Goal: Task Accomplishment & Management: Use online tool/utility

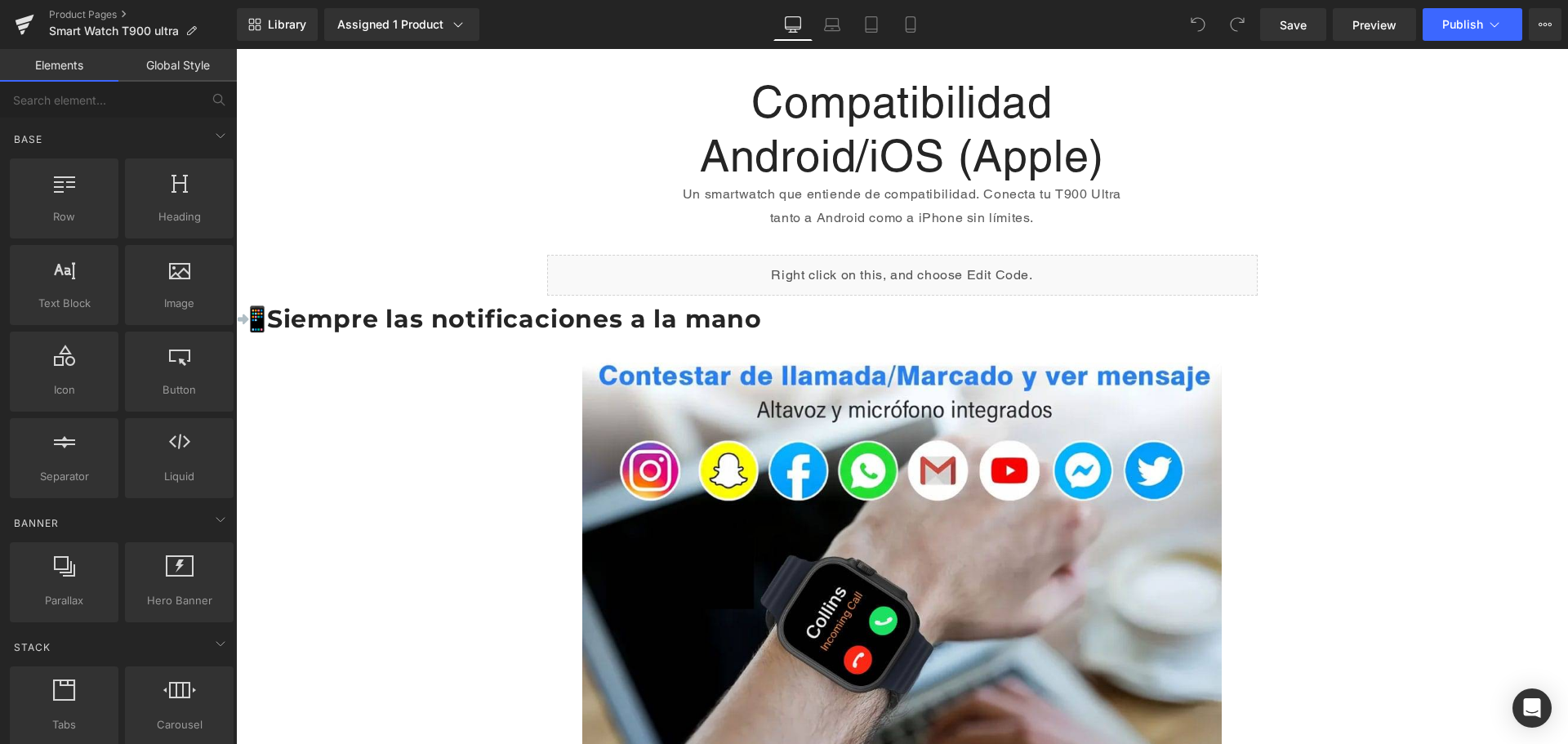
scroll to position [2042, 0]
click at [884, 321] on span "Heading" at bounding box center [887, 319] width 44 height 20
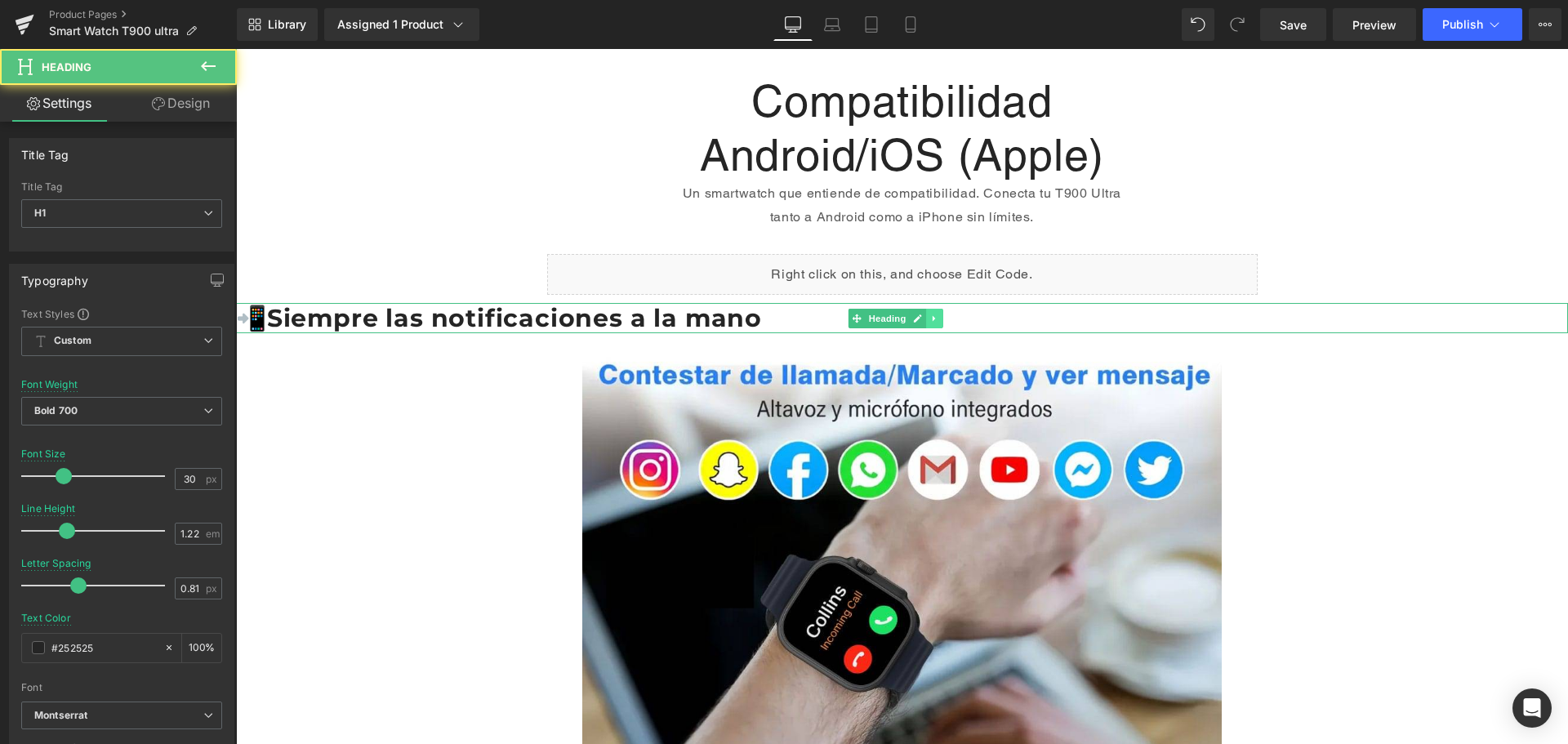
click at [941, 321] on link at bounding box center [934, 319] width 17 height 20
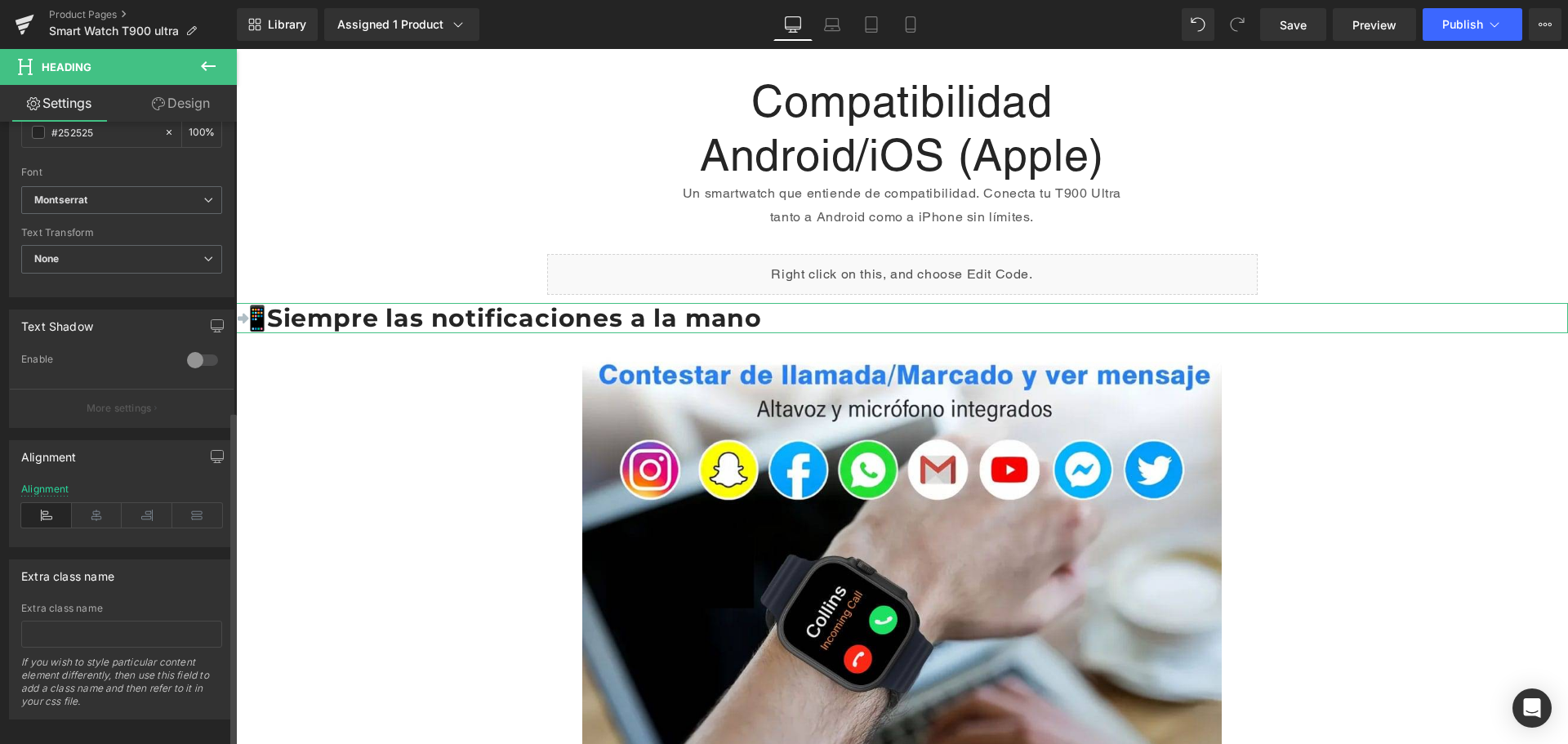
scroll to position [536, 0]
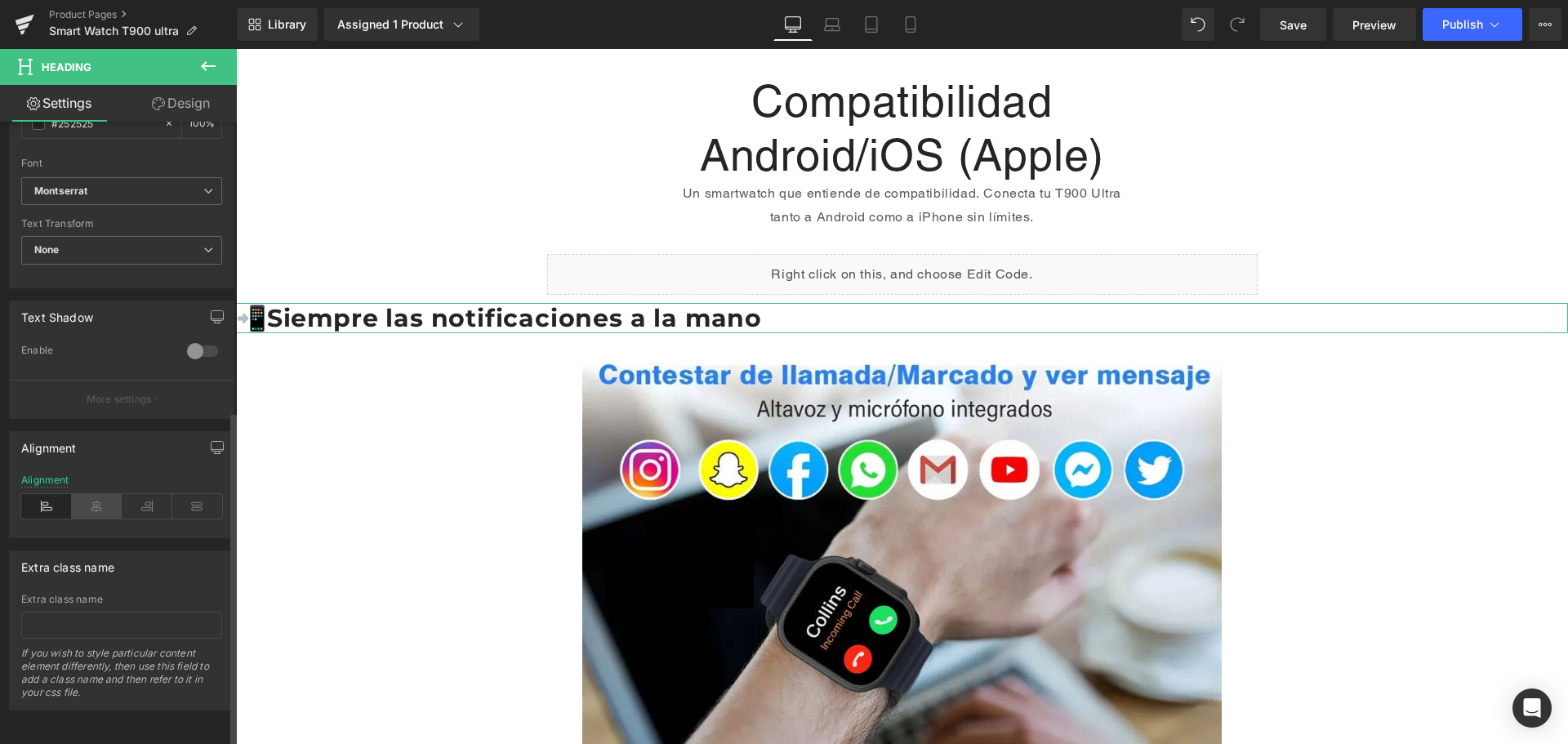
click at [100, 498] on icon at bounding box center [97, 506] width 51 height 25
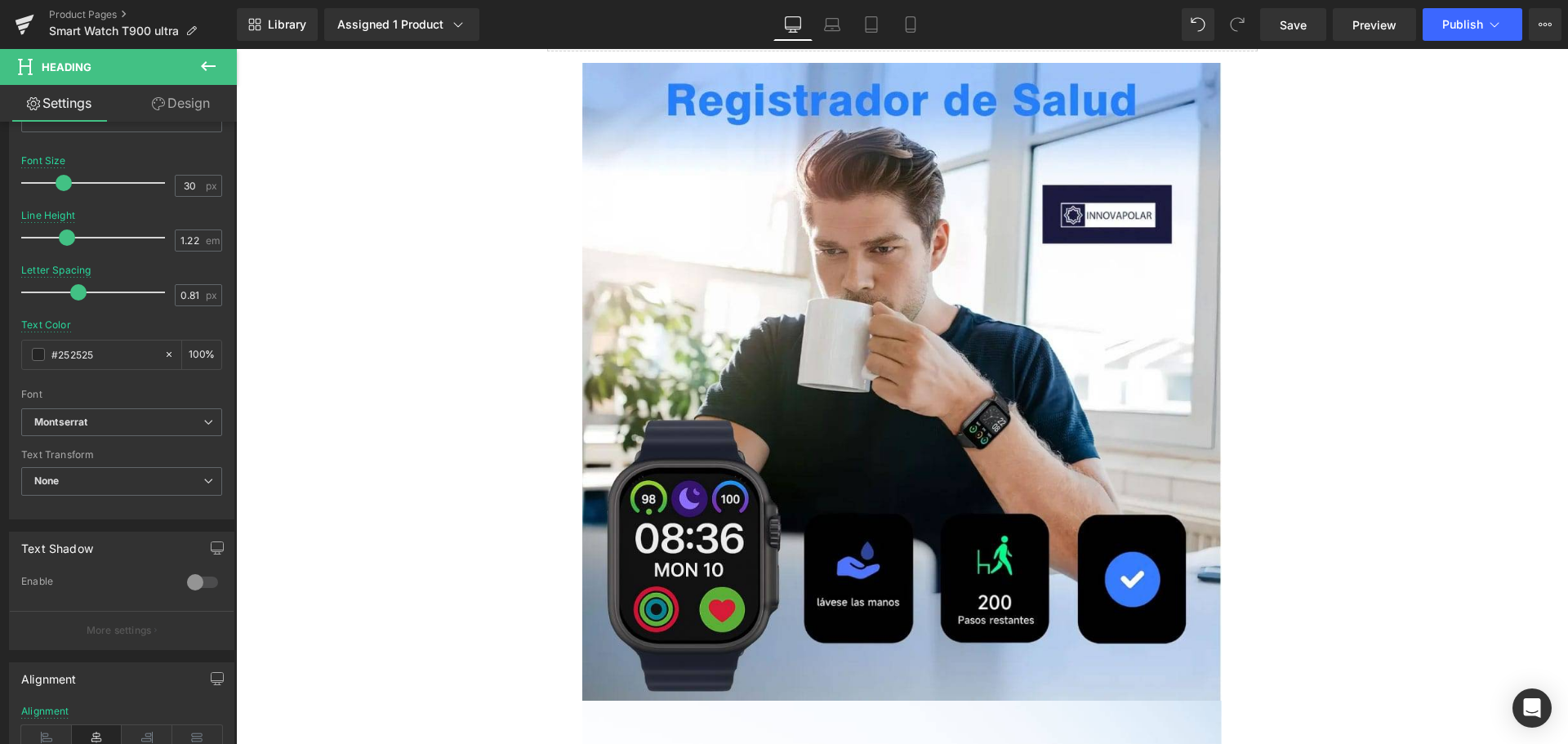
scroll to position [210, 0]
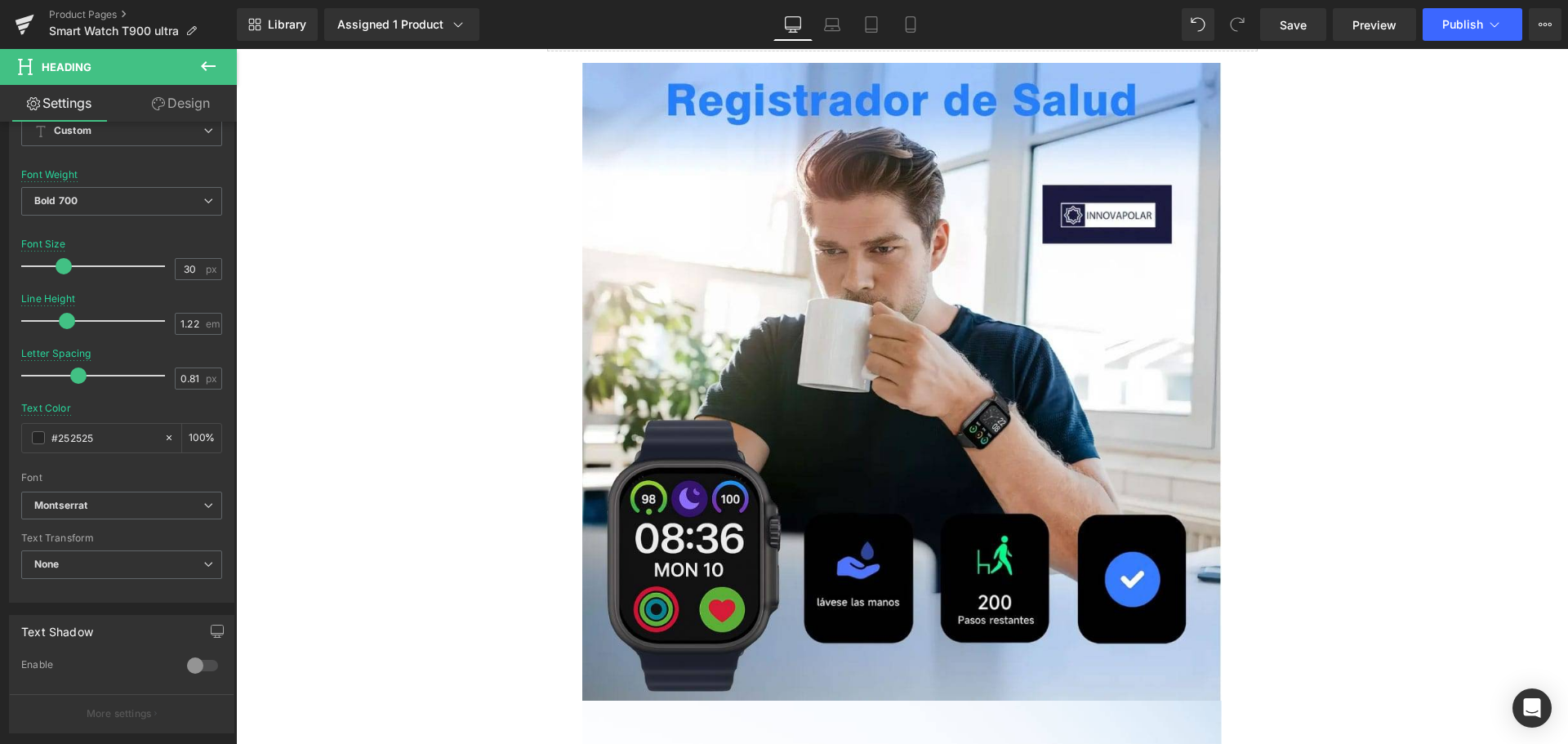
click at [213, 53] on button at bounding box center [208, 67] width 57 height 36
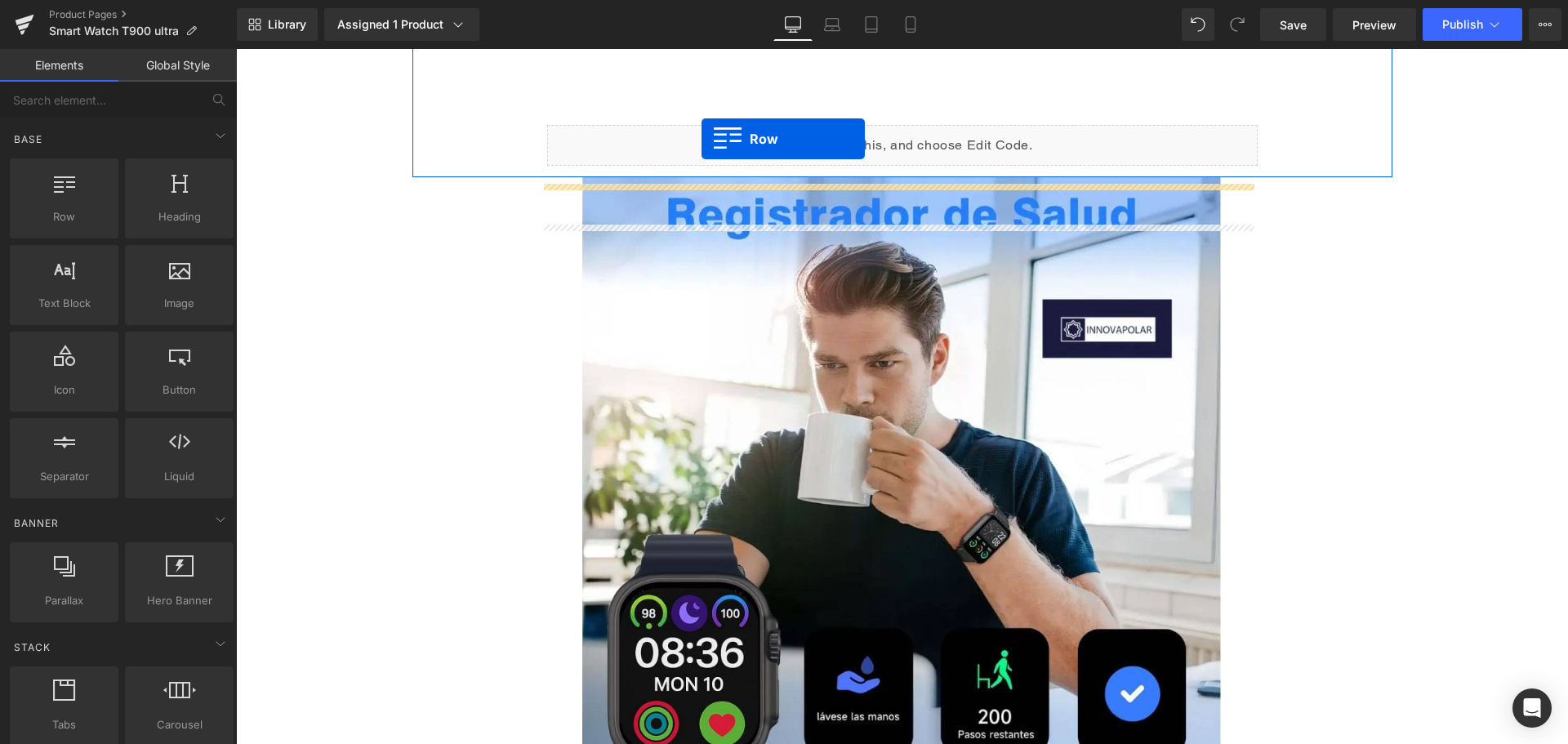
scroll to position [3659, 0]
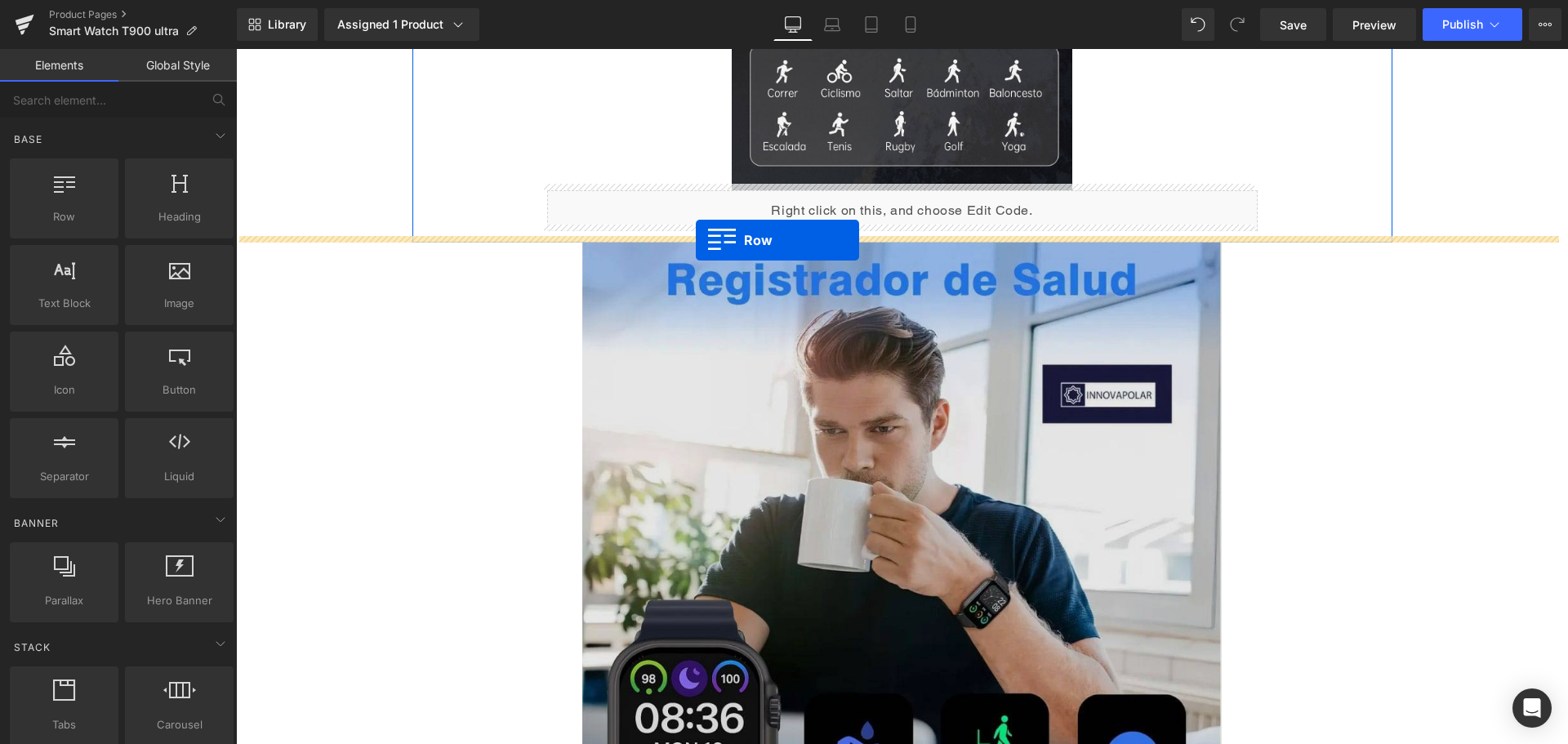
drag, startPoint x: 319, startPoint y: 266, endPoint x: 696, endPoint y: 240, distance: 377.9
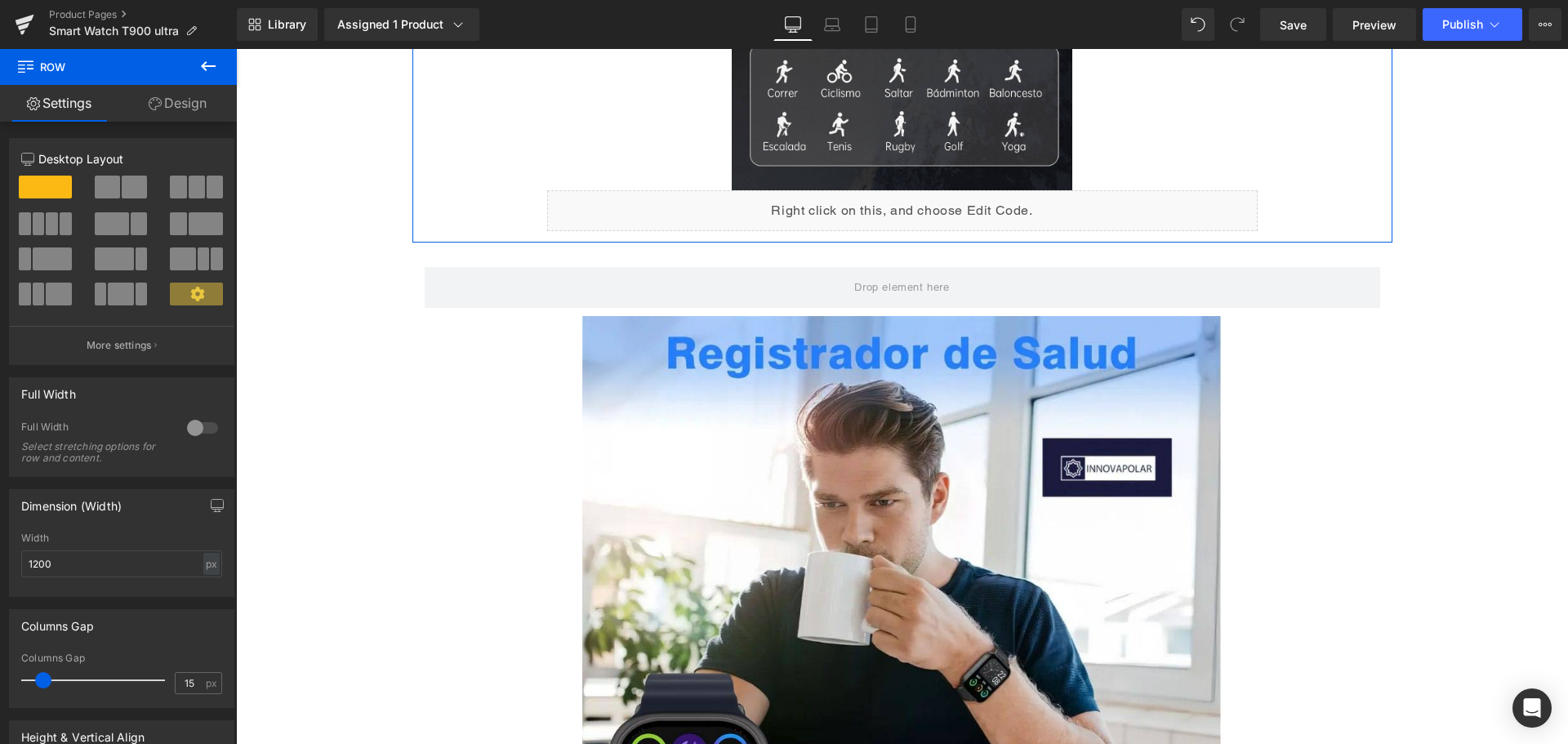
click at [203, 62] on icon at bounding box center [208, 66] width 20 height 20
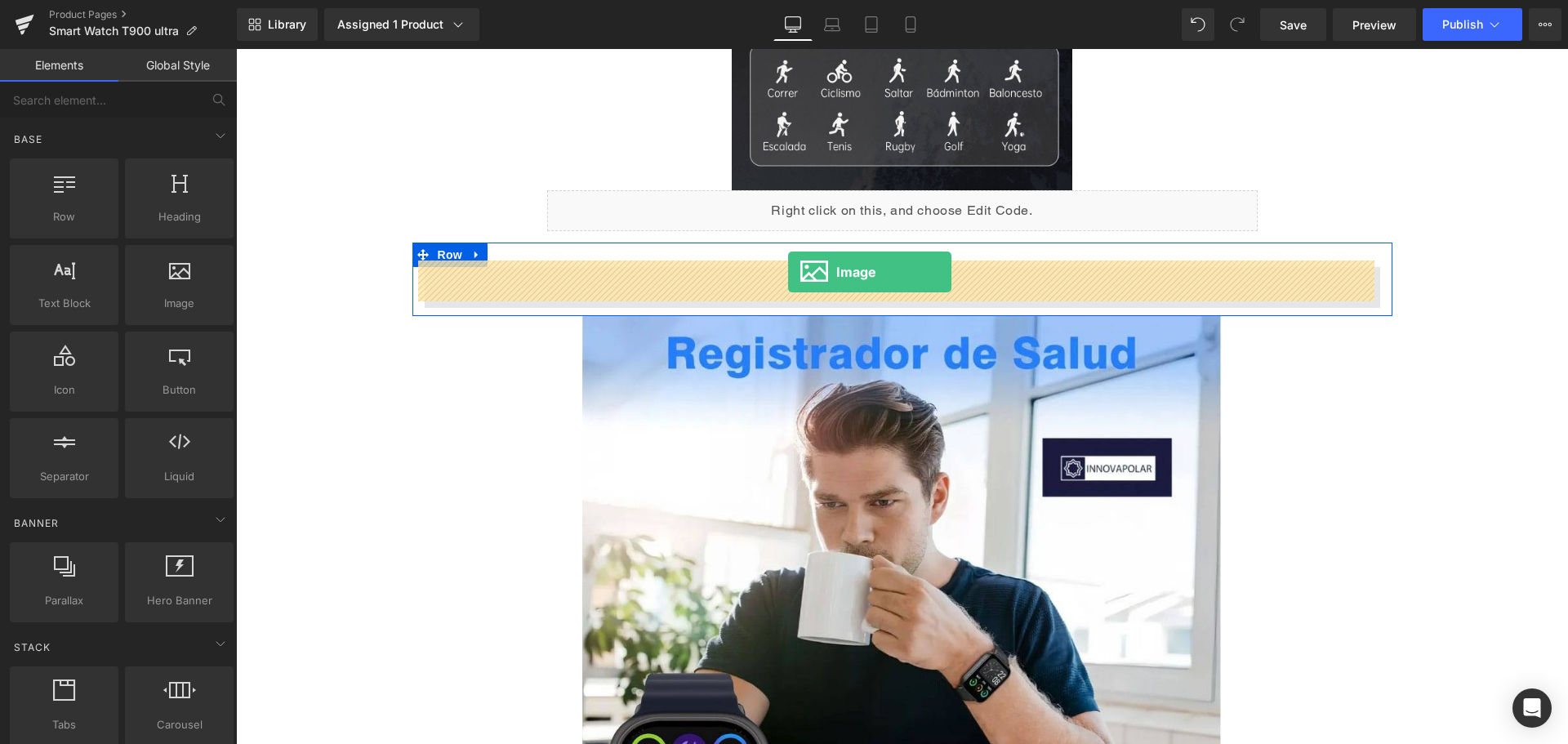
drag, startPoint x: 434, startPoint y: 359, endPoint x: 788, endPoint y: 272, distance: 364.5
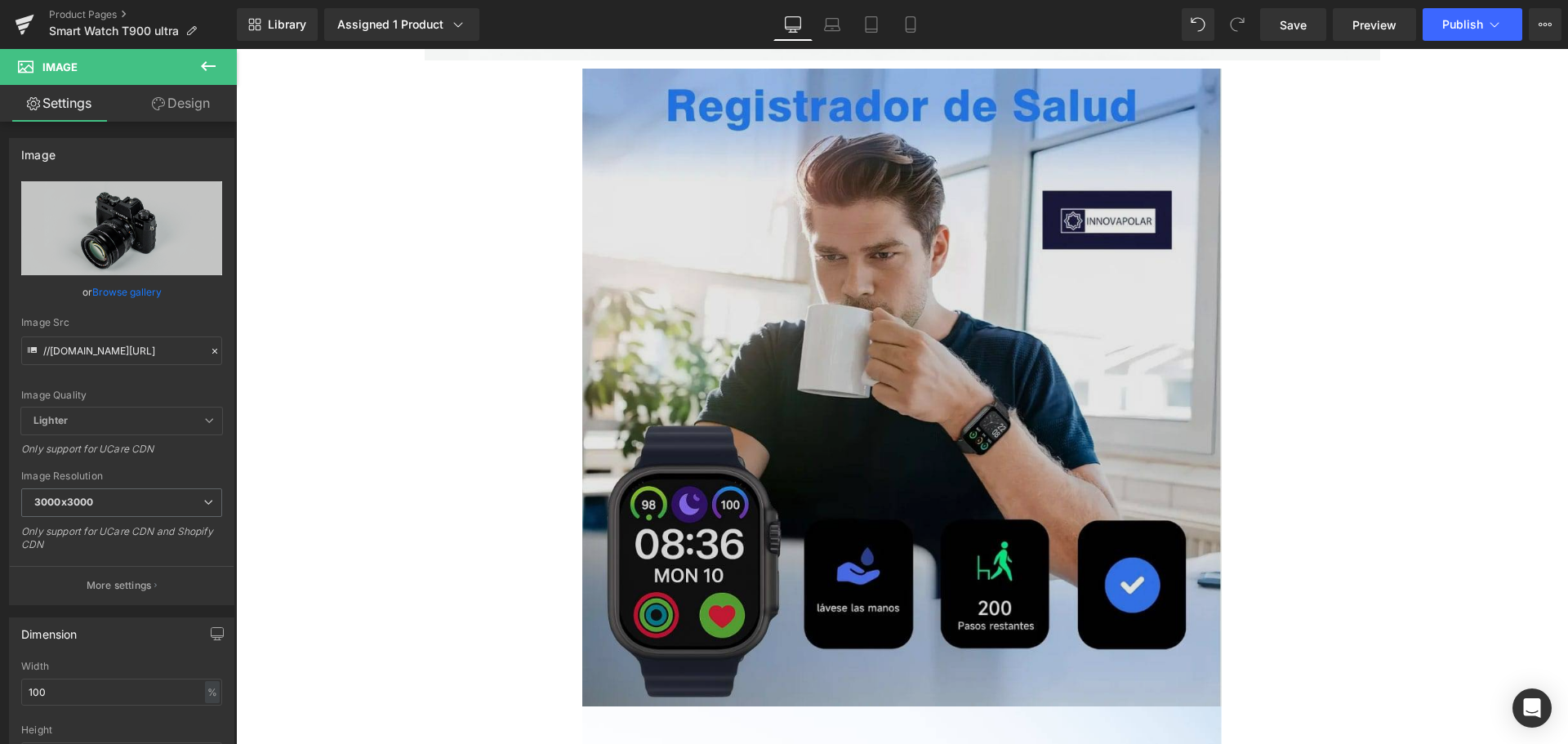
scroll to position [4313, 0]
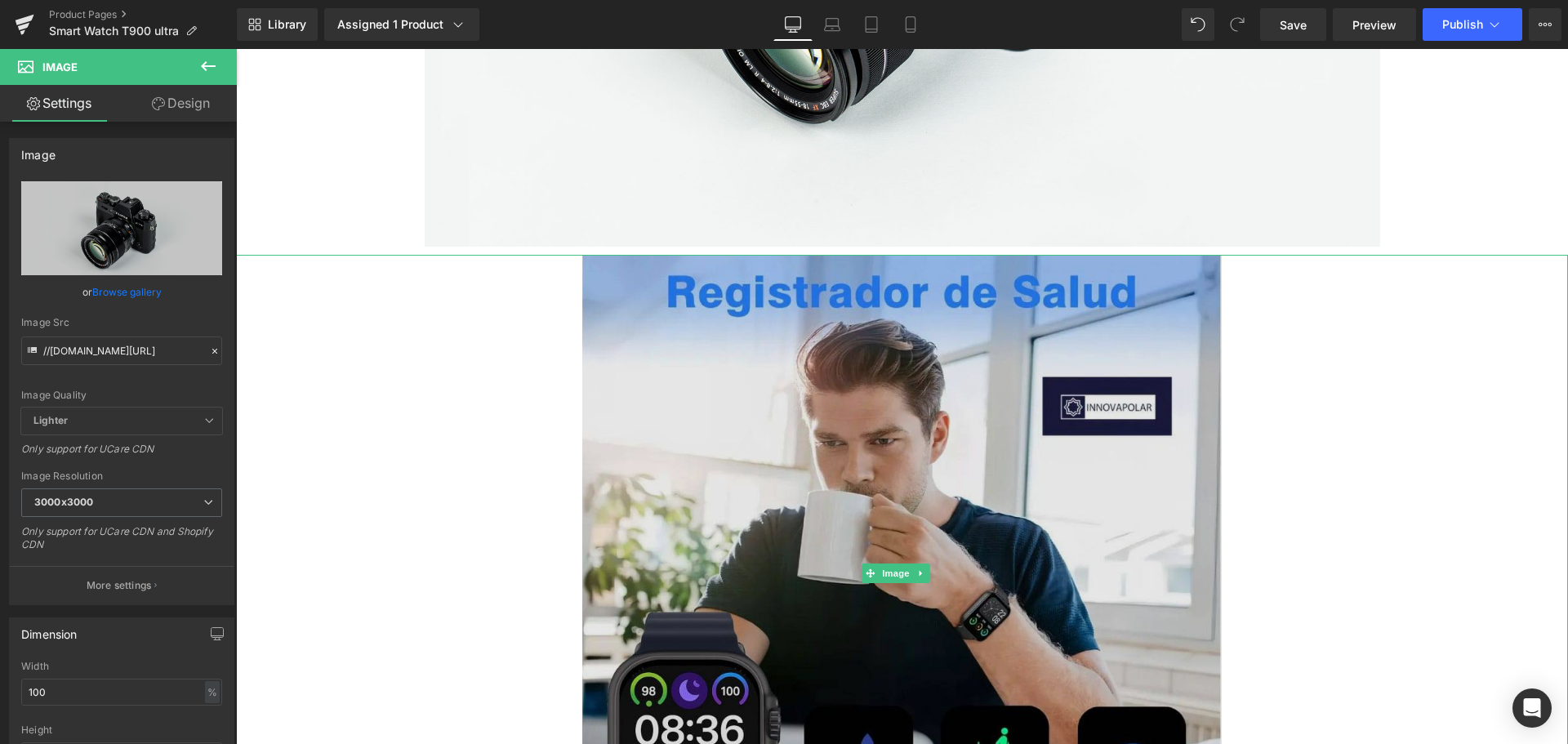
click at [1047, 487] on img at bounding box center [902, 573] width 639 height 638
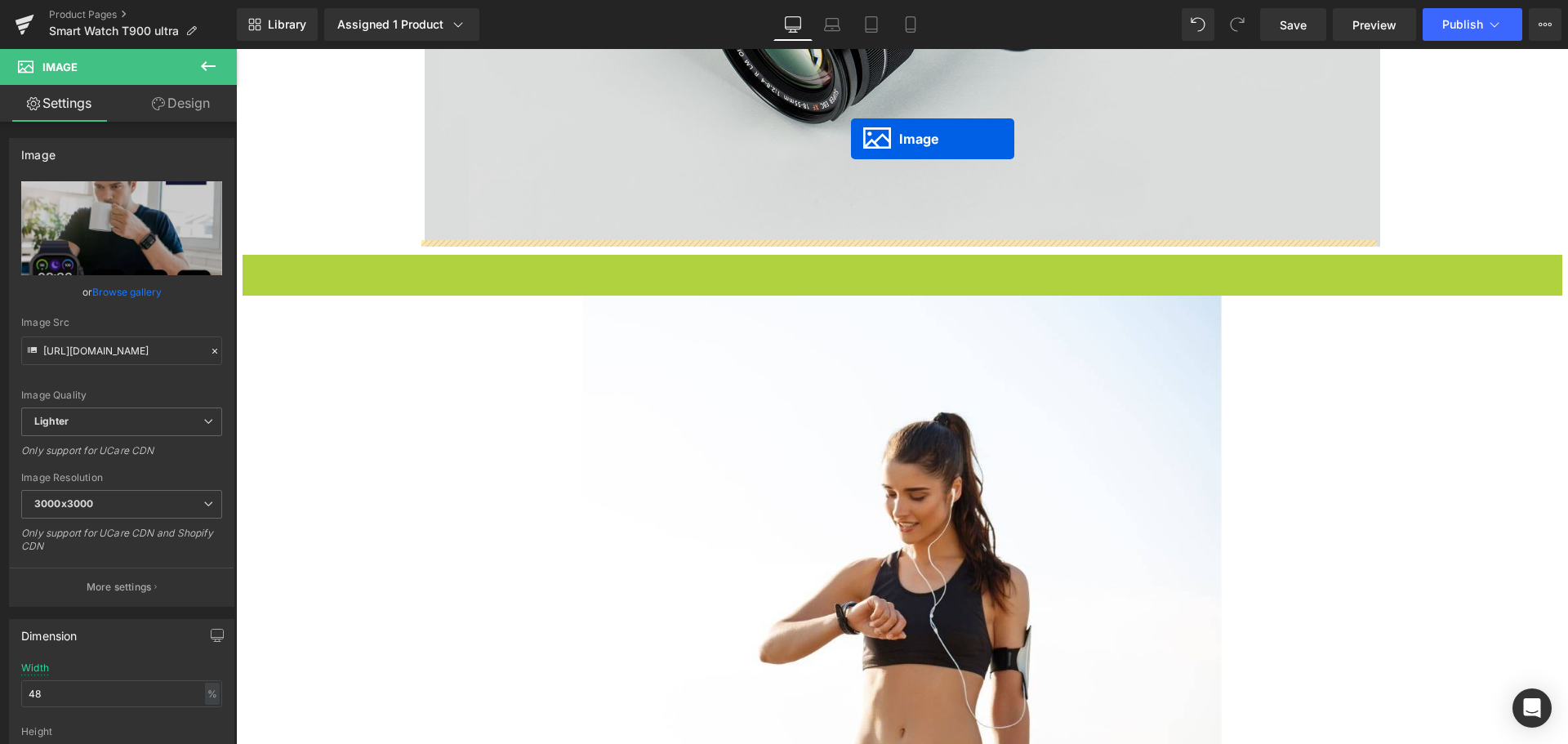
drag, startPoint x: 866, startPoint y: 566, endPoint x: 851, endPoint y: 139, distance: 427.3
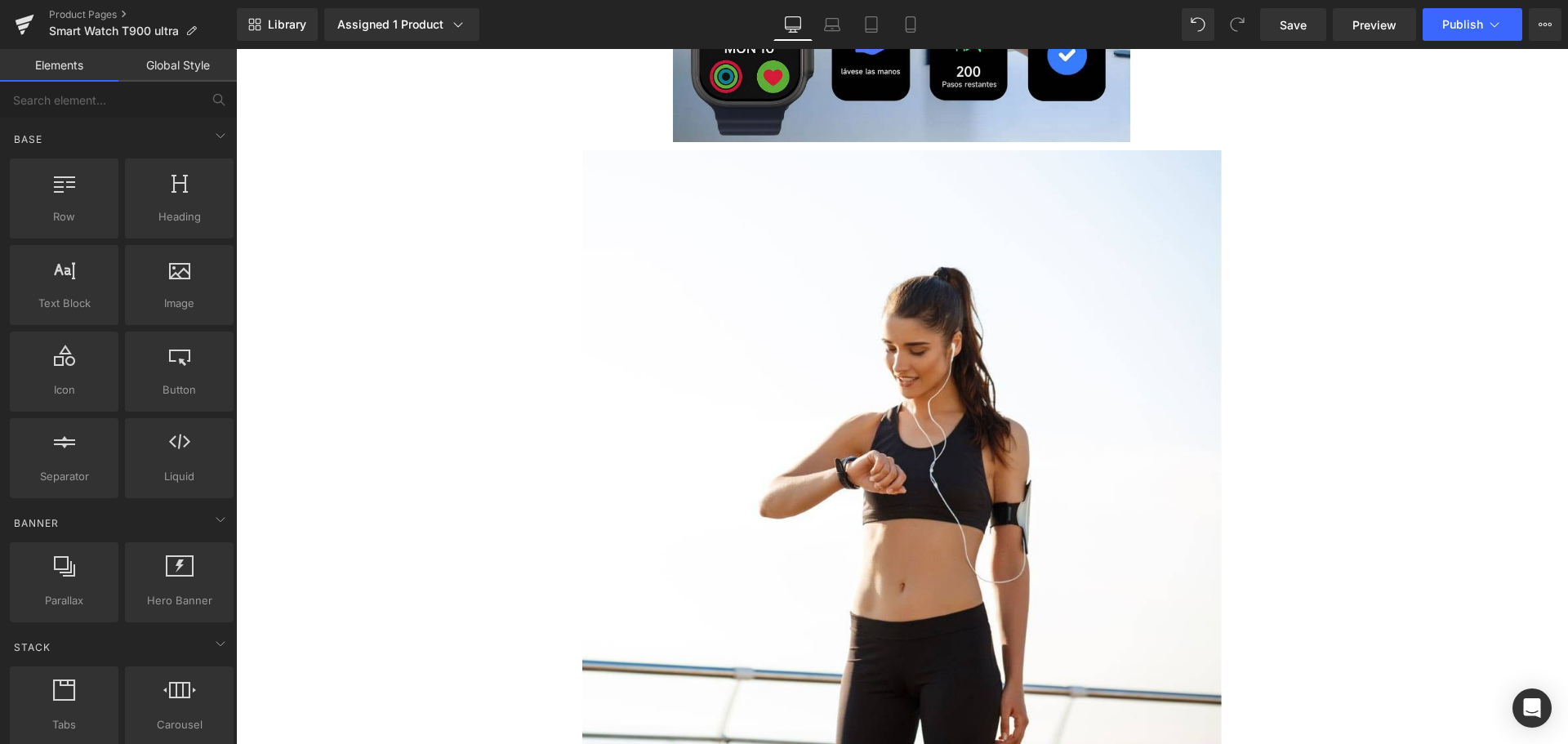
scroll to position [4068, 0]
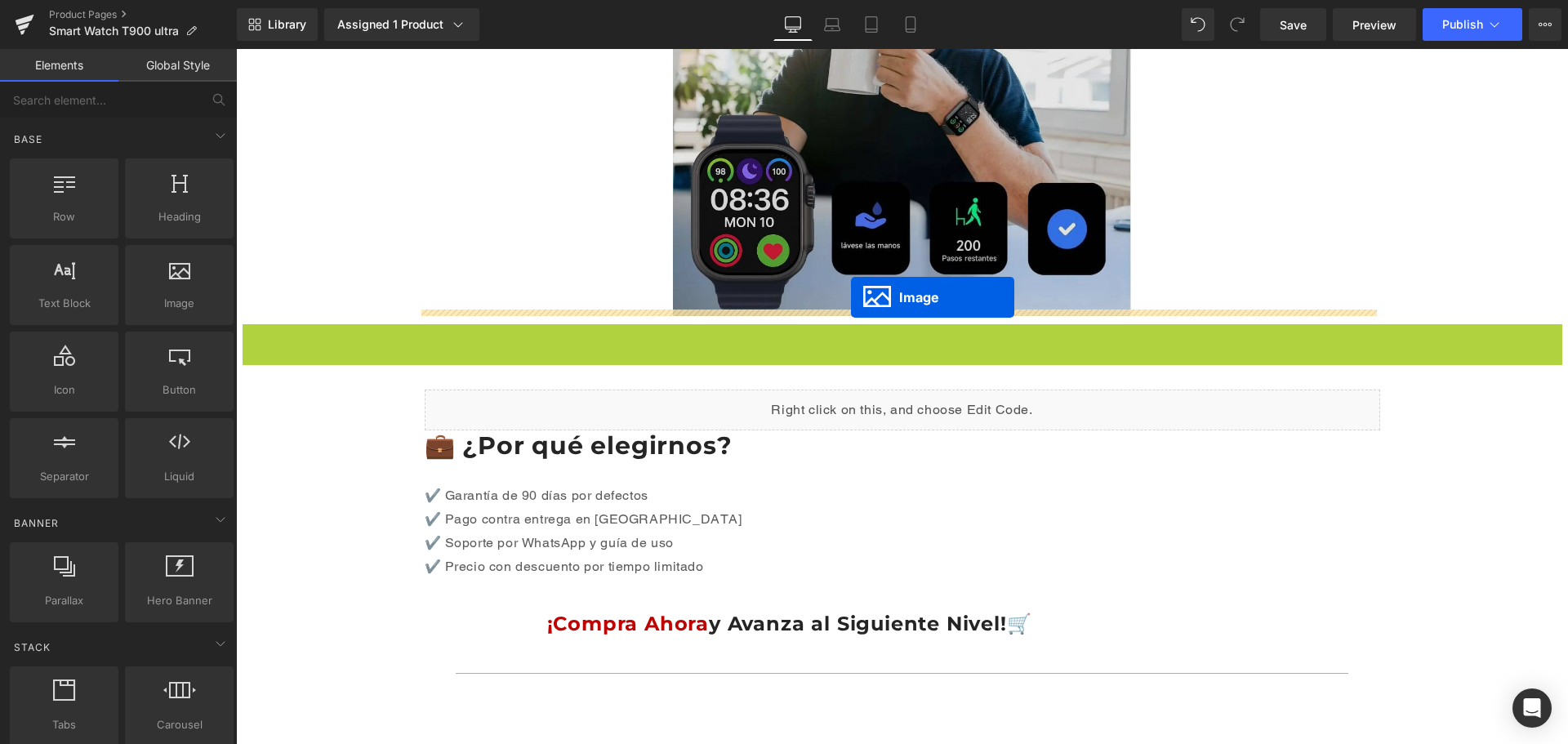
drag, startPoint x: 863, startPoint y: 620, endPoint x: 851, endPoint y: 297, distance: 323.2
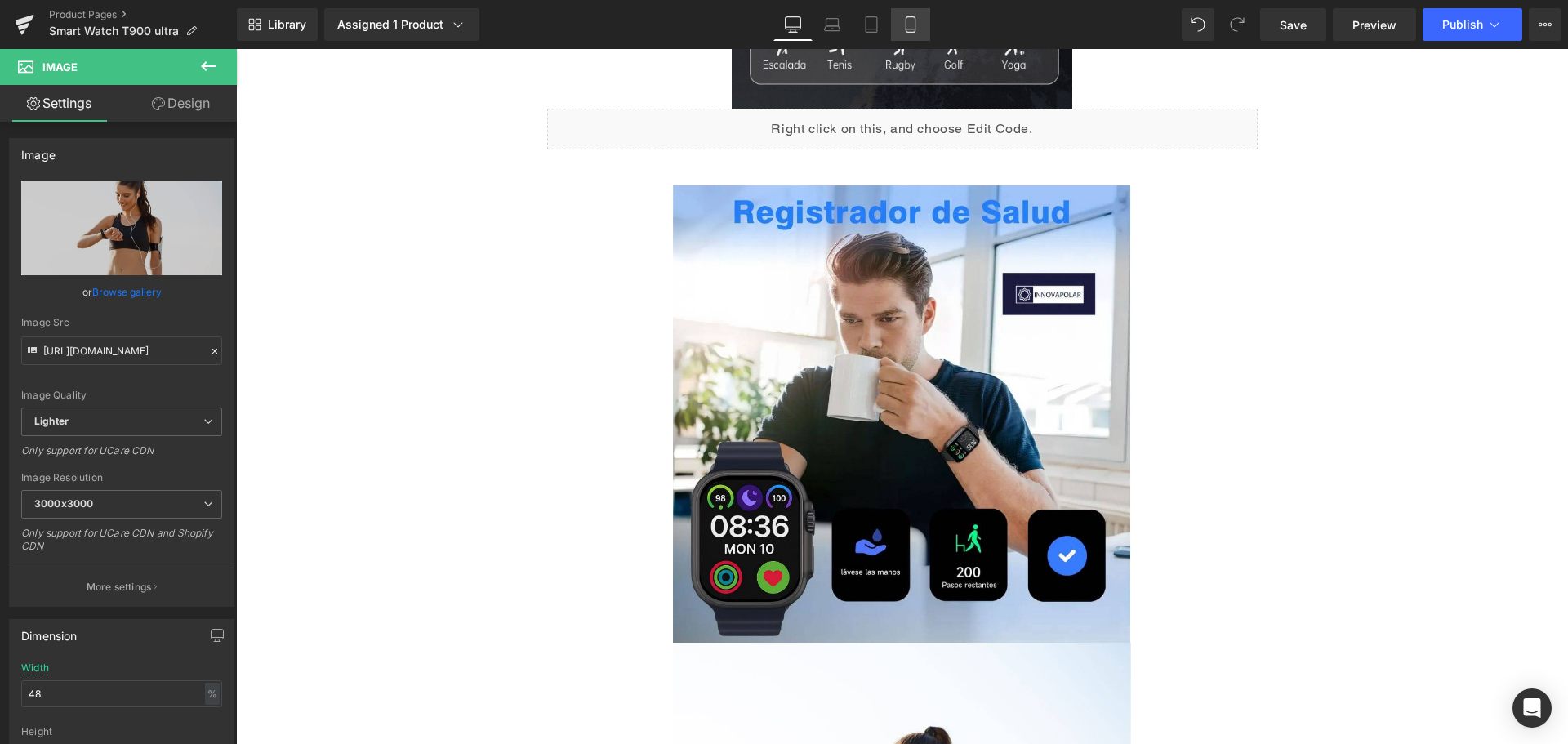
click at [929, 25] on link "Mobile" at bounding box center [910, 24] width 39 height 32
type input "120"
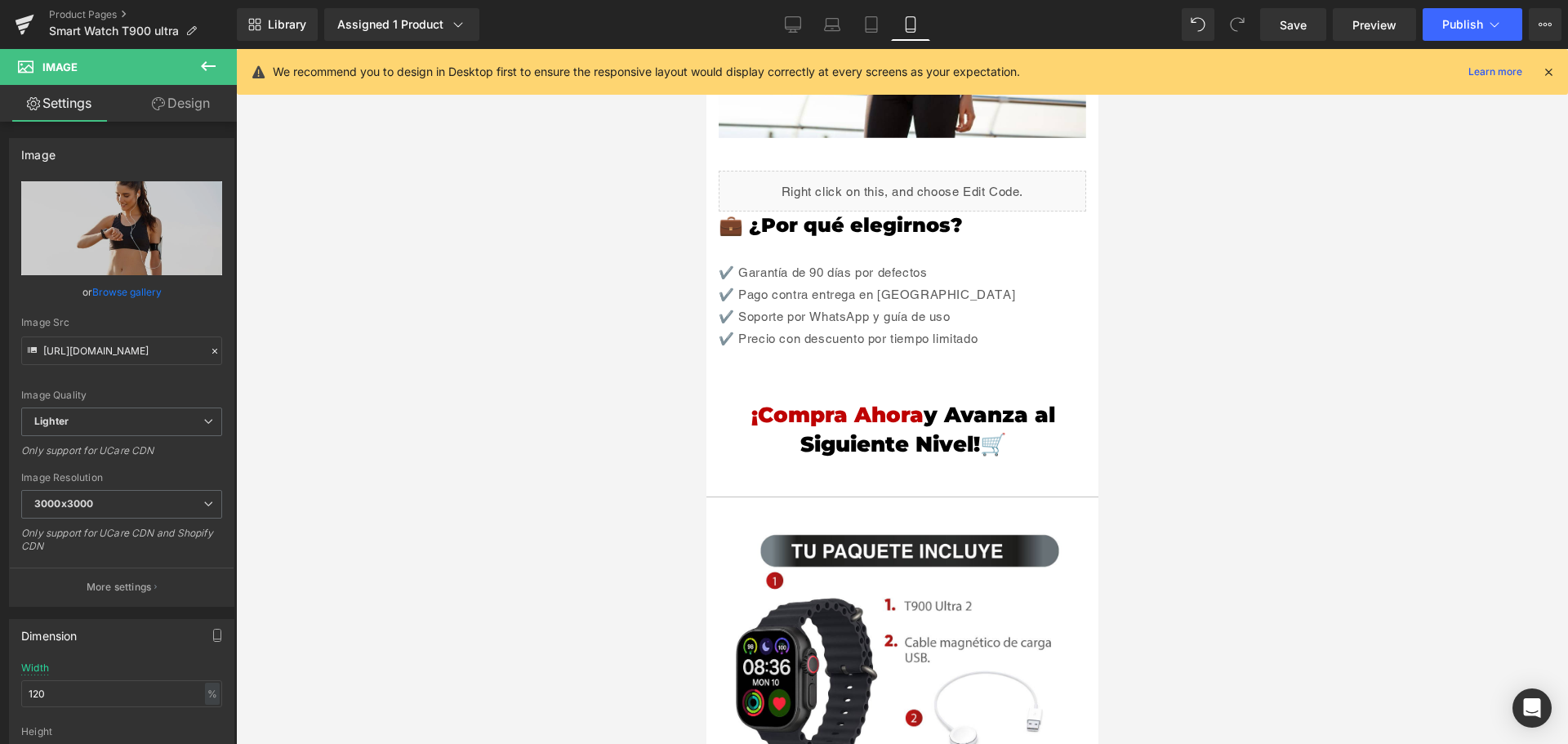
scroll to position [3317, 0]
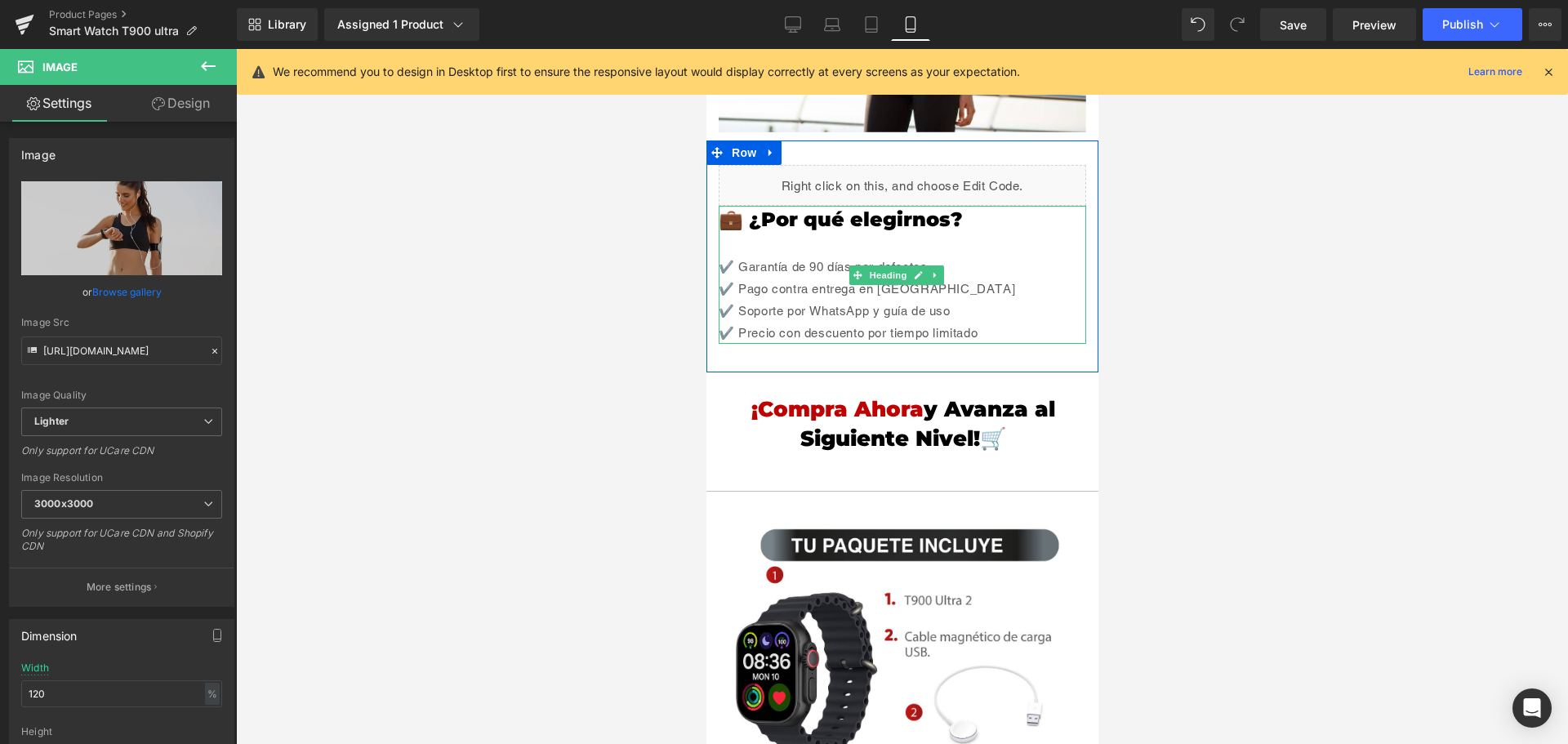
click at [829, 206] on h1 "💼 ¿Por qué elegirnos?" at bounding box center [901, 220] width 368 height 27
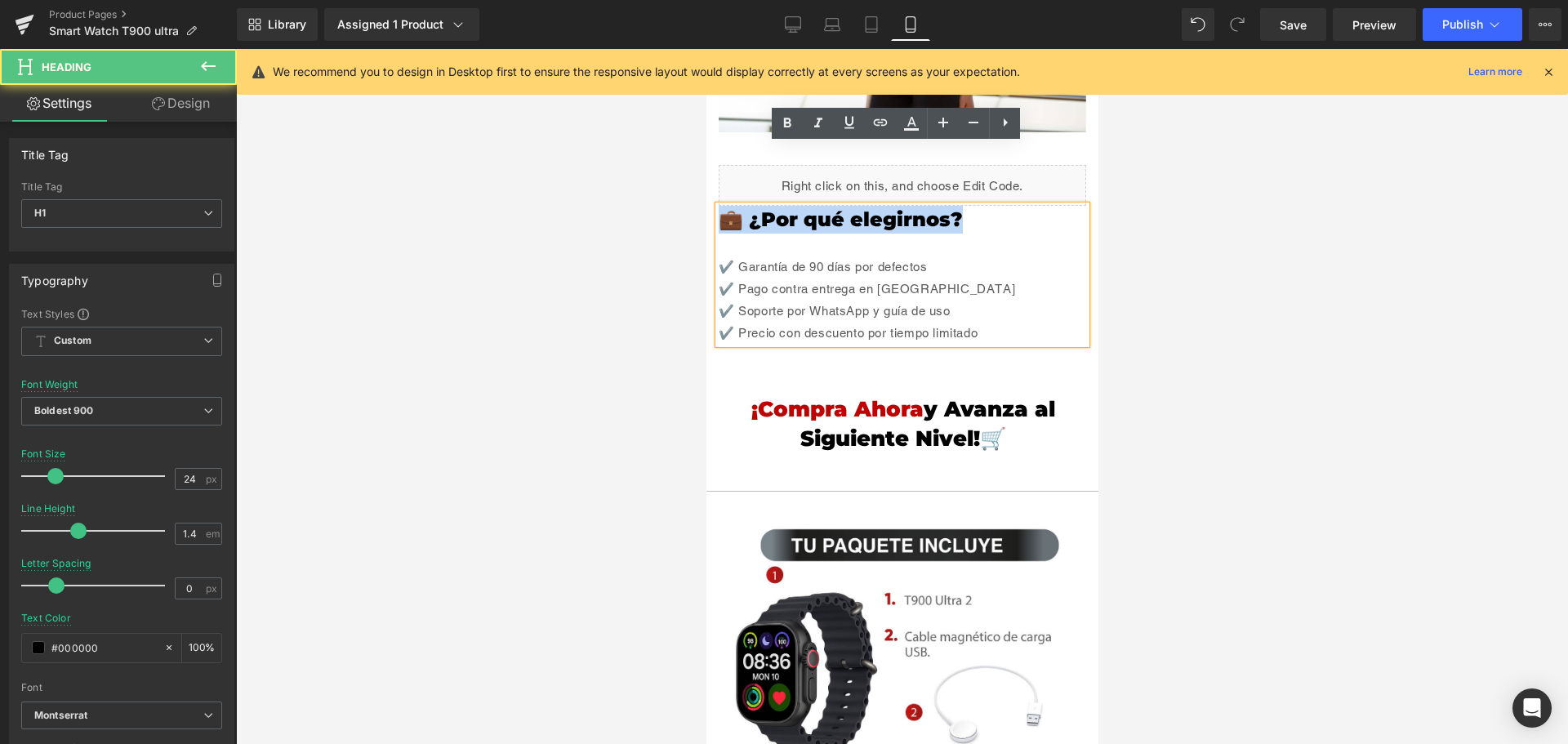
drag, startPoint x: 718, startPoint y: 156, endPoint x: 678, endPoint y: 159, distance: 40.1
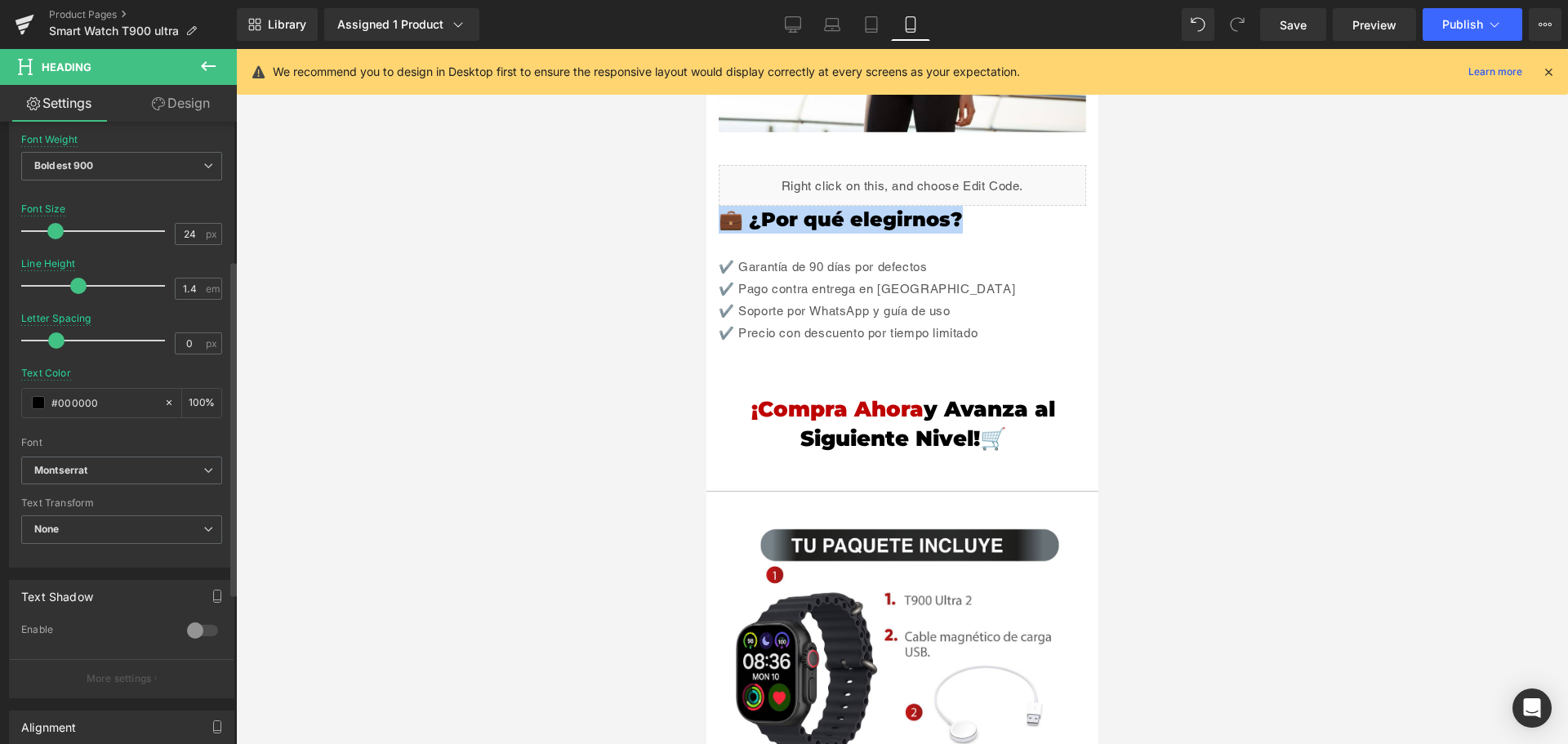
scroll to position [490, 0]
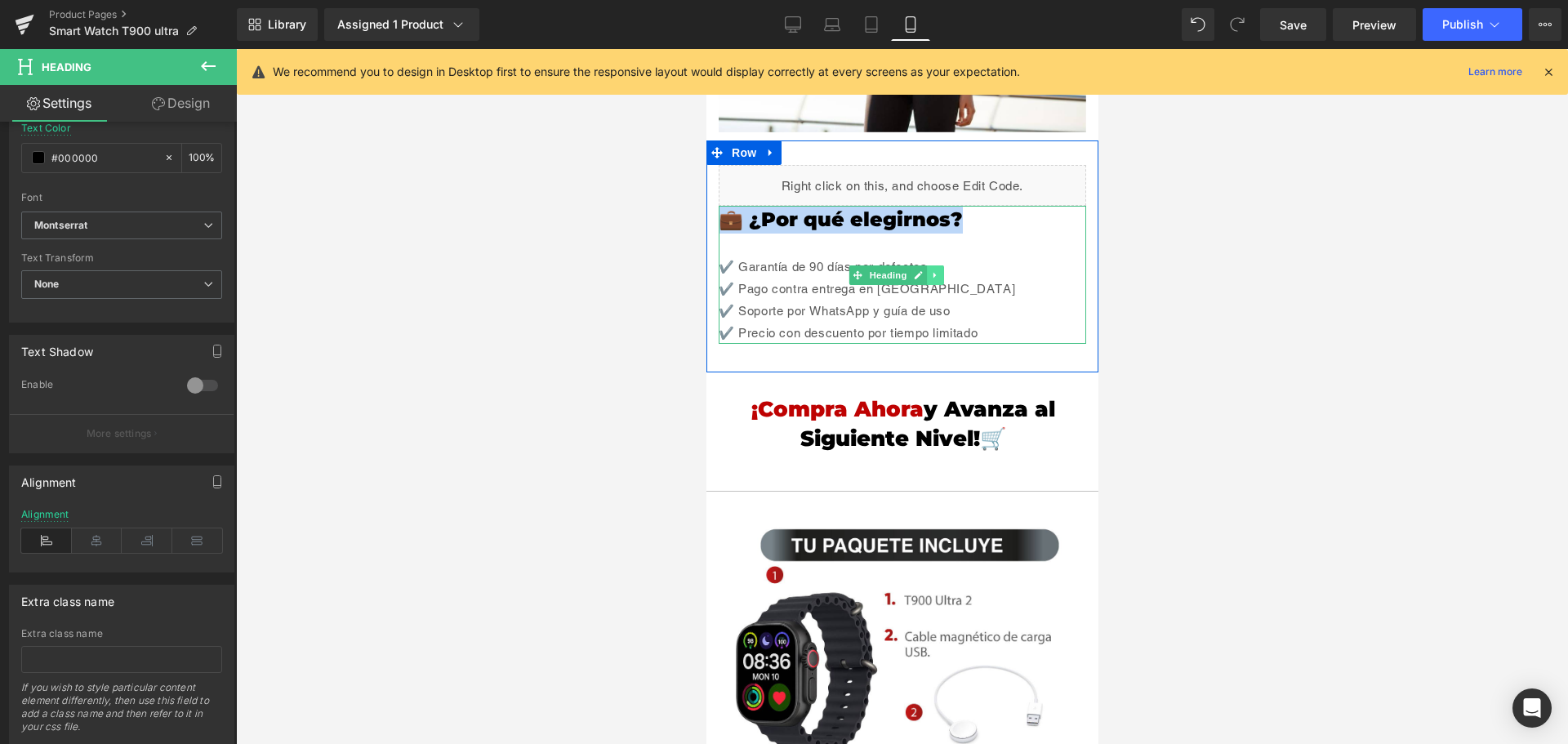
click at [940, 266] on link at bounding box center [934, 275] width 17 height 20
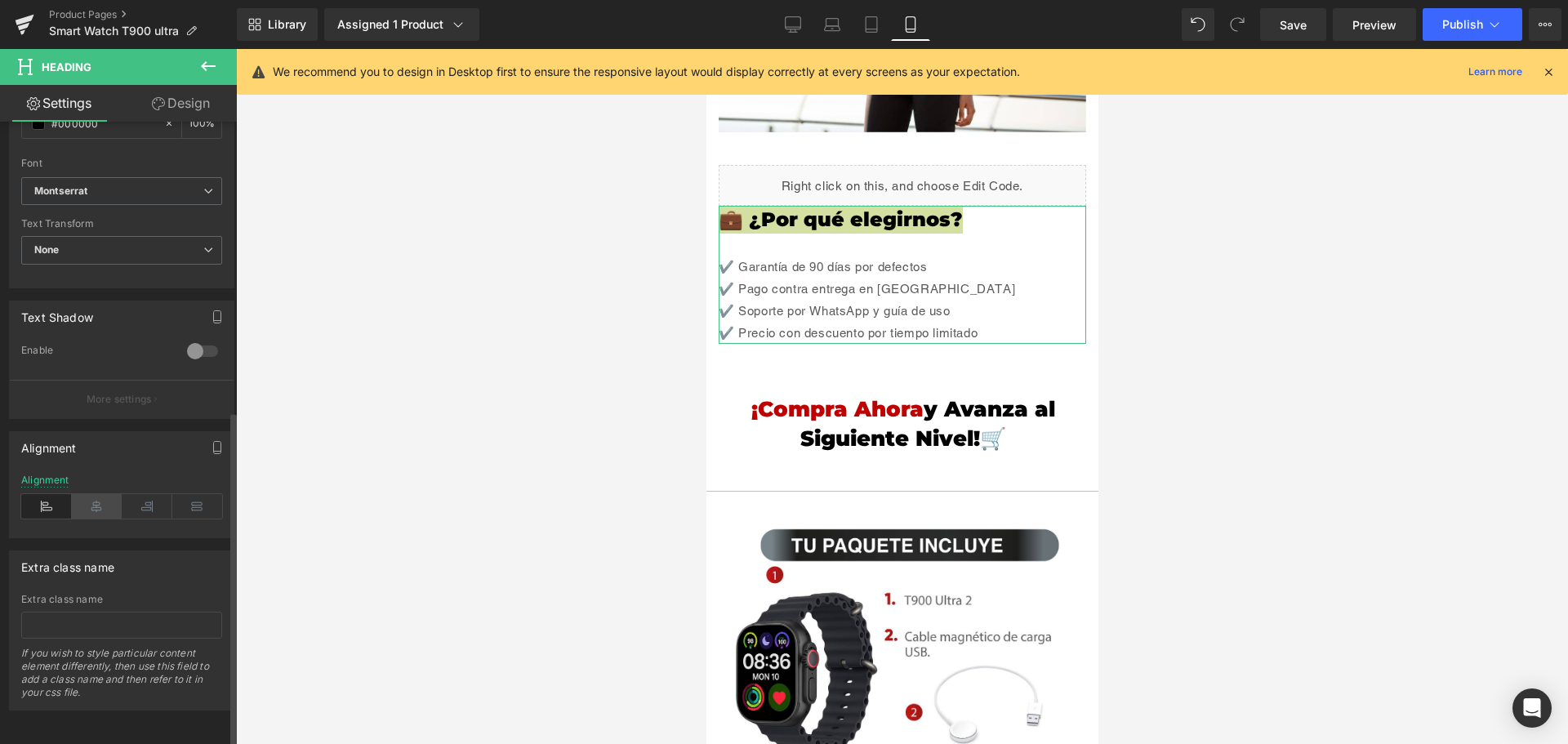
click at [99, 494] on icon at bounding box center [97, 506] width 51 height 25
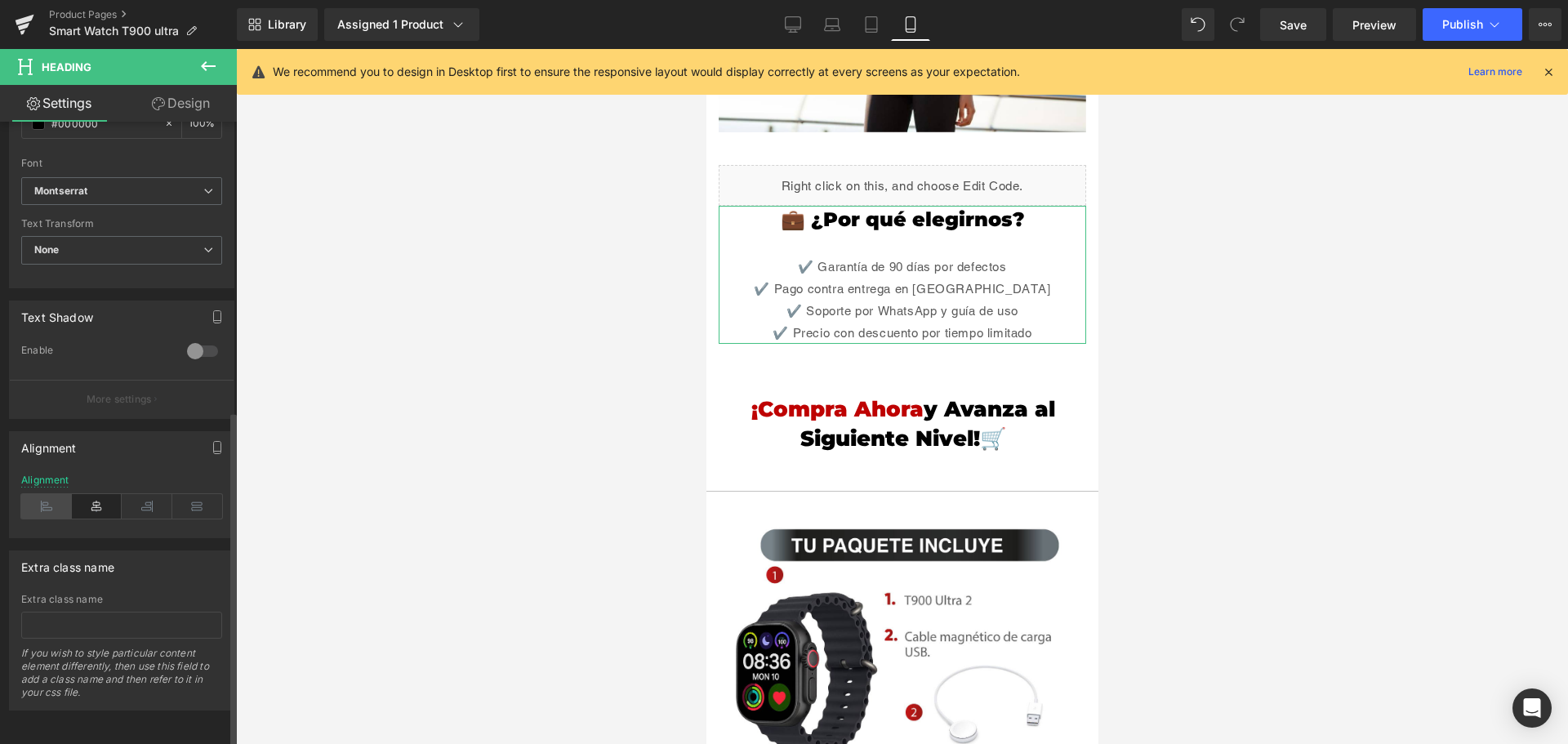
click at [45, 494] on icon at bounding box center [47, 506] width 51 height 25
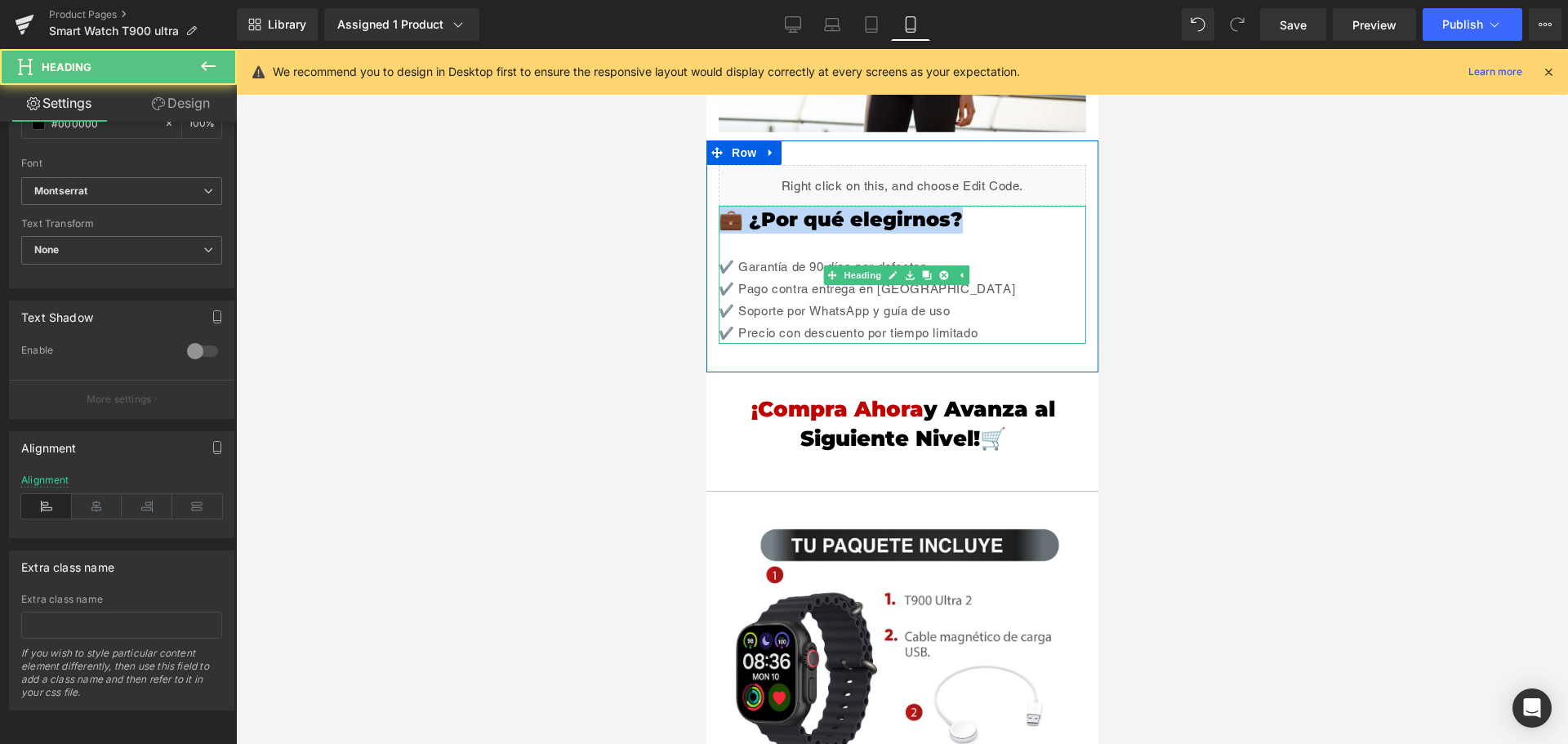
drag, startPoint x: 990, startPoint y: 154, endPoint x: 722, endPoint y: 166, distance: 268.3
click at [722, 206] on h1 "💼 ¿Por qué elegirnos?" at bounding box center [901, 220] width 368 height 27
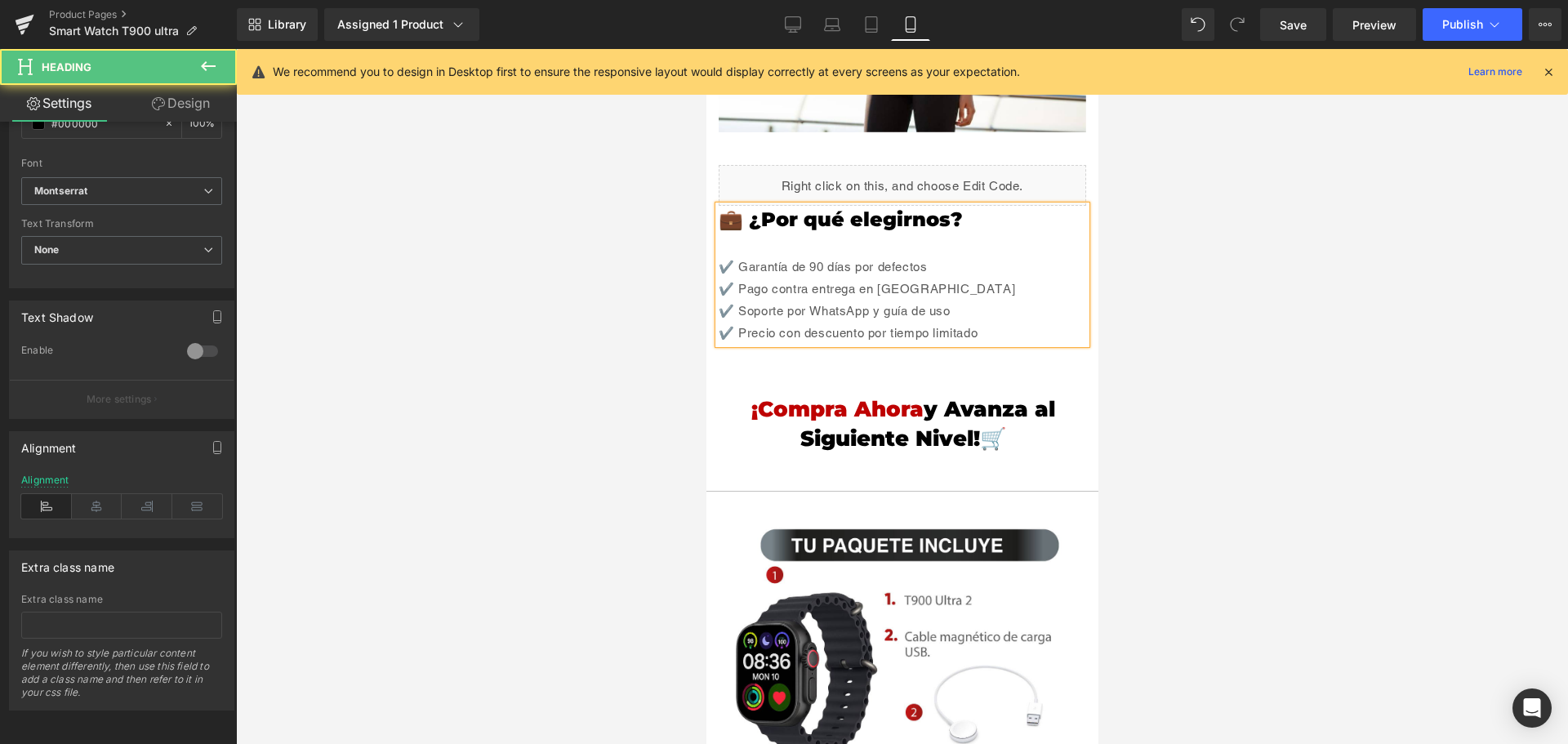
click at [766, 233] on div at bounding box center [901, 244] width 368 height 22
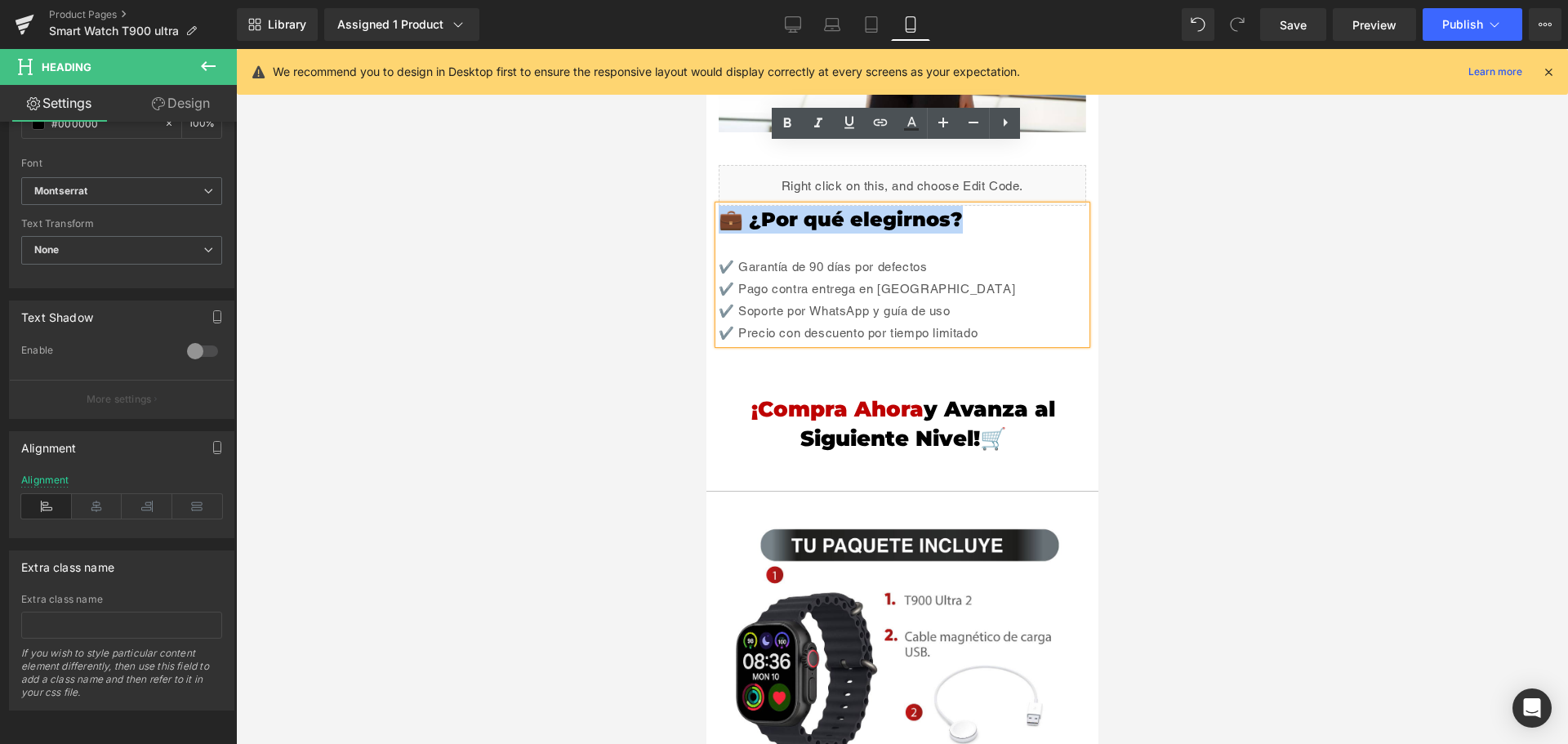
drag, startPoint x: 815, startPoint y: 161, endPoint x: 1409, endPoint y: 207, distance: 595.8
click at [918, 233] on div at bounding box center [901, 244] width 368 height 22
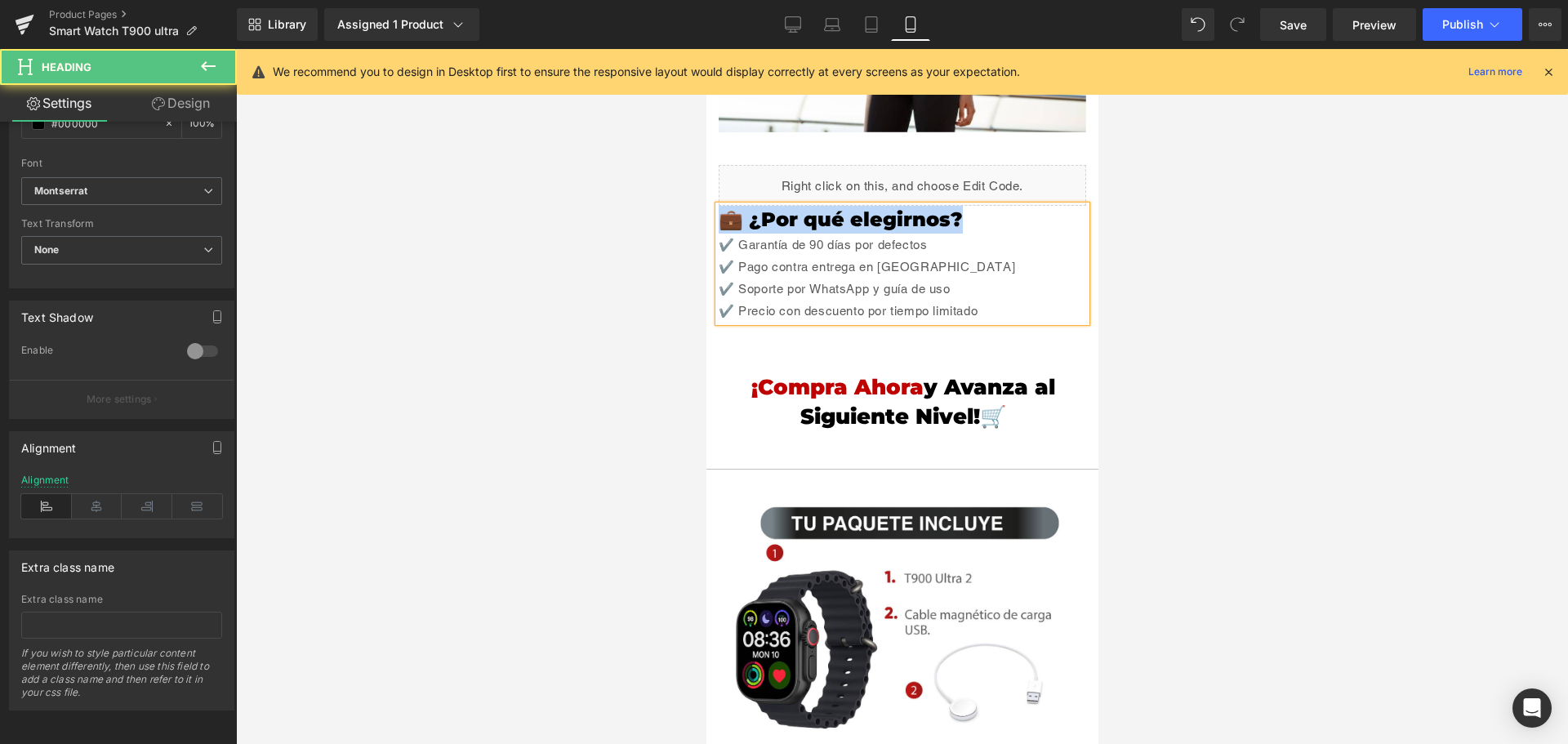
drag, startPoint x: 989, startPoint y: 169, endPoint x: 1403, endPoint y: 206, distance: 415.7
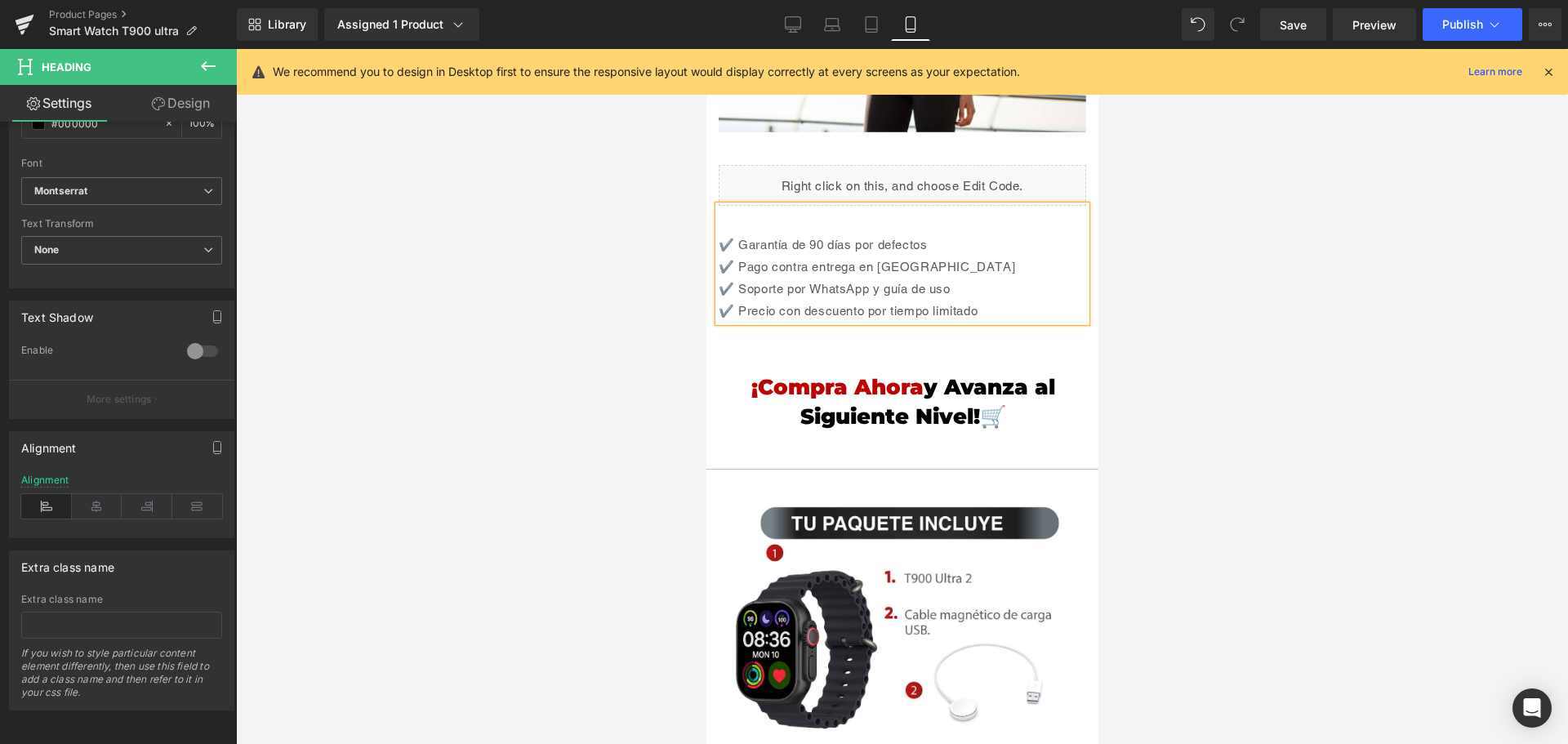
click at [720, 233] on div "✔️ Garantía de 90 días por defectos" at bounding box center [901, 244] width 368 height 22
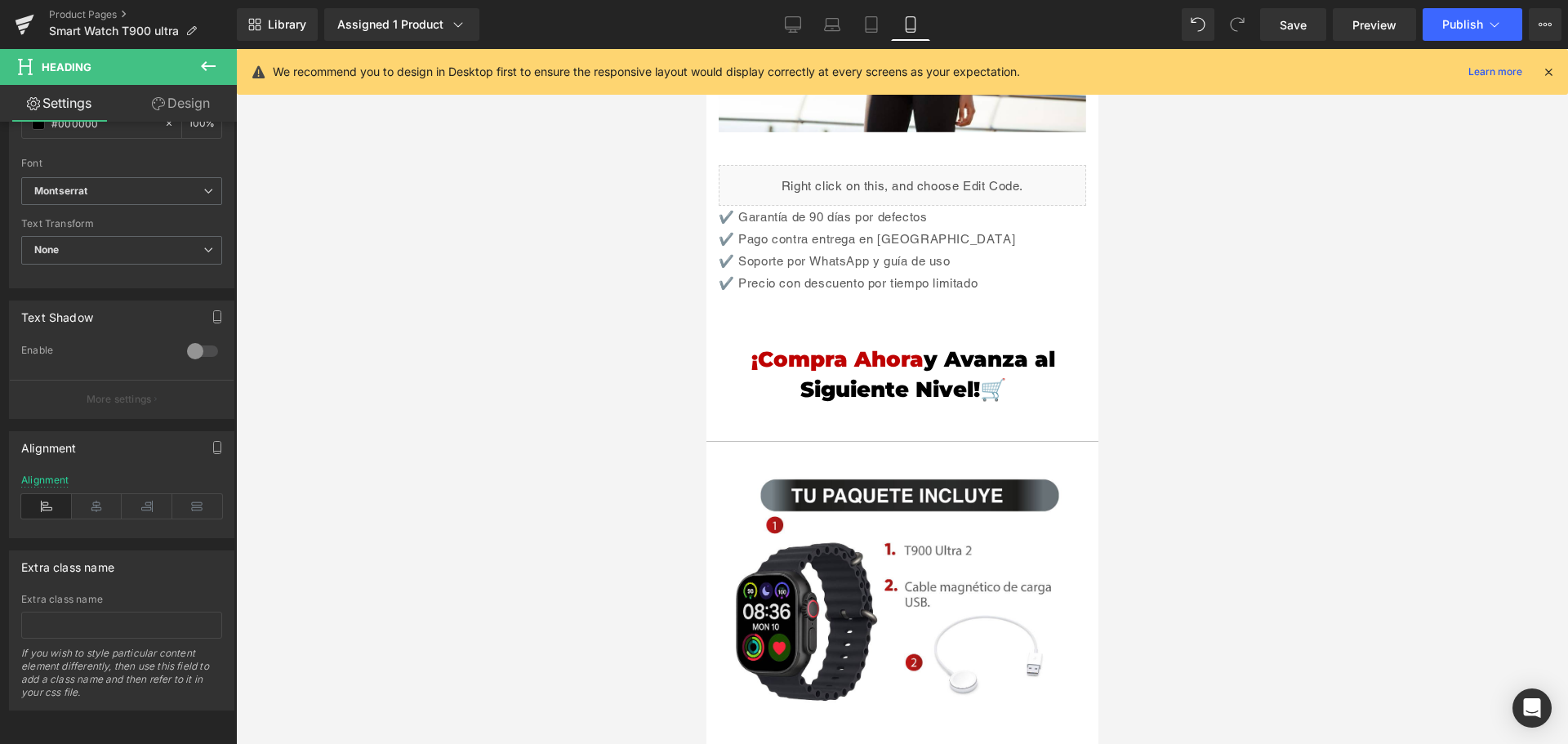
click at [207, 74] on icon at bounding box center [208, 66] width 20 height 20
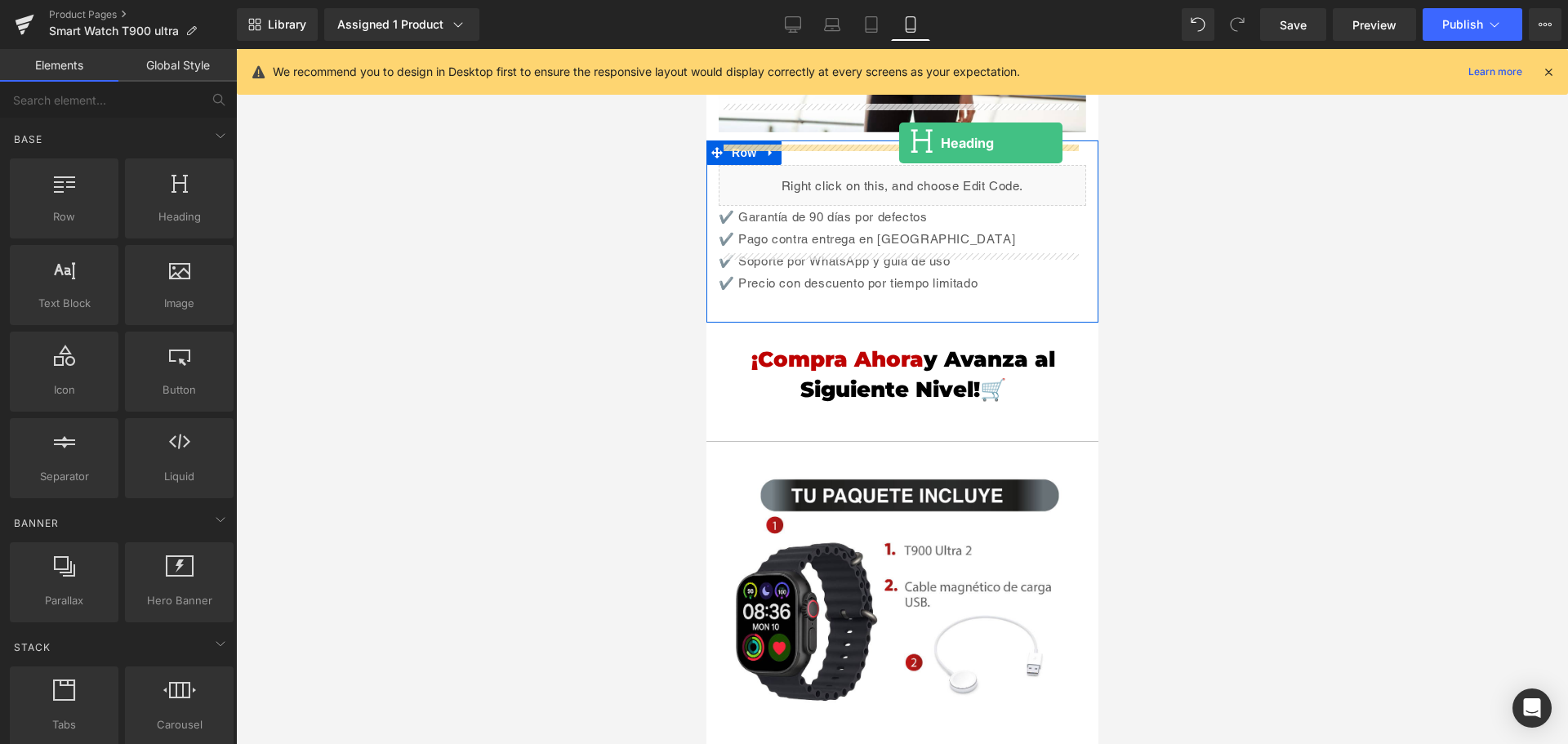
drag, startPoint x: 902, startPoint y: 276, endPoint x: 899, endPoint y: 143, distance: 133.0
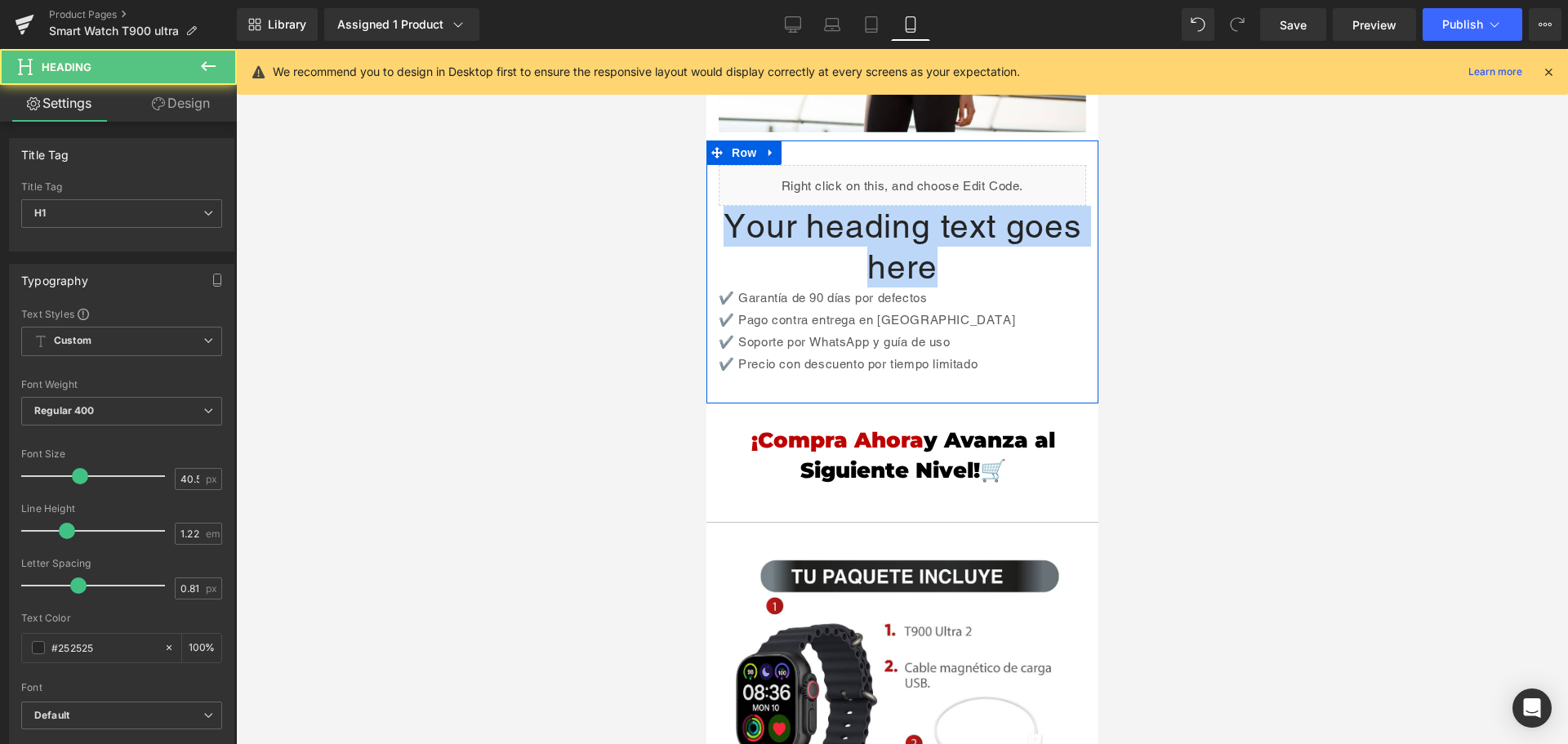
drag, startPoint x: 920, startPoint y: 211, endPoint x: 712, endPoint y: 159, distance: 214.4
click at [712, 165] on div "Liquid Your heading text goes here Heading ✔️ Garantía de 90 días por defectos …" at bounding box center [902, 279] width 392 height 230
paste div
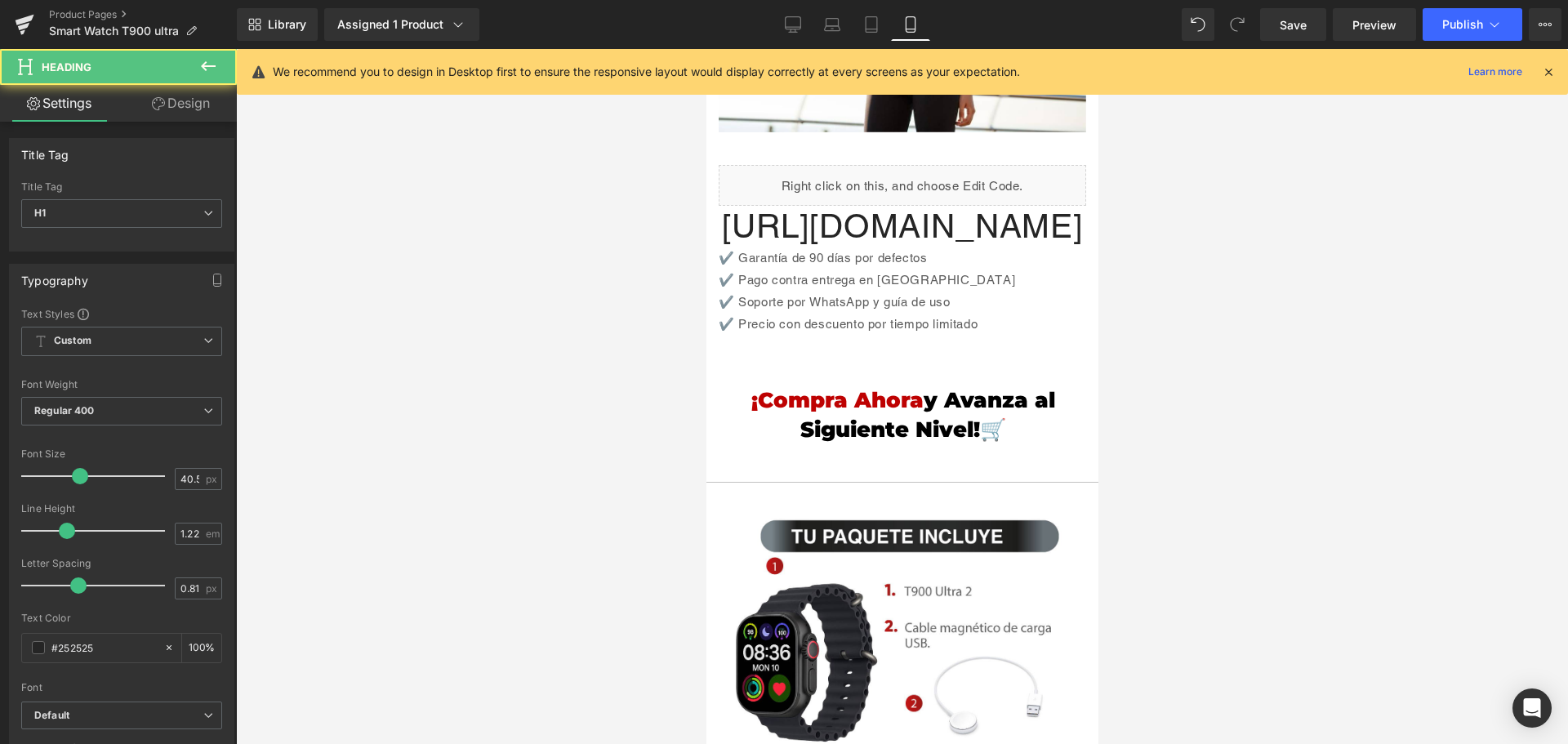
drag, startPoint x: 1004, startPoint y: 367, endPoint x: 1408, endPoint y: 185, distance: 443.1
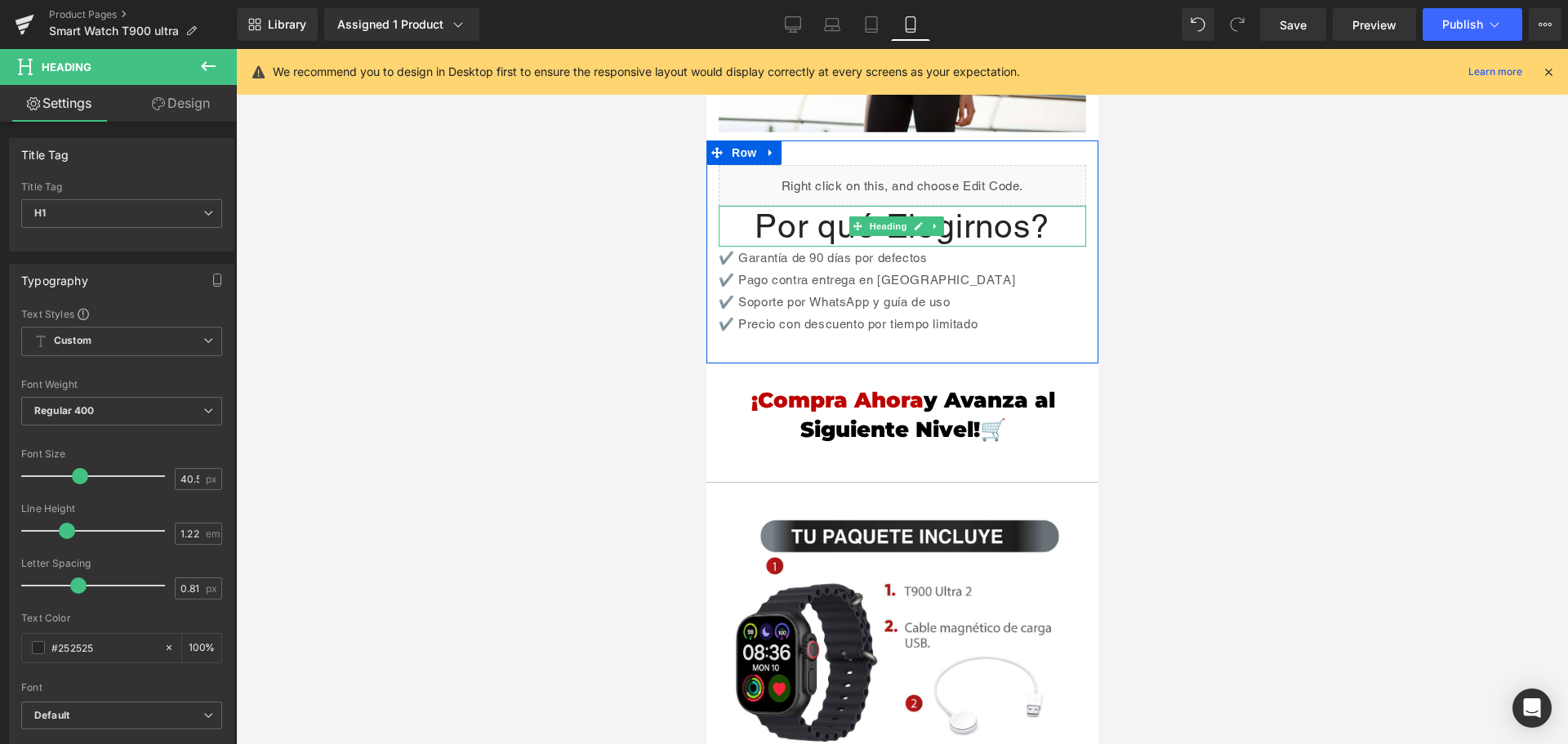
click at [752, 206] on h1 "Por qué Elegirnos?" at bounding box center [901, 226] width 368 height 41
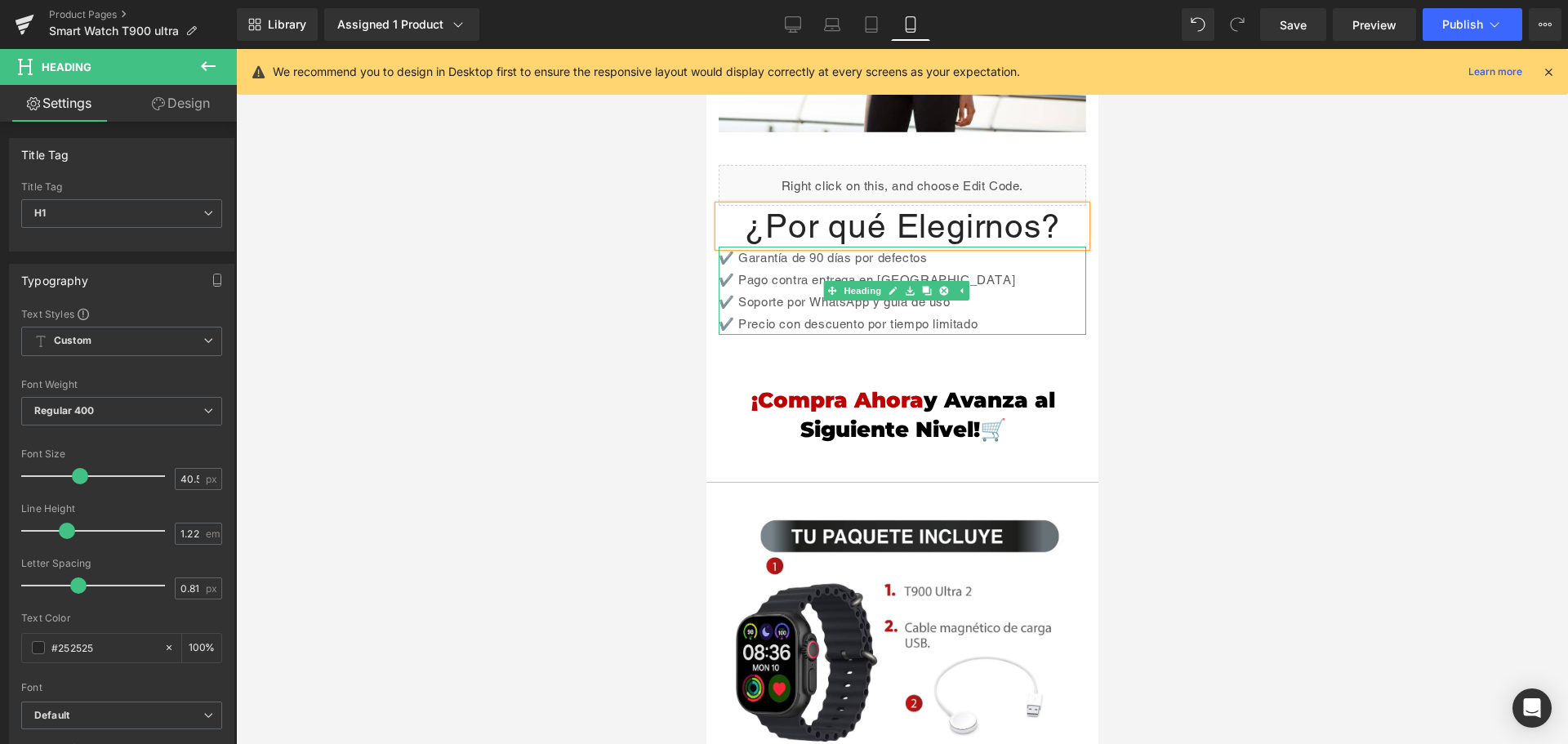
click at [999, 269] on div "✔️ Pago contra entrega en [GEOGRAPHIC_DATA]" at bounding box center [901, 279] width 368 height 22
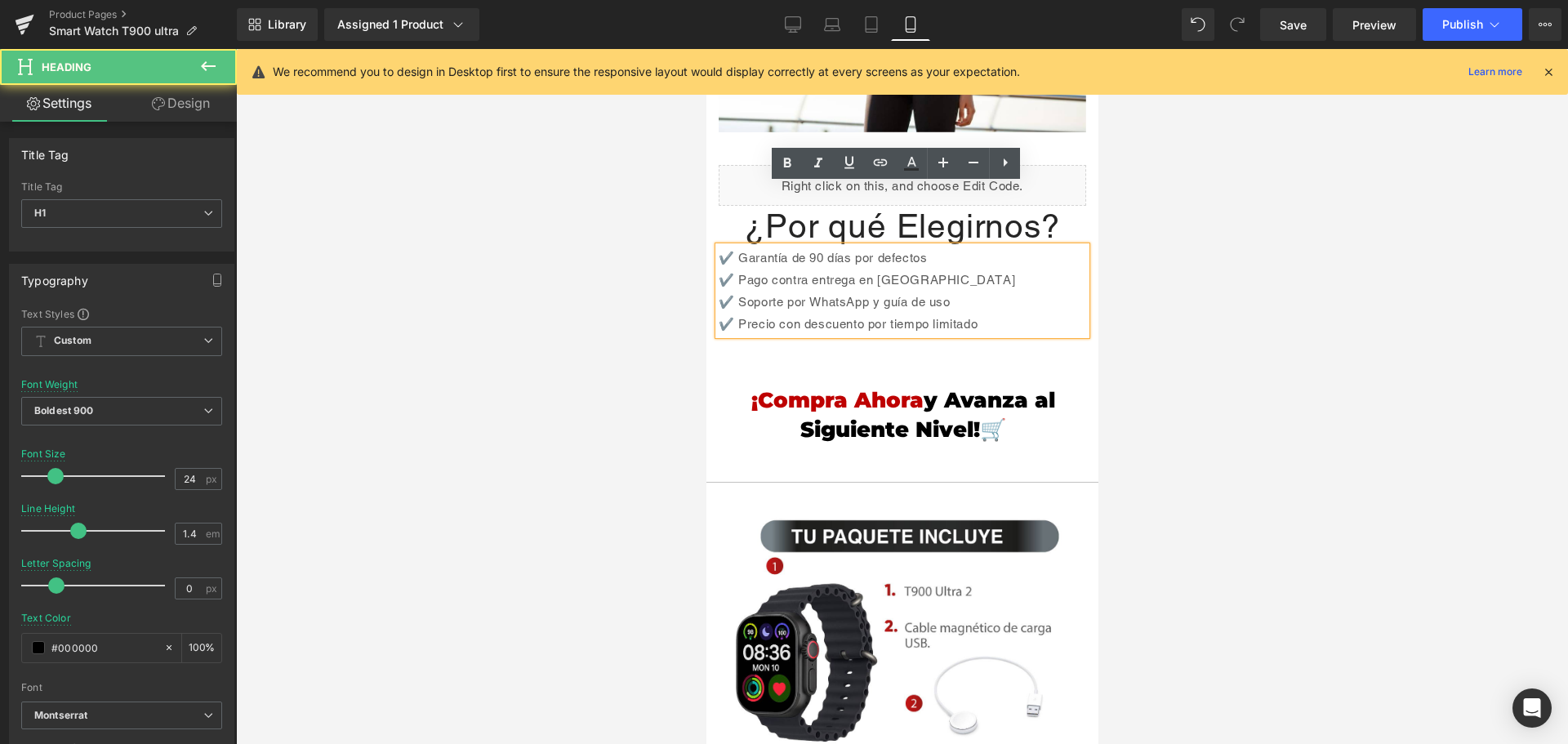
click at [986, 313] on div "✔️ Precio con descuento por tiempo limitado" at bounding box center [901, 323] width 368 height 22
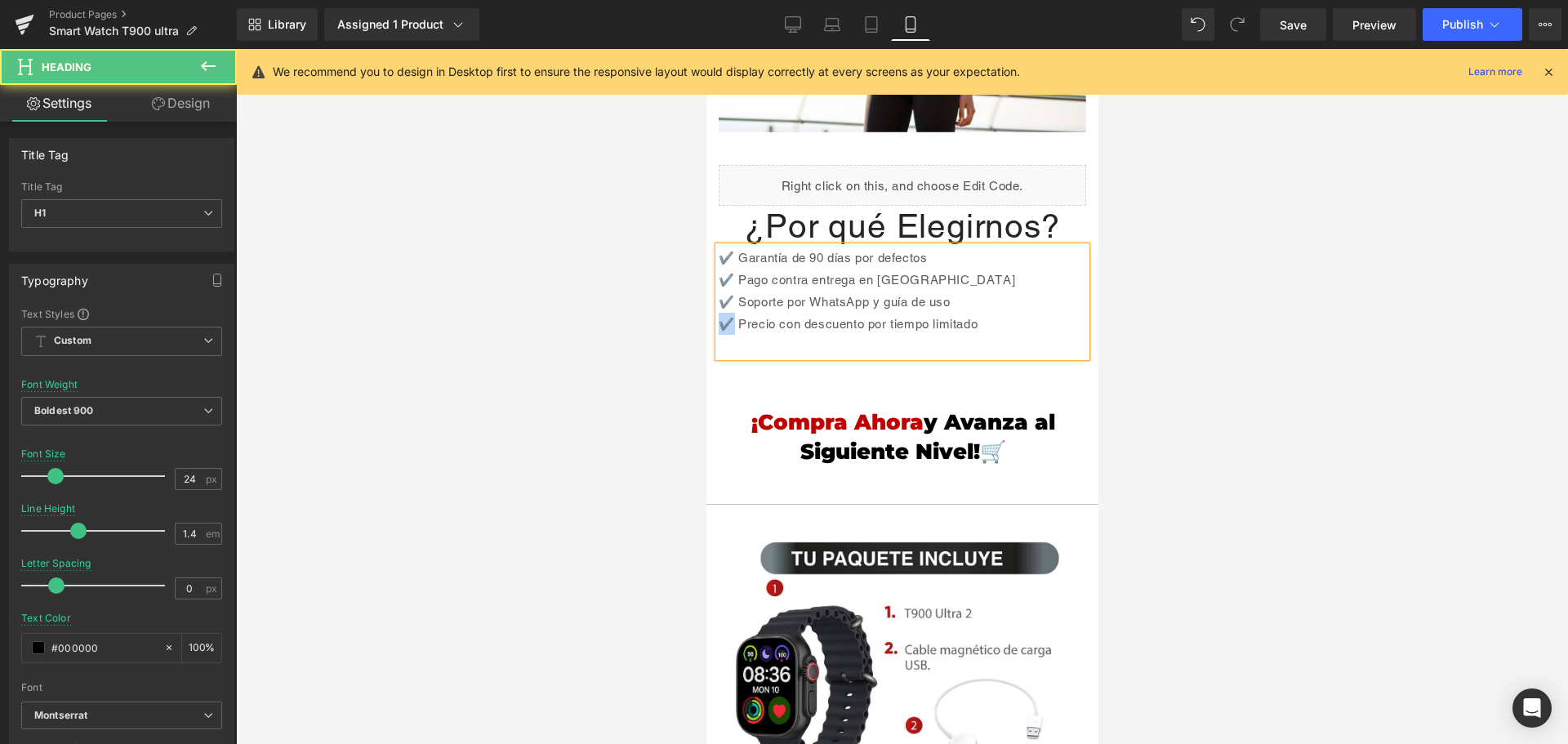
drag, startPoint x: 732, startPoint y: 265, endPoint x: 710, endPoint y: 266, distance: 22.0
click at [710, 266] on div "Liquid ¿Por qué Elegirnos? Heading ✔️ Garantía de 90 días por defectos ✔️ Pago …" at bounding box center [902, 271] width 392 height 213
click at [790, 313] on div "✔️ Precio con descuento por tiempo limitado" at bounding box center [901, 334] width 368 height 44
drag, startPoint x: 814, startPoint y: 305, endPoint x: 719, endPoint y: 298, distance: 95.3
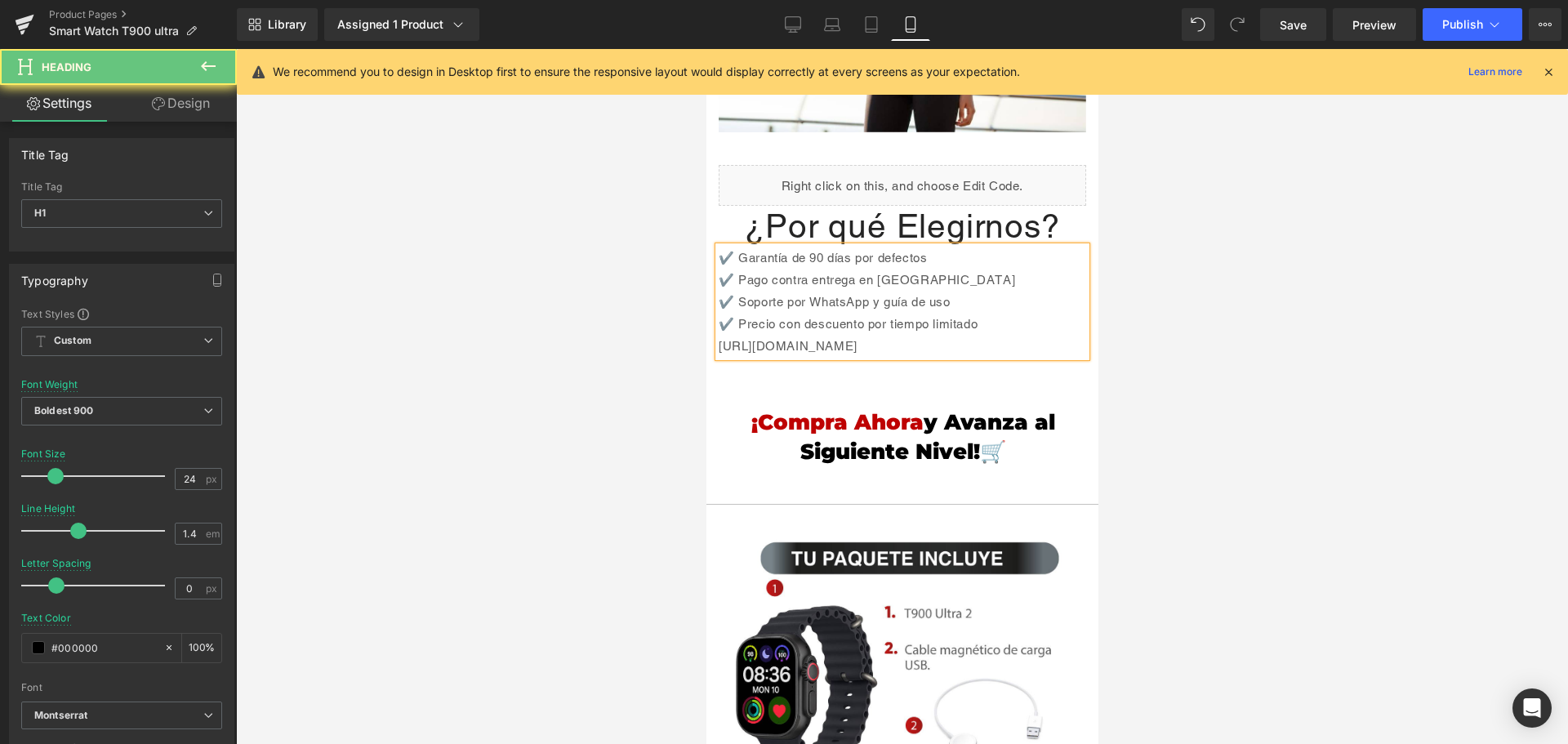
drag, startPoint x: 734, startPoint y: 330, endPoint x: 1375, endPoint y: 327, distance: 641.0
drag, startPoint x: 726, startPoint y: 272, endPoint x: 711, endPoint y: 270, distance: 15.1
click at [711, 270] on div "Liquid ¿Por qué Elegirnos? Heading ✔️ Garantía de 90 días por defectos ✔️ Pago …" at bounding box center [902, 271] width 392 height 213
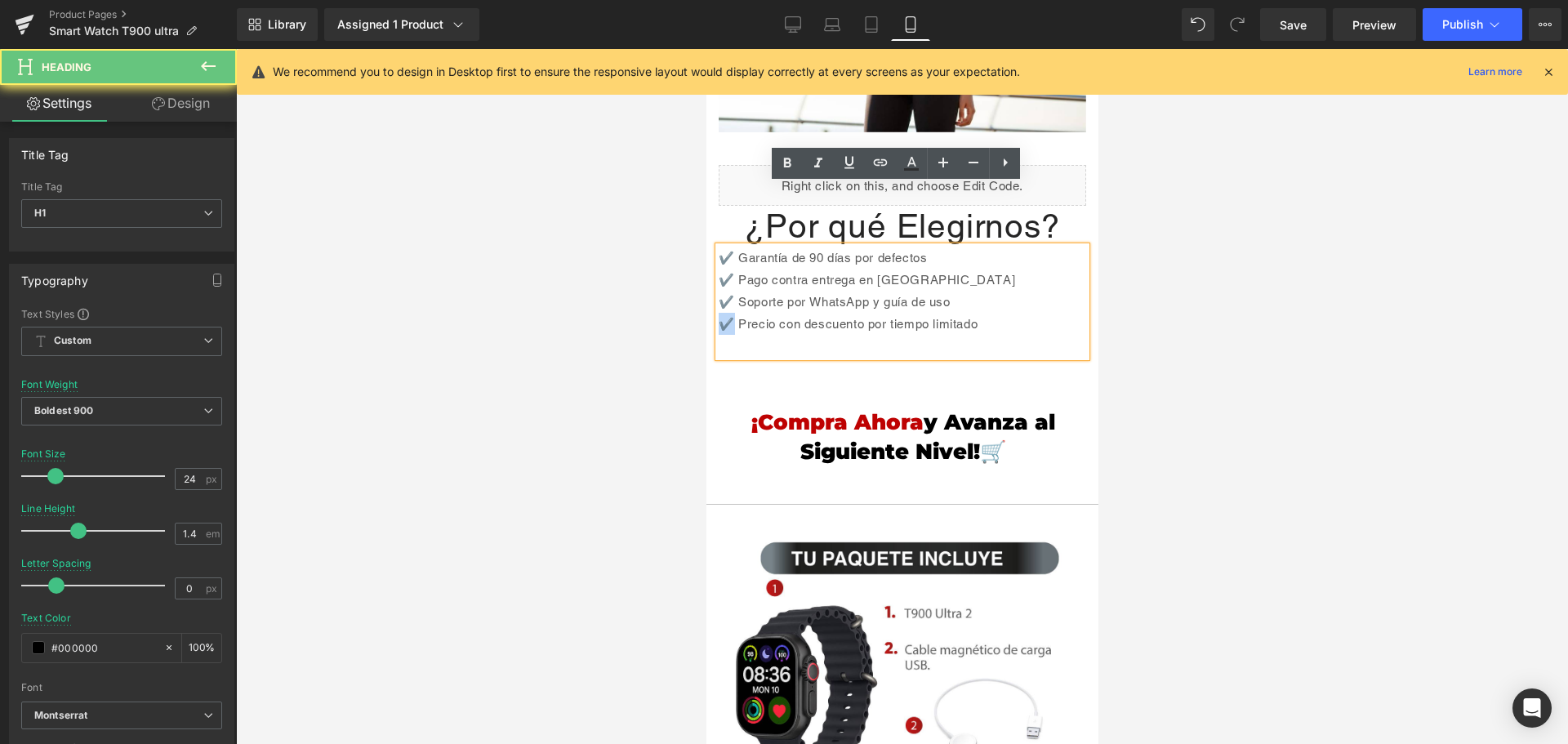
drag, startPoint x: 732, startPoint y: 264, endPoint x: 717, endPoint y: 264, distance: 15.0
click at [717, 313] on div "✔️ Precio con descuento por tiempo limitado" at bounding box center [901, 334] width 368 height 44
click at [734, 313] on div "✔️ Precio con descuento por tiempo limitado" at bounding box center [901, 334] width 368 height 44
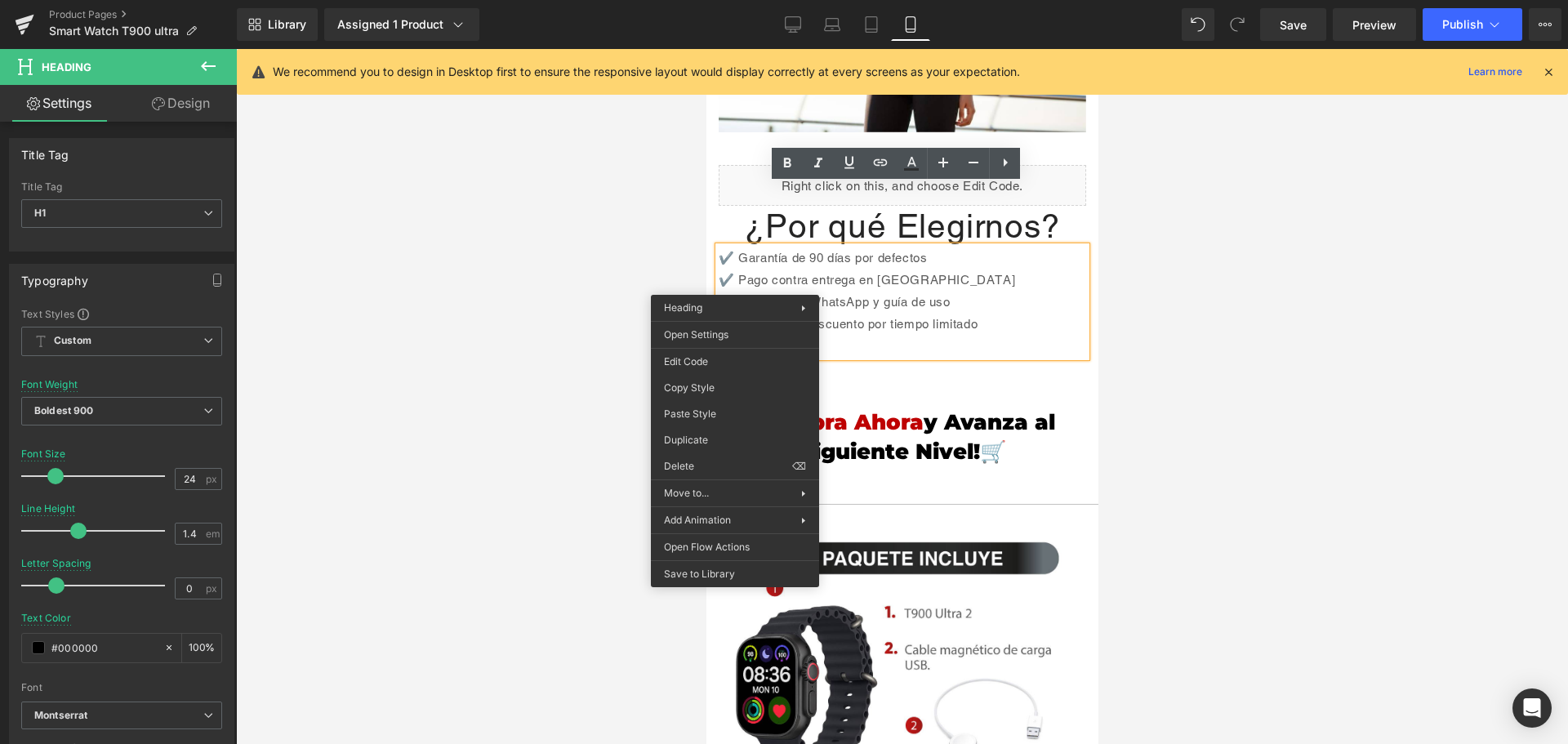
drag, startPoint x: 1460, startPoint y: 450, endPoint x: 754, endPoint y: 402, distance: 707.6
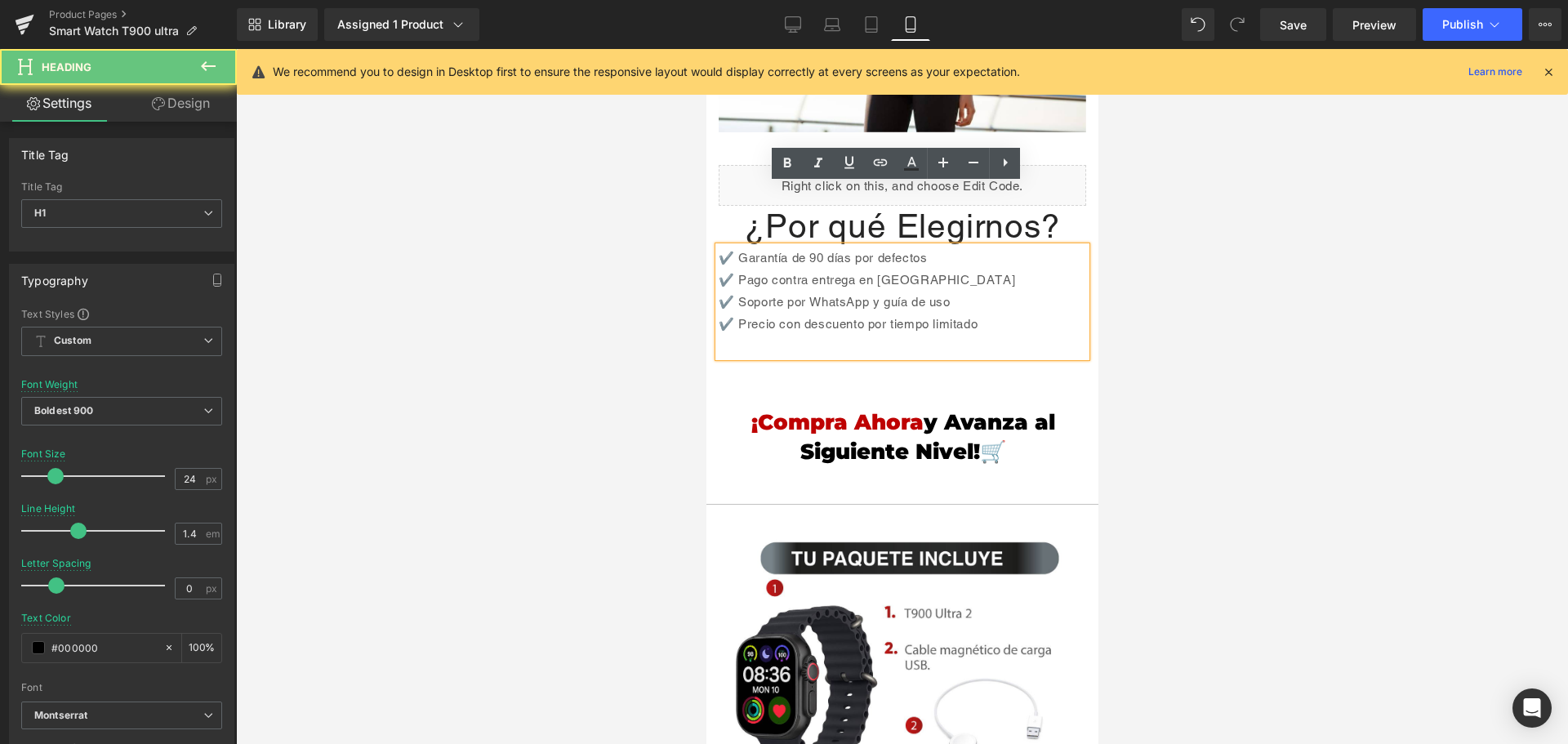
click at [766, 313] on div "✔️ Precio con descuento por tiempo limitado" at bounding box center [901, 334] width 368 height 44
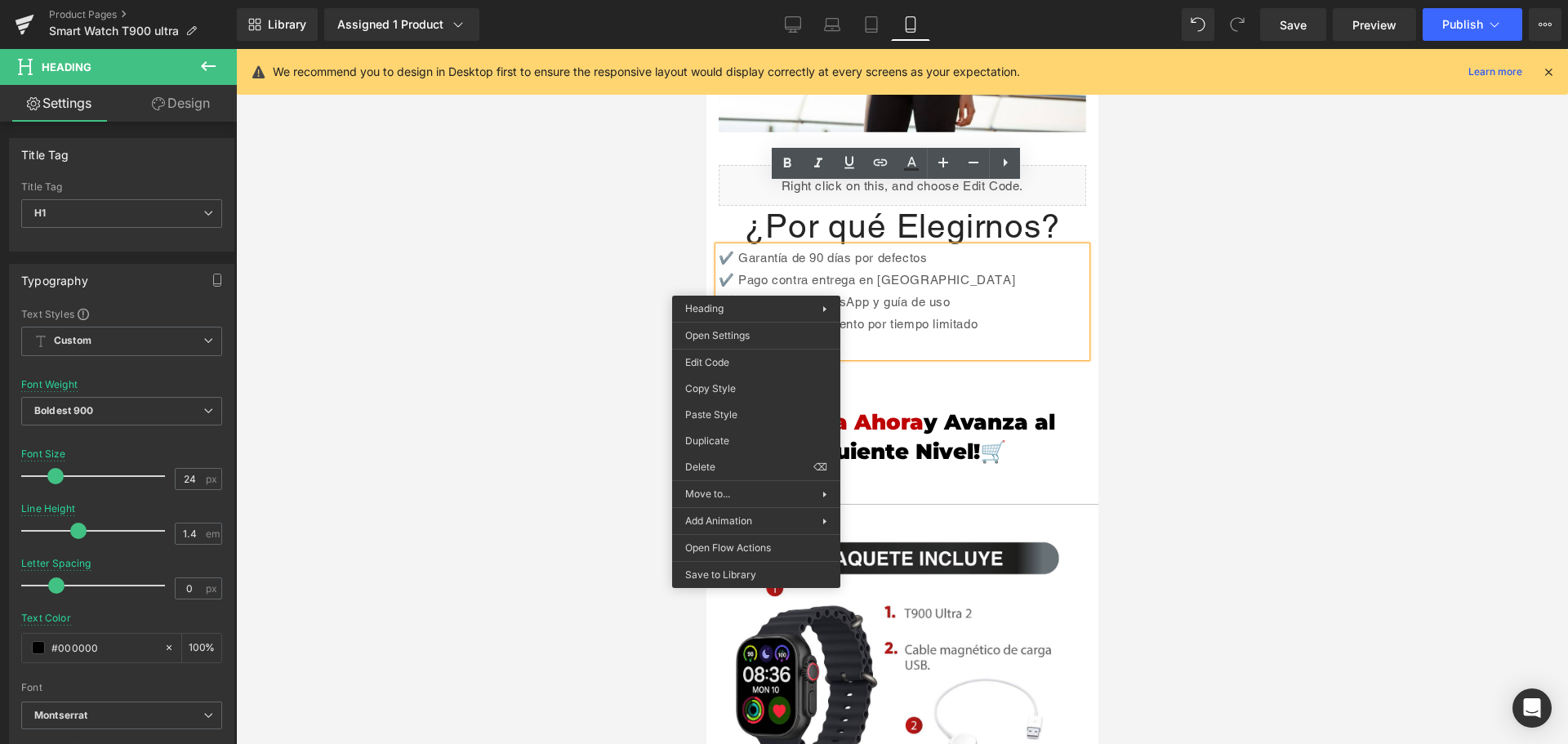
drag, startPoint x: 1482, startPoint y: 460, endPoint x: 775, endPoint y: 409, distance: 708.8
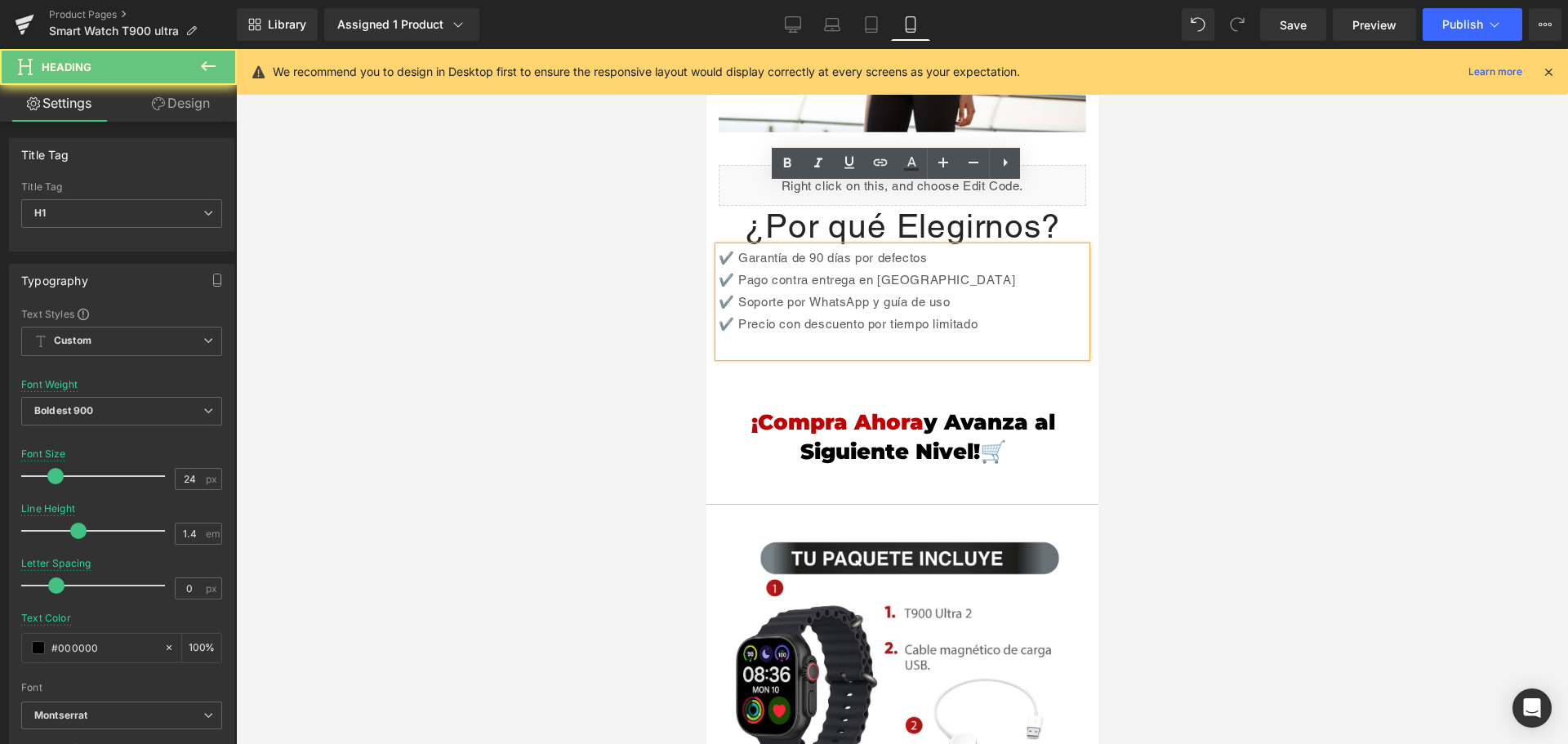
click at [766, 313] on div "✔️ Precio con descuento por tiempo limitado" at bounding box center [901, 334] width 368 height 44
click at [717, 267] on div "✔️ Garantía de 90 días por defectos ✔️ Pago contra entrega en Colombia ✔️ Sopor…" at bounding box center [901, 302] width 368 height 110
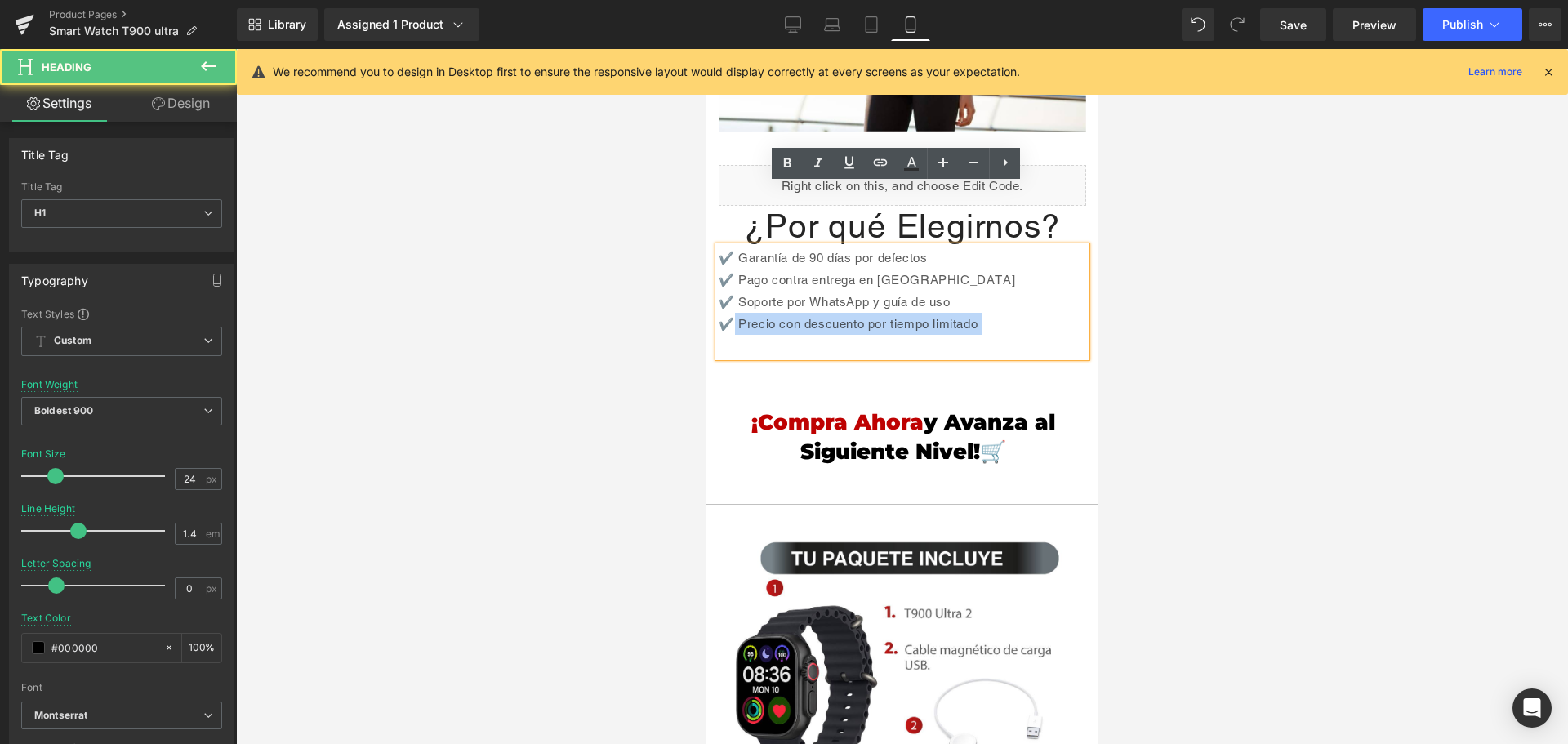
click at [741, 313] on div "✔️ Precio con descuento por tiempo limitado" at bounding box center [901, 334] width 368 height 44
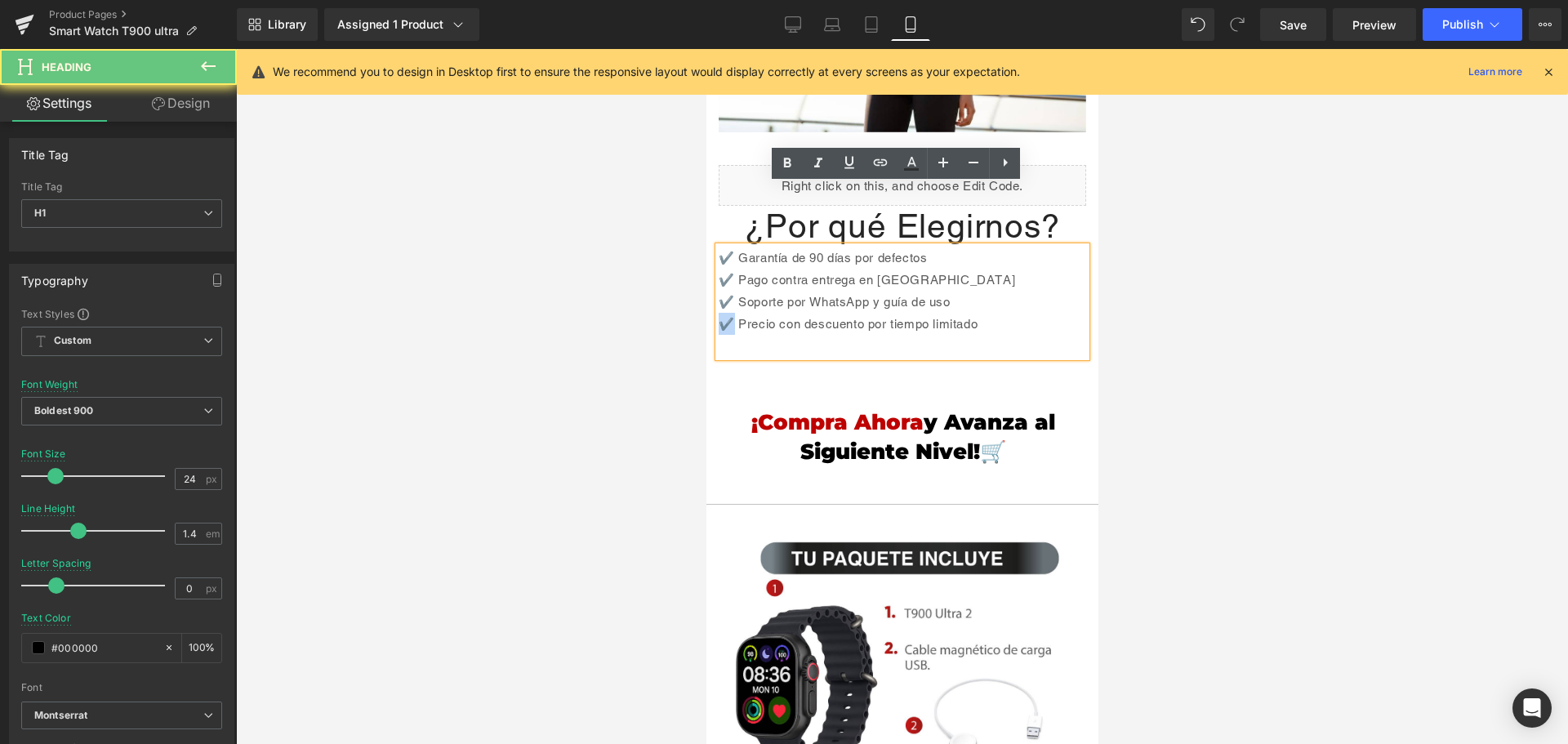
drag, startPoint x: 732, startPoint y: 262, endPoint x: 720, endPoint y: 261, distance: 12.0
click at [720, 313] on div "✔️ Precio con descuento por tiempo limitado" at bounding box center [901, 334] width 368 height 44
click at [724, 313] on div "✔️ Precio con descuento por tiempo limitado" at bounding box center [901, 334] width 368 height 44
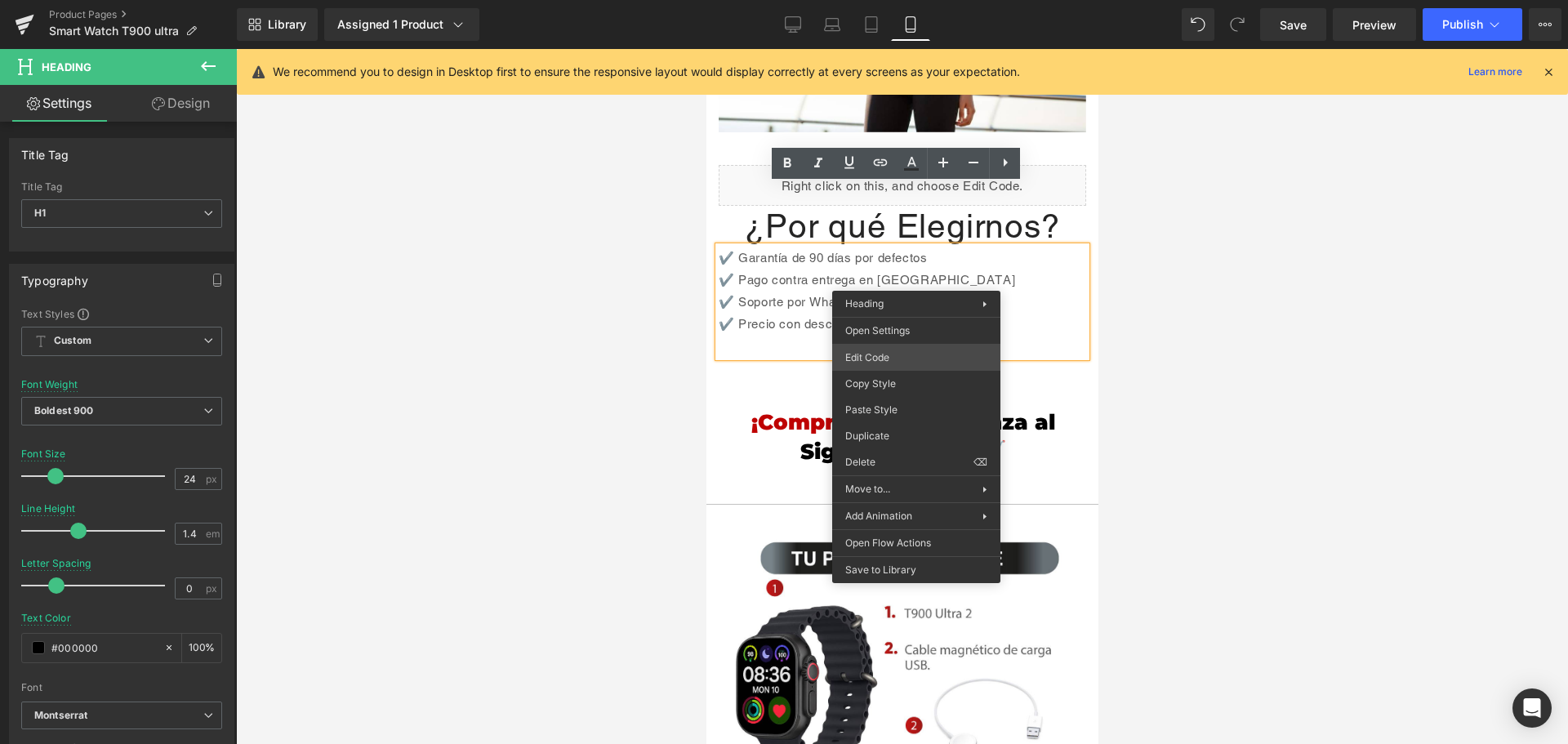
click at [928, 0] on div "Heading You are previewing how the will restyle your page. You can not edit Ele…" at bounding box center [784, 0] width 1568 height 0
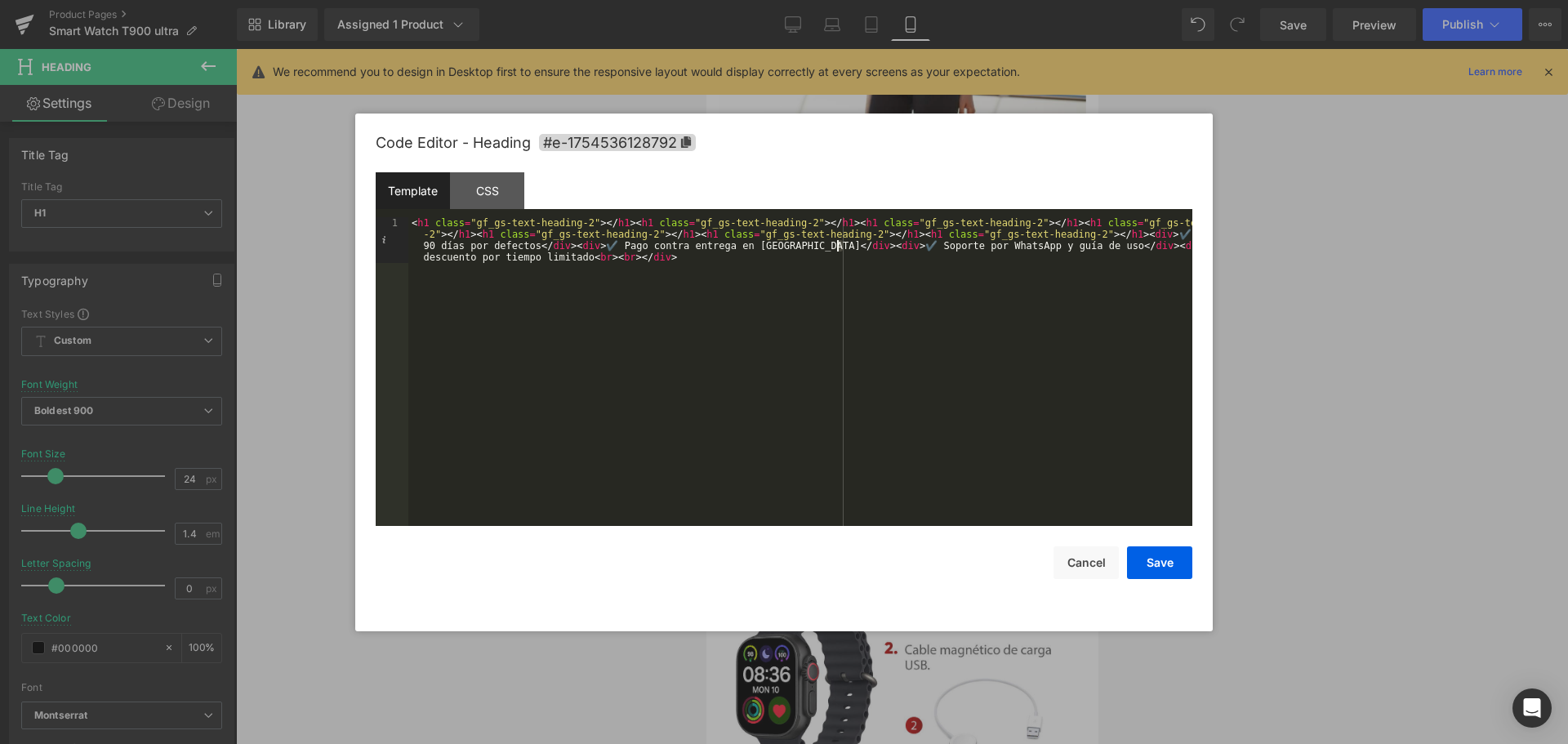
drag, startPoint x: 839, startPoint y: 247, endPoint x: 845, endPoint y: 266, distance: 19.9
click at [835, 248] on div "< h1 class = "gf_gs-text-heading-2" > </ h1 > < h1 class = "gf_gs-text-heading-…" at bounding box center [801, 418] width 784 height 400
drag, startPoint x: 1094, startPoint y: 288, endPoint x: 1004, endPoint y: 286, distance: 90.0
click at [1093, 288] on div "< h1 class = "gf_gs-text-heading-2" > </ h1 > < h1 class = "gf_gs-text-heading-…" at bounding box center [801, 418] width 784 height 400
drag, startPoint x: 842, startPoint y: 245, endPoint x: 1042, endPoint y: 280, distance: 203.0
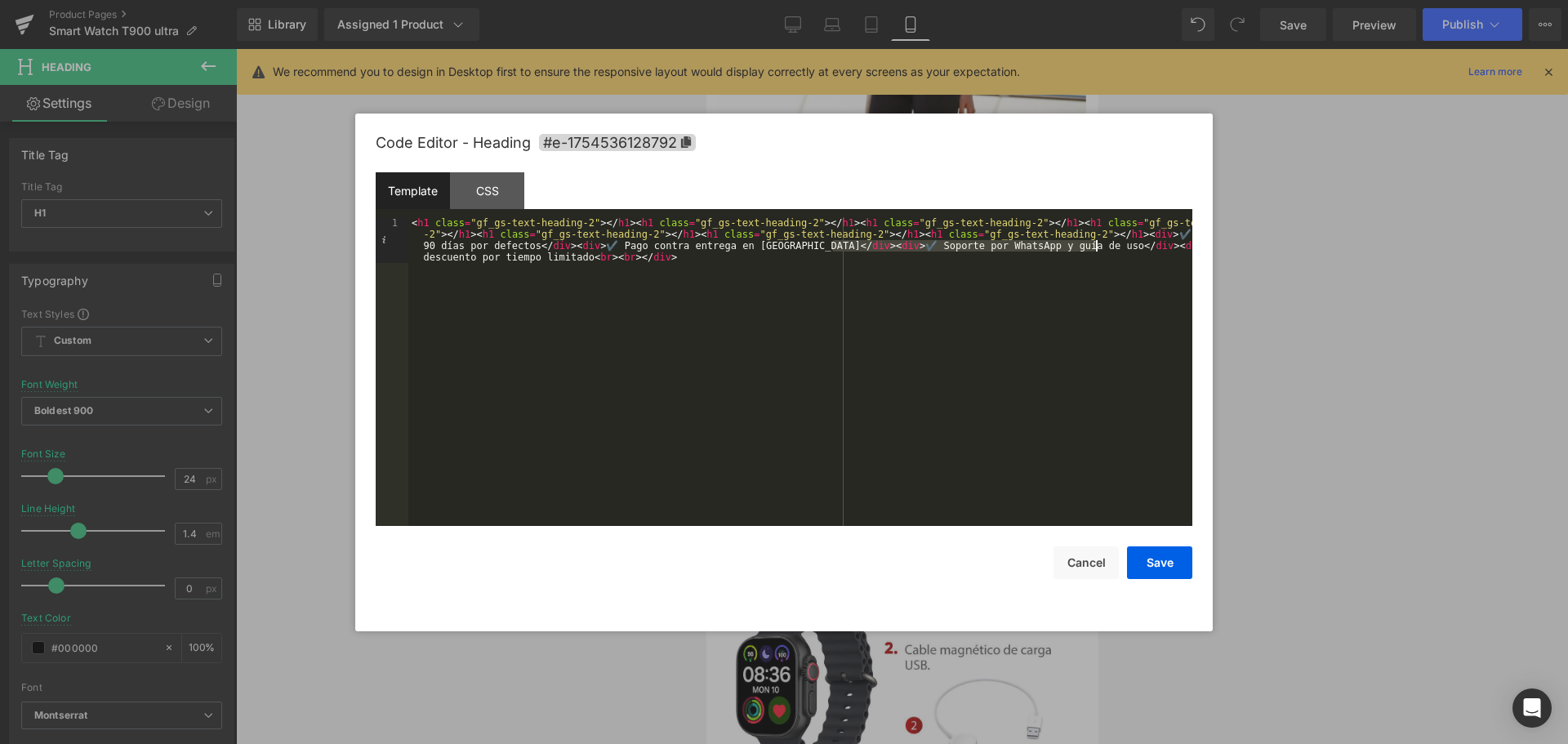
click at [1097, 249] on div "< h1 class = "gf_gs-text-heading-2" > </ h1 > < h1 class = "gf_gs-text-heading-…" at bounding box center [801, 418] width 784 height 400
click at [846, 262] on div "< h1 class = "gf_gs-text-heading-2" > </ h1 > < h1 class = "gf_gs-text-heading-…" at bounding box center [801, 418] width 784 height 400
click at [941, 262] on div "< h1 class = "gf_gs-text-heading-2" > </ h1 > < h1 class = "gf_gs-text-heading-…" at bounding box center [801, 418] width 784 height 400
drag, startPoint x: 855, startPoint y: 259, endPoint x: 673, endPoint y: 262, distance: 182.0
click at [673, 262] on div "< h1 class = "gf_gs-text-heading-2" > </ h1 > < h1 class = "gf_gs-text-heading-…" at bounding box center [801, 418] width 784 height 400
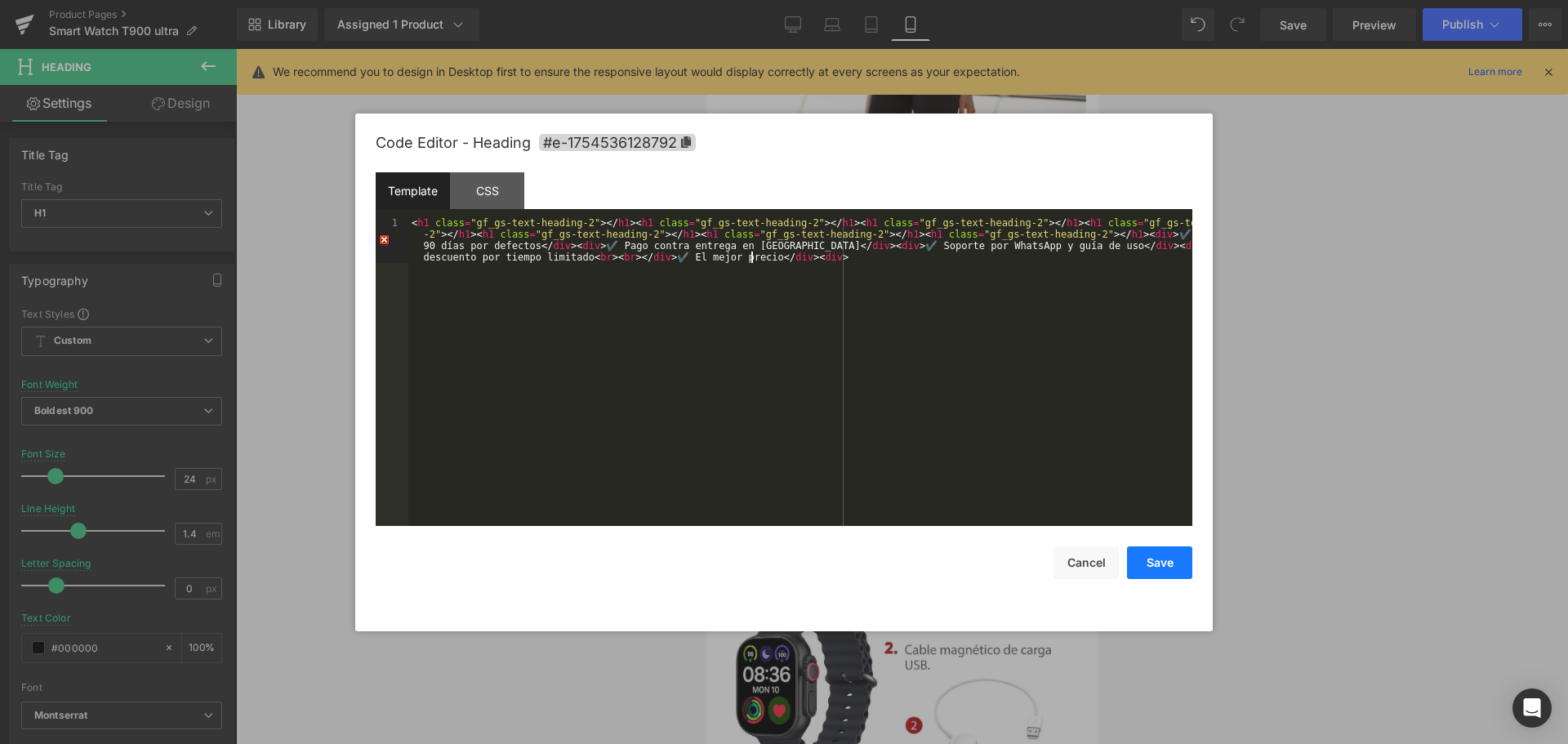
drag, startPoint x: 1171, startPoint y: 561, endPoint x: 1163, endPoint y: 556, distance: 9.4
click at [1170, 561] on button "Save" at bounding box center [1159, 562] width 66 height 32
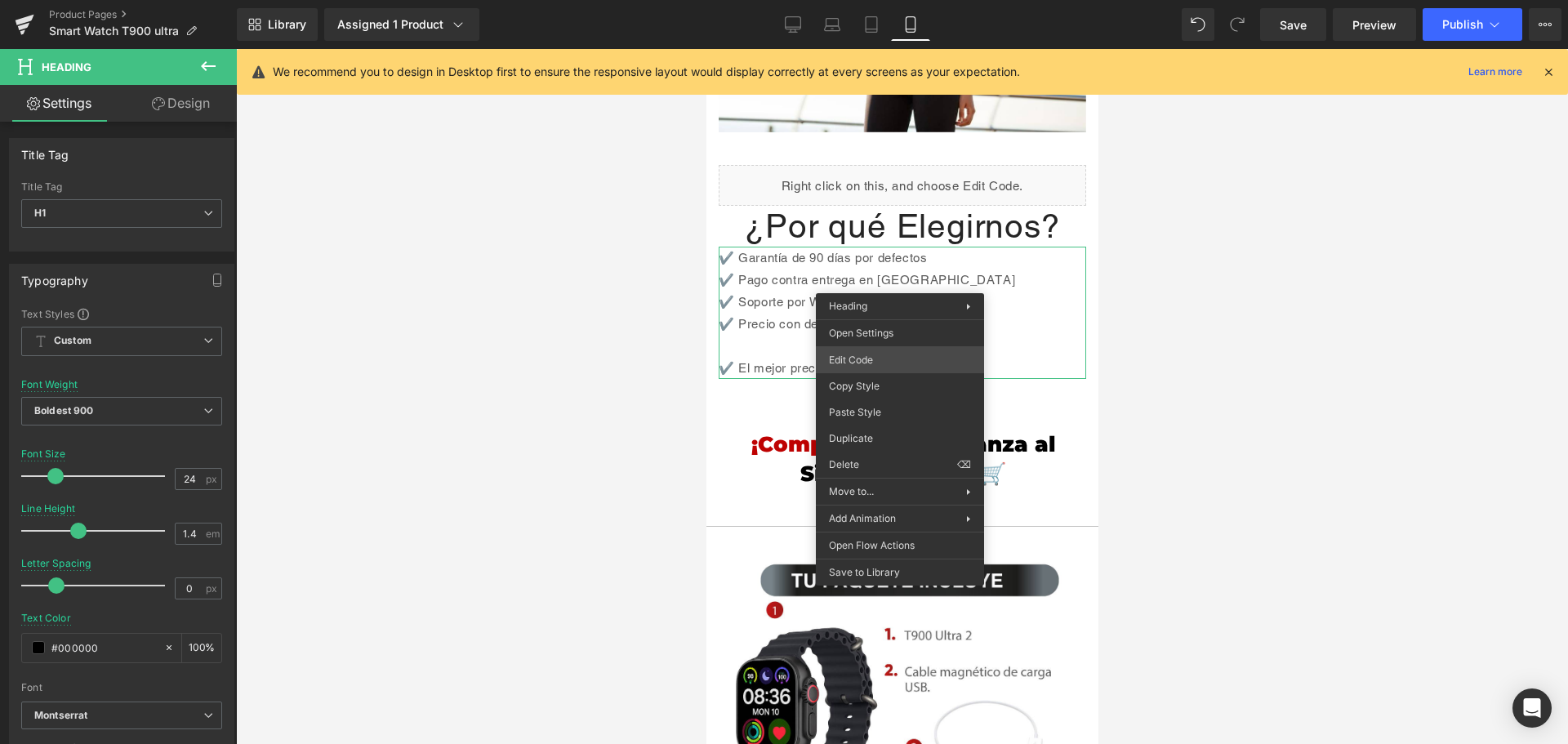
click at [904, 0] on div "Heading You are previewing how the will restyle your page. You can not edit Ele…" at bounding box center [784, 0] width 1568 height 0
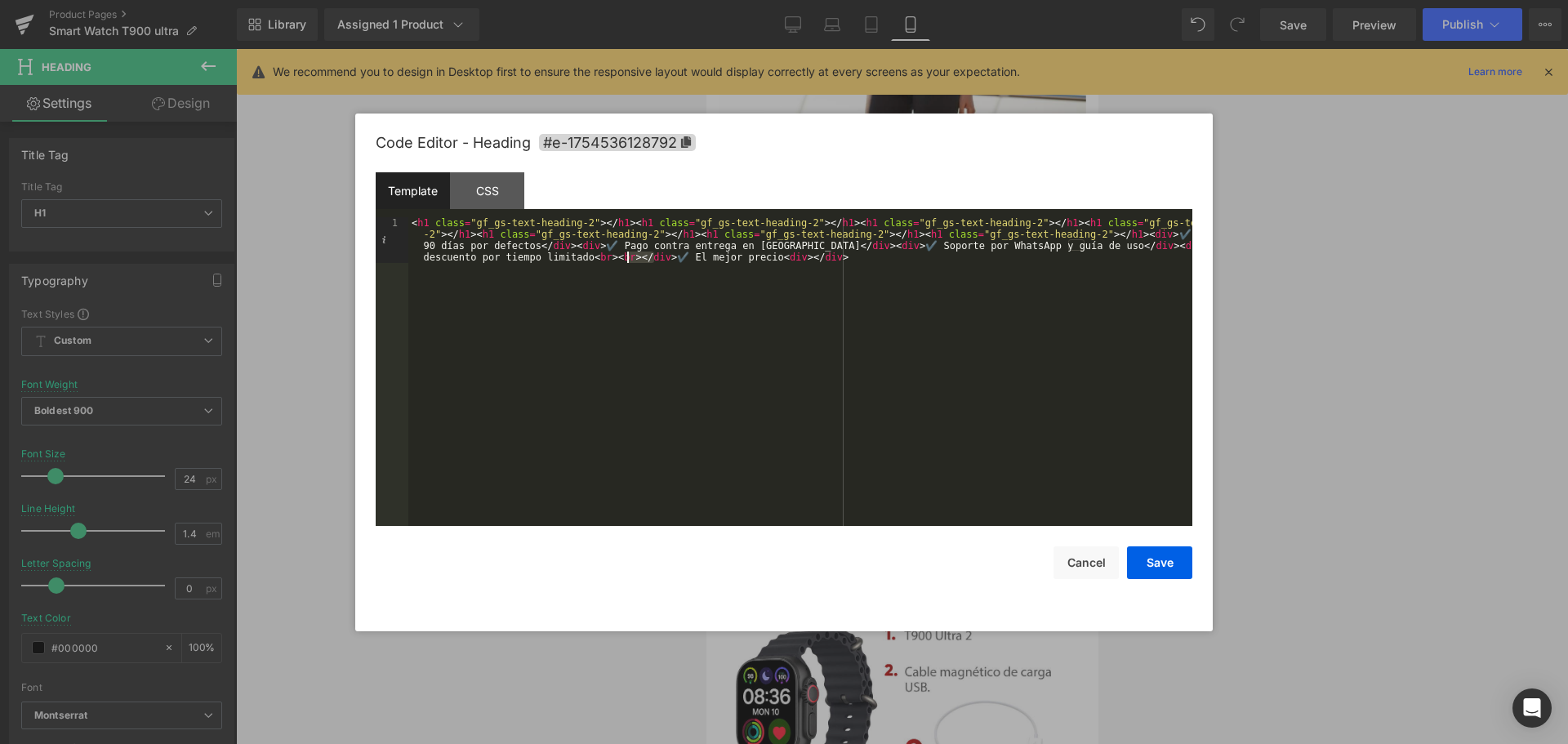
drag, startPoint x: 656, startPoint y: 262, endPoint x: 624, endPoint y: 262, distance: 32.0
click at [624, 262] on div "< h1 class = "gf_gs-text-heading-2" > </ h1 > < h1 class = "gf_gs-text-heading-…" at bounding box center [801, 418] width 784 height 400
click at [618, 257] on div "< h1 class = "gf_gs-text-heading-2" > </ h1 > < h1 class = "gf_gs-text-heading-…" at bounding box center [801, 418] width 784 height 400
drag, startPoint x: 622, startPoint y: 262, endPoint x: 580, endPoint y: 262, distance: 42.0
click at [580, 262] on div "< h1 class = "gf_gs-text-heading-2" > </ h1 > < h1 class = "gf_gs-text-heading-…" at bounding box center [801, 418] width 784 height 400
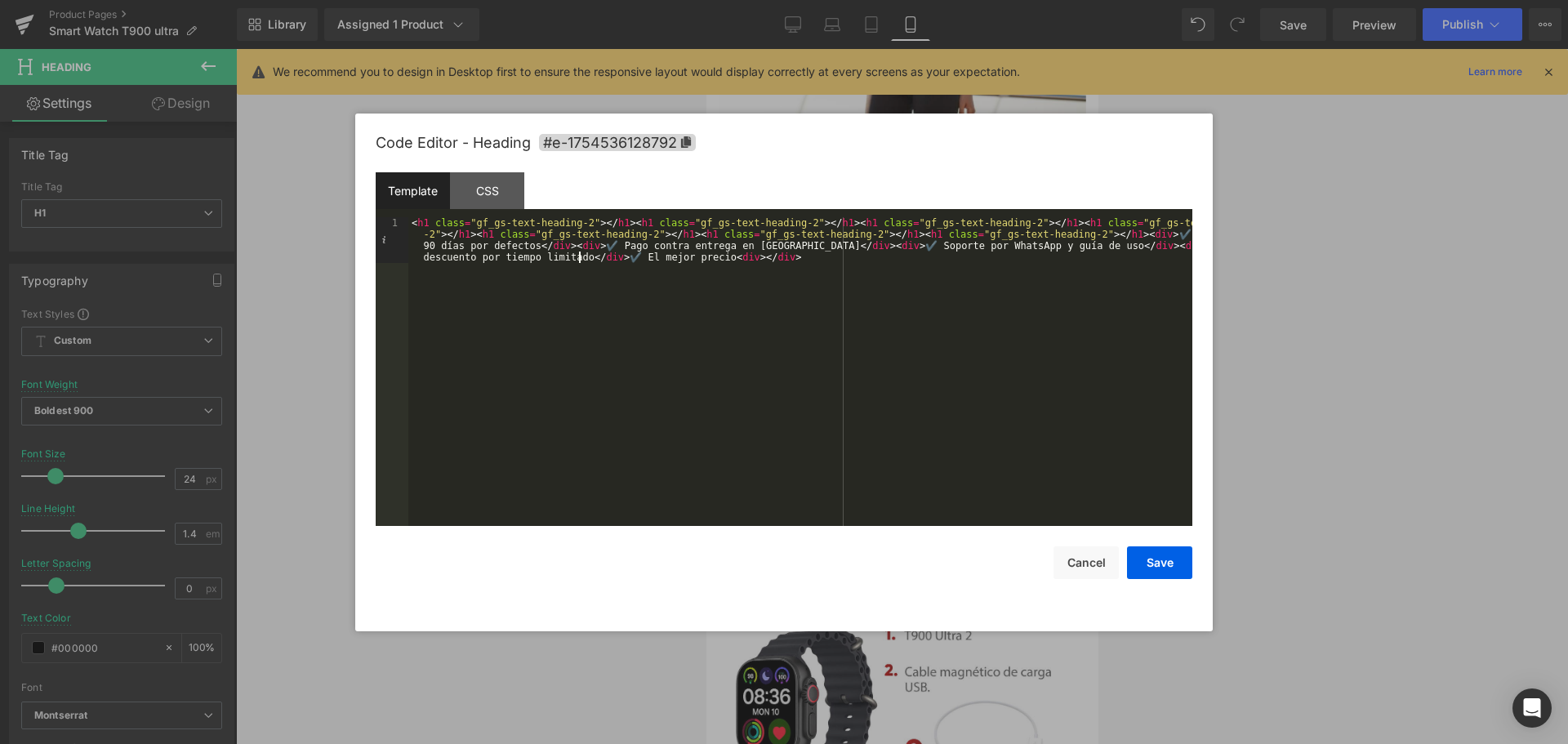
click at [782, 257] on div "< h1 class = "gf_gs-text-heading-2" > </ h1 > < h1 class = "gf_gs-text-heading-…" at bounding box center [801, 418] width 784 height 400
click at [1160, 570] on button "Save" at bounding box center [1159, 562] width 66 height 32
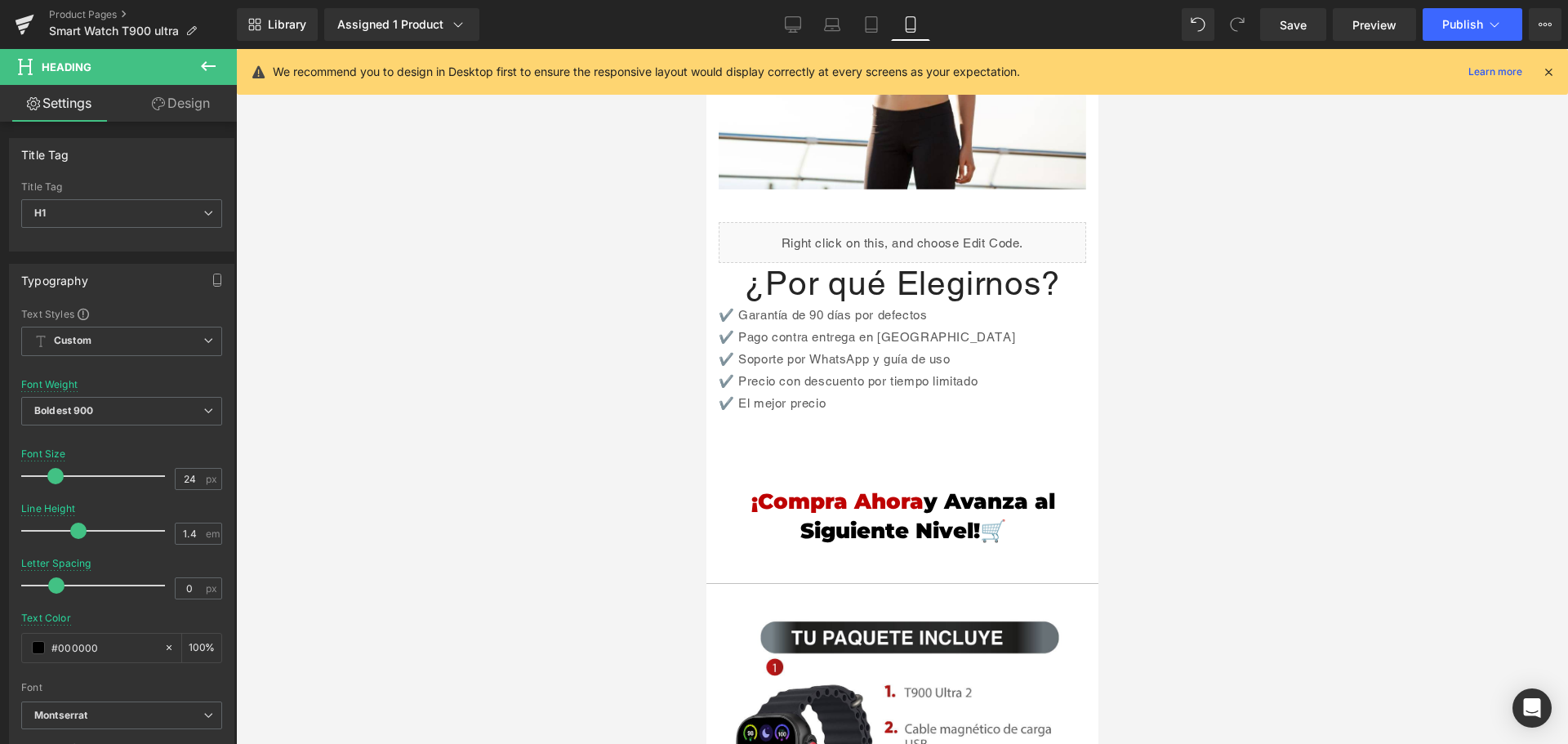
scroll to position [3236, 0]
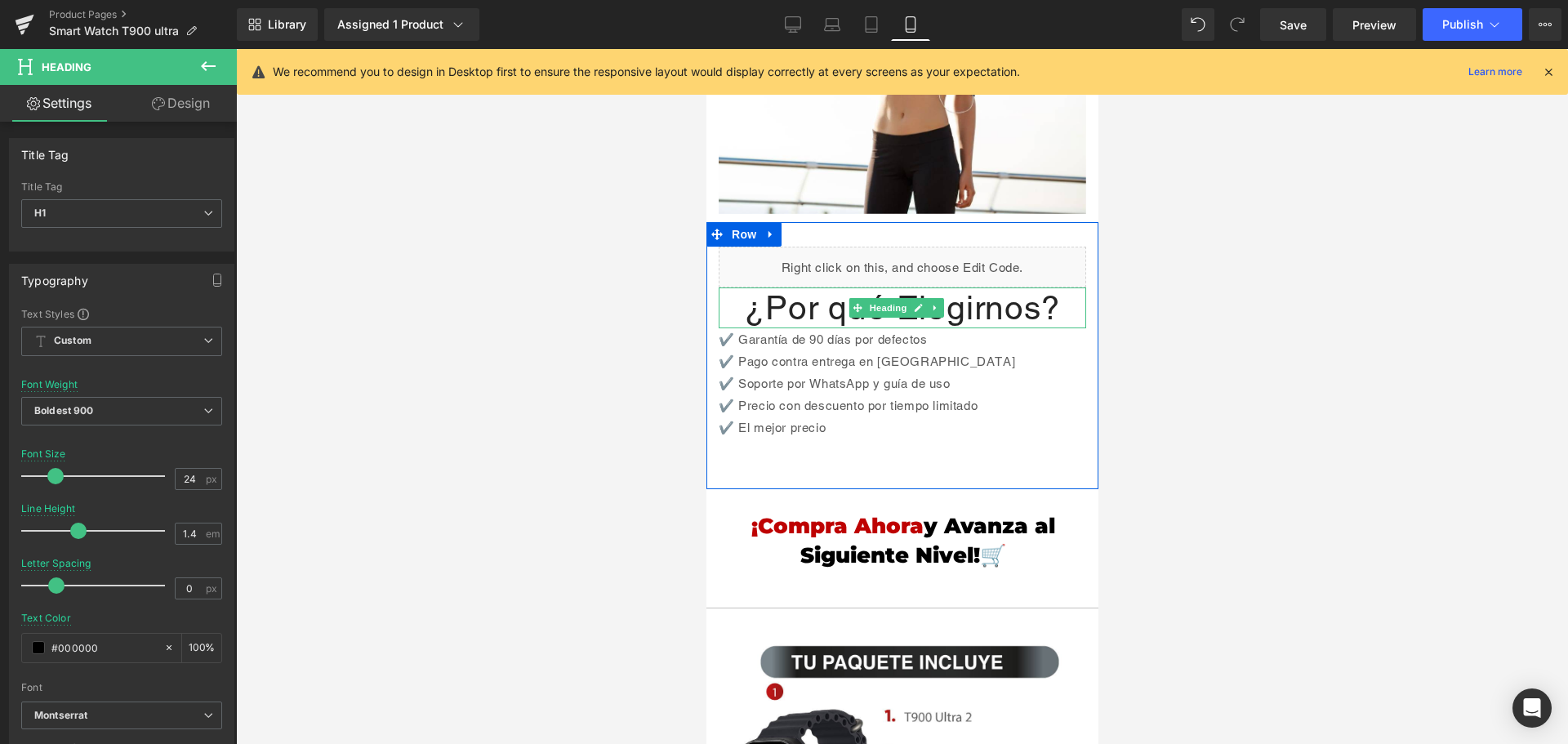
click at [956, 287] on h1 "¿Por qué Elegirnos?" at bounding box center [901, 308] width 368 height 41
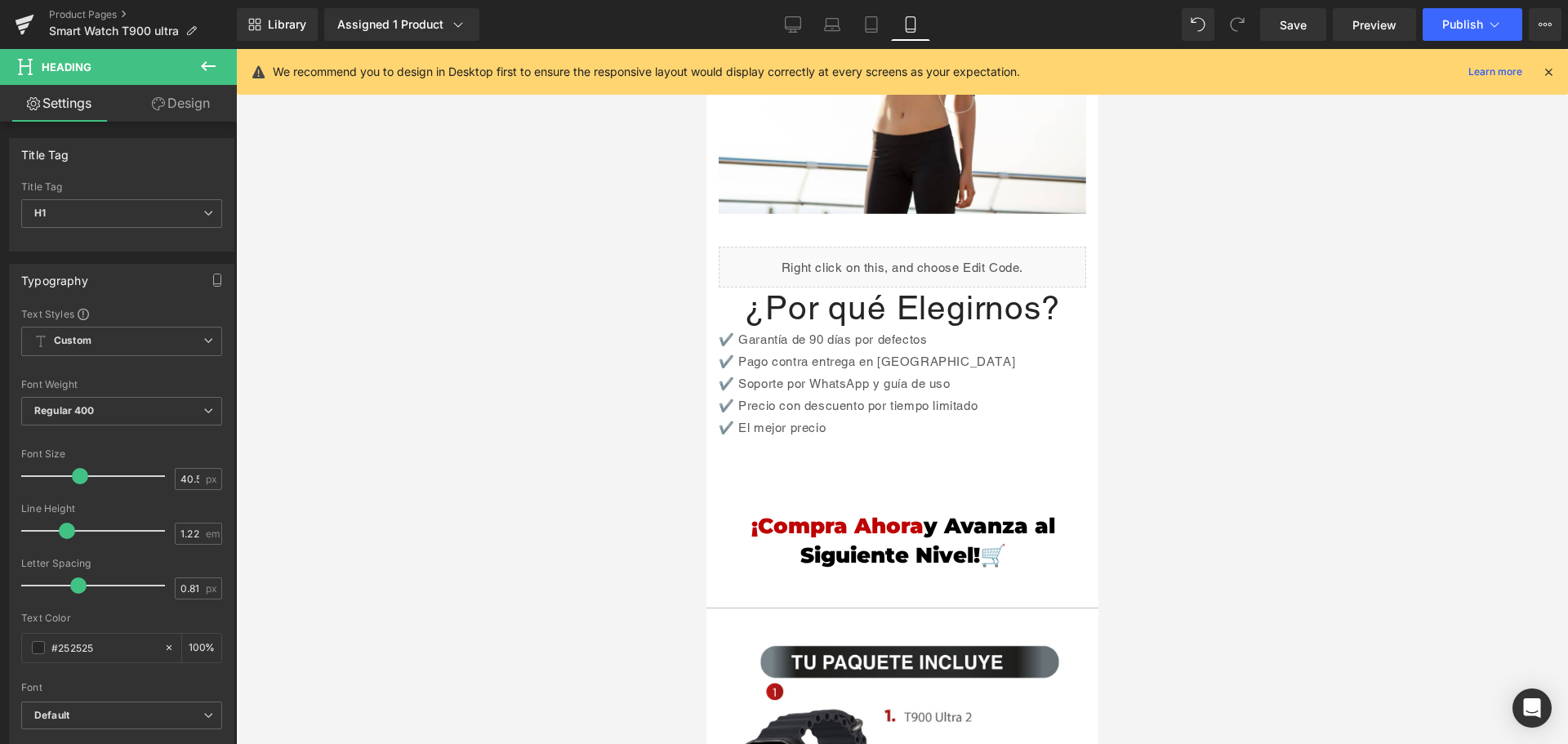
click at [161, 103] on icon at bounding box center [158, 103] width 13 height 13
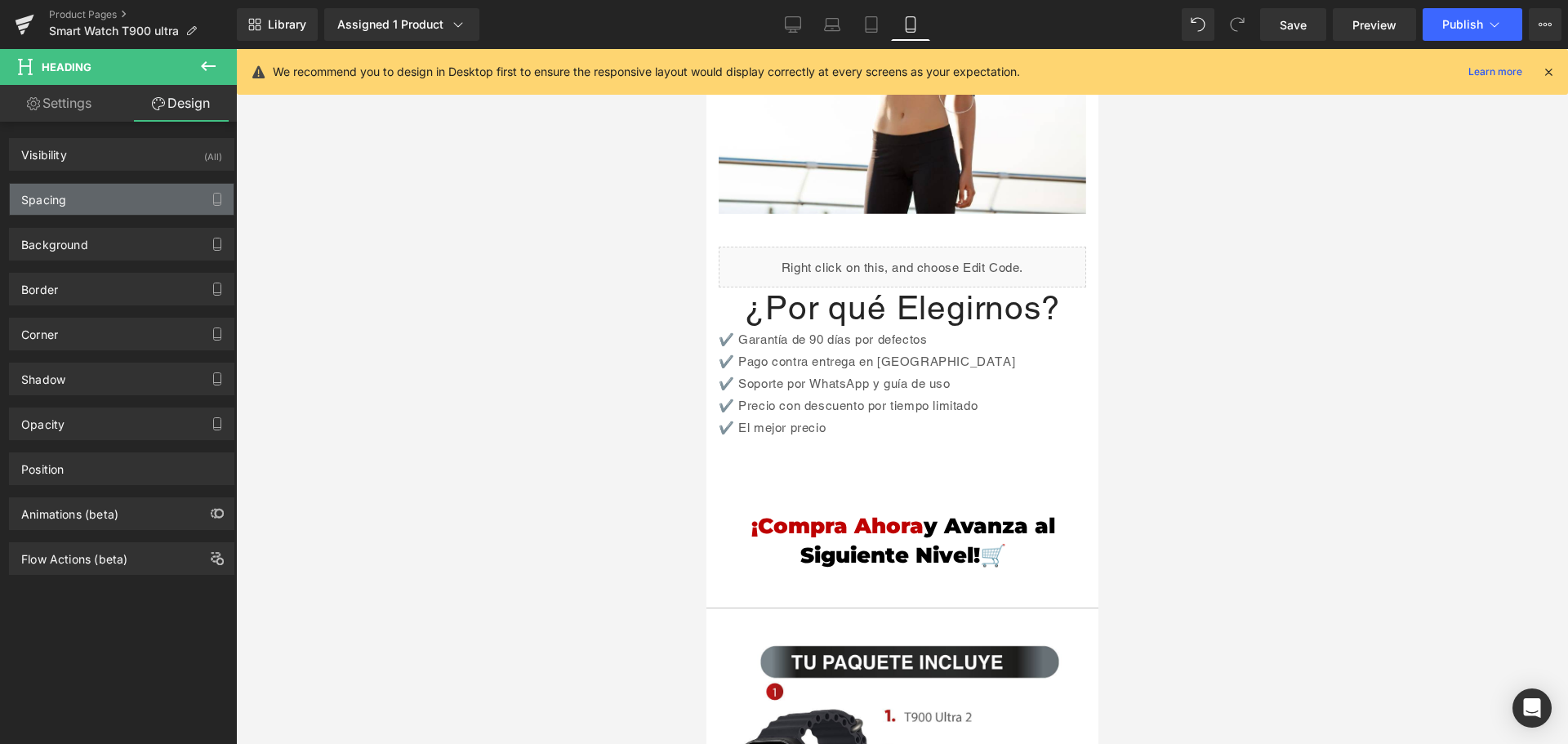
type input "0"
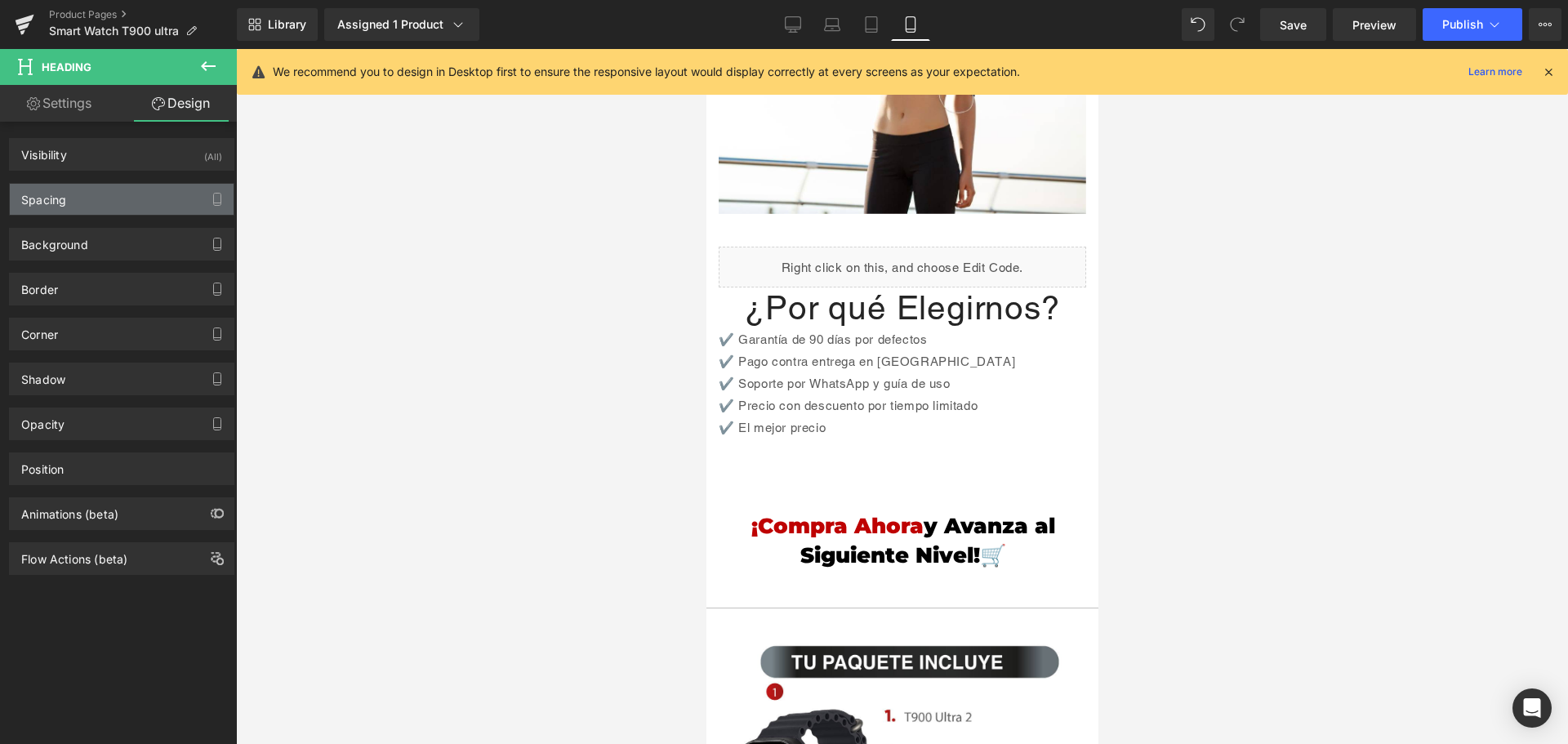
type input "0"
drag, startPoint x: 129, startPoint y: 202, endPoint x: 169, endPoint y: 232, distance: 50.0
click at [129, 202] on div "Spacing" at bounding box center [122, 199] width 223 height 31
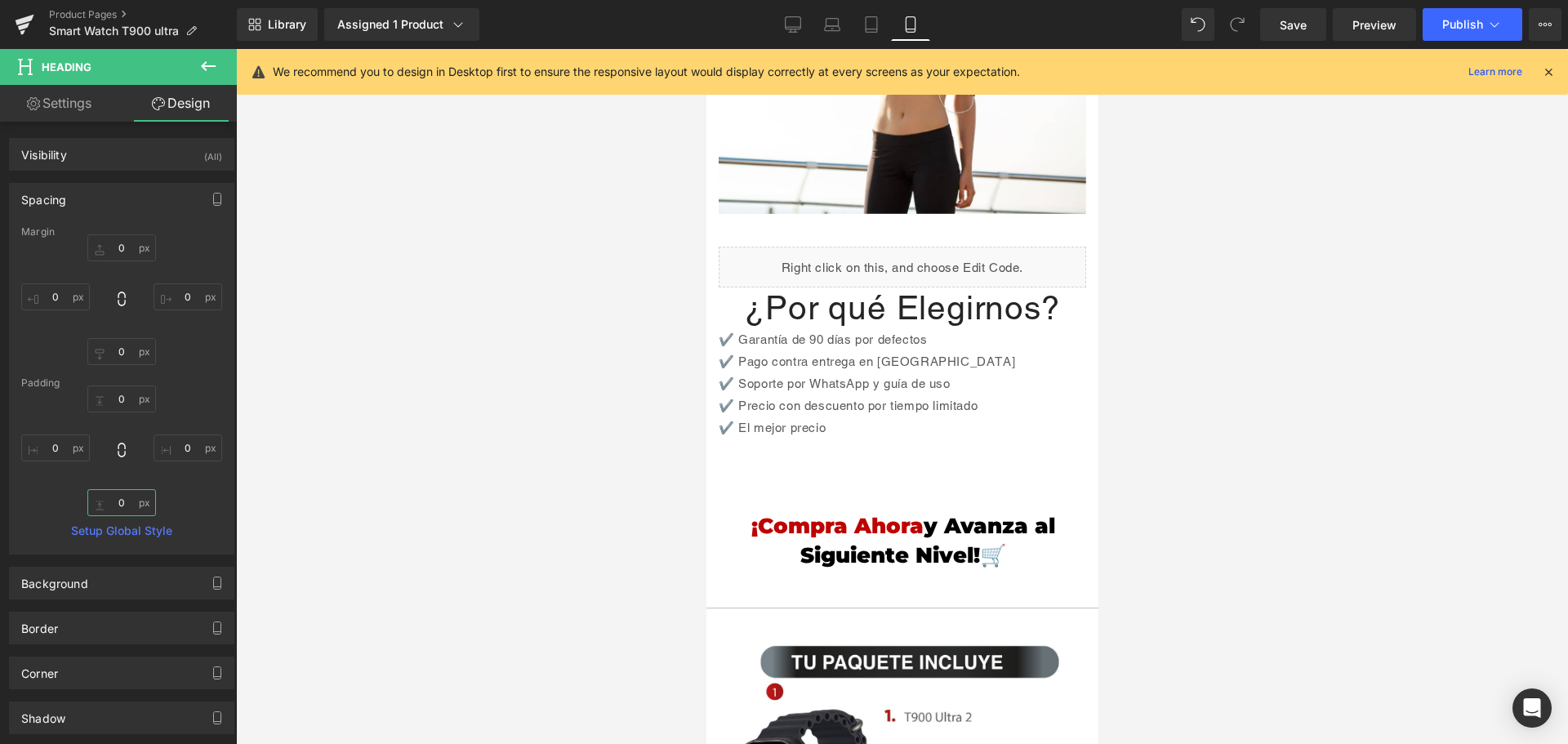
click at [122, 501] on input "0" at bounding box center [122, 502] width 69 height 26
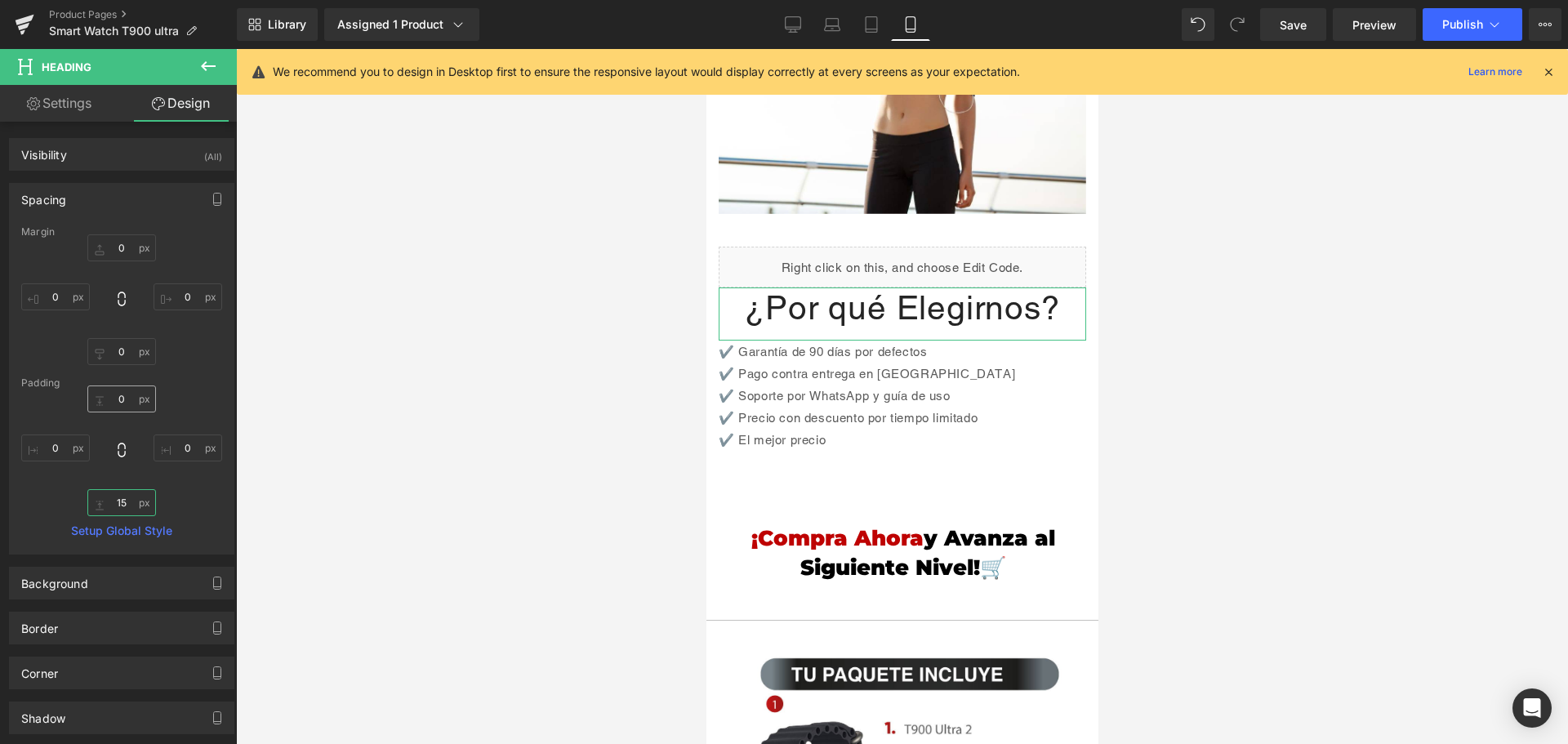
type input "15"
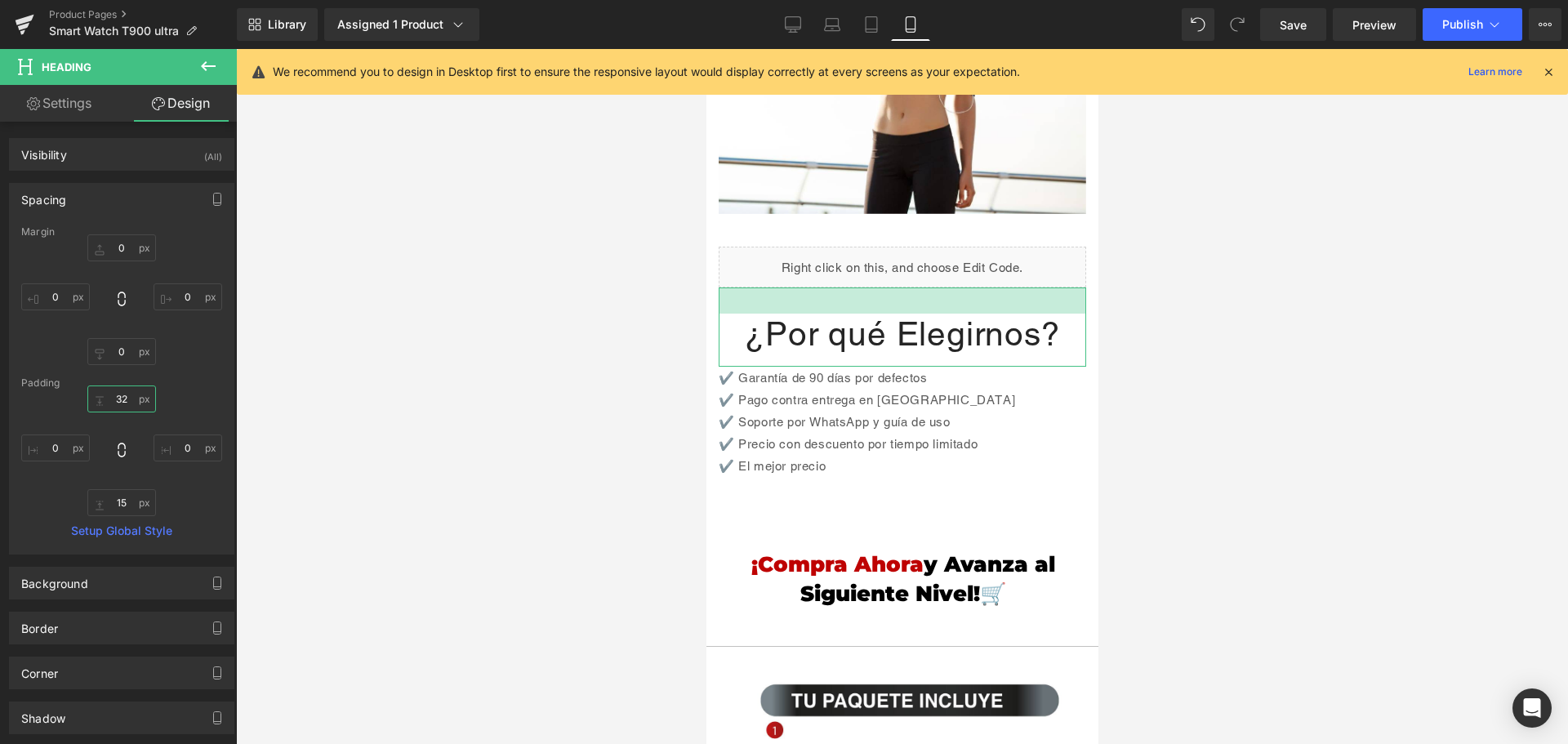
drag, startPoint x: 126, startPoint y: 393, endPoint x: 115, endPoint y: 394, distance: 11.0
click at [115, 394] on input "32" at bounding box center [122, 398] width 69 height 26
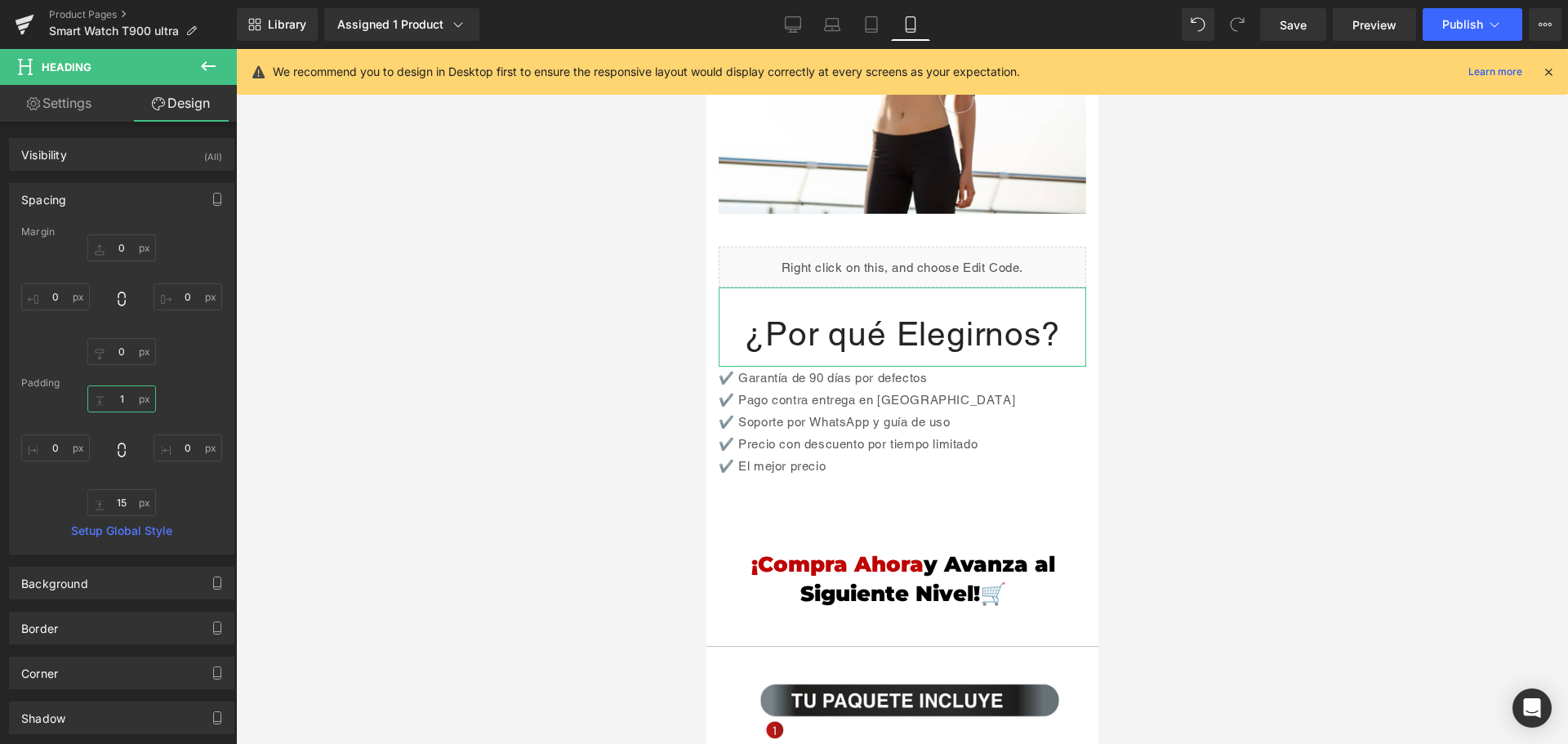
type input "15"
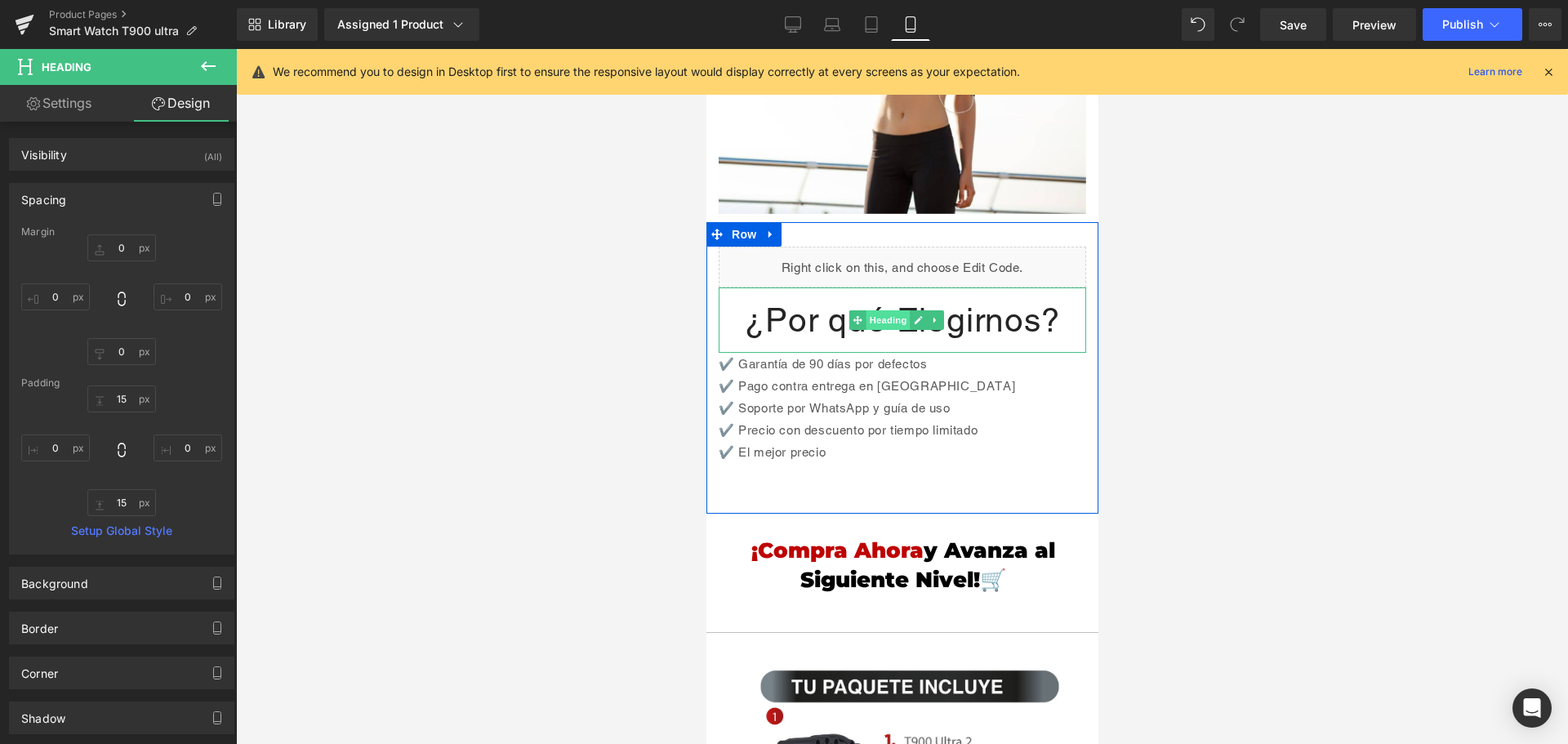
click at [879, 311] on span "Heading" at bounding box center [886, 321] width 44 height 20
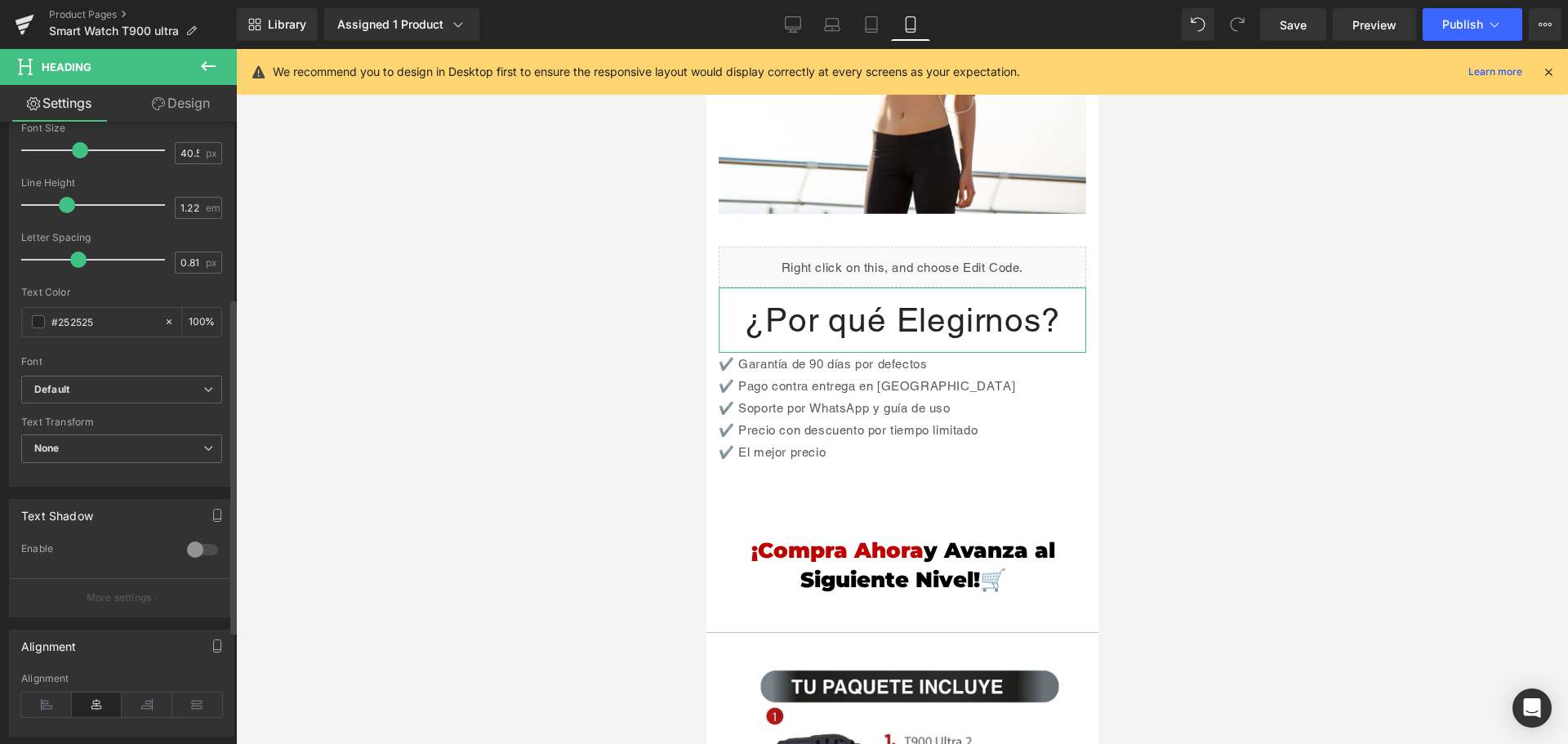
scroll to position [326, 0]
click at [134, 394] on b "Default" at bounding box center [119, 389] width 169 height 14
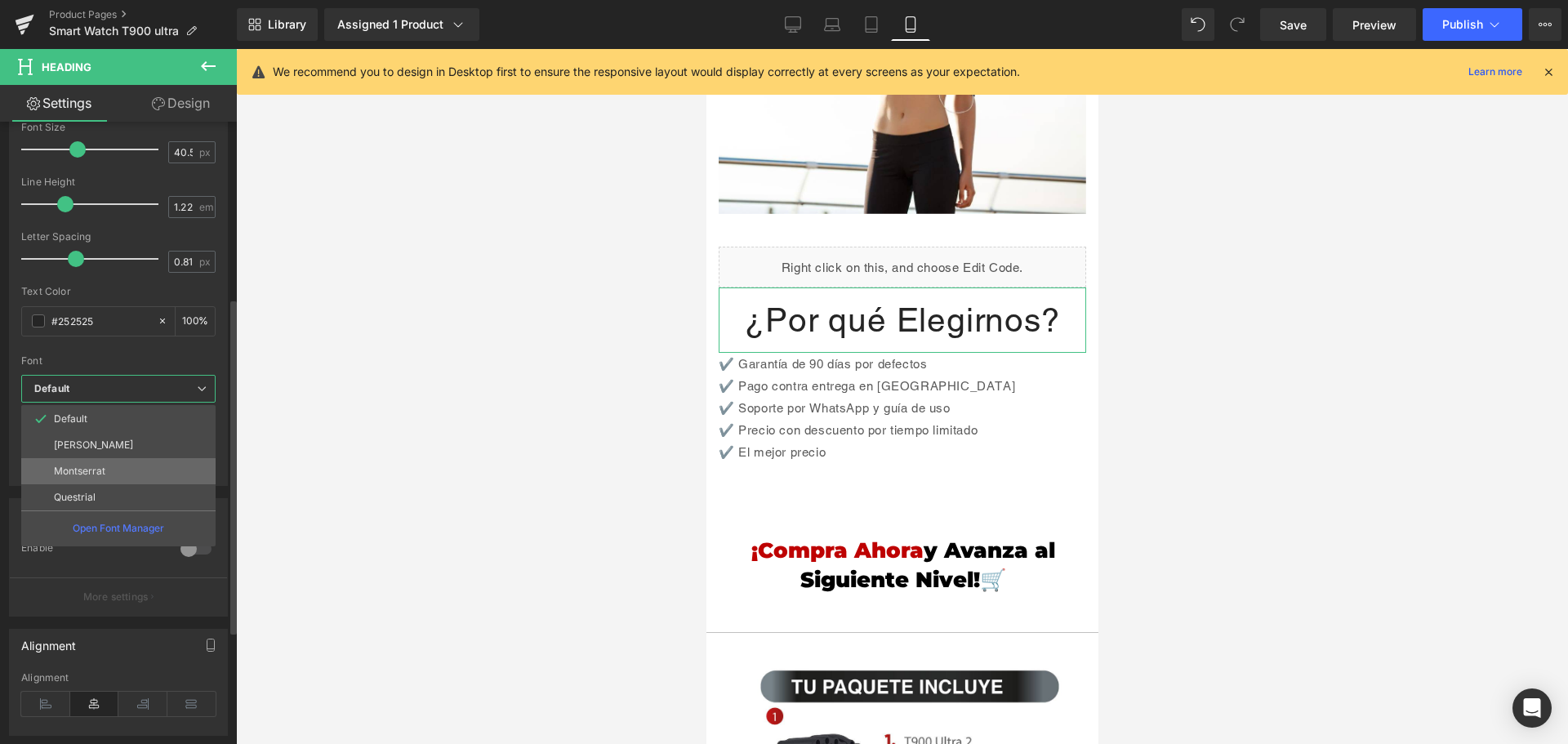
click at [115, 472] on li "Montserrat" at bounding box center [119, 471] width 194 height 26
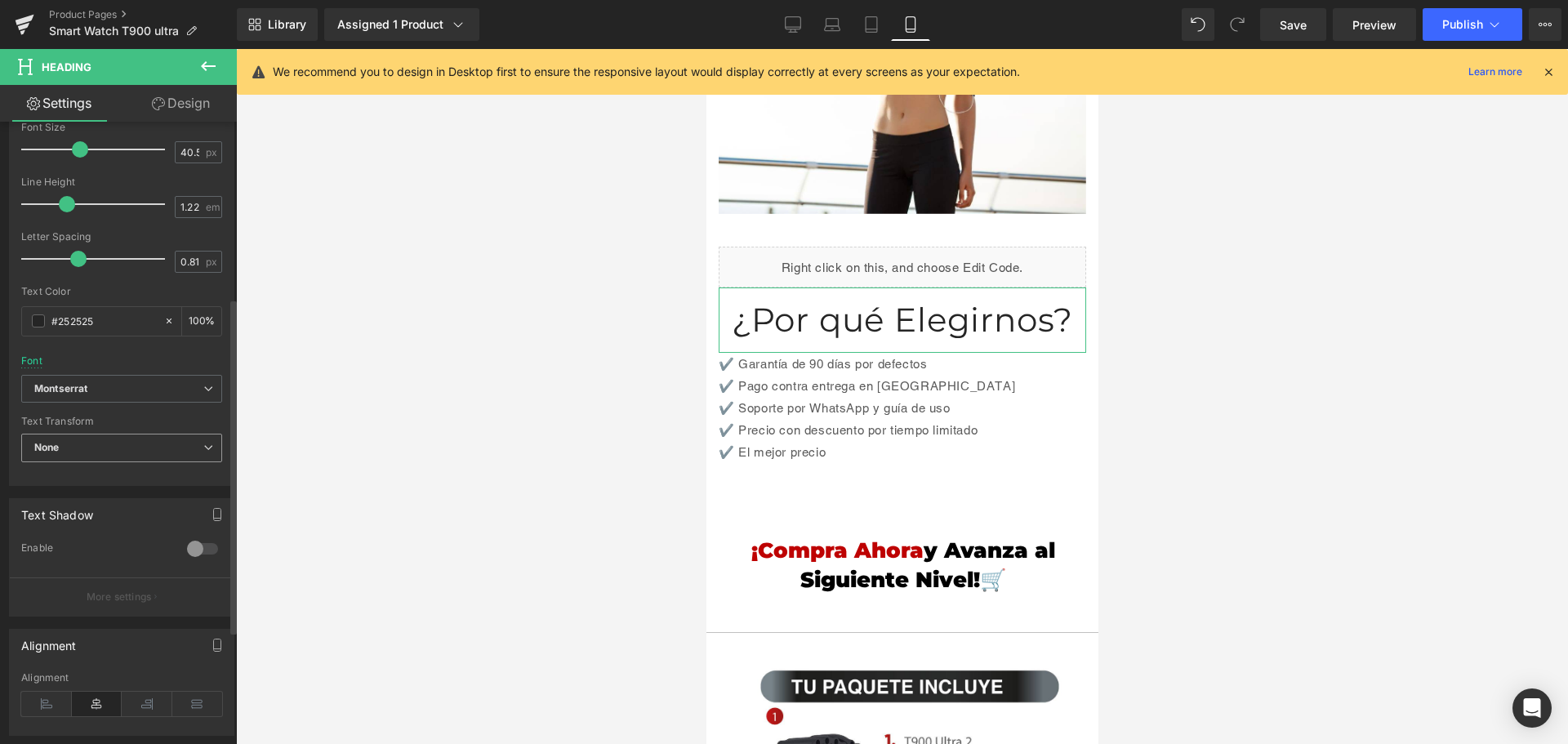
click at [131, 457] on span "None" at bounding box center [122, 447] width 201 height 28
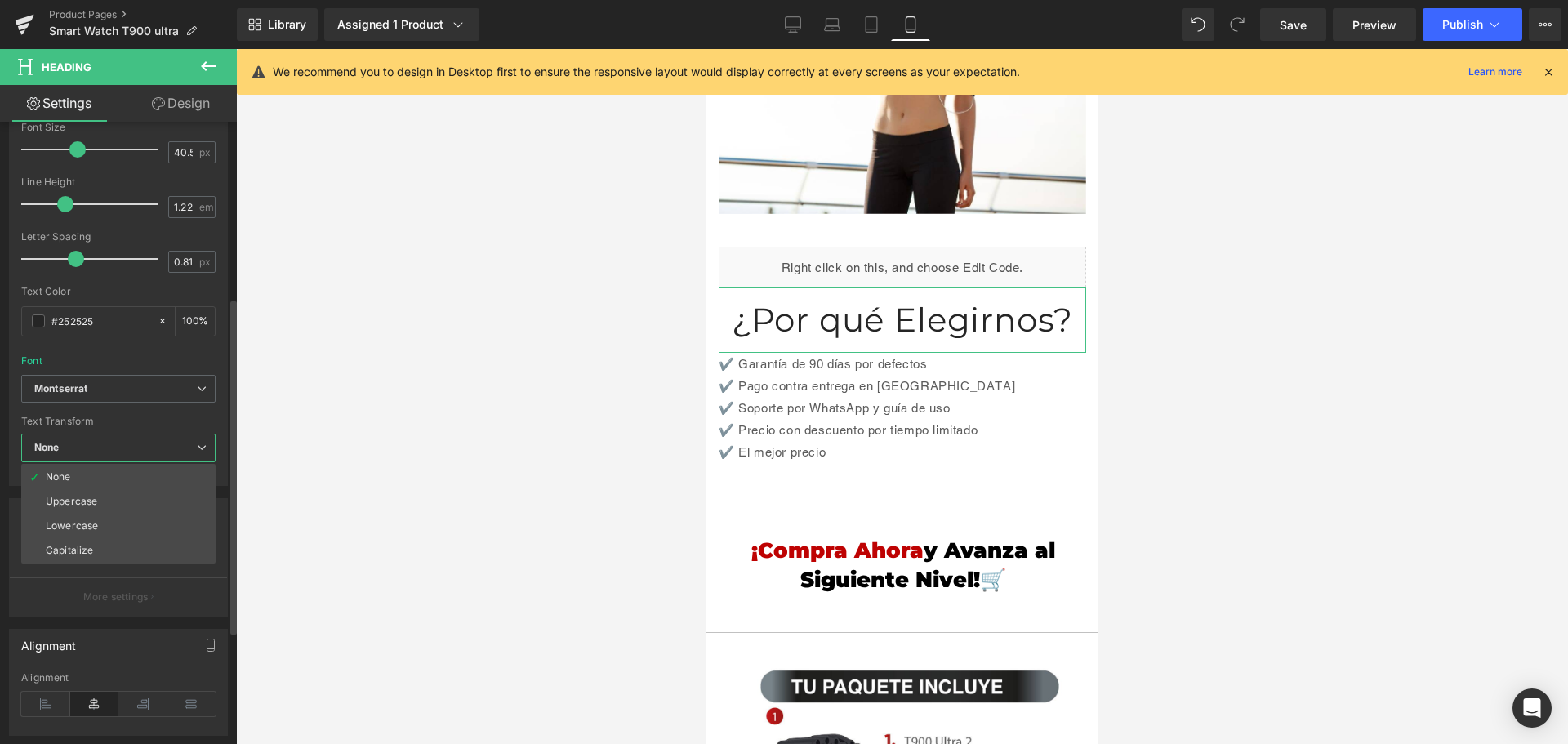
click at [131, 454] on span "None" at bounding box center [119, 447] width 194 height 28
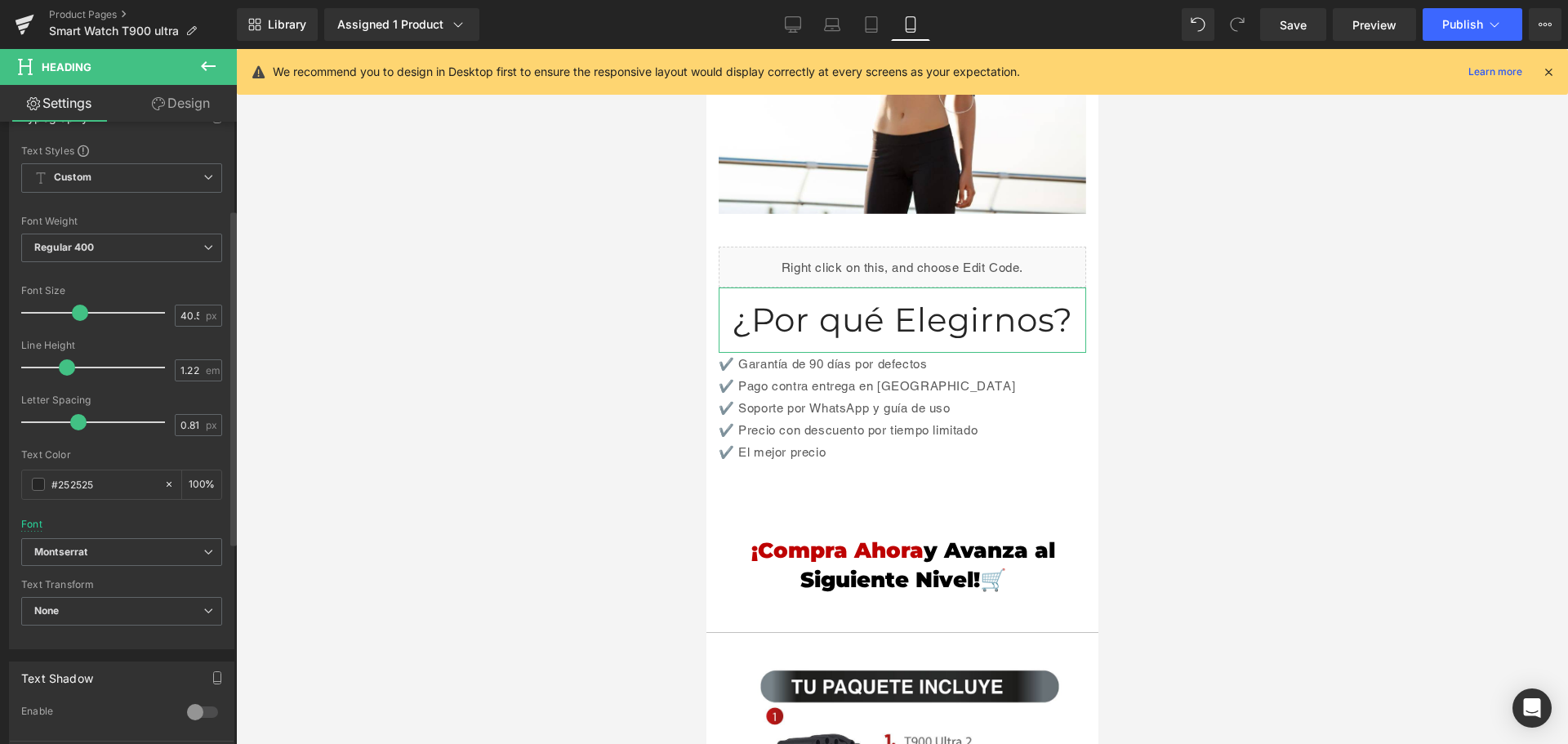
scroll to position [81, 0]
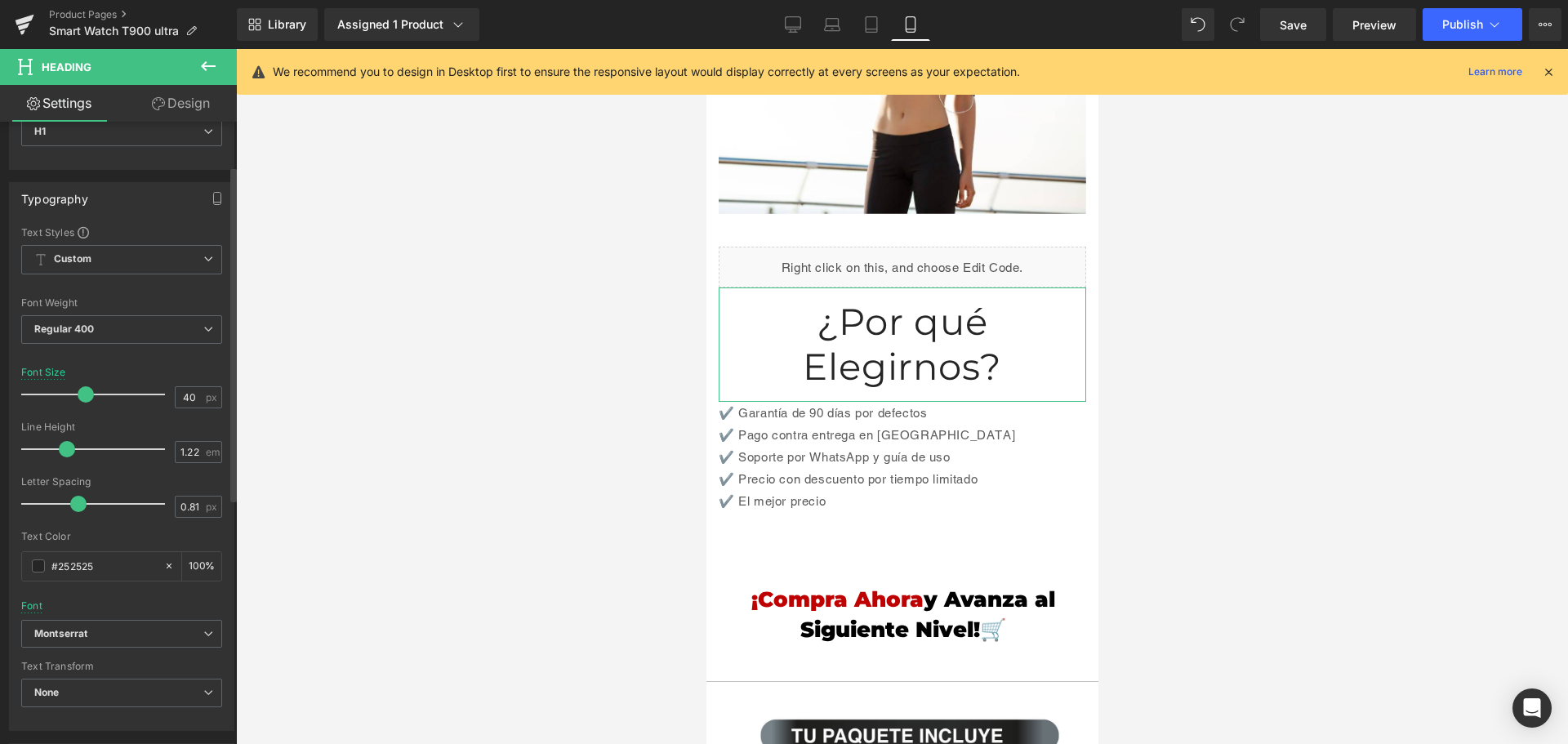
type input "39"
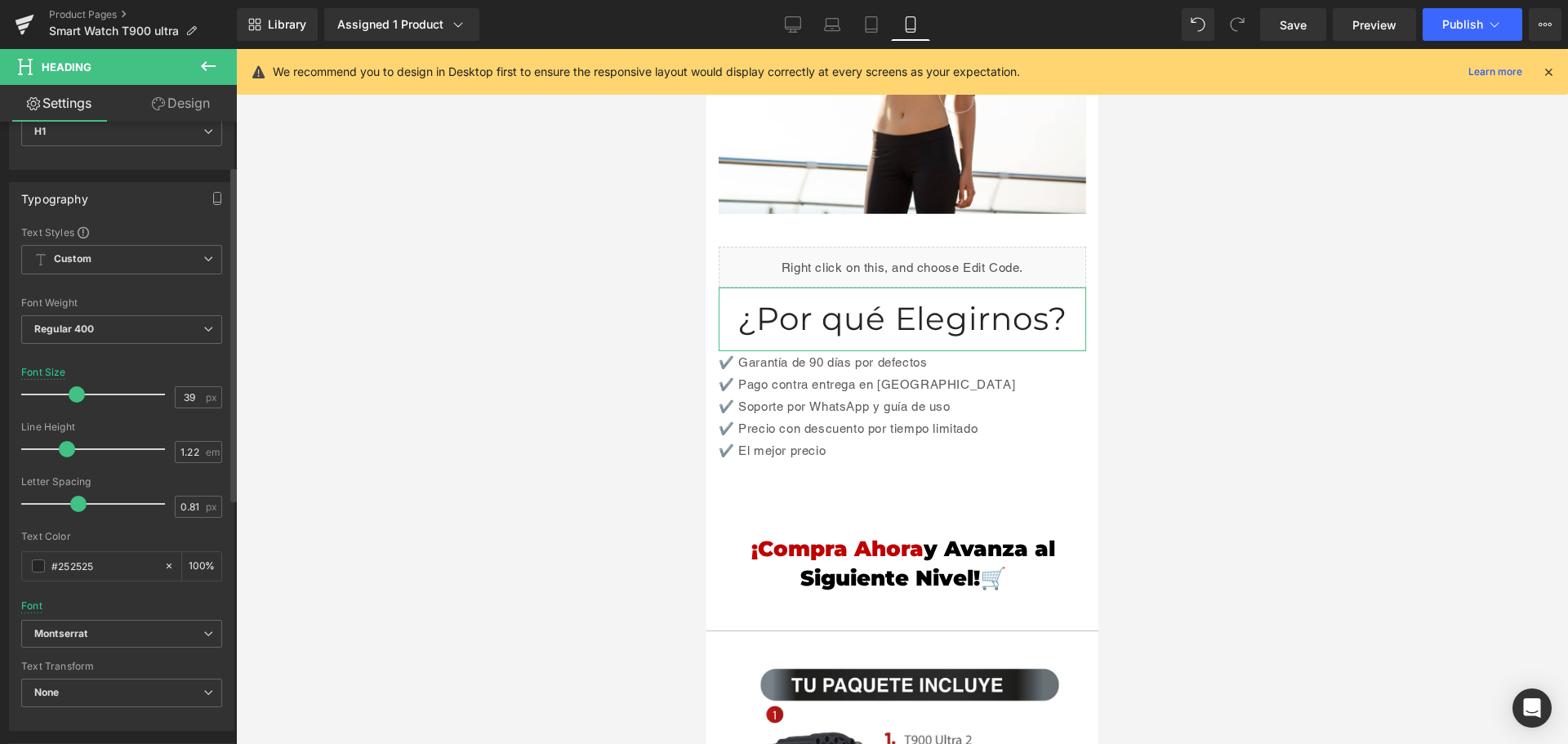
click at [75, 397] on span at bounding box center [76, 394] width 17 height 17
click at [145, 339] on span "Regular 400" at bounding box center [122, 329] width 201 height 28
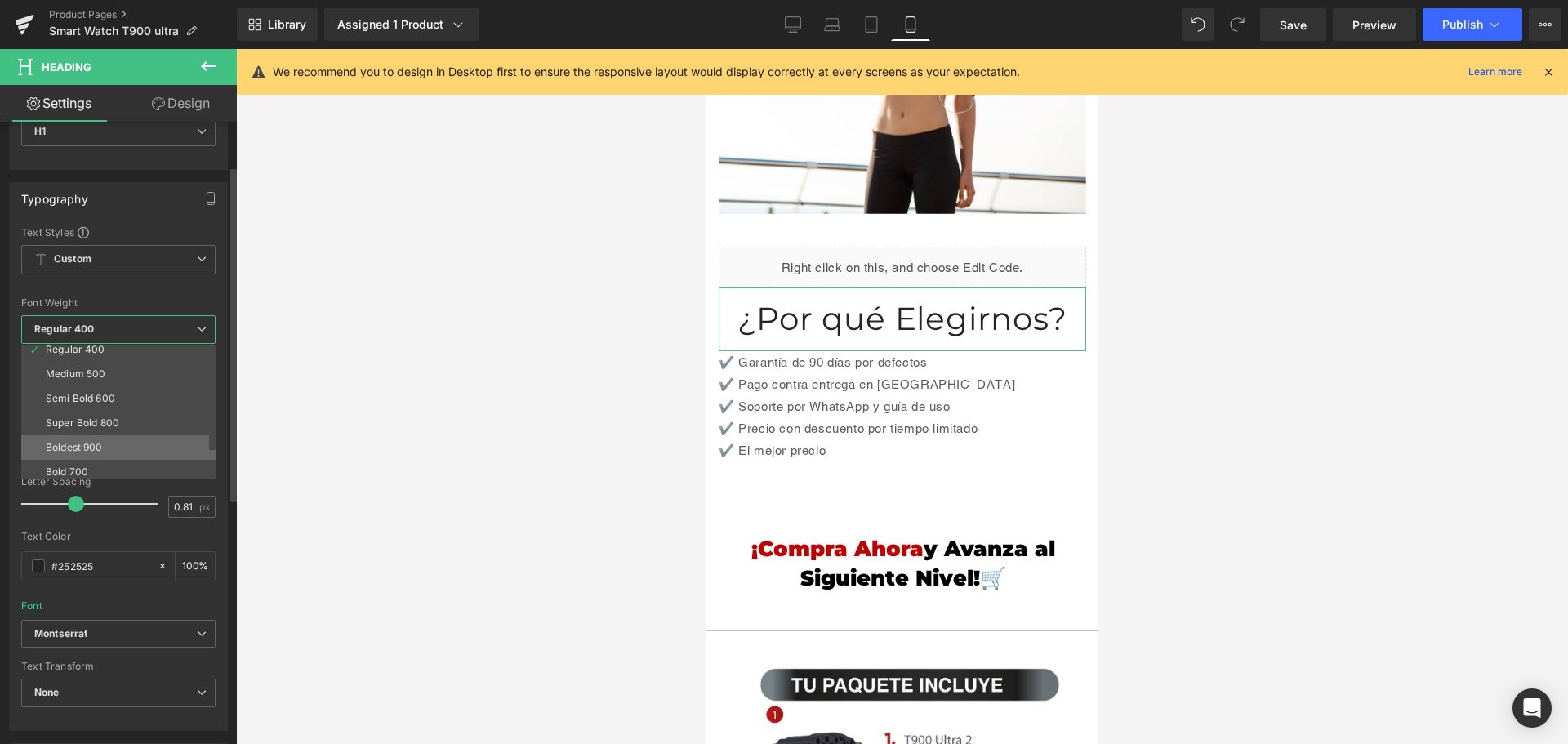
click at [131, 443] on li "Boldest 900" at bounding box center [122, 447] width 202 height 25
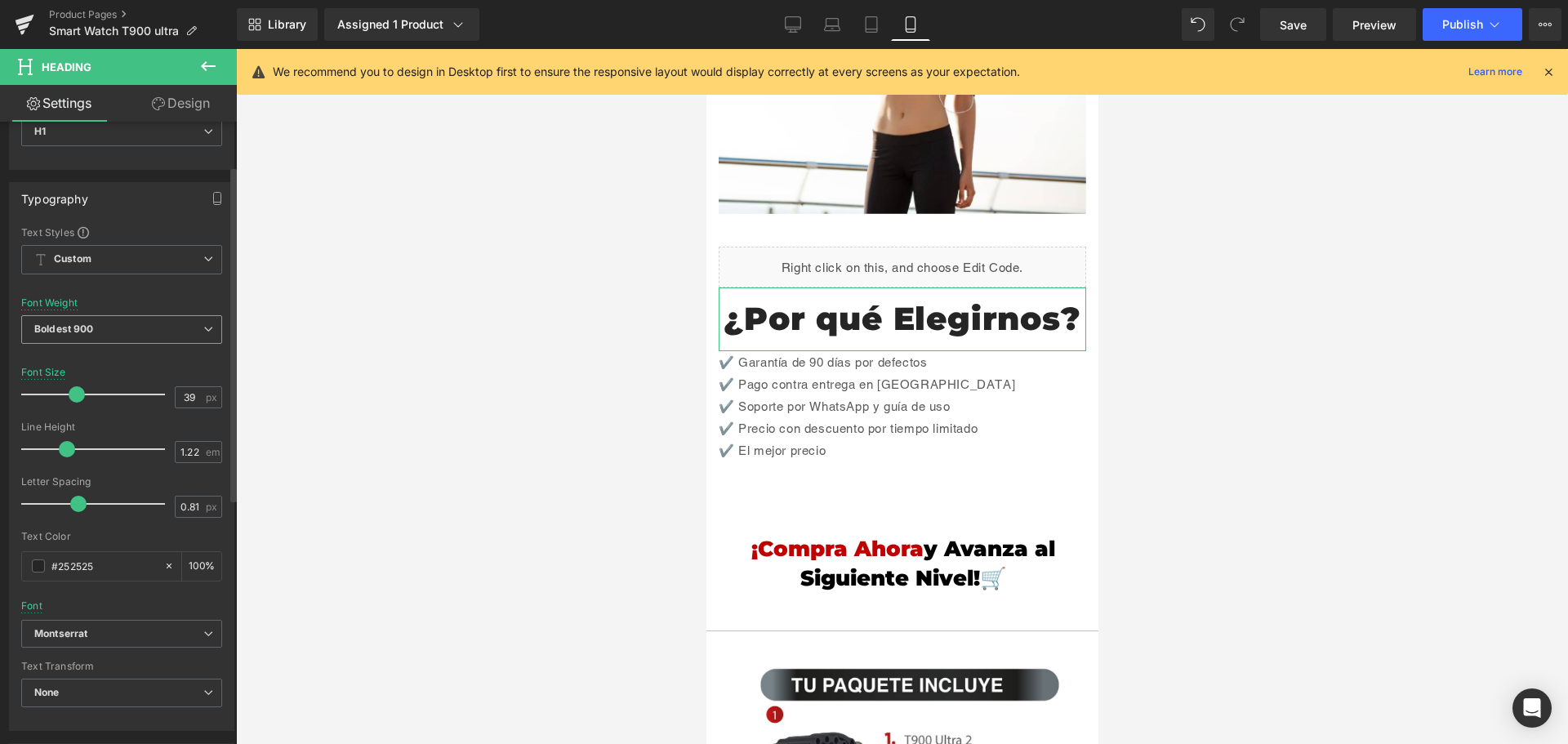
click at [158, 338] on span "Boldest 900" at bounding box center [122, 329] width 201 height 28
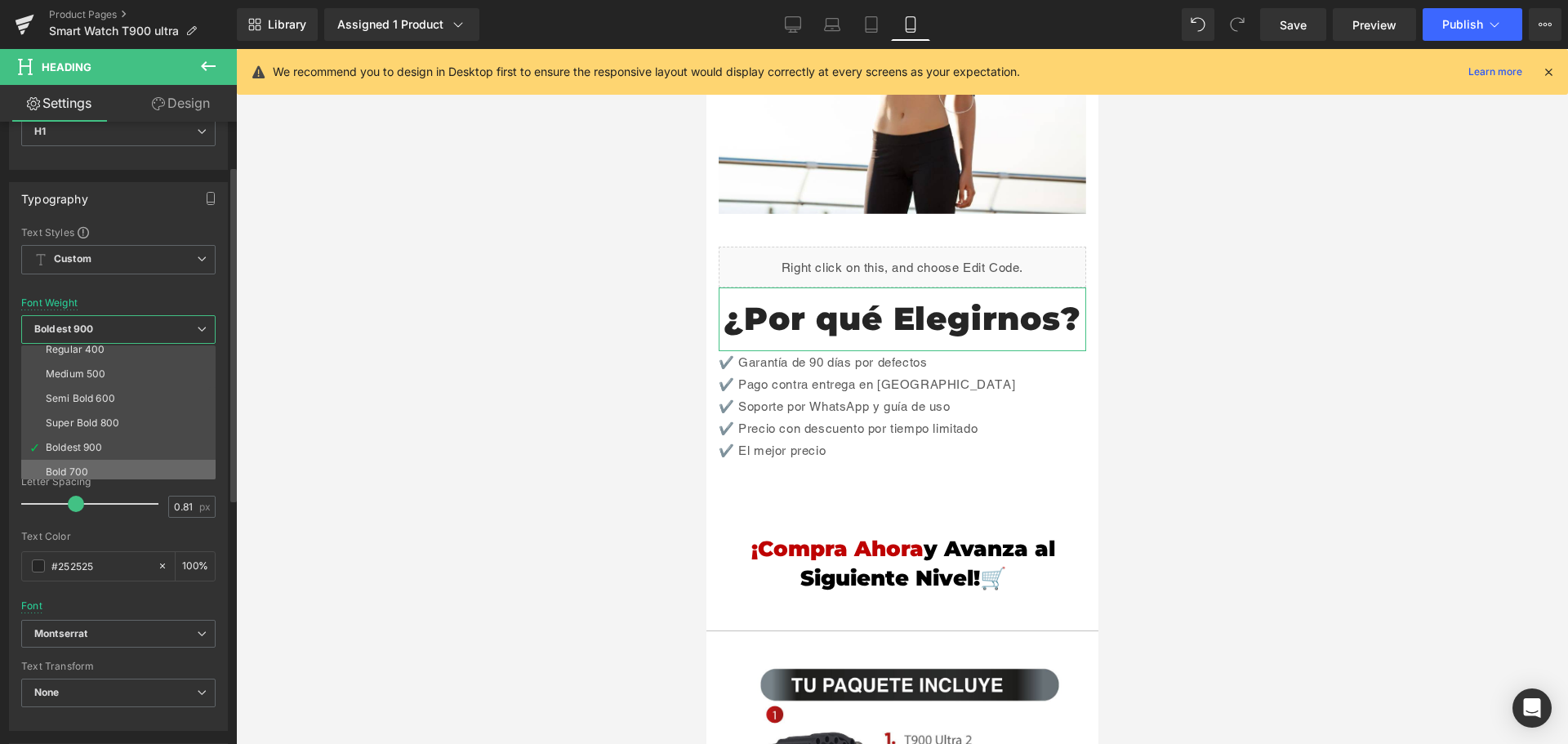
click at [104, 469] on li "Bold 700" at bounding box center [122, 471] width 202 height 25
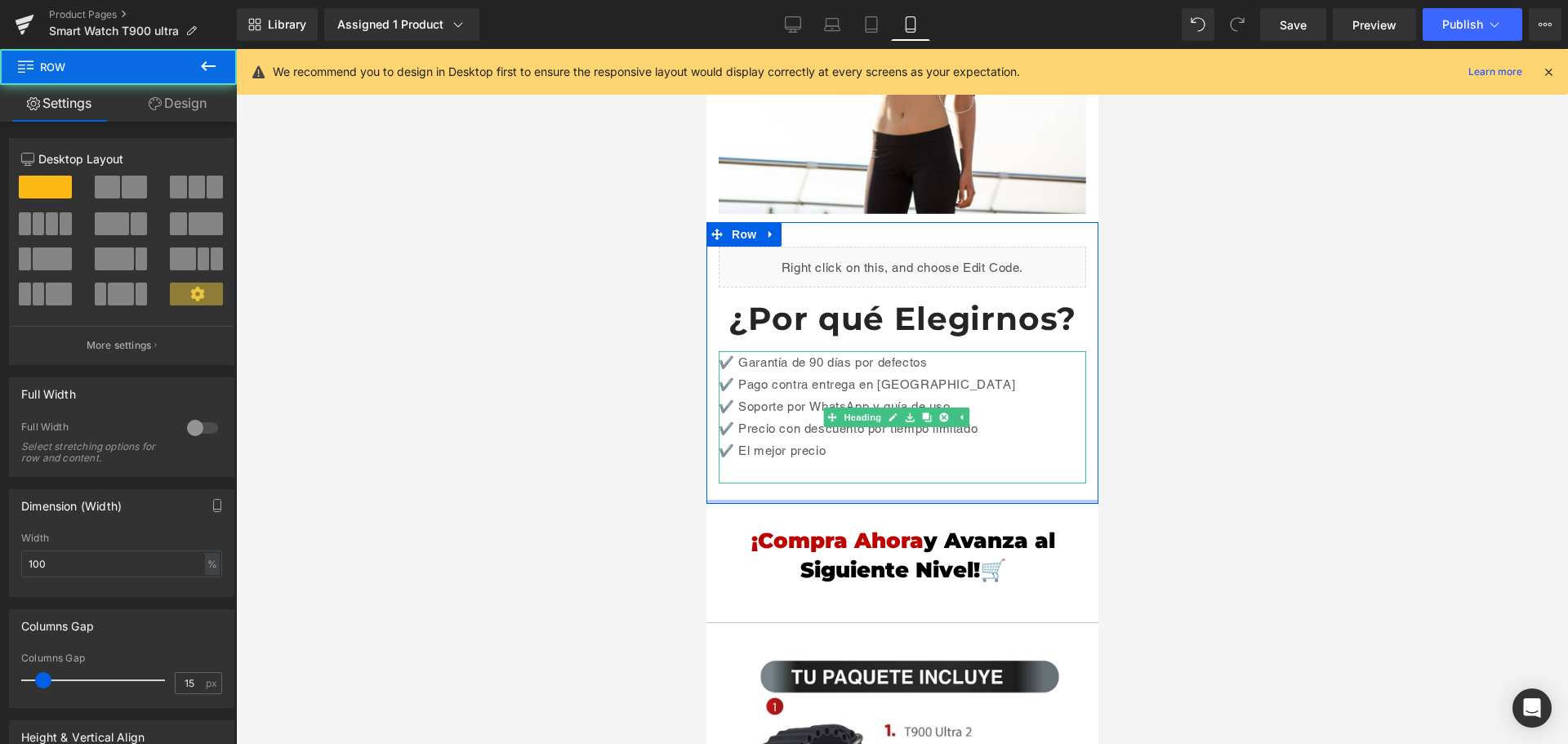
drag, startPoint x: 932, startPoint y: 448, endPoint x: 947, endPoint y: 402, distance: 48.4
click at [947, 402] on div "Liquid ¿Por qué Elegirnos? Heading ✔️ Garantía de 90 días por defectos ✔️ Pago …" at bounding box center [902, 363] width 392 height 281
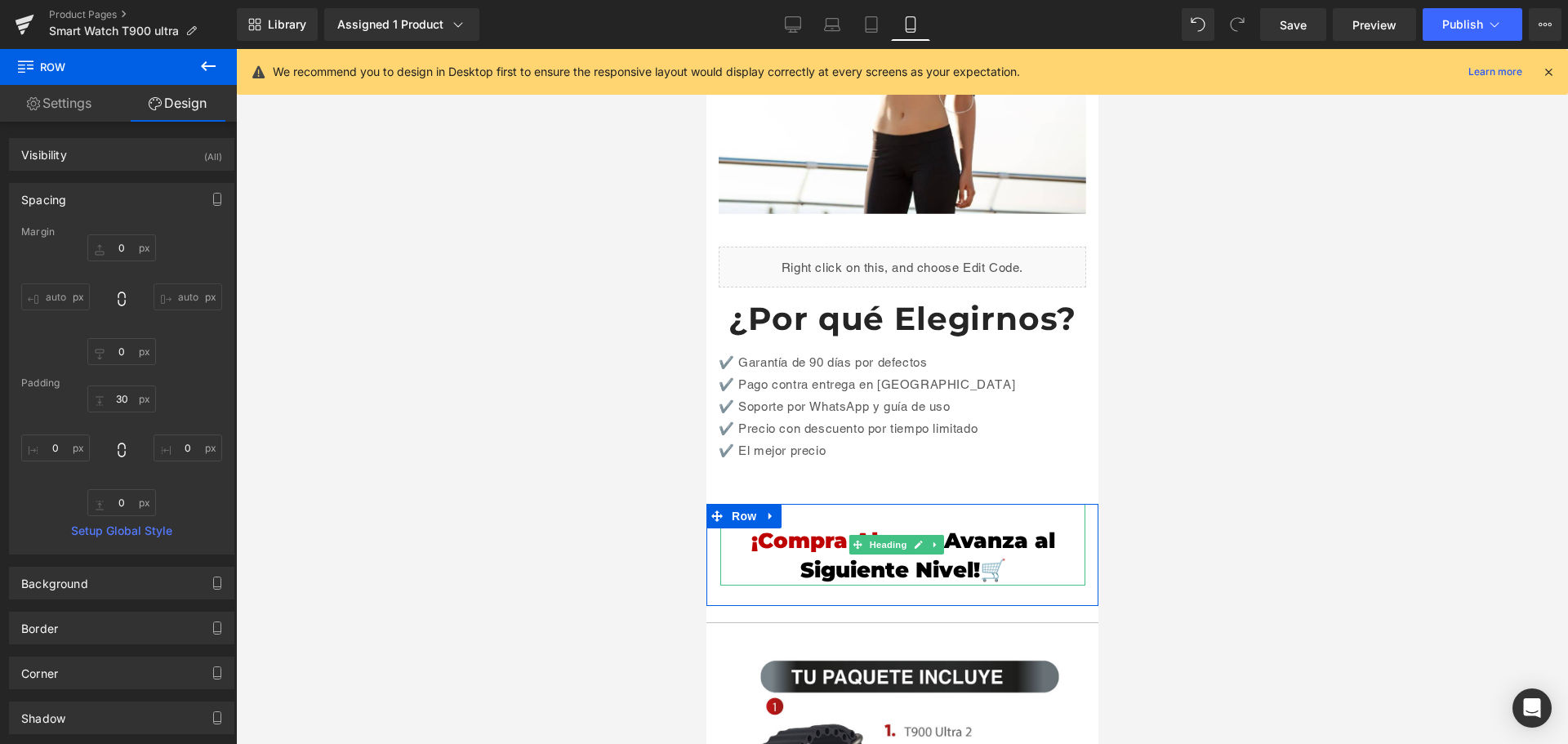
click at [991, 526] on h1 "¡Compra Ahora y Avanza al Siguiente Nivel!🛒" at bounding box center [902, 556] width 365 height 60
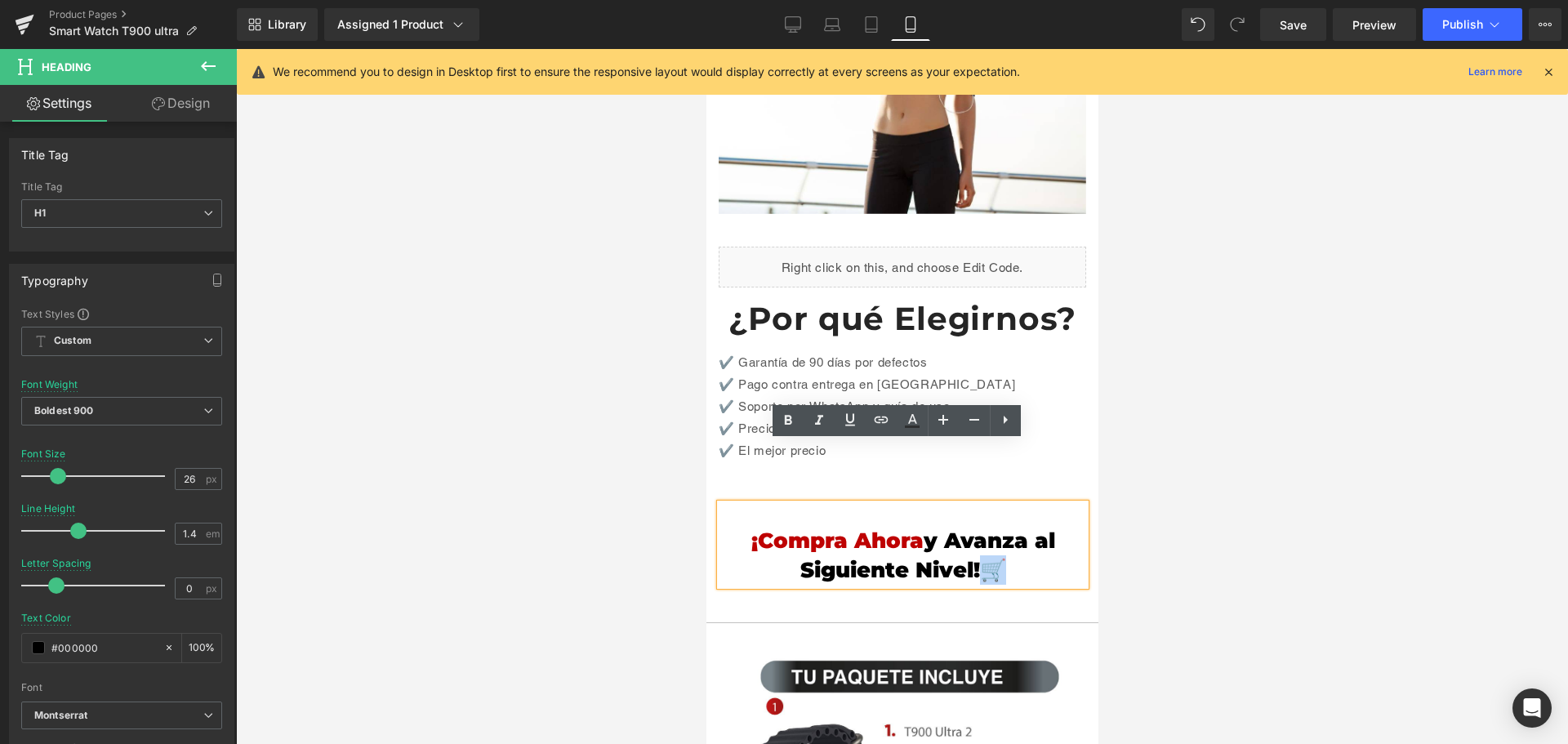
drag, startPoint x: 993, startPoint y: 514, endPoint x: 1006, endPoint y: 514, distance: 13.0
click at [980, 526] on h1 "¡Compra Ahora y Avanza al Siguiente Nivel!🛒" at bounding box center [902, 556] width 365 height 60
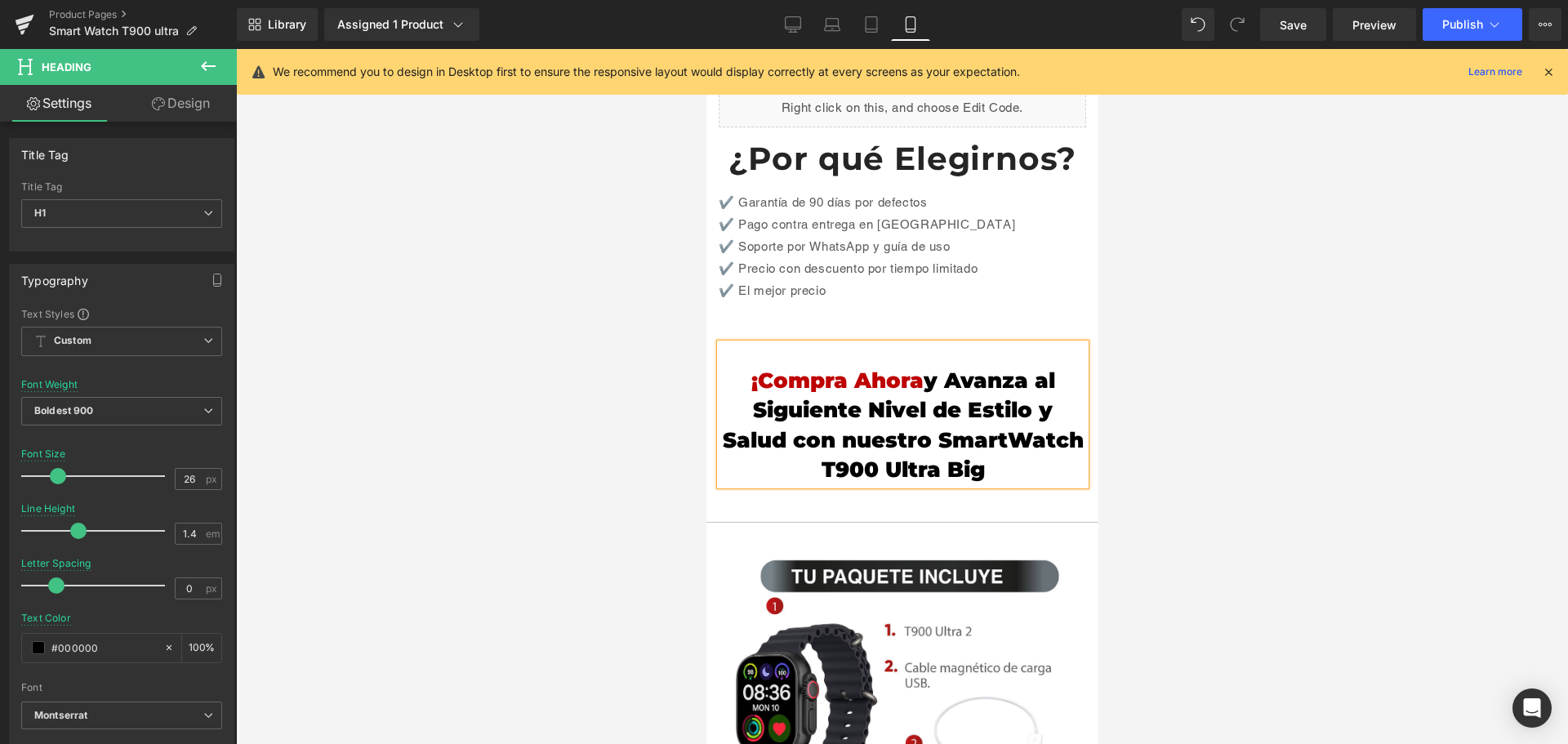
scroll to position [3398, 0]
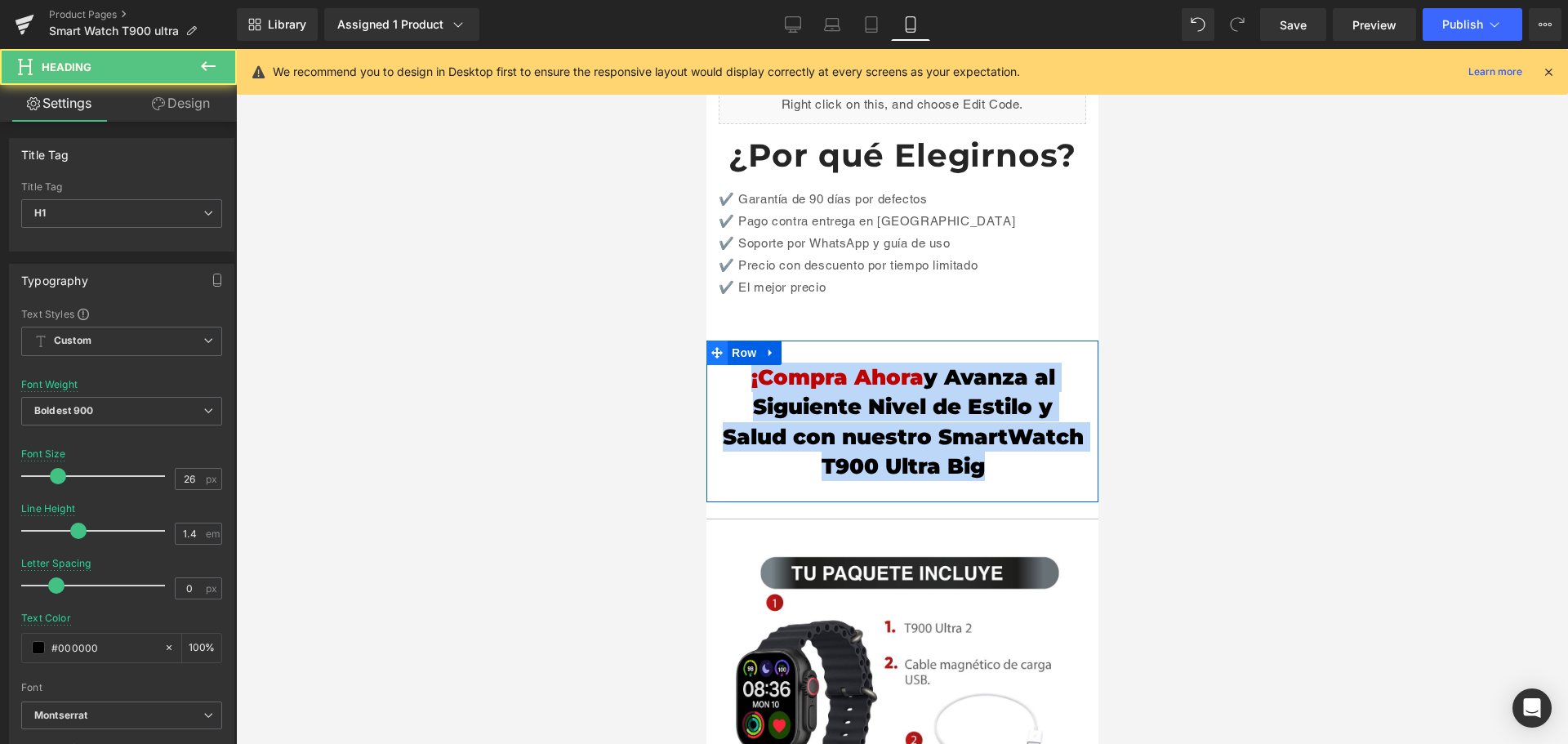
drag, startPoint x: 1061, startPoint y: 406, endPoint x: 710, endPoint y: 292, distance: 369.0
click at [710, 340] on div "¡Compra Ahora y Avanza al Siguiente Nivel de Estilo y Salud con nuestro SmartWa…" at bounding box center [902, 421] width 392 height 162
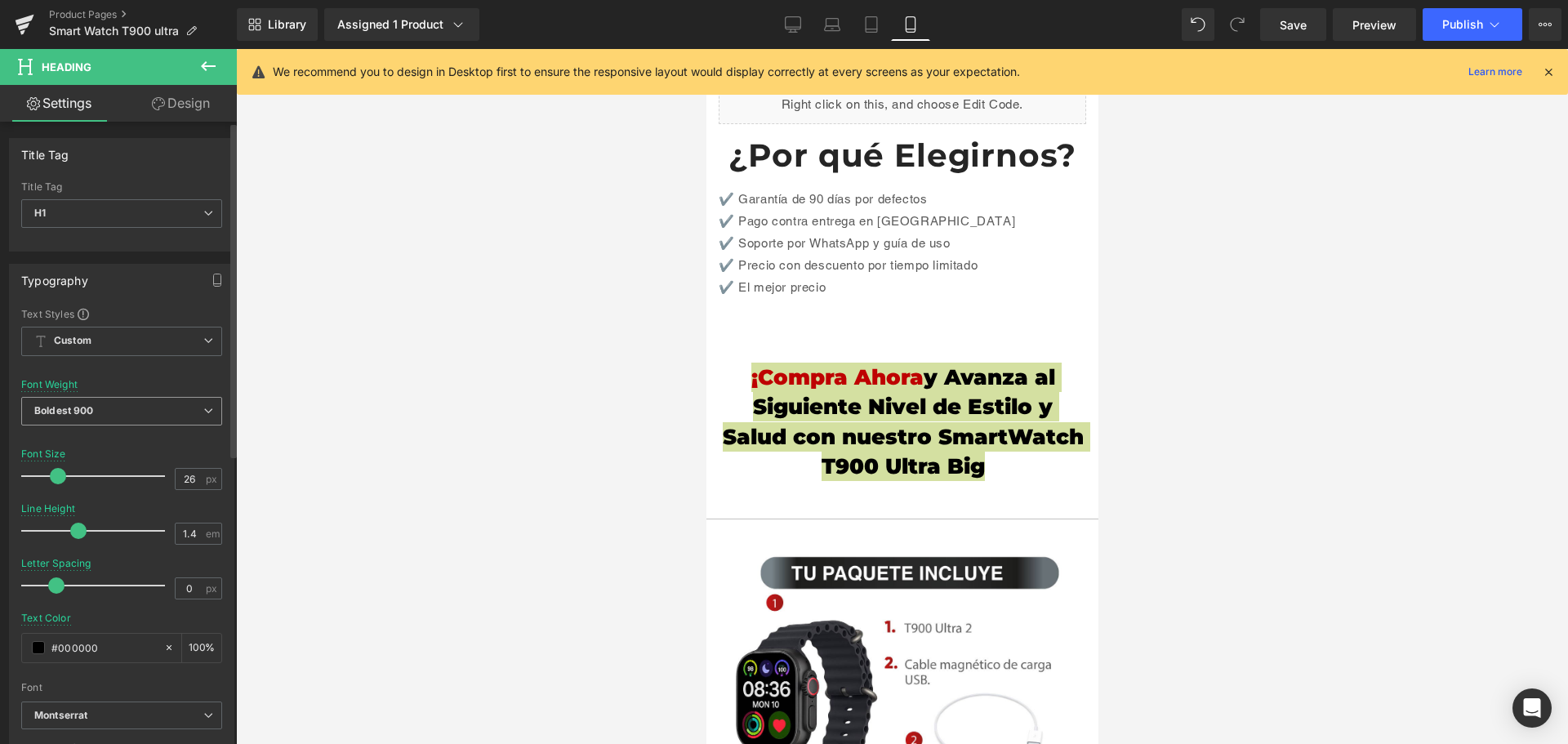
click at [173, 414] on span "Boldest 900" at bounding box center [122, 411] width 201 height 28
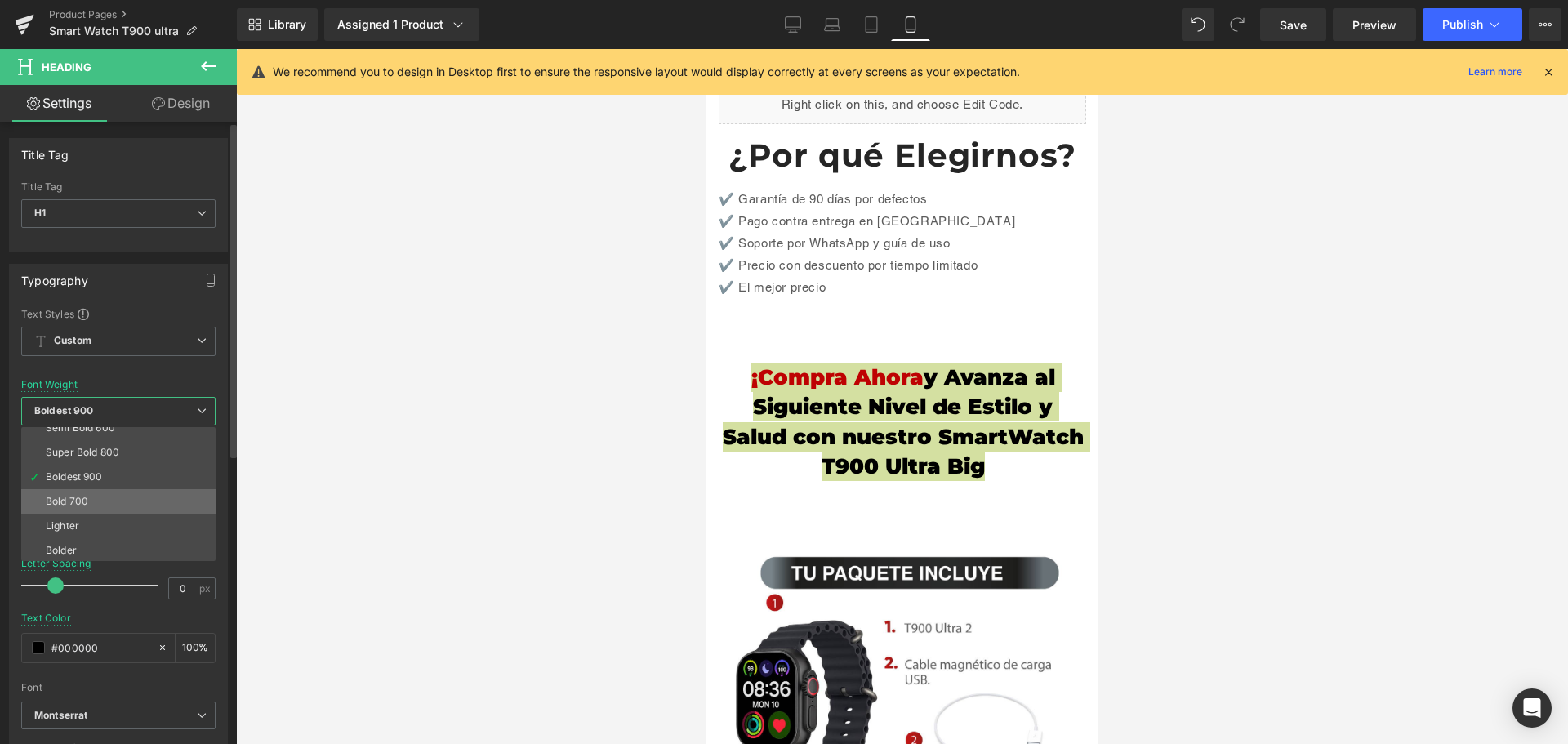
scroll to position [135, 0]
click at [161, 446] on li "Super Bold 800" at bounding box center [122, 450] width 202 height 25
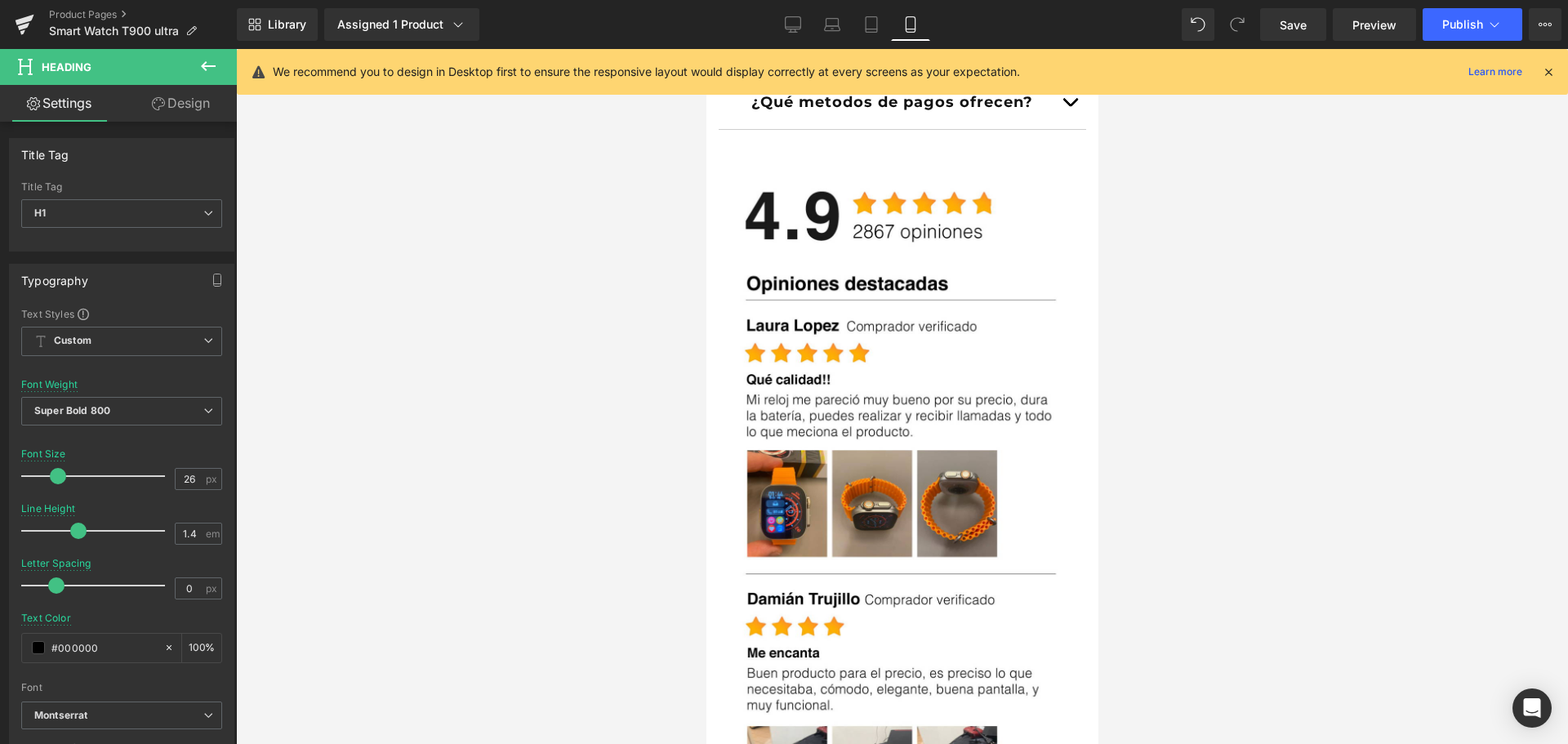
scroll to position [4705, 0]
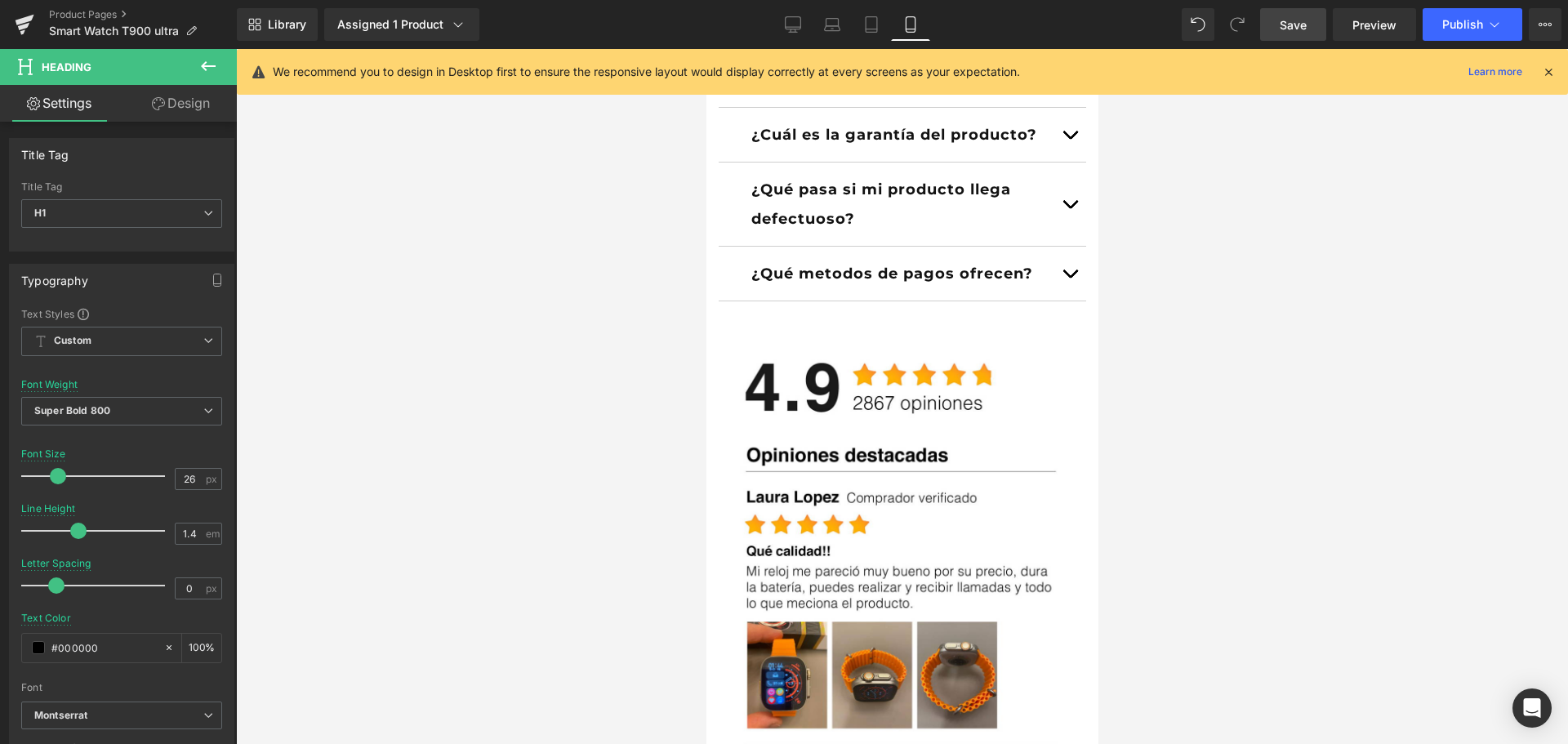
click at [1308, 24] on link "Save" at bounding box center [1293, 24] width 66 height 32
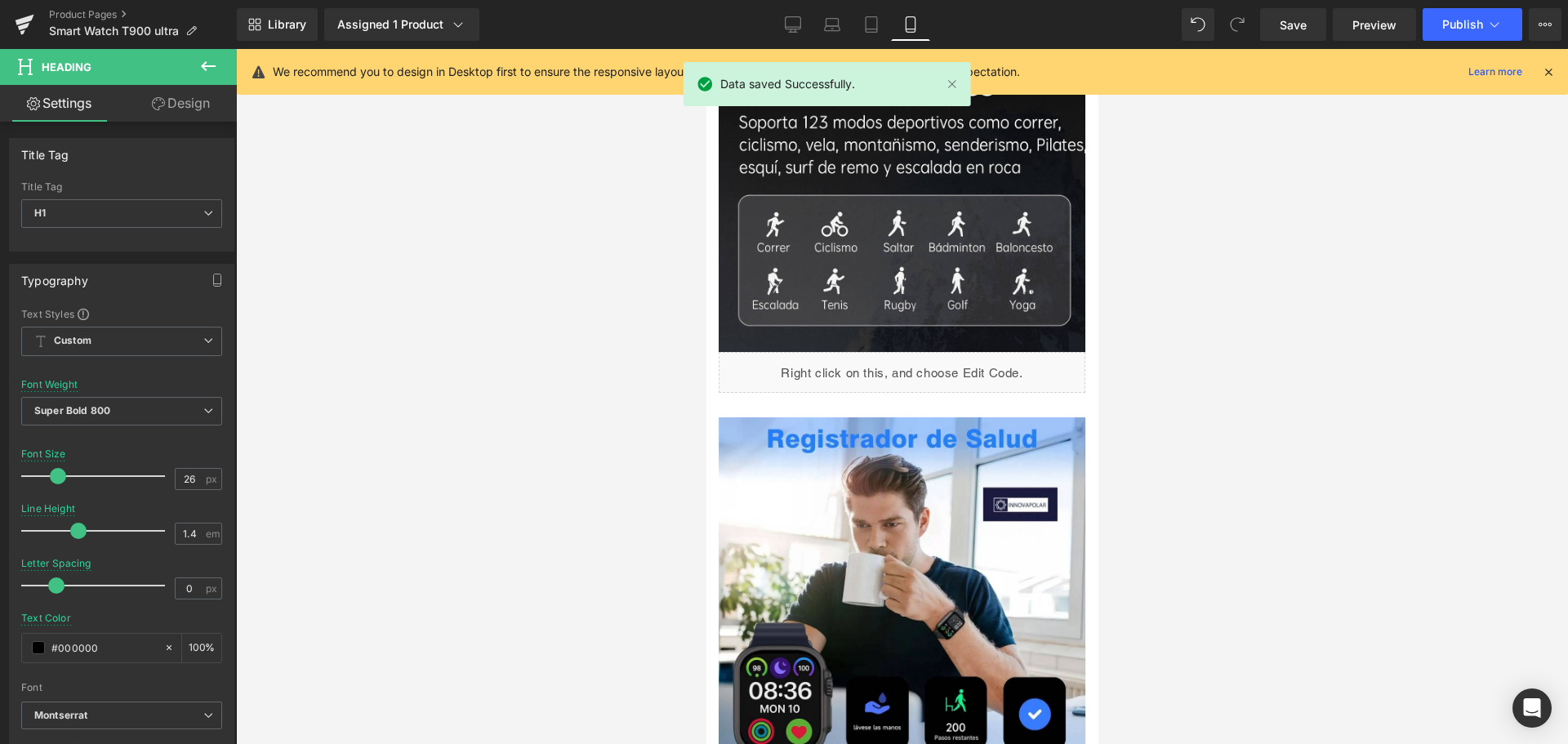
scroll to position [2173, 0]
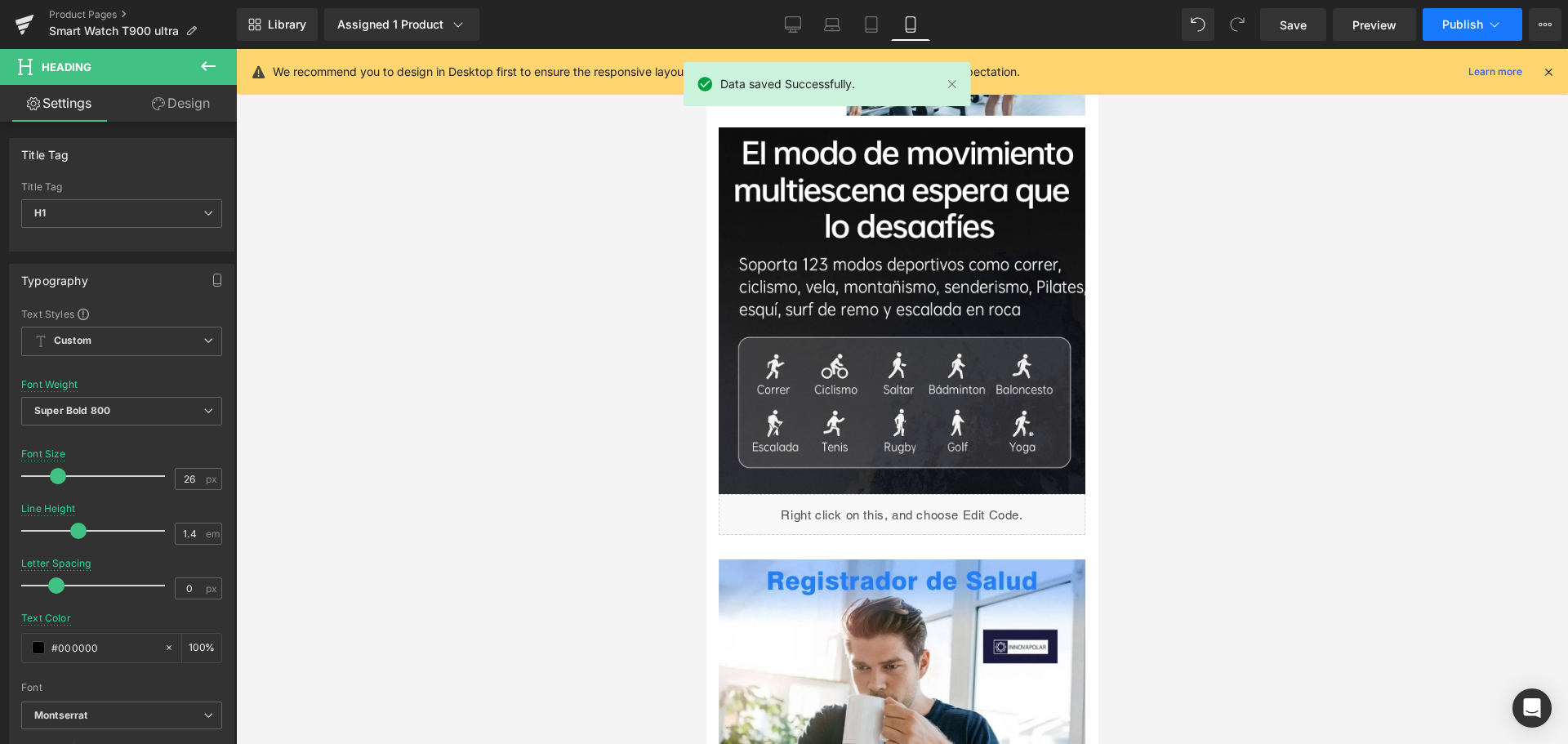
click at [1447, 28] on span "Publish" at bounding box center [1463, 24] width 41 height 13
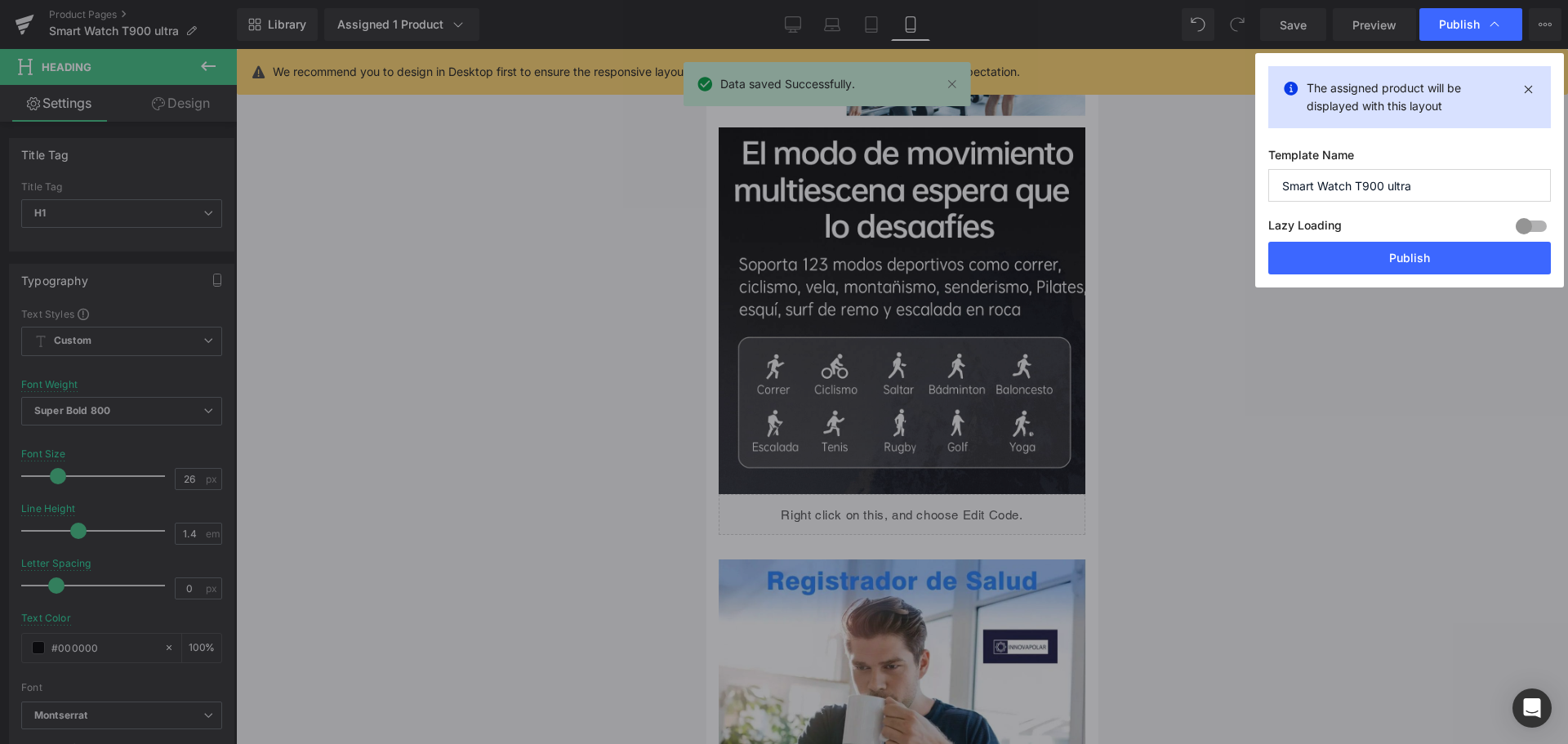
click at [1322, 267] on button "Publish" at bounding box center [1409, 258] width 282 height 32
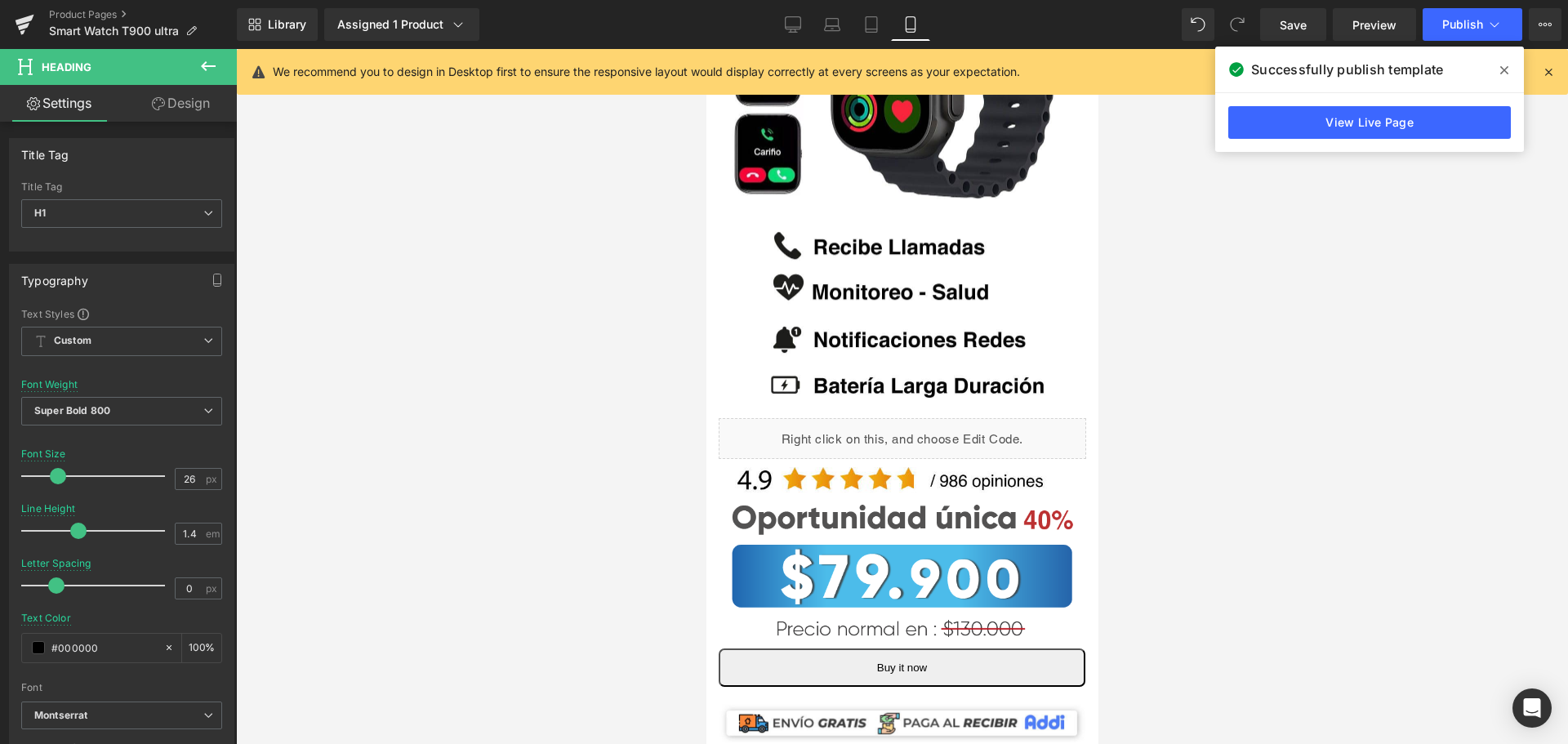
scroll to position [326, 0]
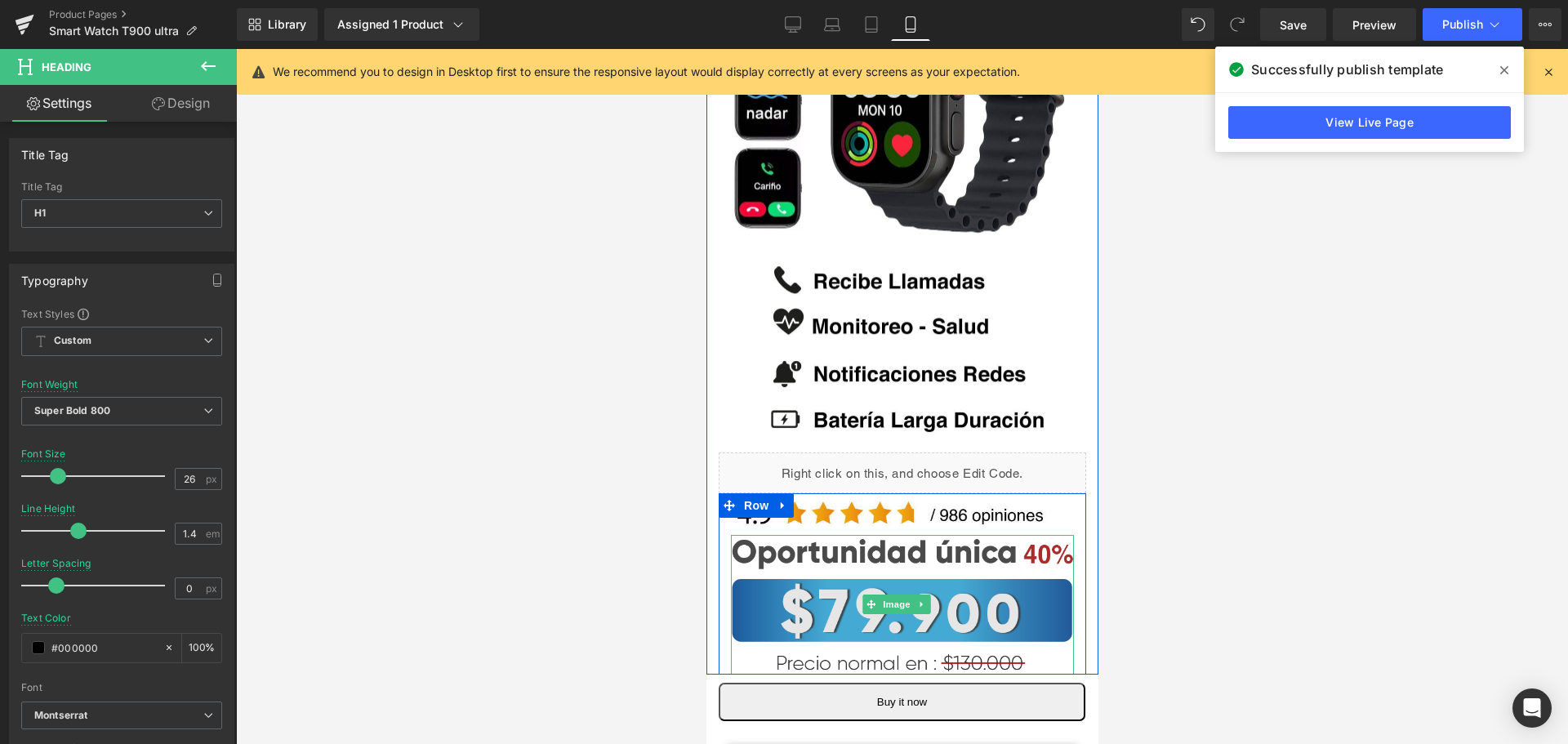
click at [835, 592] on img at bounding box center [902, 605] width 343 height 139
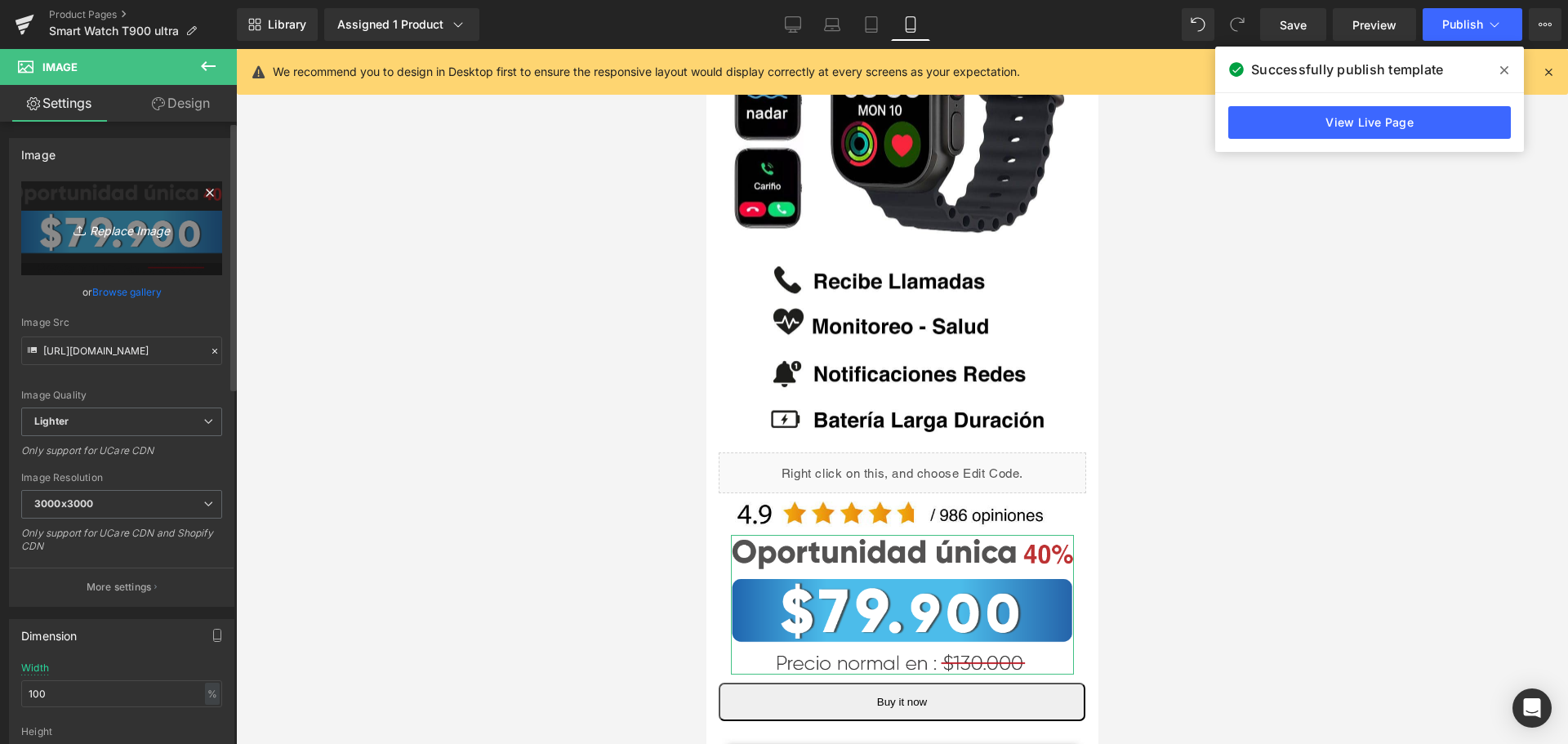
click at [78, 232] on icon at bounding box center [81, 230] width 17 height 17
type input "C:\fakepath\64.900 azul.png"
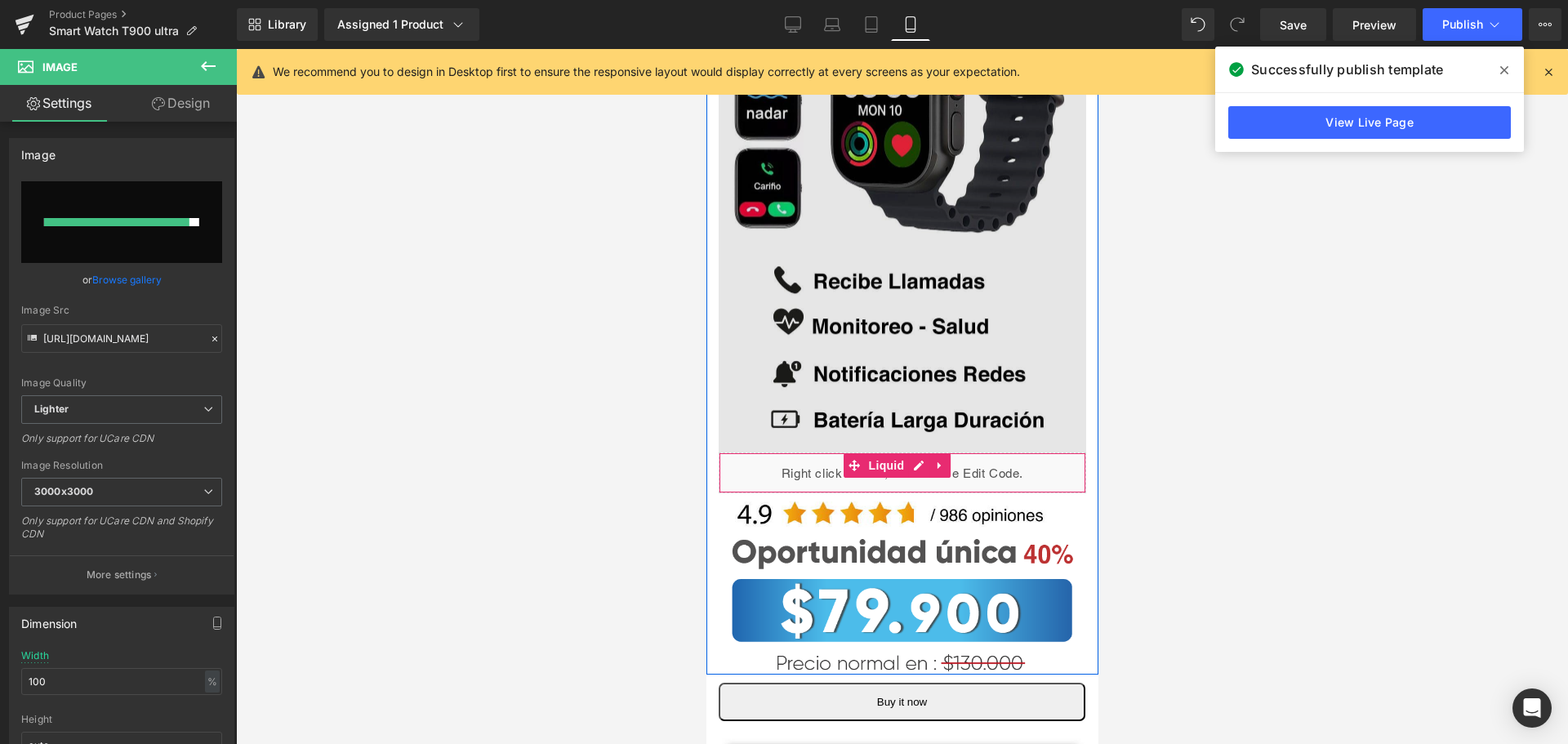
type input "https://ucarecdn.com/d897f0b2-b711-4077-95db-c09599bd47a1/-/format/auto/-/previ…"
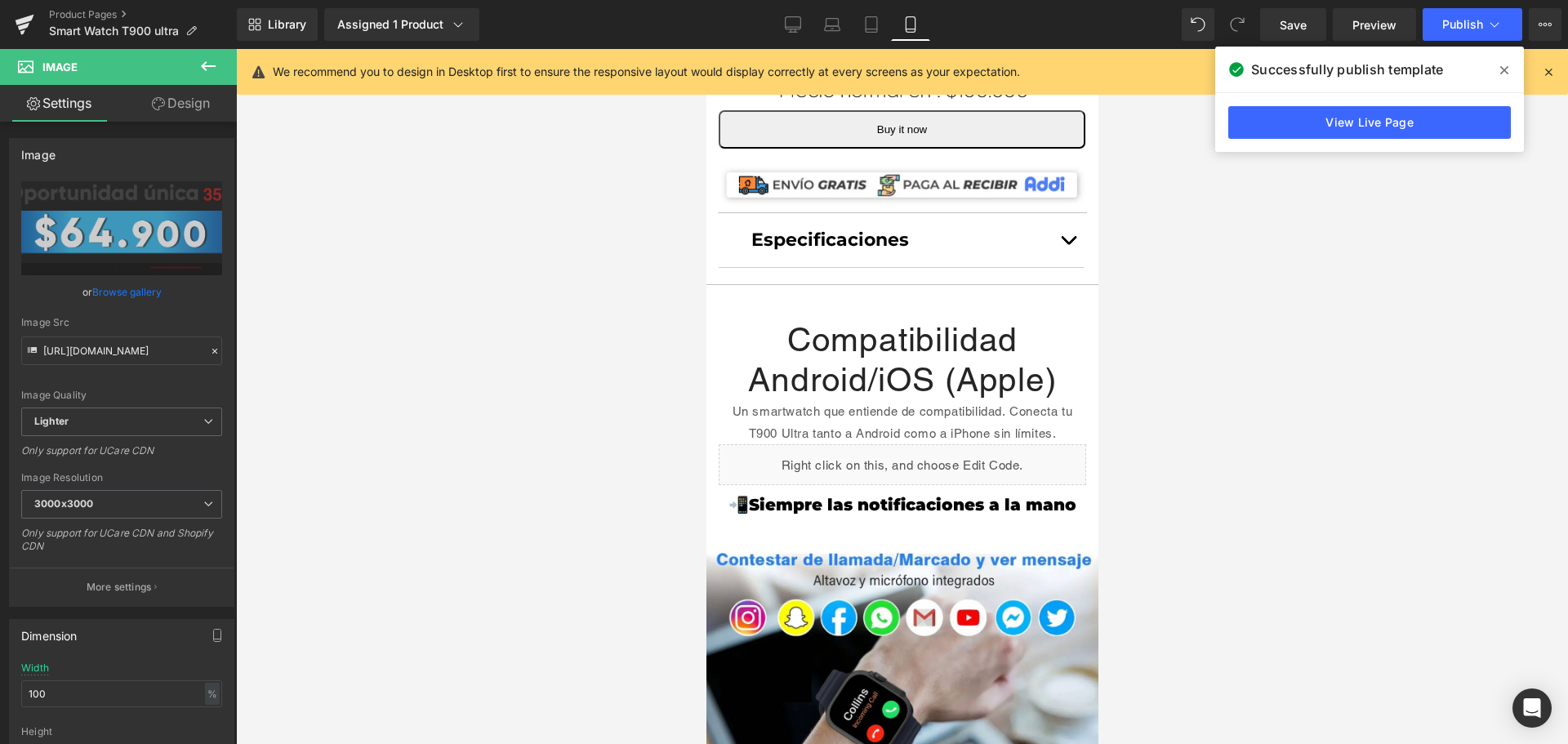
scroll to position [899, 0]
click at [955, 401] on div "Un smartwatch que entiende de compatibilidad. Conecta tu T900 Ultra tanto a And…" at bounding box center [902, 422] width 343 height 44
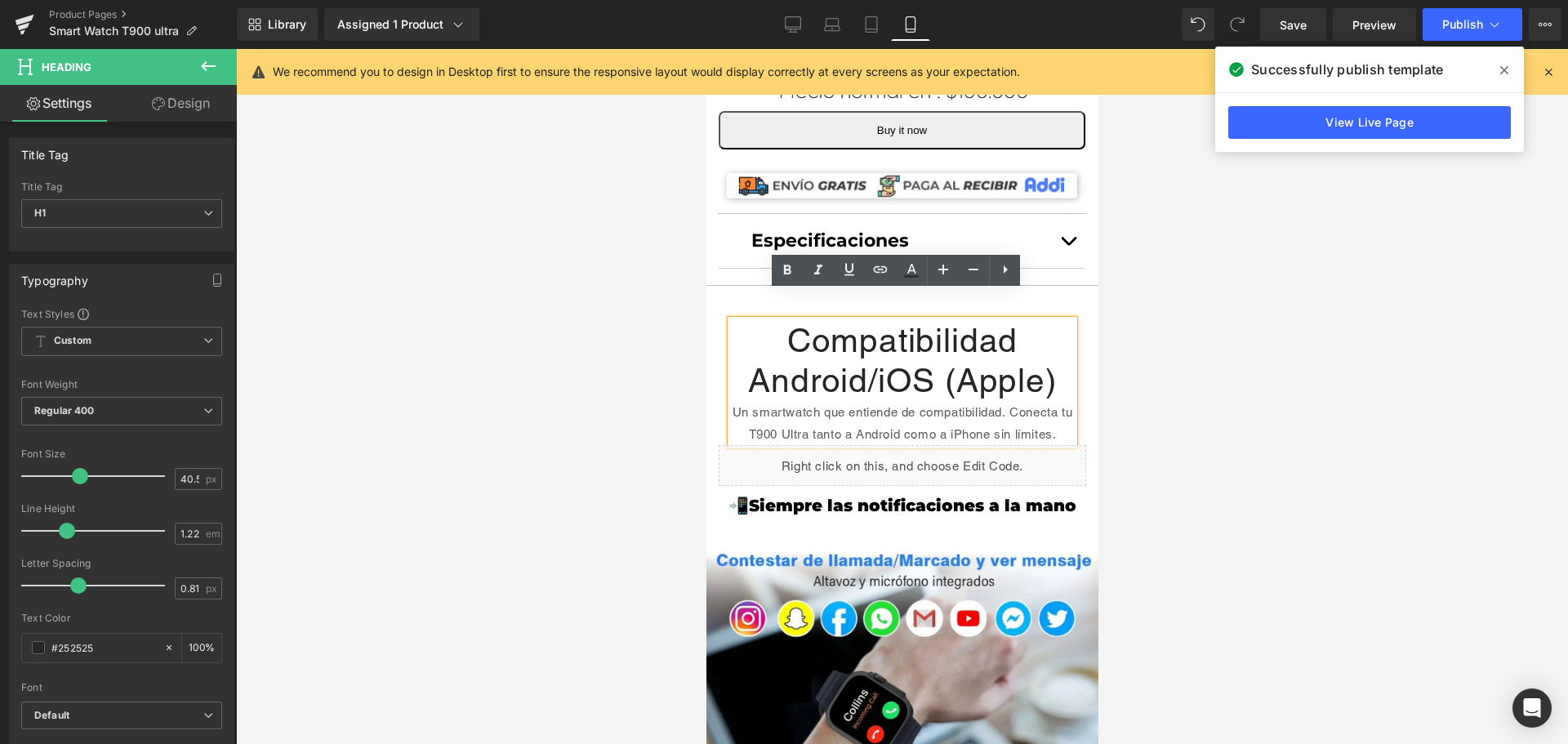
click at [950, 403] on div "Un smartwatch que entiende de compatibilidad. Conecta tu T900 Ultra tanto a And…" at bounding box center [902, 422] width 343 height 44
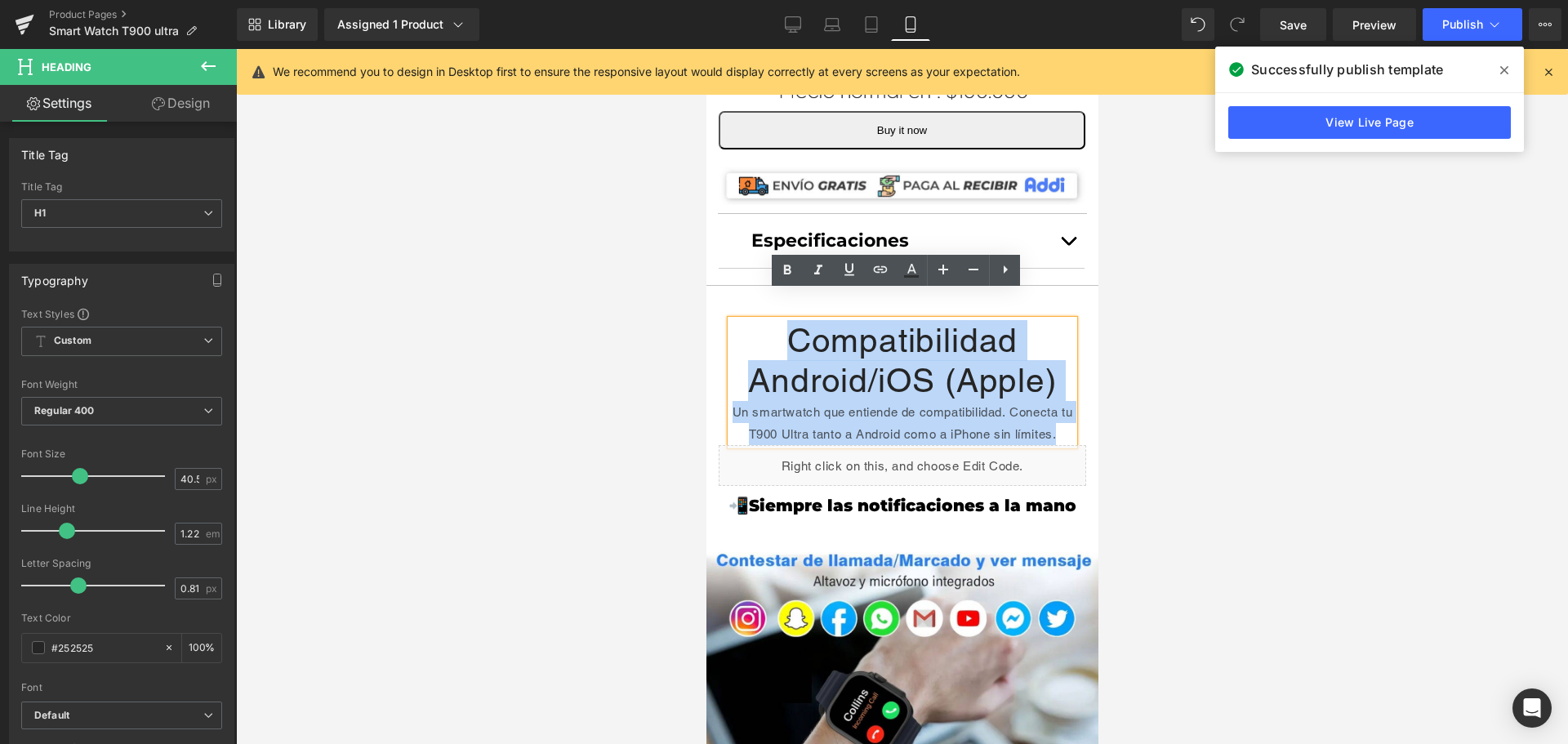
drag, startPoint x: 938, startPoint y: 422, endPoint x: 741, endPoint y: 316, distance: 223.7
click at [741, 321] on div "Compatibilidad Android/iOS (Apple) Un smartwatch que entiende de compatibilidad…" at bounding box center [902, 382] width 343 height 124
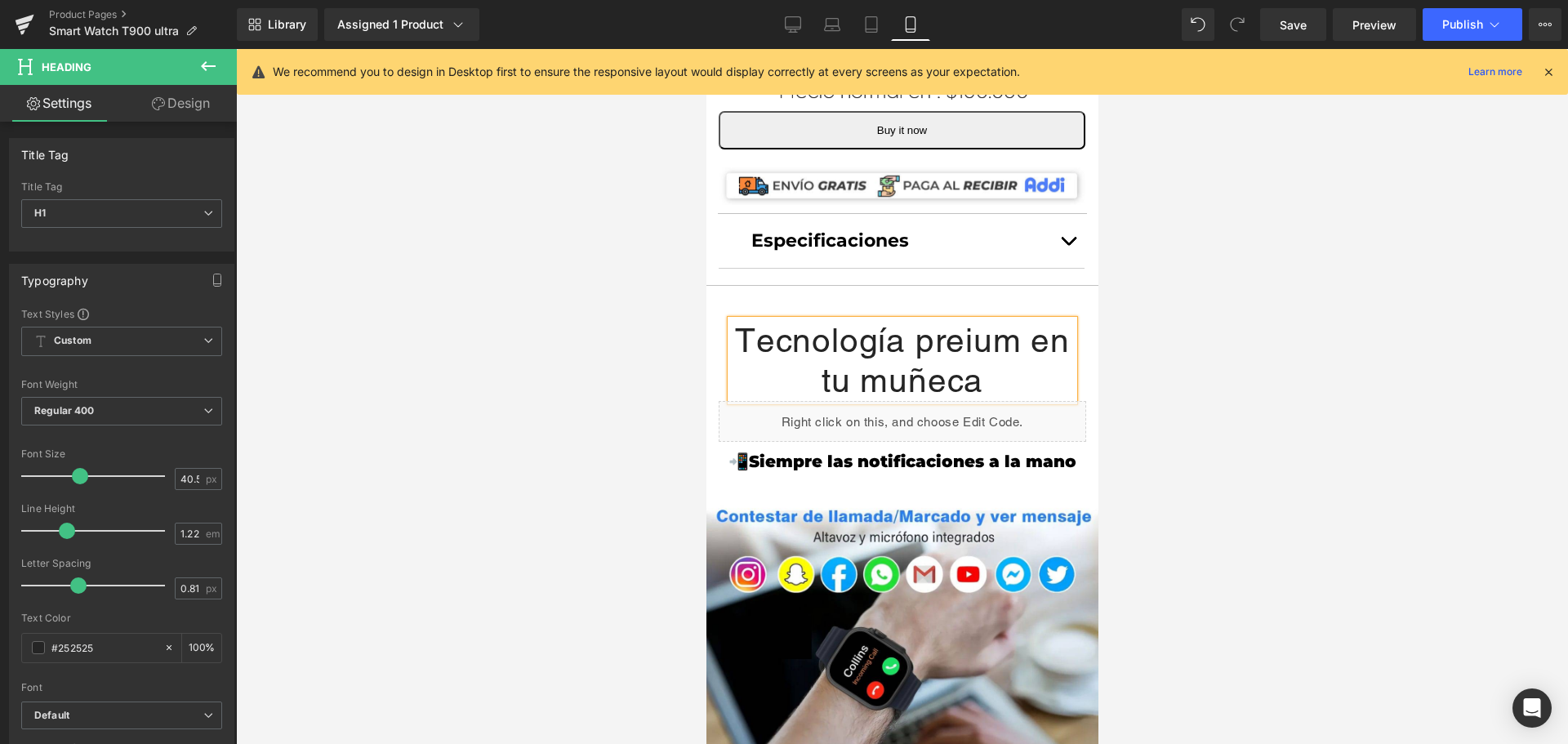
click at [961, 321] on h1 "Tecnología preium en tu muñeca" at bounding box center [902, 361] width 343 height 80
click at [706, 49] on lt-strong "m" at bounding box center [706, 49] width 0 height 0
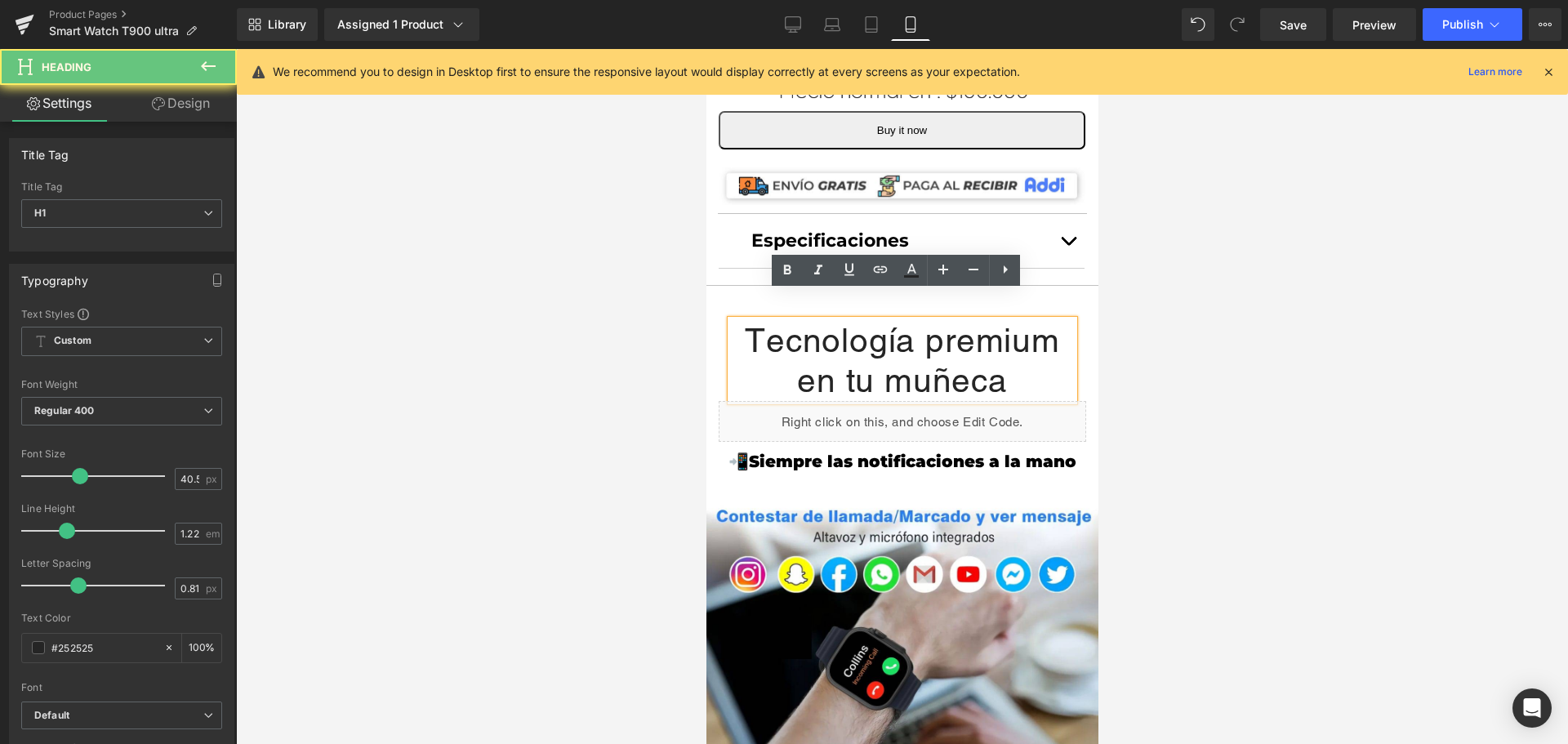
click at [1014, 349] on h1 "Tecnología premium en tu muñeca" at bounding box center [902, 361] width 343 height 80
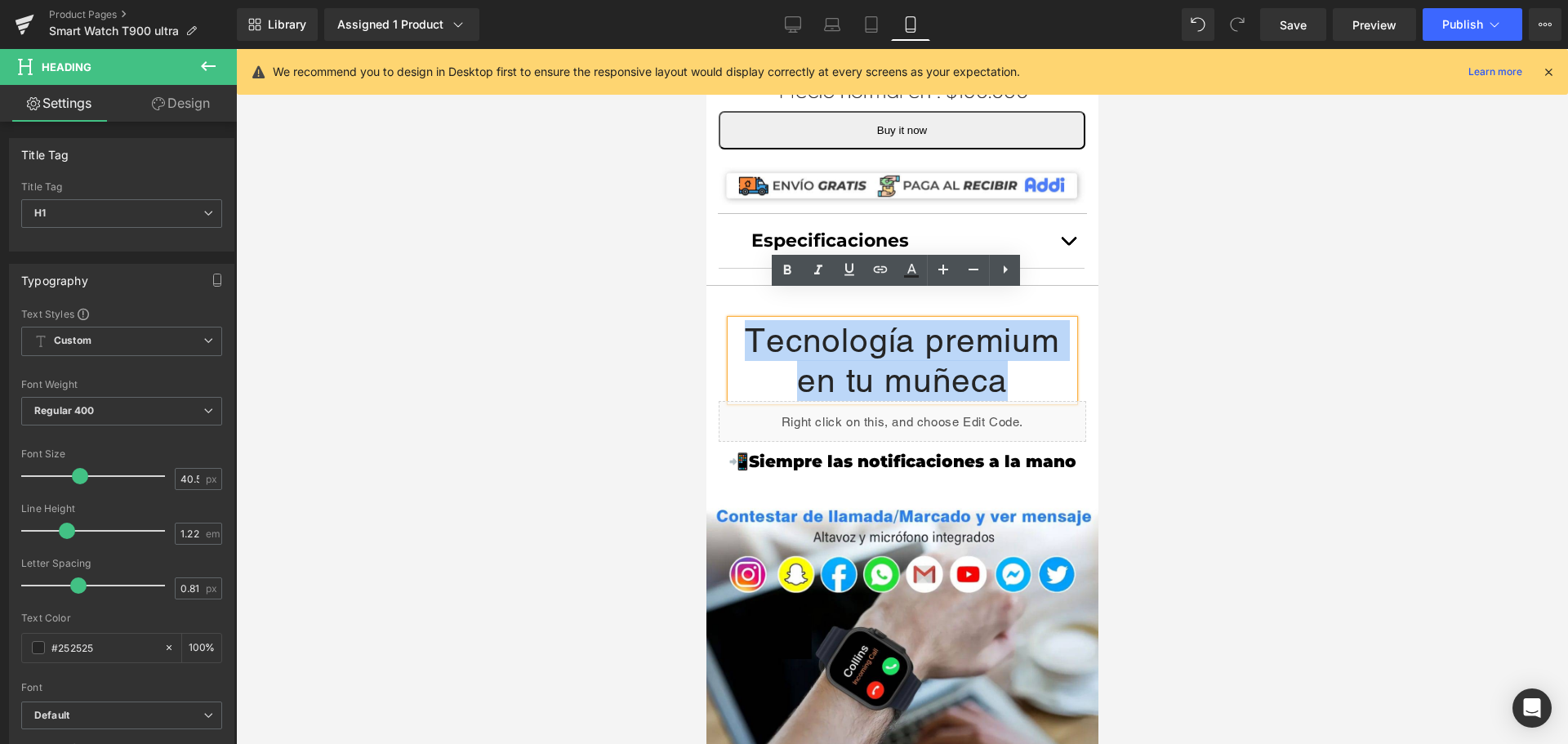
drag, startPoint x: 1004, startPoint y: 364, endPoint x: 737, endPoint y: 299, distance: 274.8
click at [737, 321] on h1 "Tecnología premium en tu muñeca" at bounding box center [902, 361] width 343 height 80
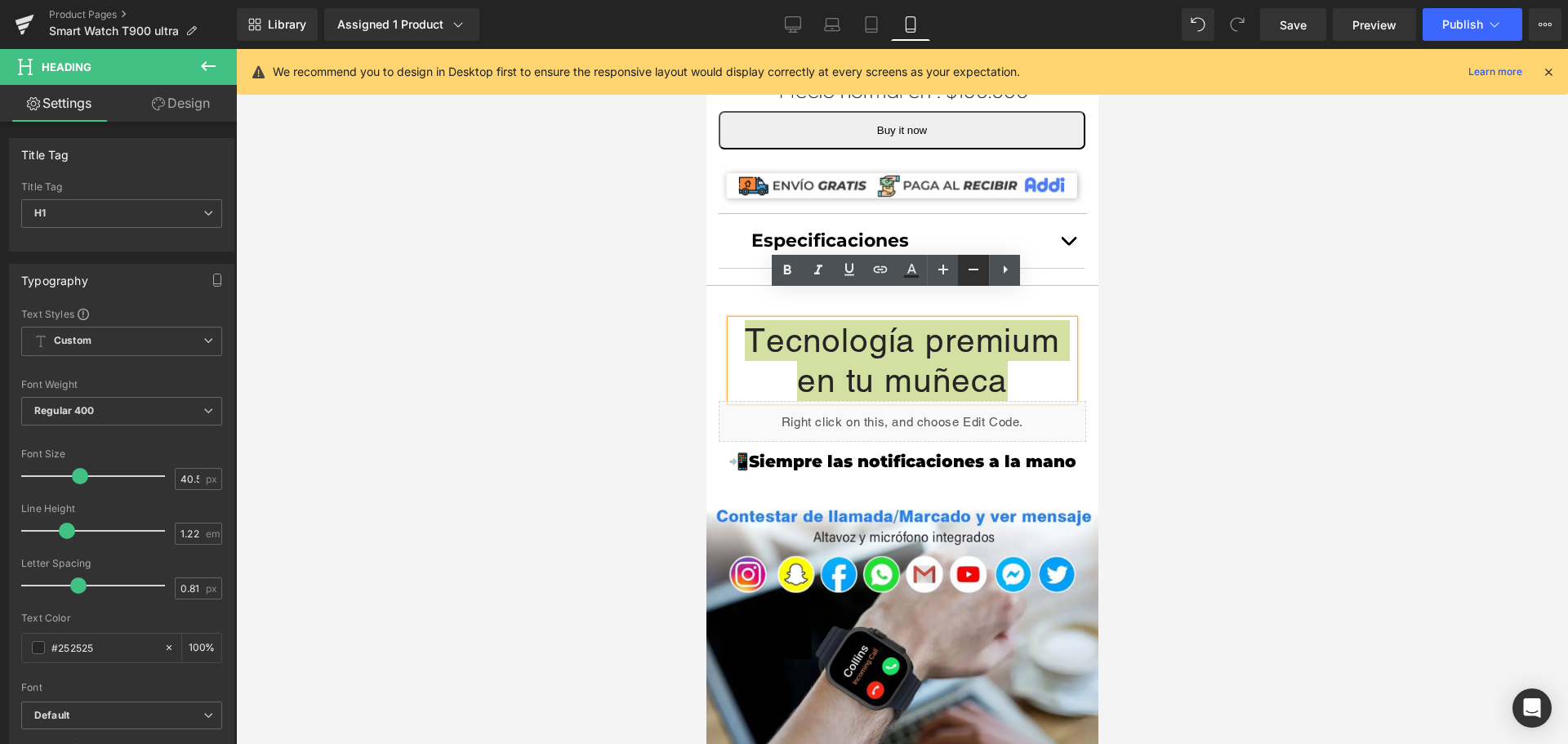
click at [977, 271] on icon at bounding box center [973, 270] width 10 height 2
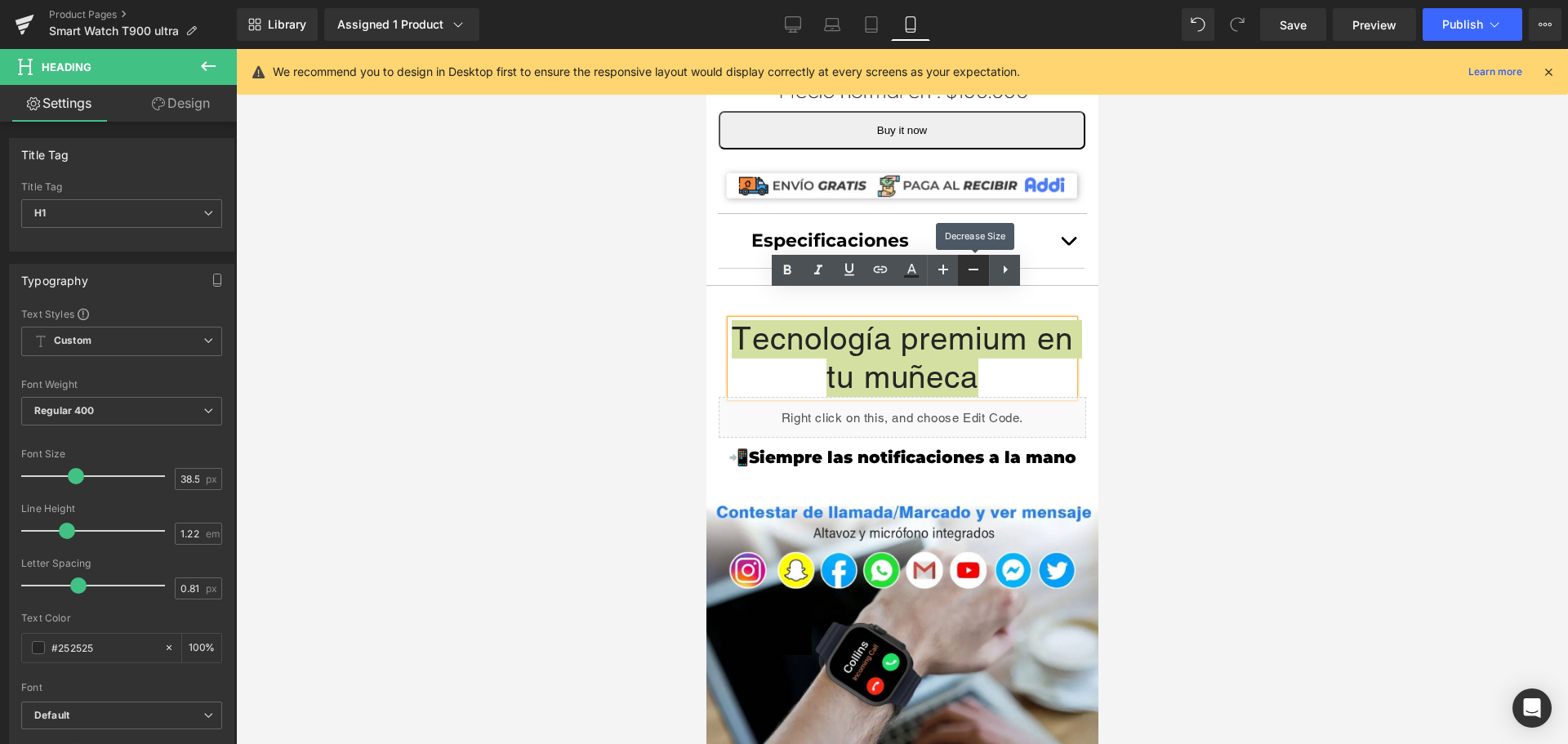
click at [977, 271] on icon at bounding box center [973, 270] width 10 height 2
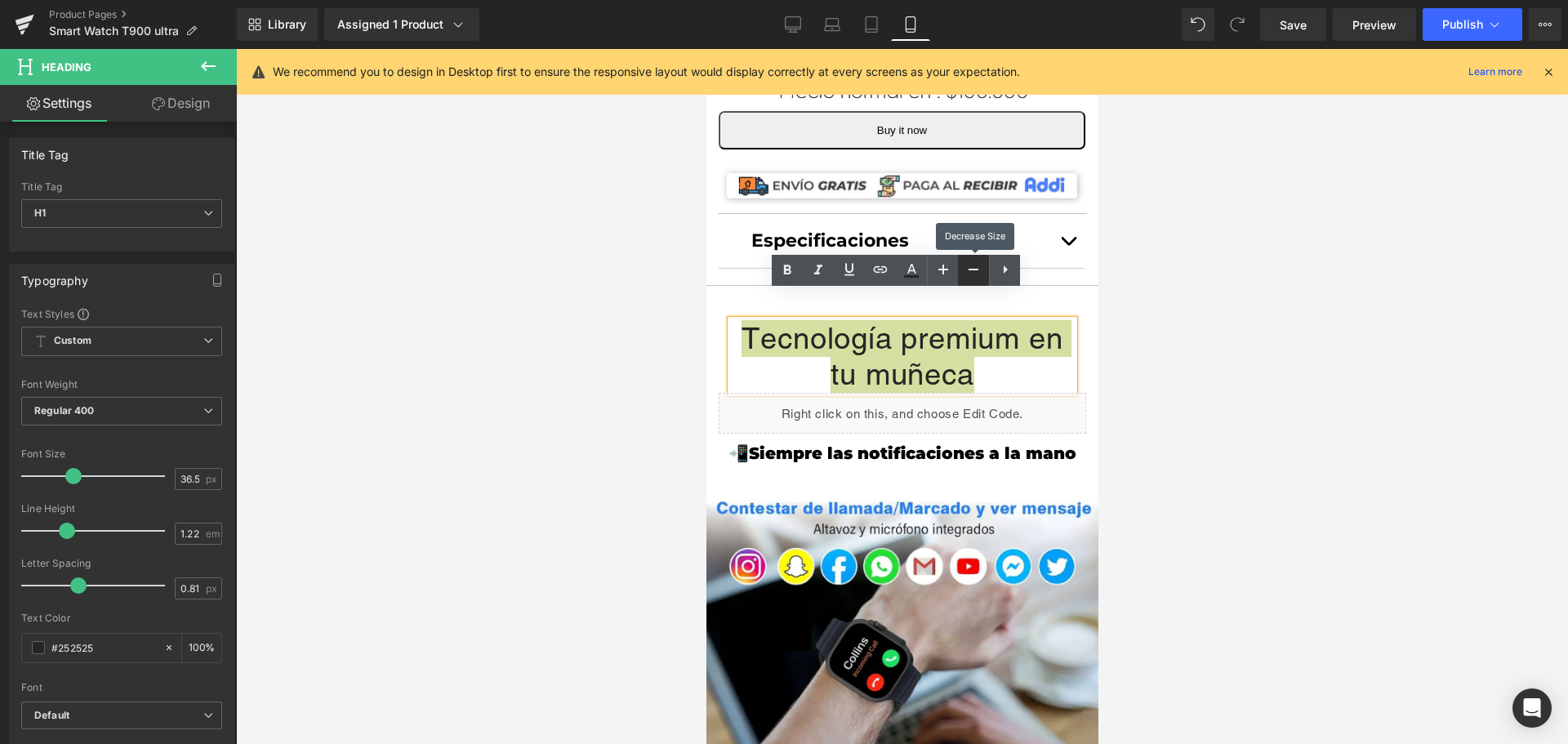
click at [977, 270] on icon at bounding box center [973, 270] width 10 height 2
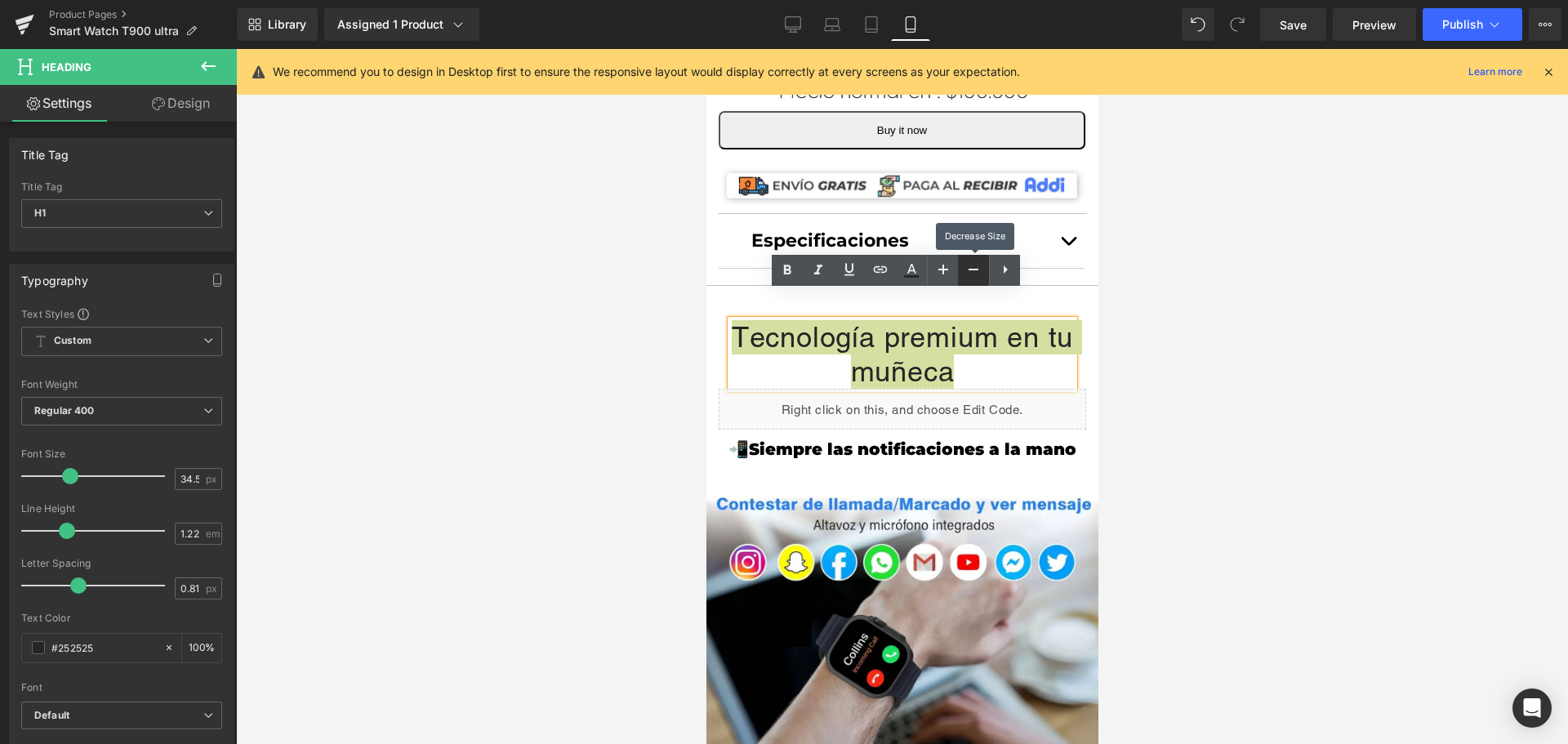
click at [977, 270] on icon at bounding box center [973, 270] width 10 height 2
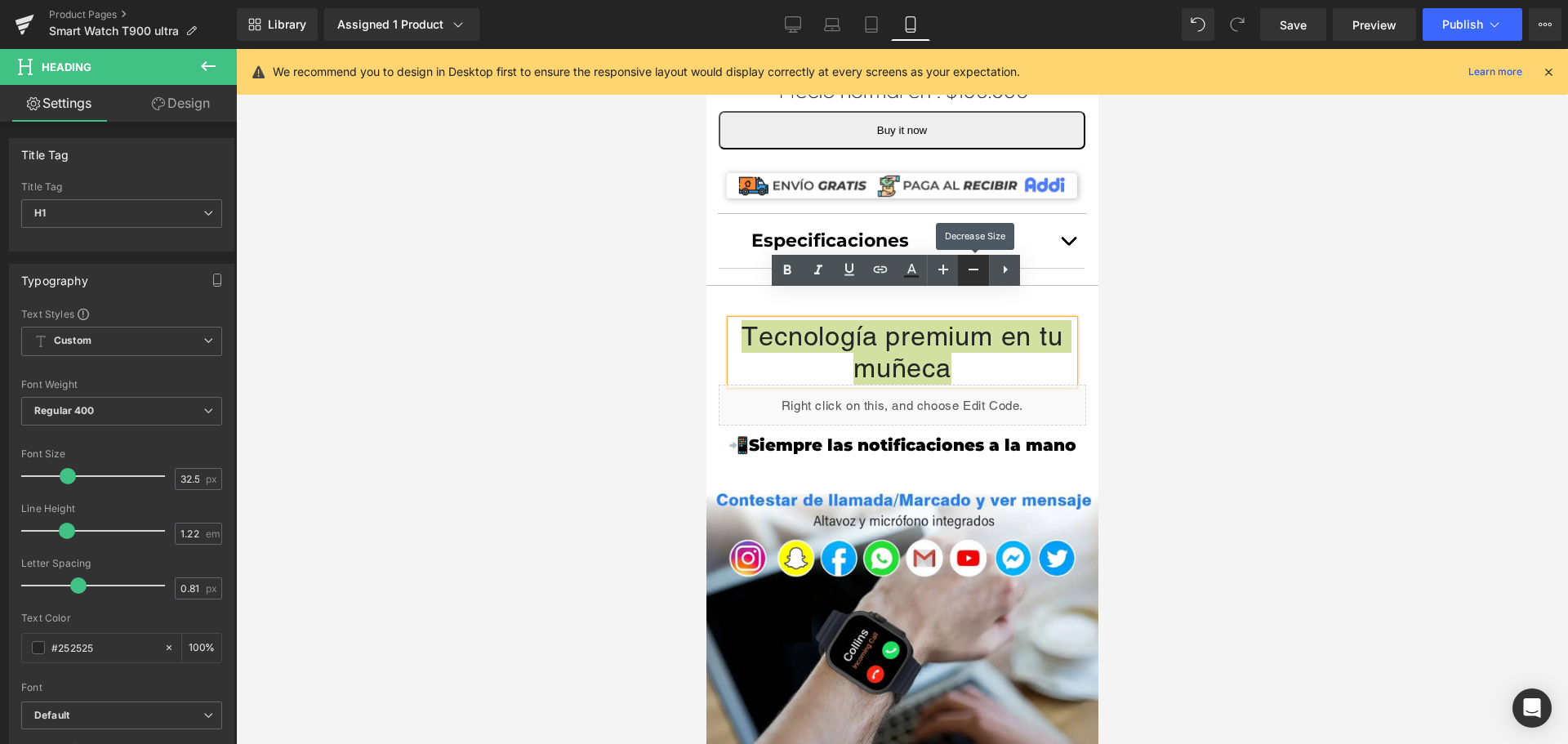
click at [977, 270] on icon at bounding box center [973, 270] width 10 height 2
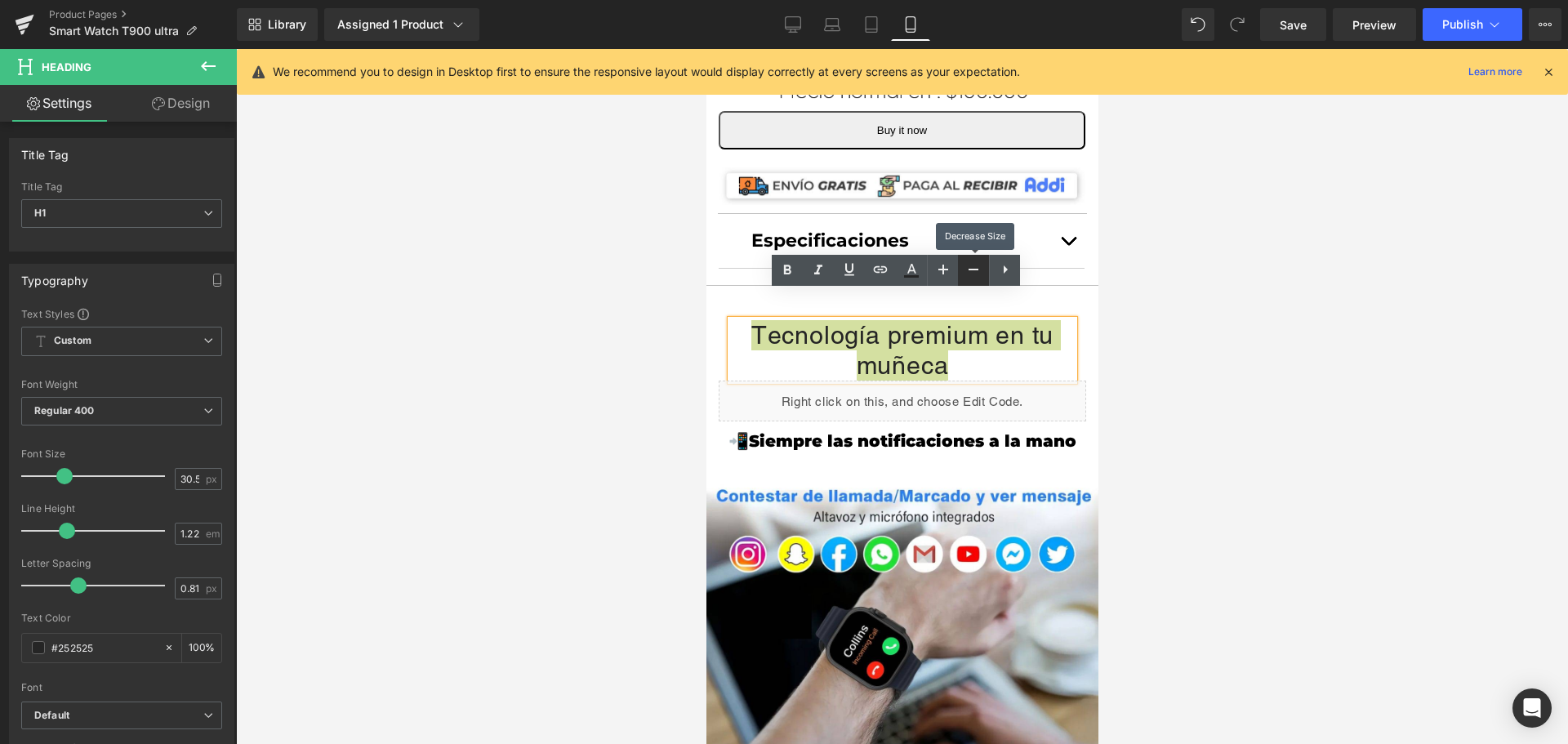
click at [976, 270] on icon at bounding box center [973, 270] width 10 height 2
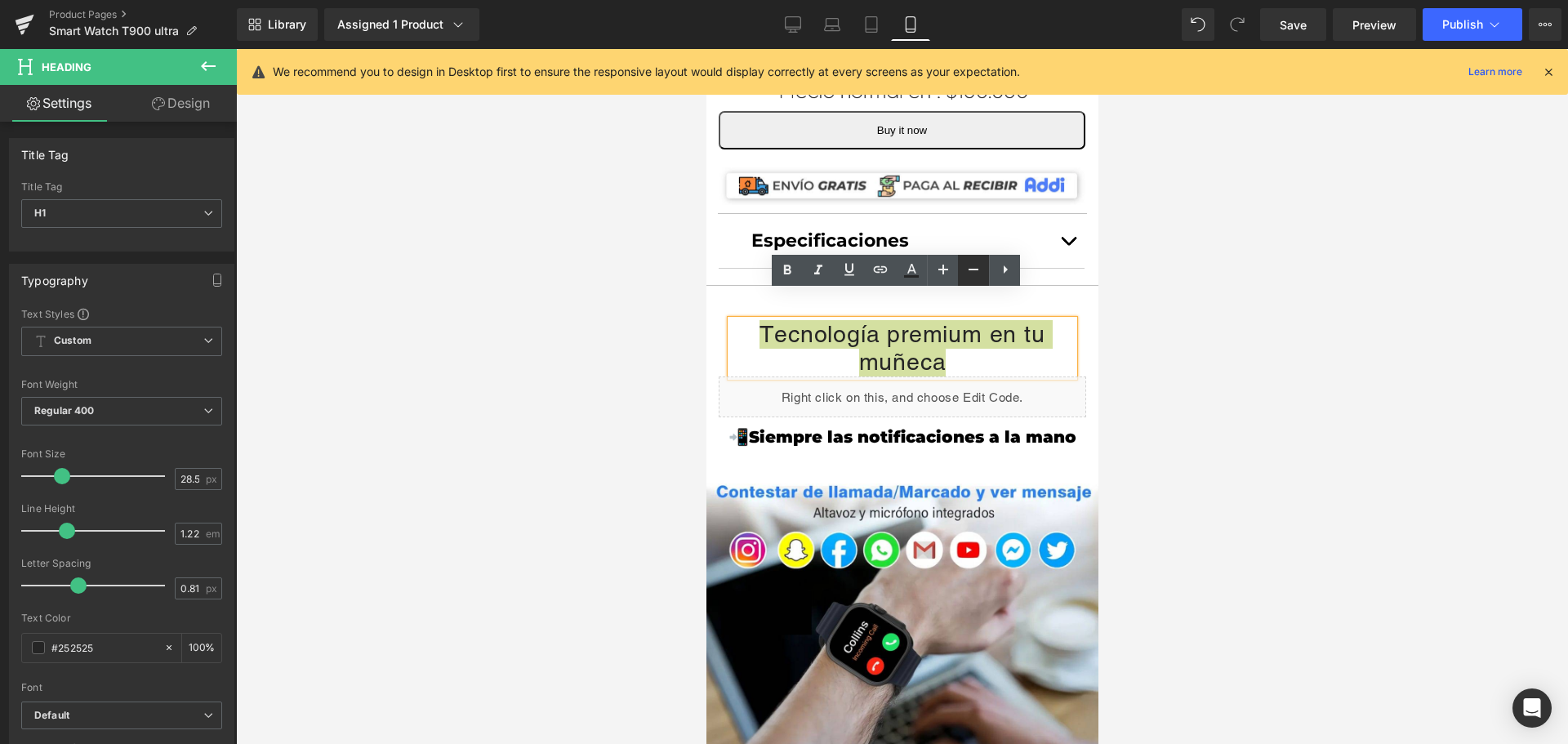
click at [974, 269] on icon at bounding box center [973, 270] width 20 height 20
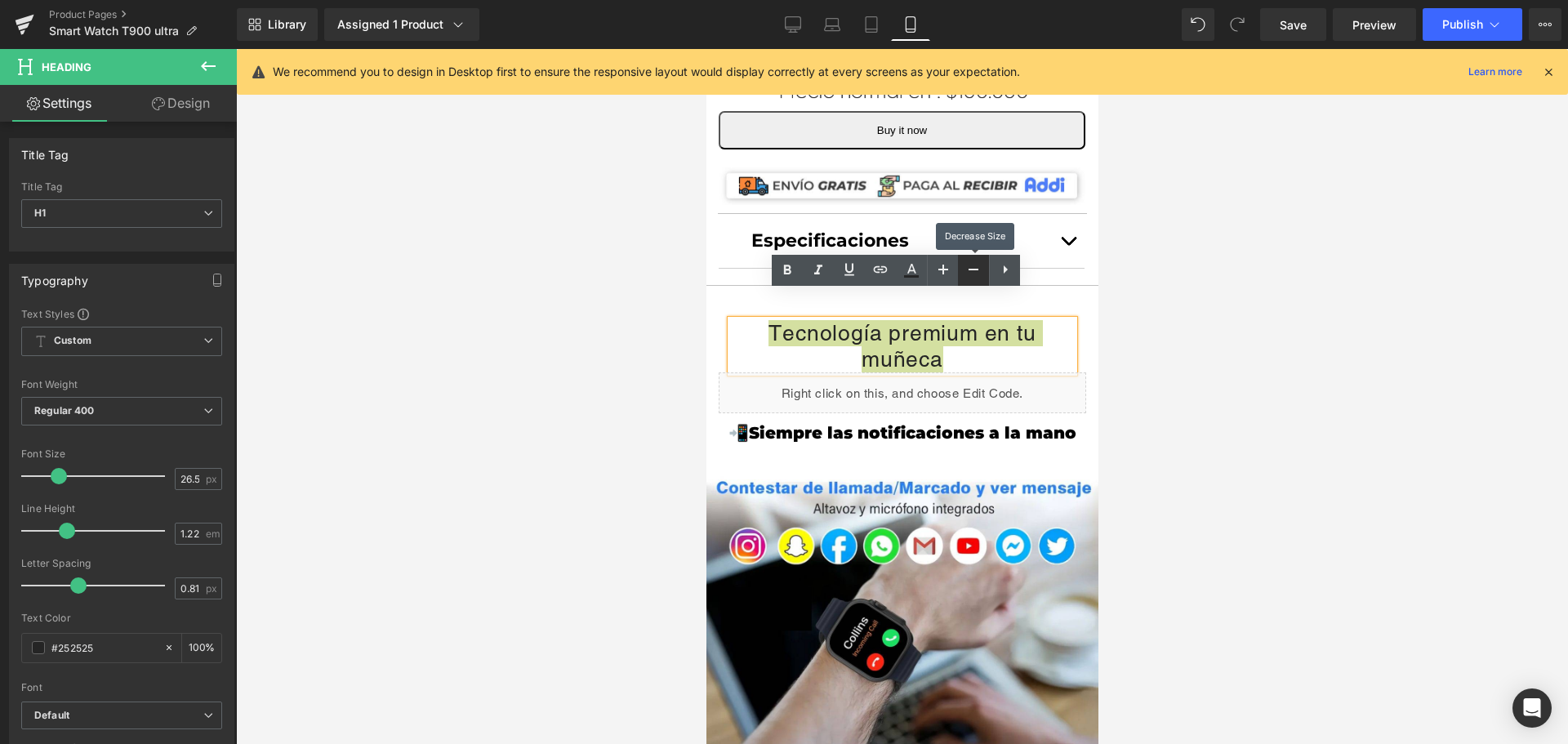
click at [972, 269] on icon at bounding box center [973, 270] width 20 height 20
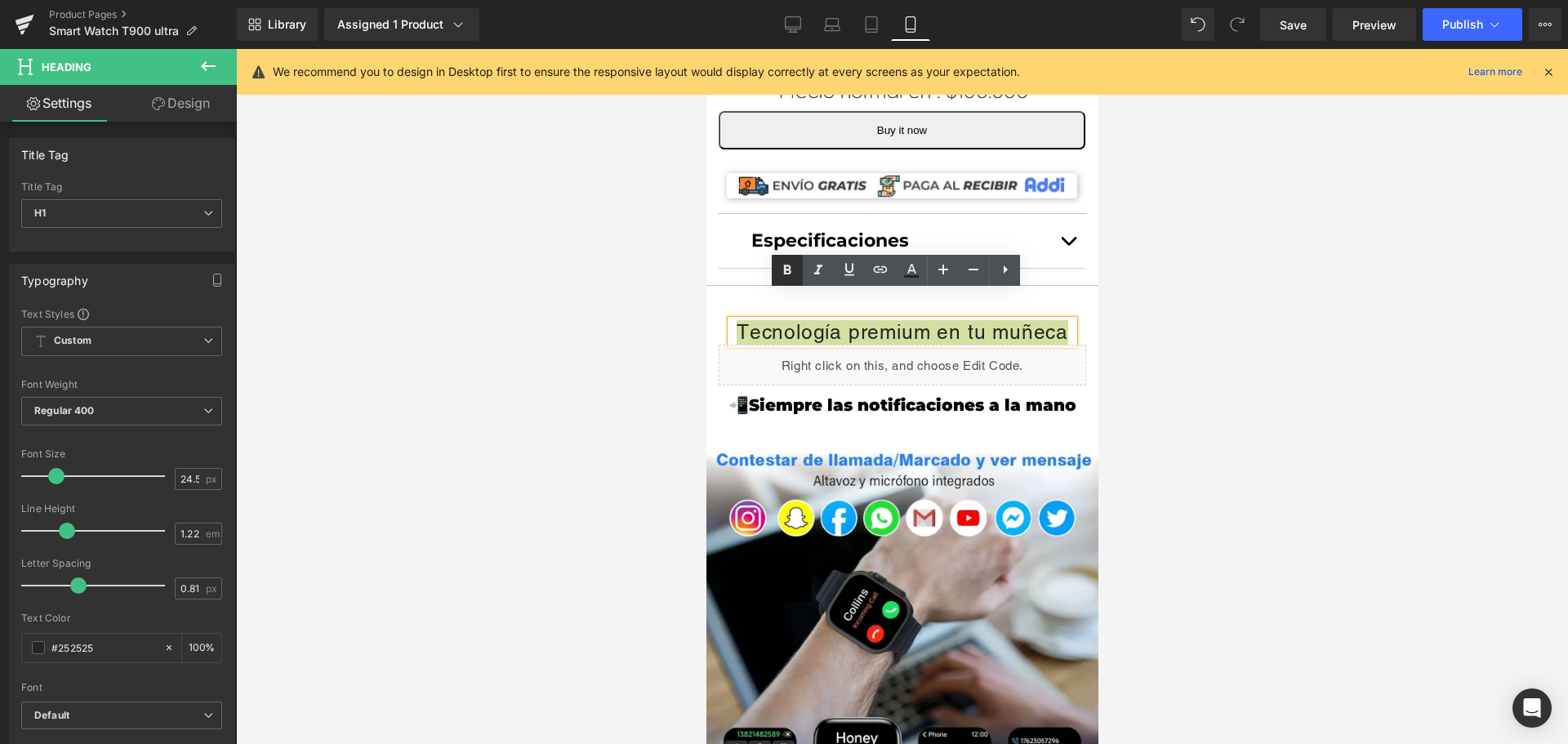
click at [786, 278] on icon at bounding box center [787, 271] width 20 height 20
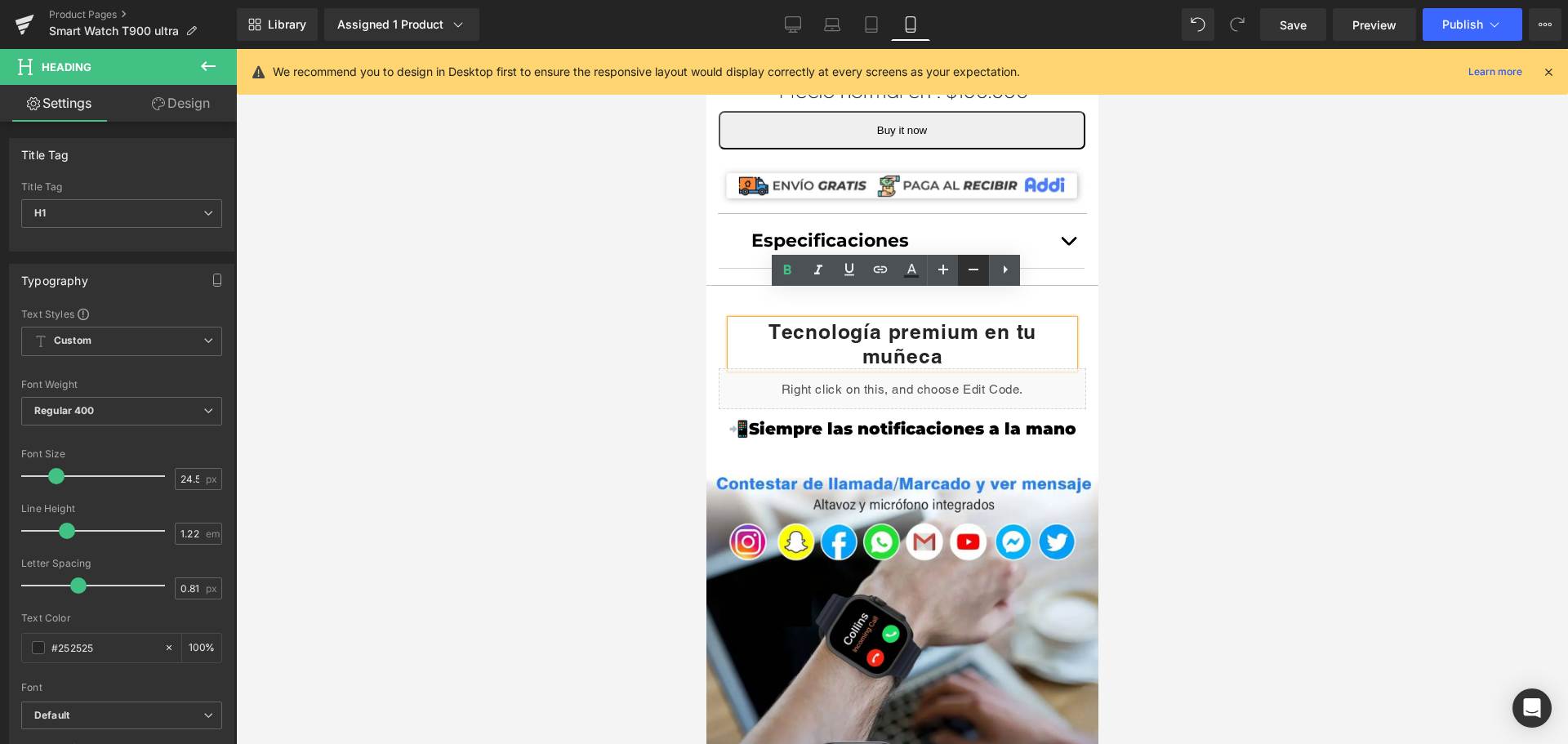
click at [981, 273] on icon at bounding box center [973, 270] width 20 height 20
type input "22.5"
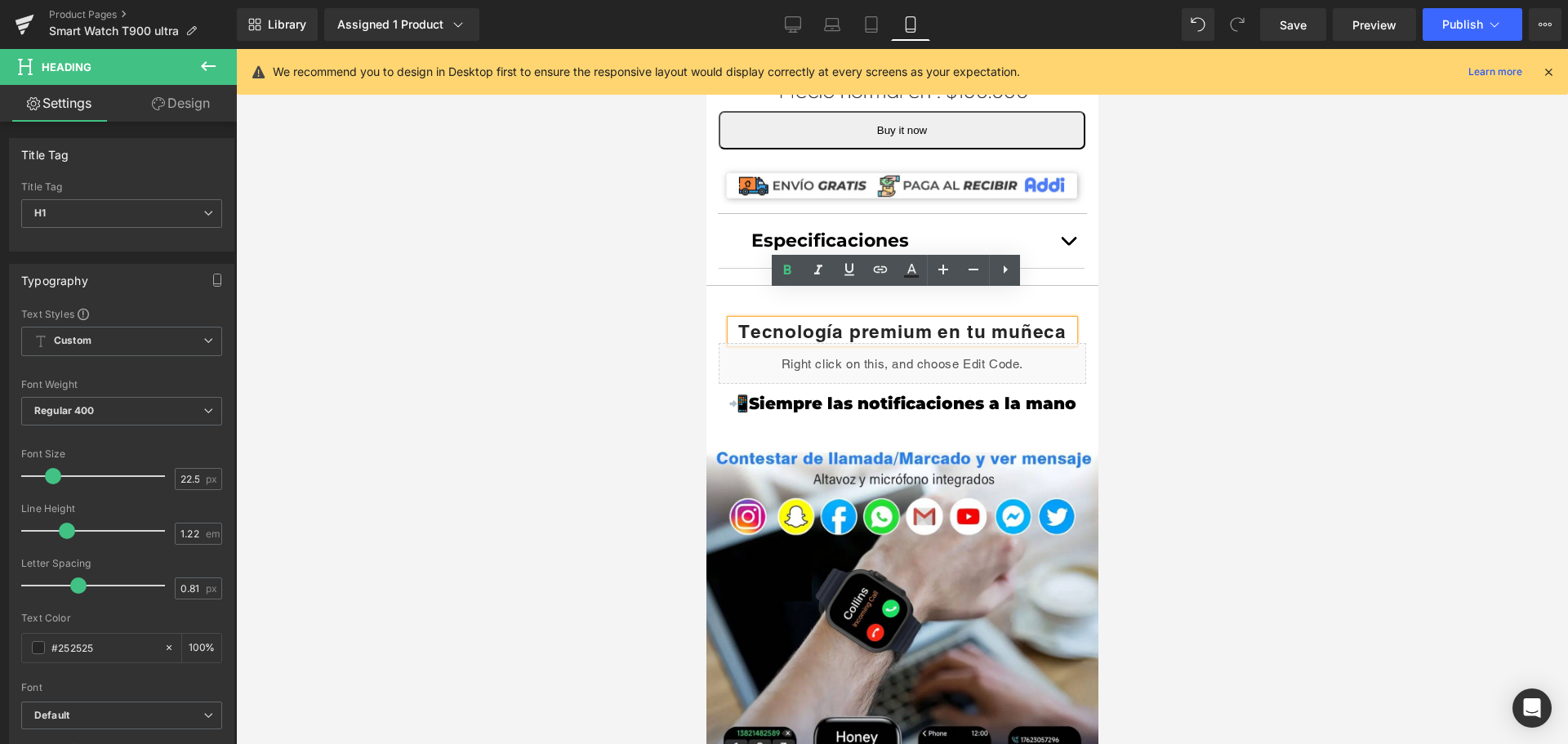
click at [1064, 321] on div "Tecnología premium en tu muñeca" at bounding box center [902, 331] width 343 height 23
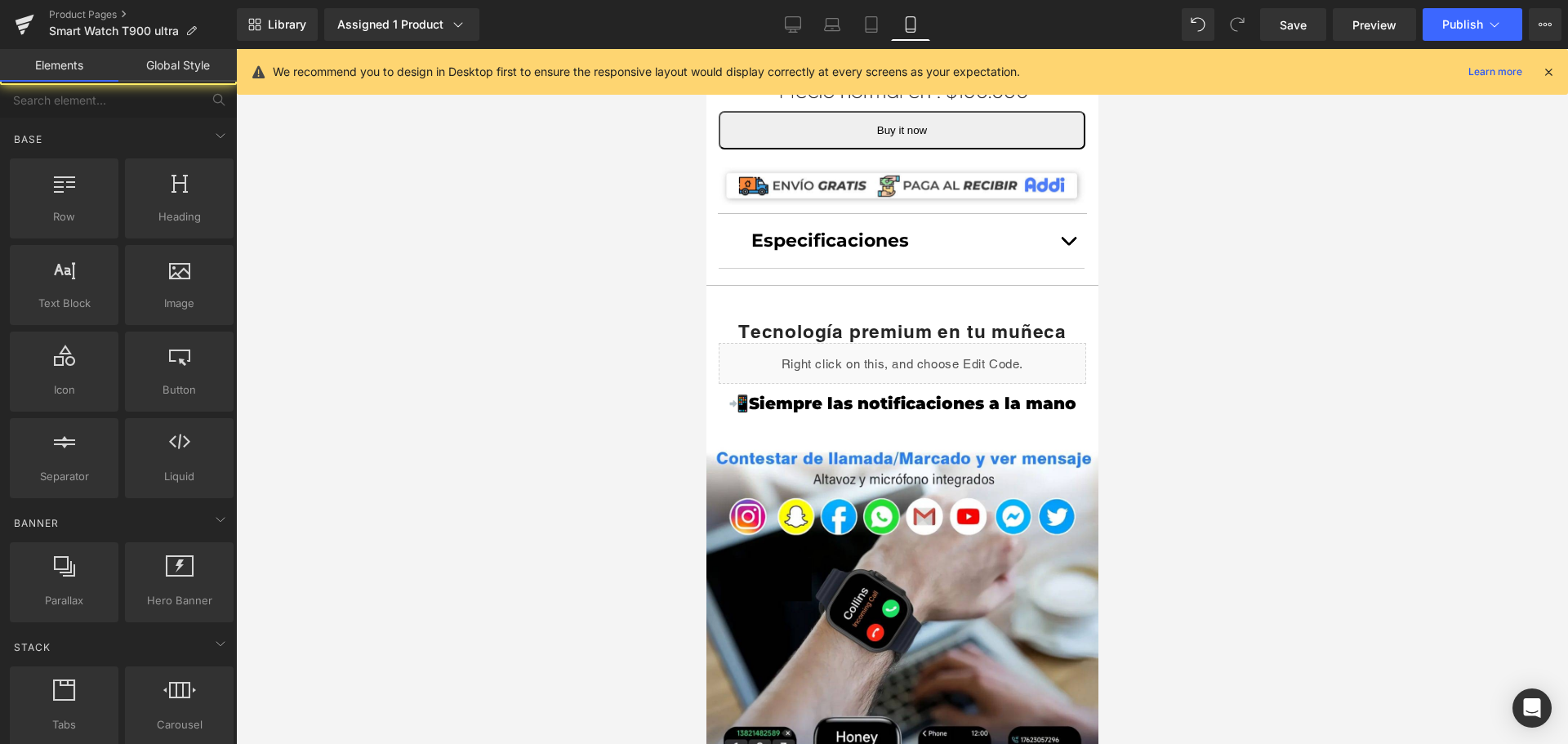
click at [1240, 399] on div at bounding box center [902, 396] width 1332 height 695
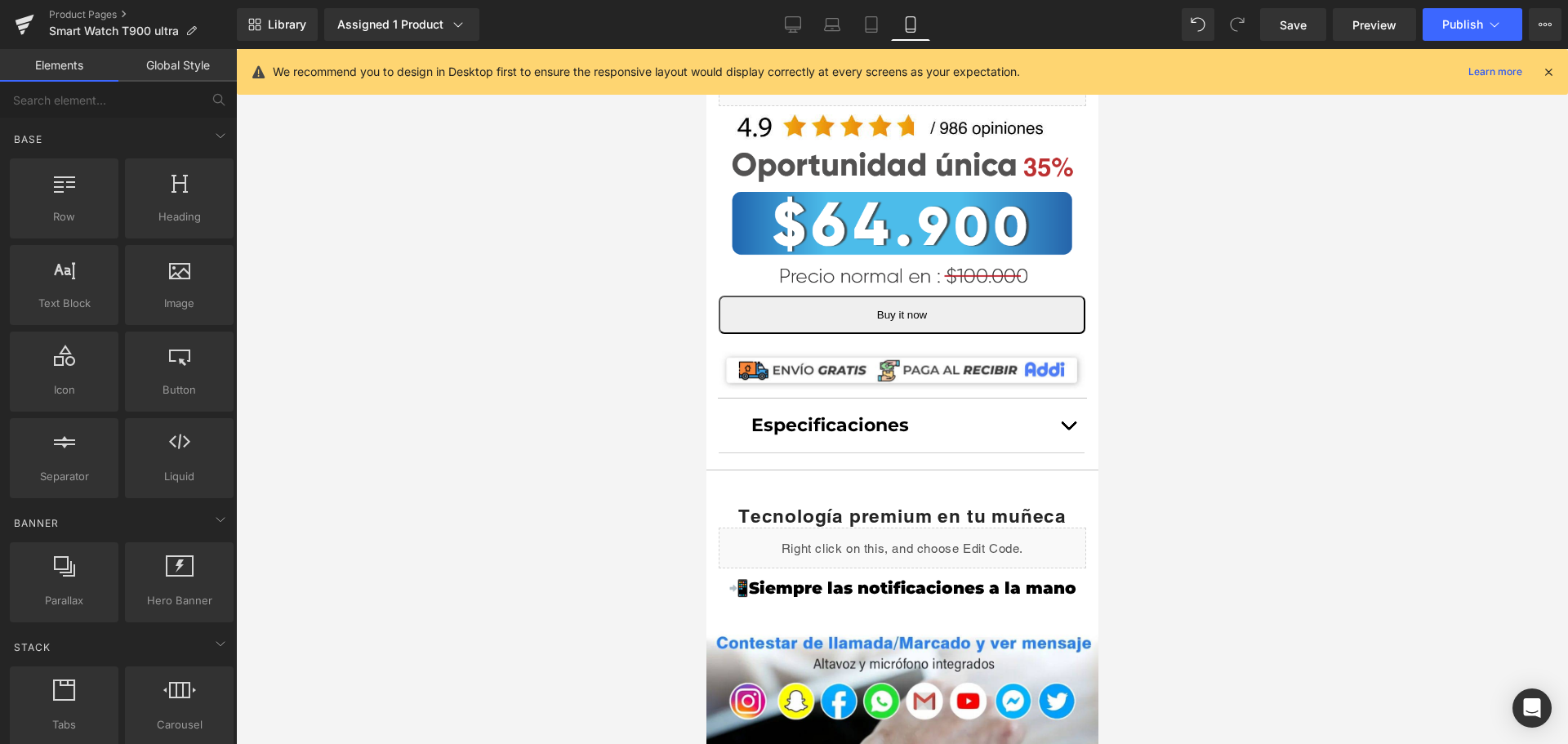
scroll to position [817, 0]
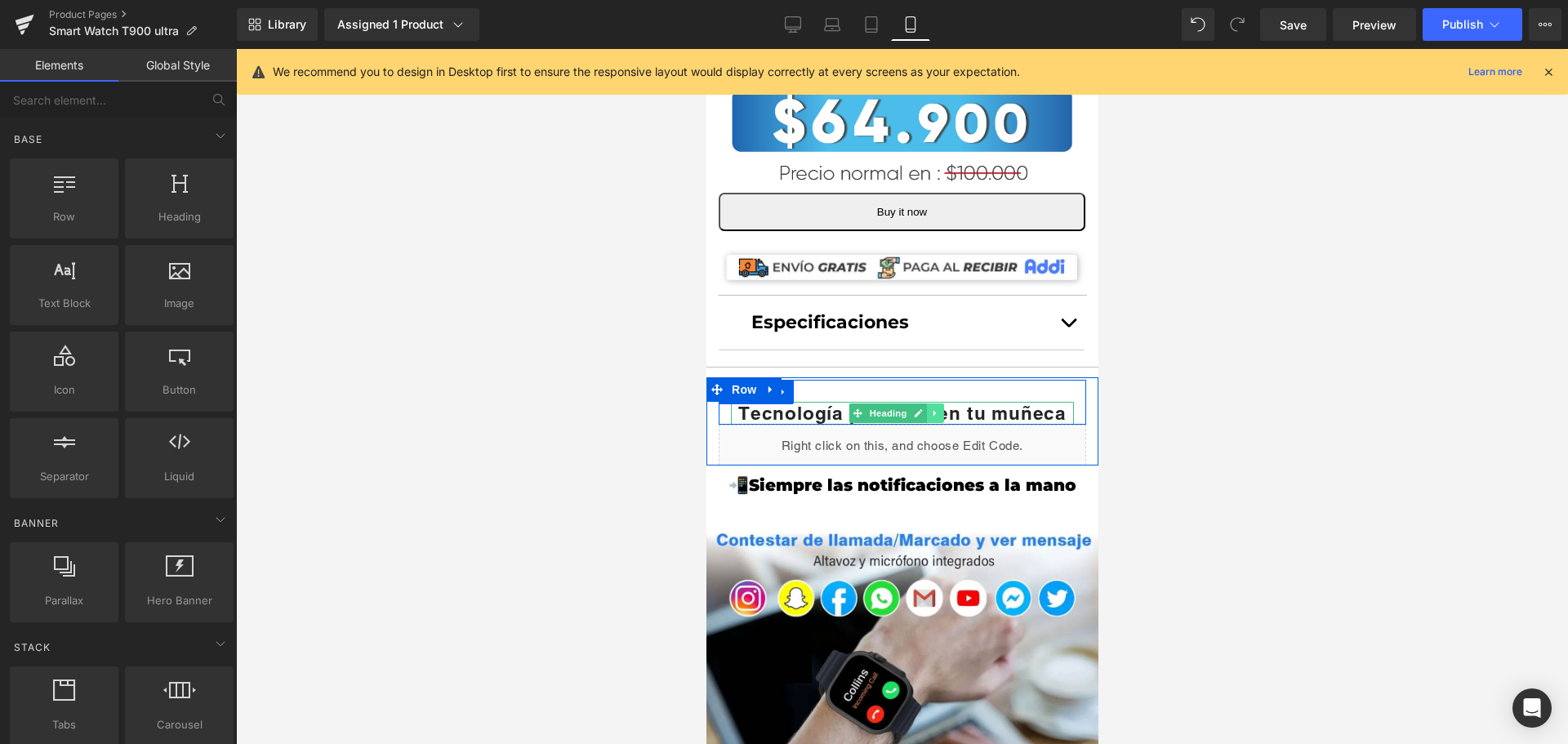
click at [935, 409] on icon at bounding box center [934, 414] width 9 height 10
click at [923, 409] on icon at bounding box center [925, 413] width 9 height 9
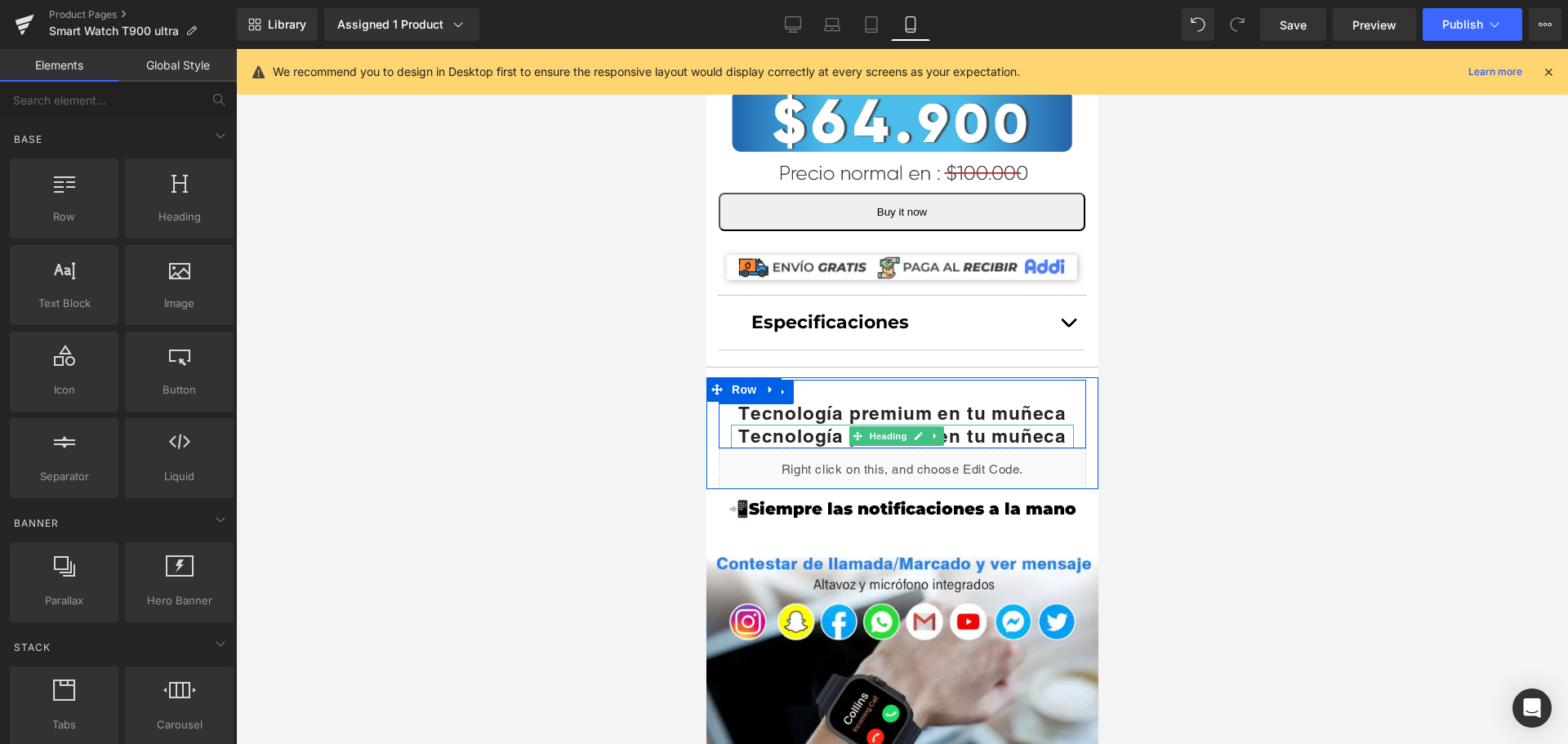
drag, startPoint x: 970, startPoint y: 409, endPoint x: 1053, endPoint y: 418, distance: 83.5
click at [971, 424] on strong "Tecnología premium en tu muñeca" at bounding box center [901, 435] width 328 height 22
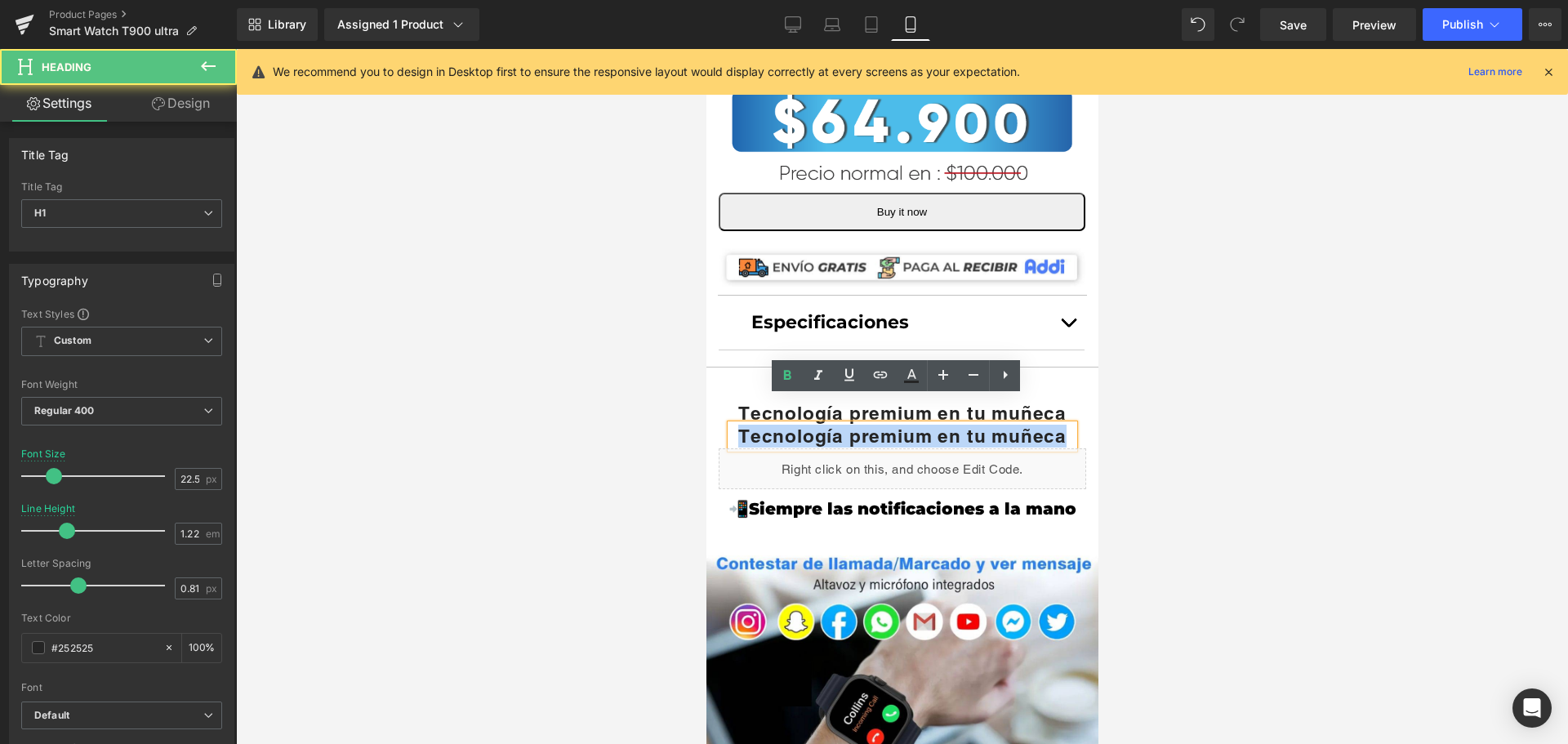
drag, startPoint x: 1054, startPoint y: 412, endPoint x: 710, endPoint y: 410, distance: 344.0
click at [710, 410] on div "Tecnología premium en tu muñeca Heading Tecnología premium en tu muñeca Heading…" at bounding box center [902, 434] width 392 height 110
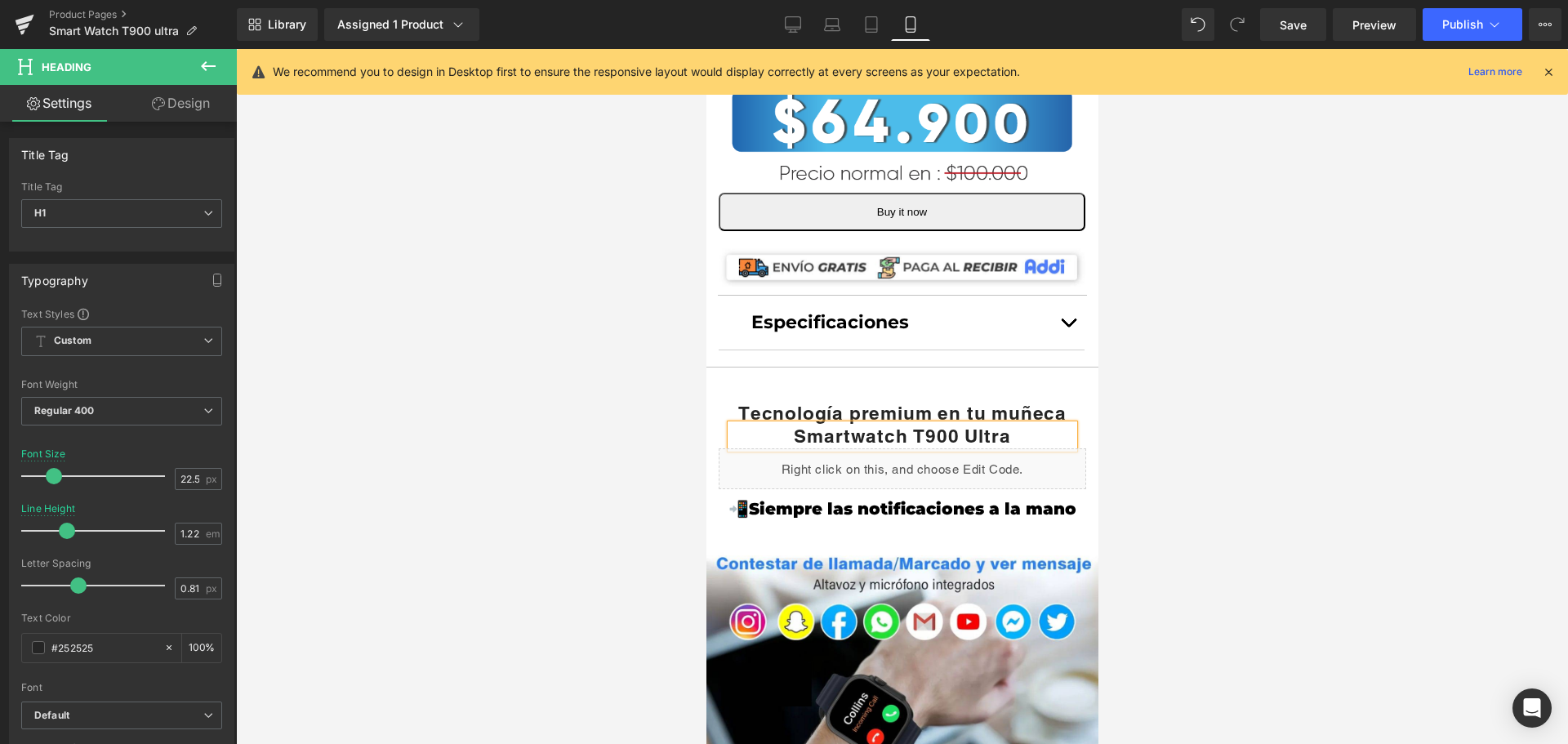
click at [1100, 399] on div at bounding box center [902, 396] width 1332 height 695
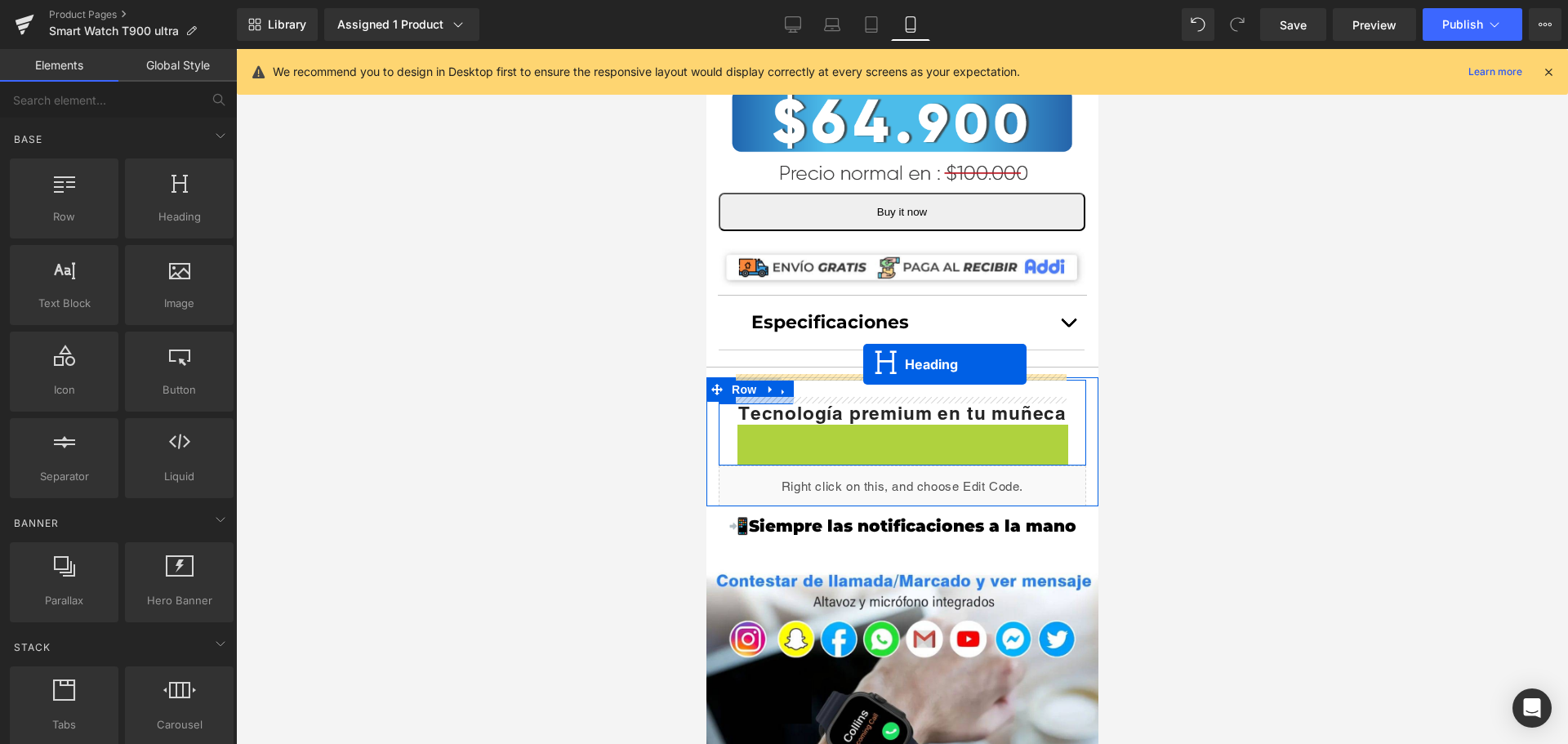
drag, startPoint x: 857, startPoint y: 407, endPoint x: 862, endPoint y: 365, distance: 42.3
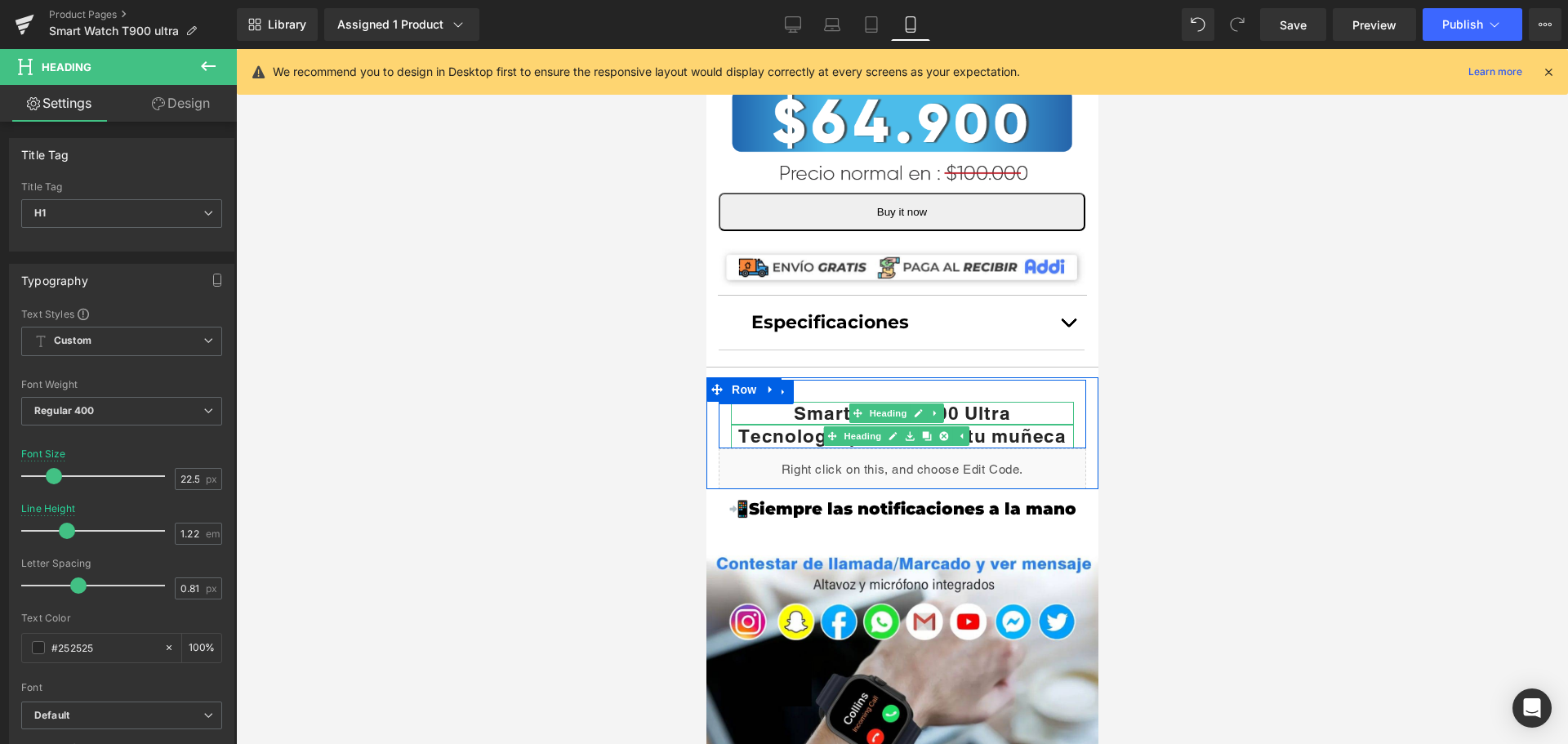
click at [1021, 424] on strong "Tecnología premium en tu muñeca" at bounding box center [901, 435] width 328 height 22
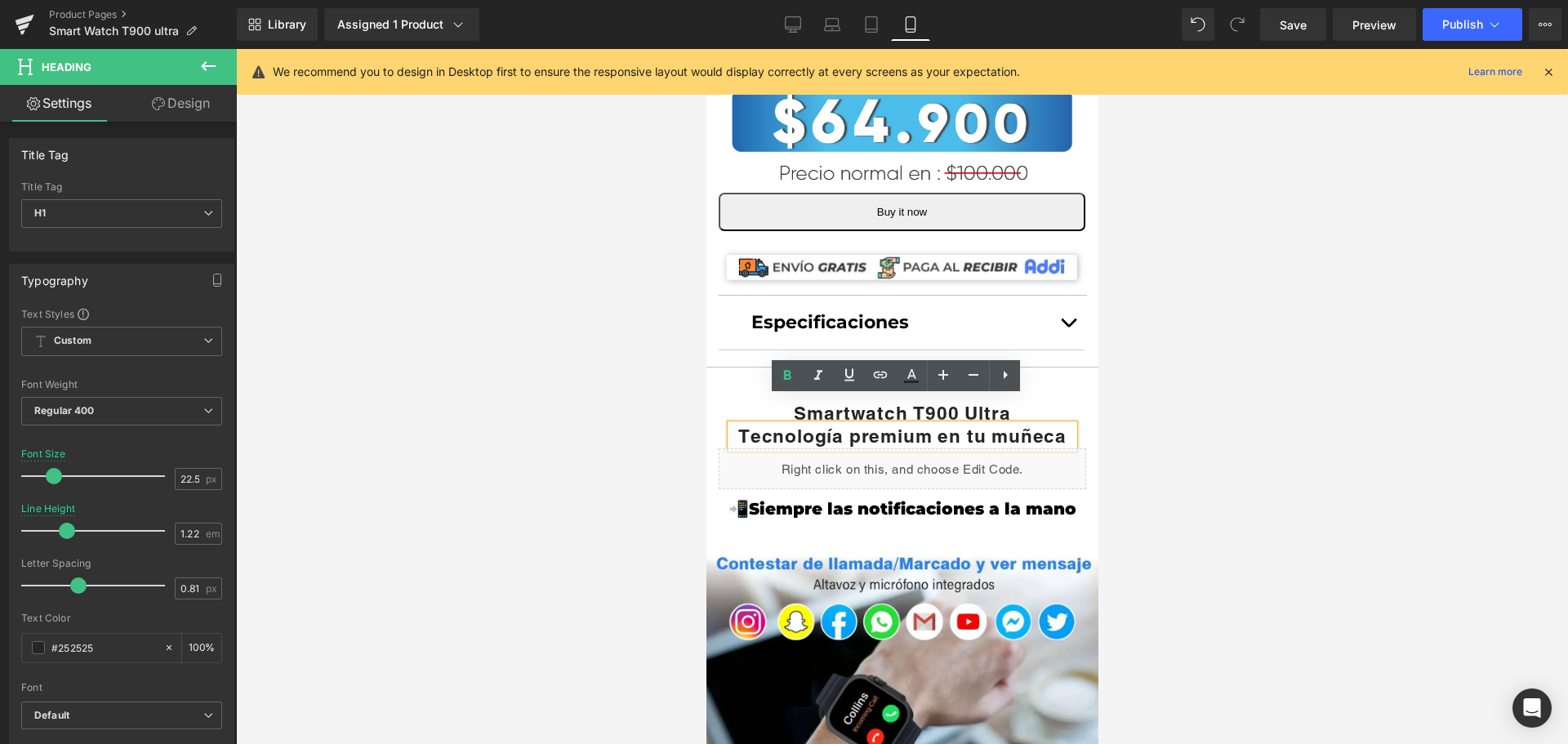
click at [1071, 379] on div "Smartwatch T900 Ultra Heading Tecnología premium en tu muñeca Heading Row" at bounding box center [901, 414] width 368 height 69
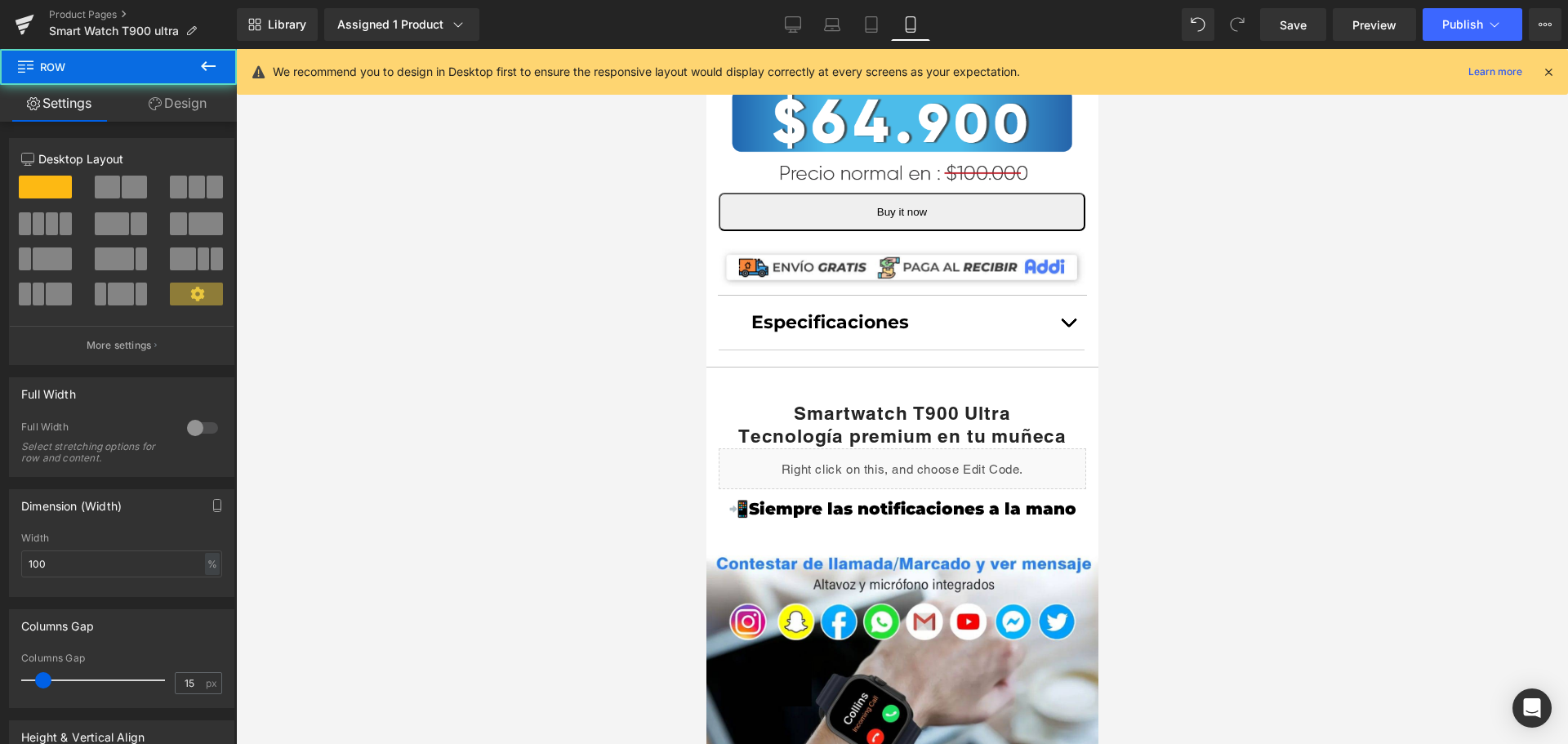
click at [1183, 378] on div at bounding box center [902, 396] width 1332 height 695
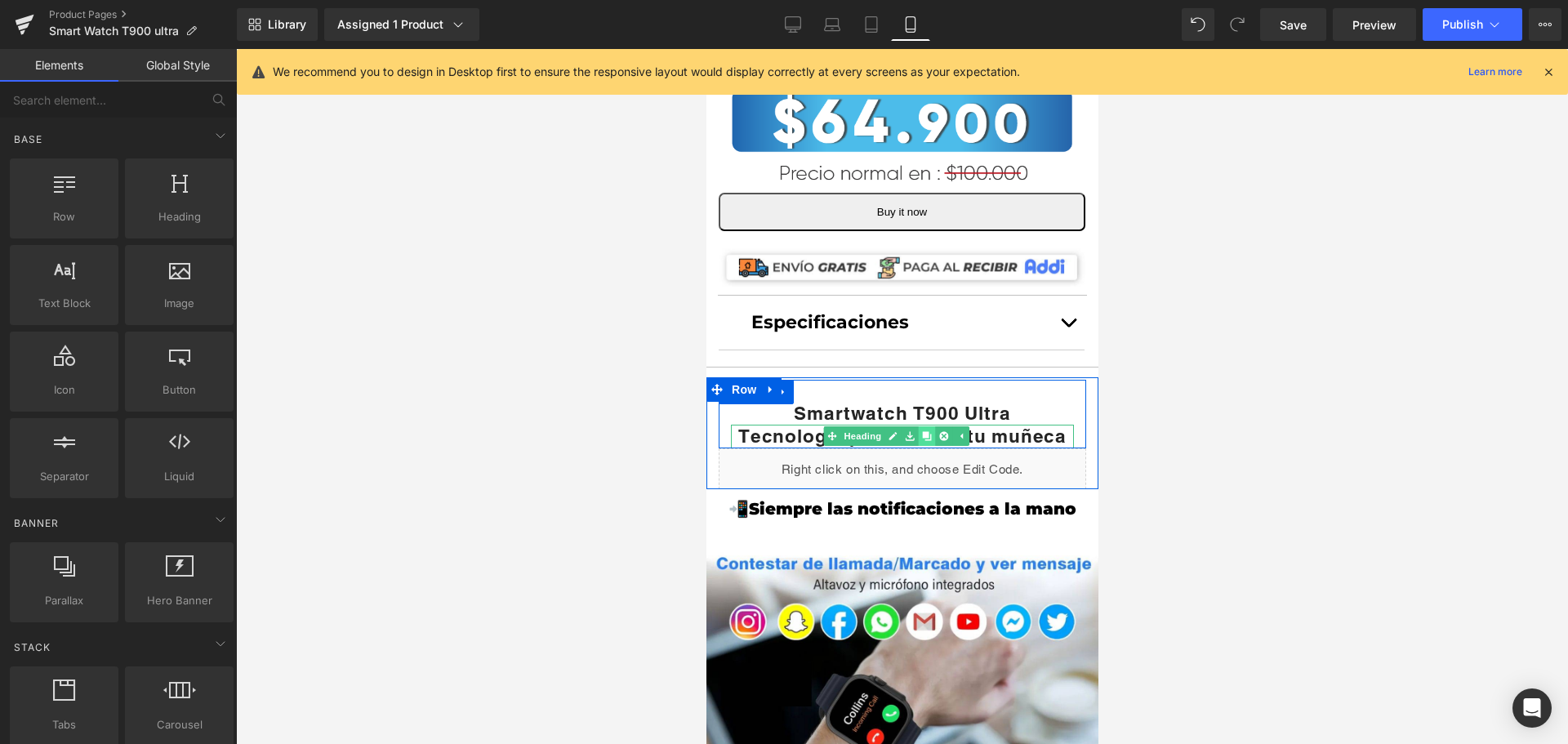
click at [926, 432] on icon at bounding box center [925, 436] width 9 height 9
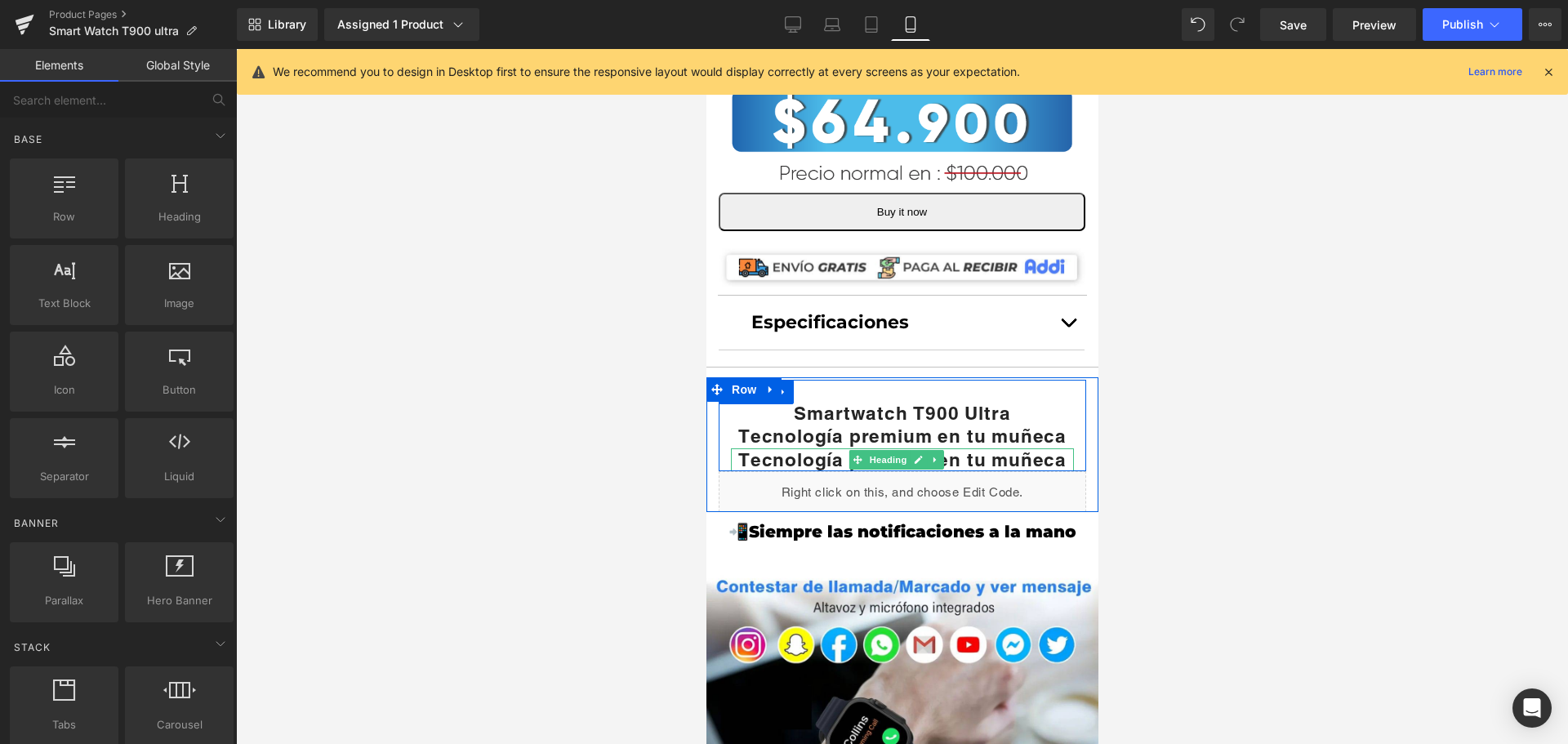
click at [967, 448] on strong "Tecnología premium en tu muñeca" at bounding box center [901, 459] width 328 height 22
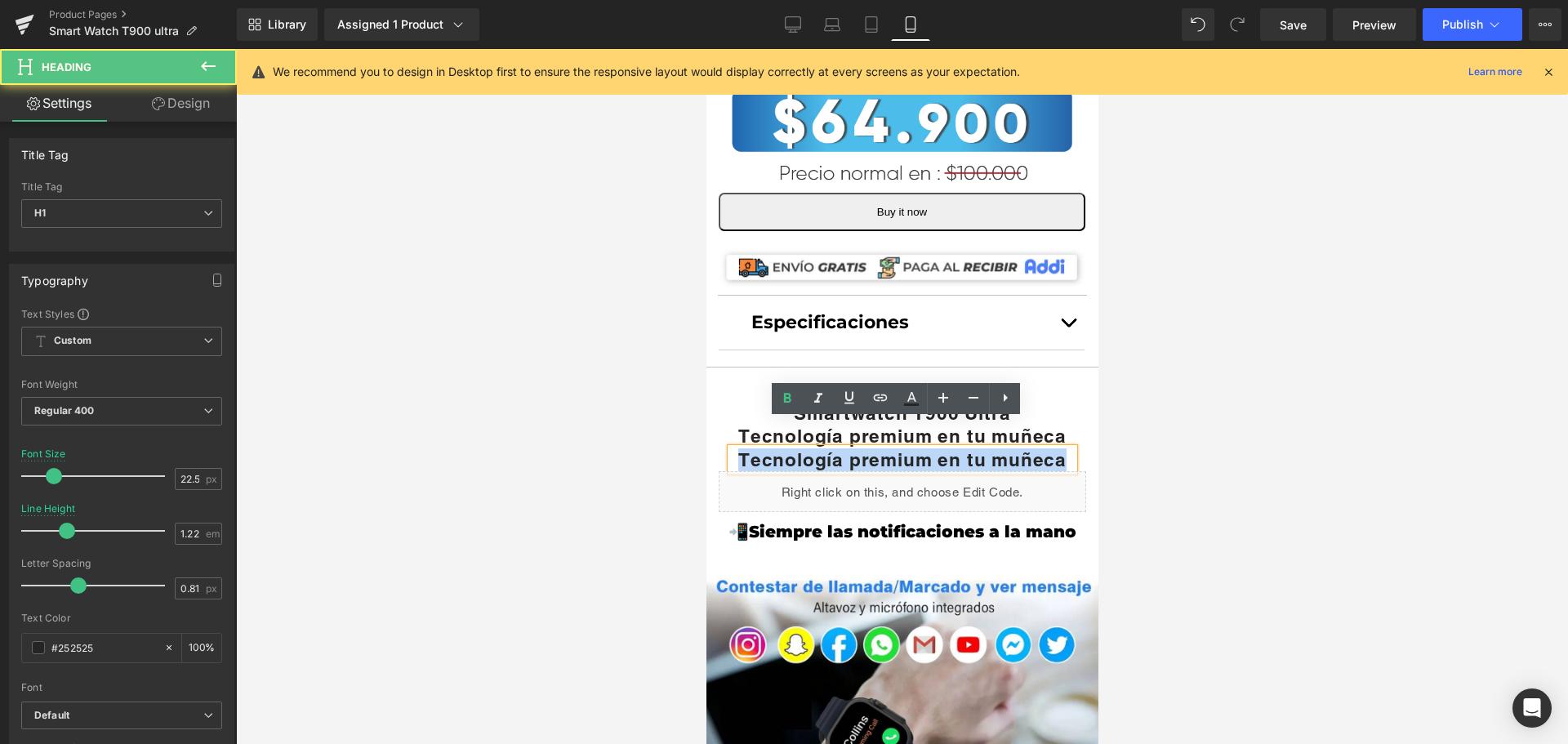
scroll to position [817, 8]
drag, startPoint x: 734, startPoint y: 429, endPoint x: 1076, endPoint y: 448, distance: 342.5
click at [1076, 448] on div "Smartwatch T900 Ultra Heading Tecnología premium en tu muñeca Heading Tecnologí…" at bounding box center [902, 445] width 392 height 132
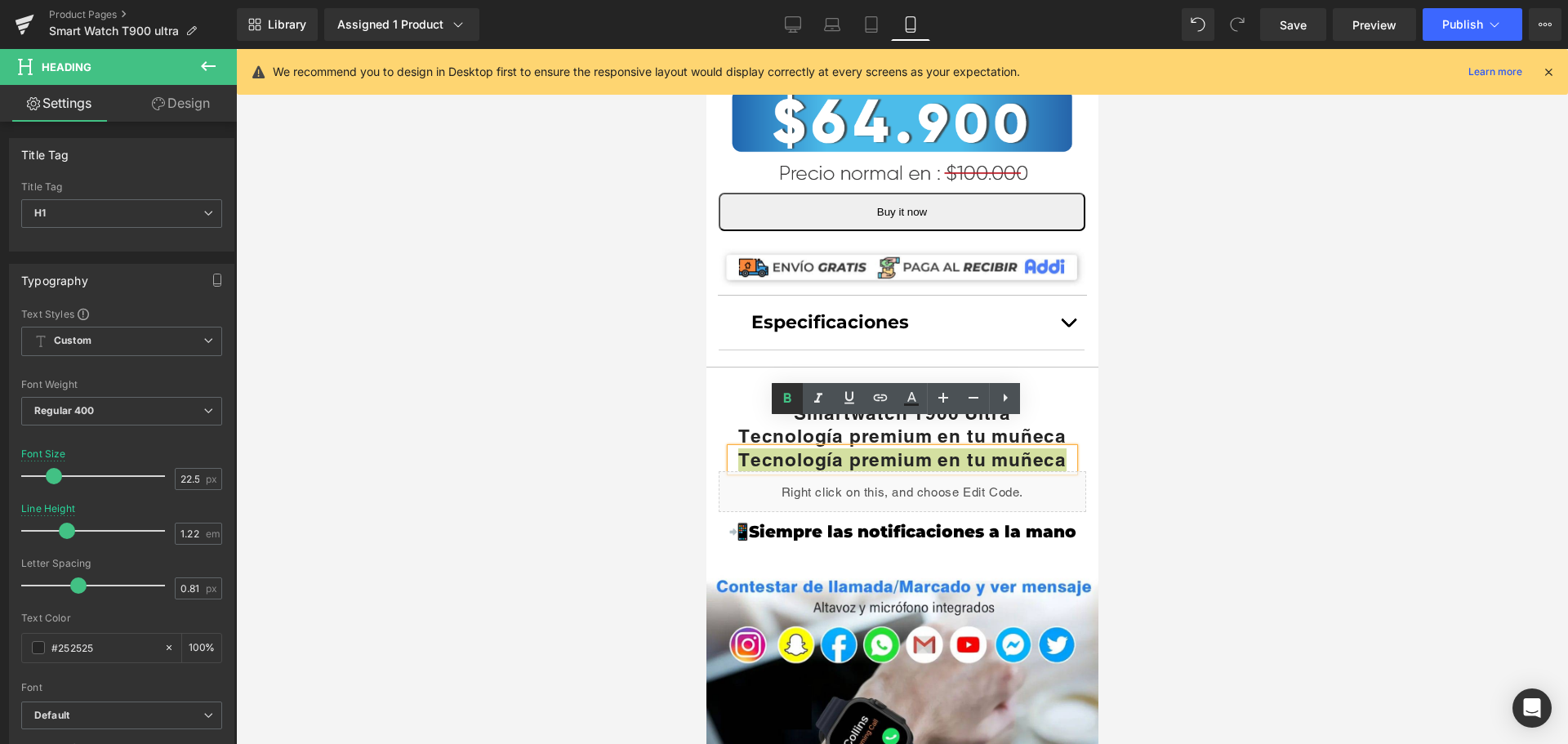
click at [791, 401] on icon at bounding box center [787, 399] width 20 height 20
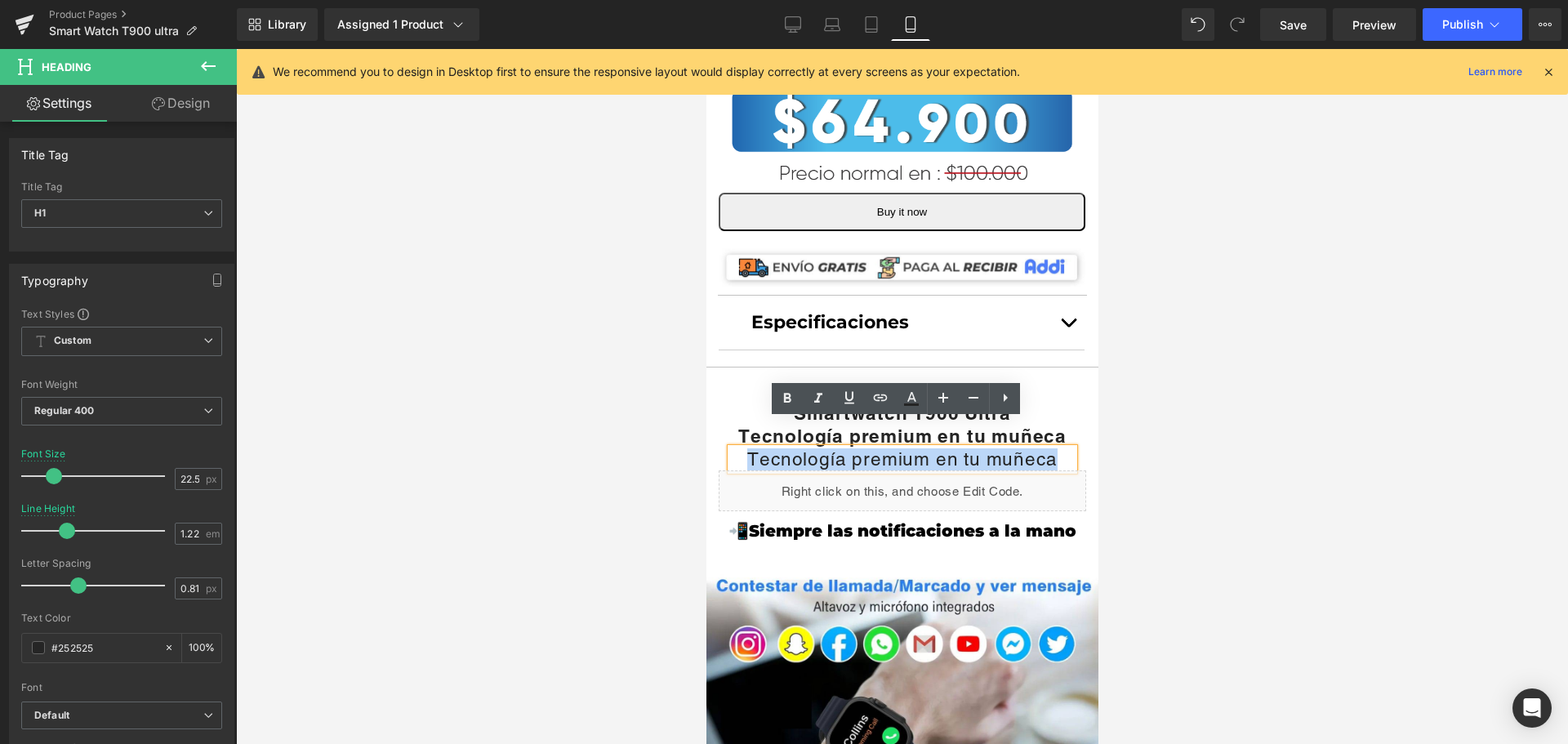
drag, startPoint x: 735, startPoint y: 433, endPoint x: 1035, endPoint y: 438, distance: 300.0
click at [1035, 448] on h1 "Tecnología premium en tu muñeca" at bounding box center [902, 459] width 343 height 22
click at [706, 49] on lt-span at bounding box center [706, 49] width 0 height 0
click at [1030, 448] on h1 "Tecnología premium en tu muñeca" at bounding box center [902, 459] width 343 height 22
click at [1012, 391] on icon at bounding box center [1005, 398] width 20 height 20
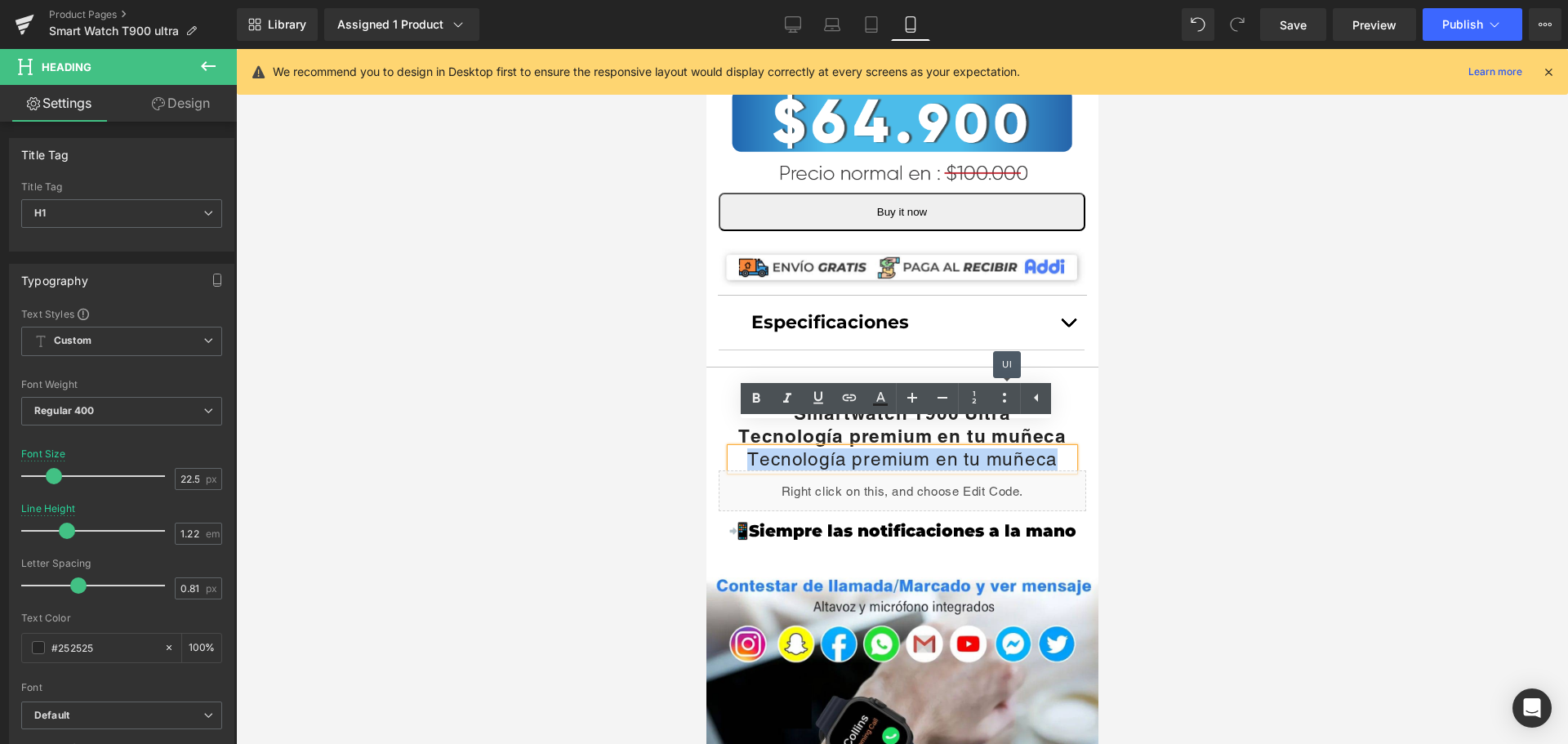
click at [804, 520] on div "📲Siempre las notificaciones a la mano Heading" at bounding box center [902, 535] width 392 height 32
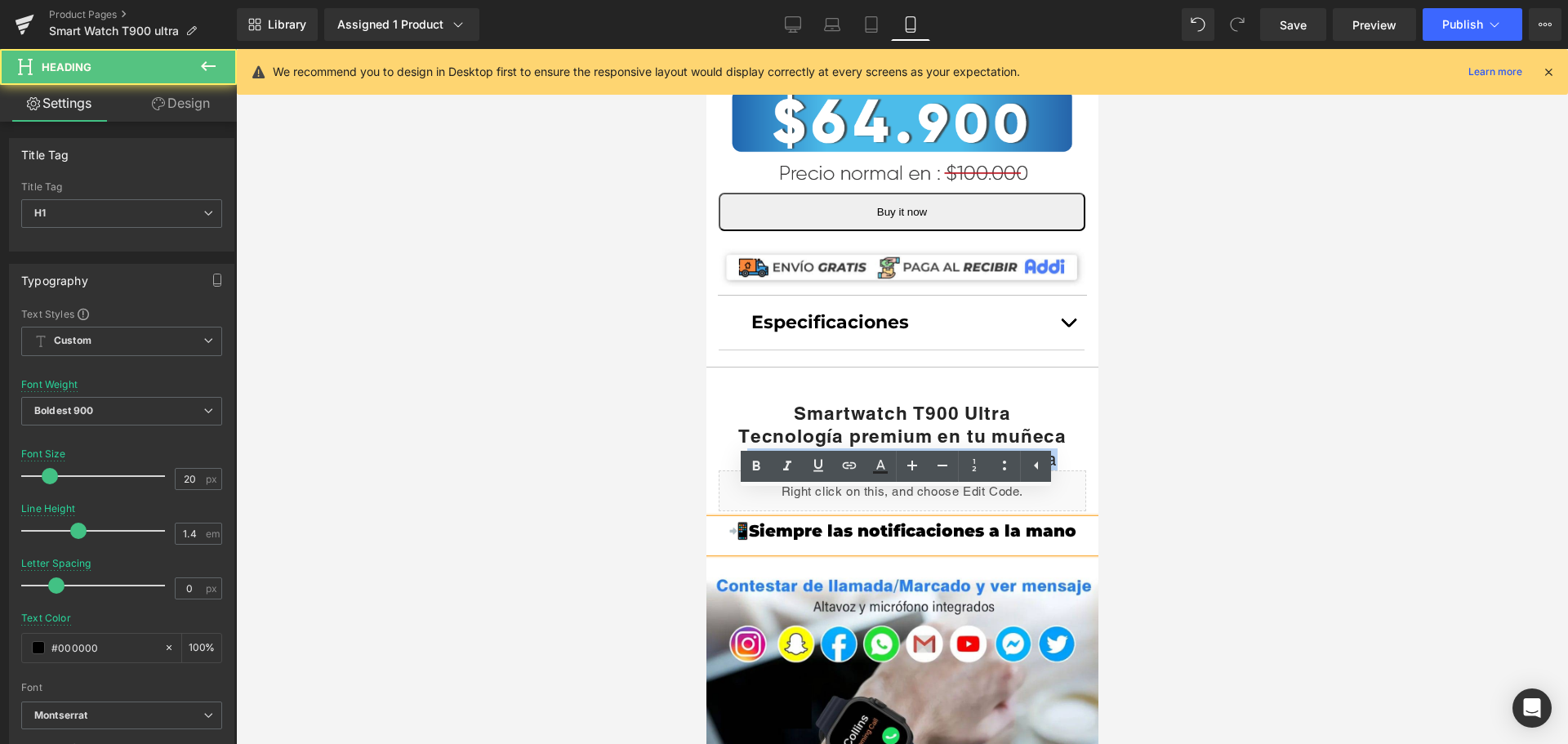
click at [730, 448] on h1 "Tecnología premium en tu muñeca" at bounding box center [902, 459] width 343 height 22
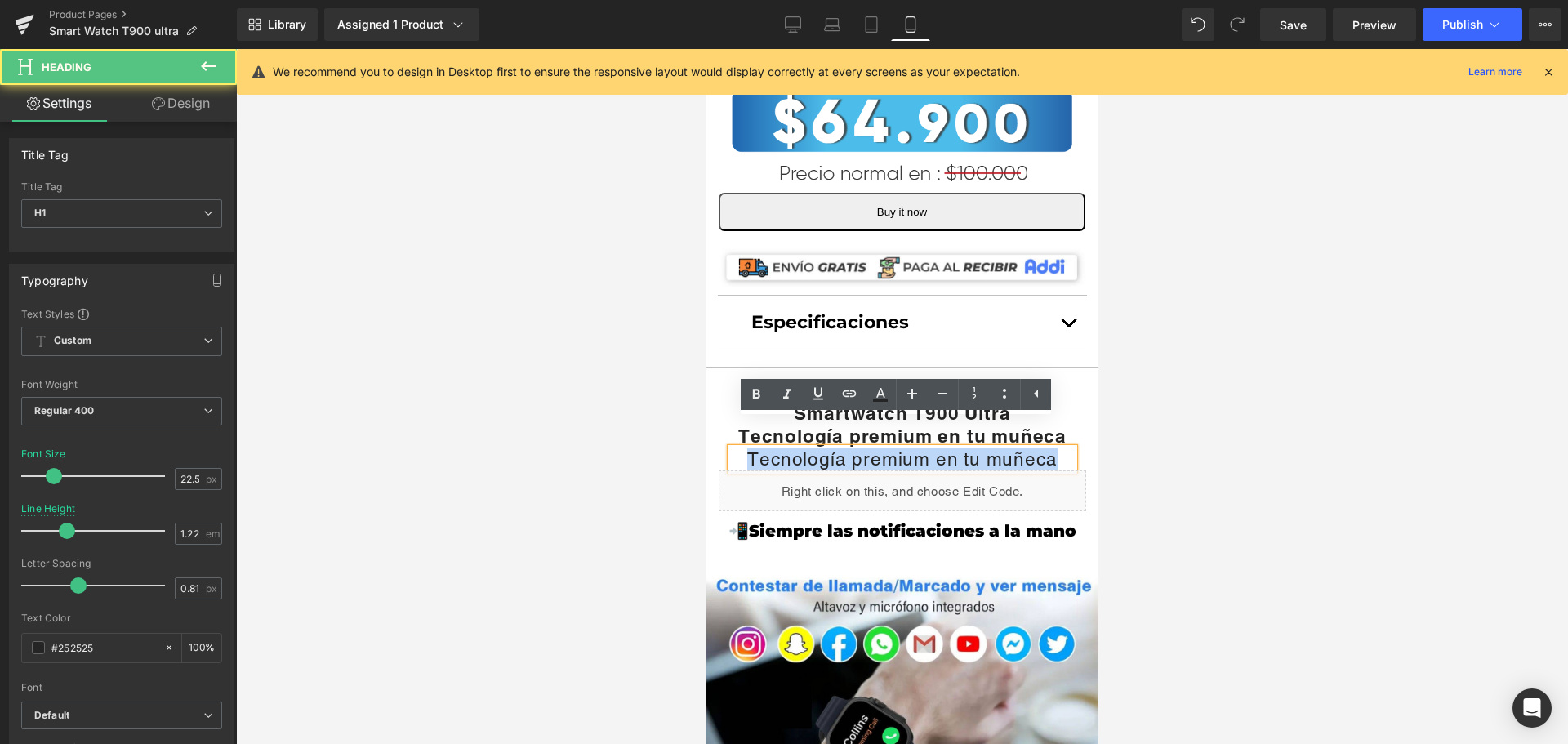
drag, startPoint x: 732, startPoint y: 428, endPoint x: 1055, endPoint y: 433, distance: 323.0
click at [1055, 448] on div "Tecnología premium en tu muñeca" at bounding box center [902, 459] width 343 height 22
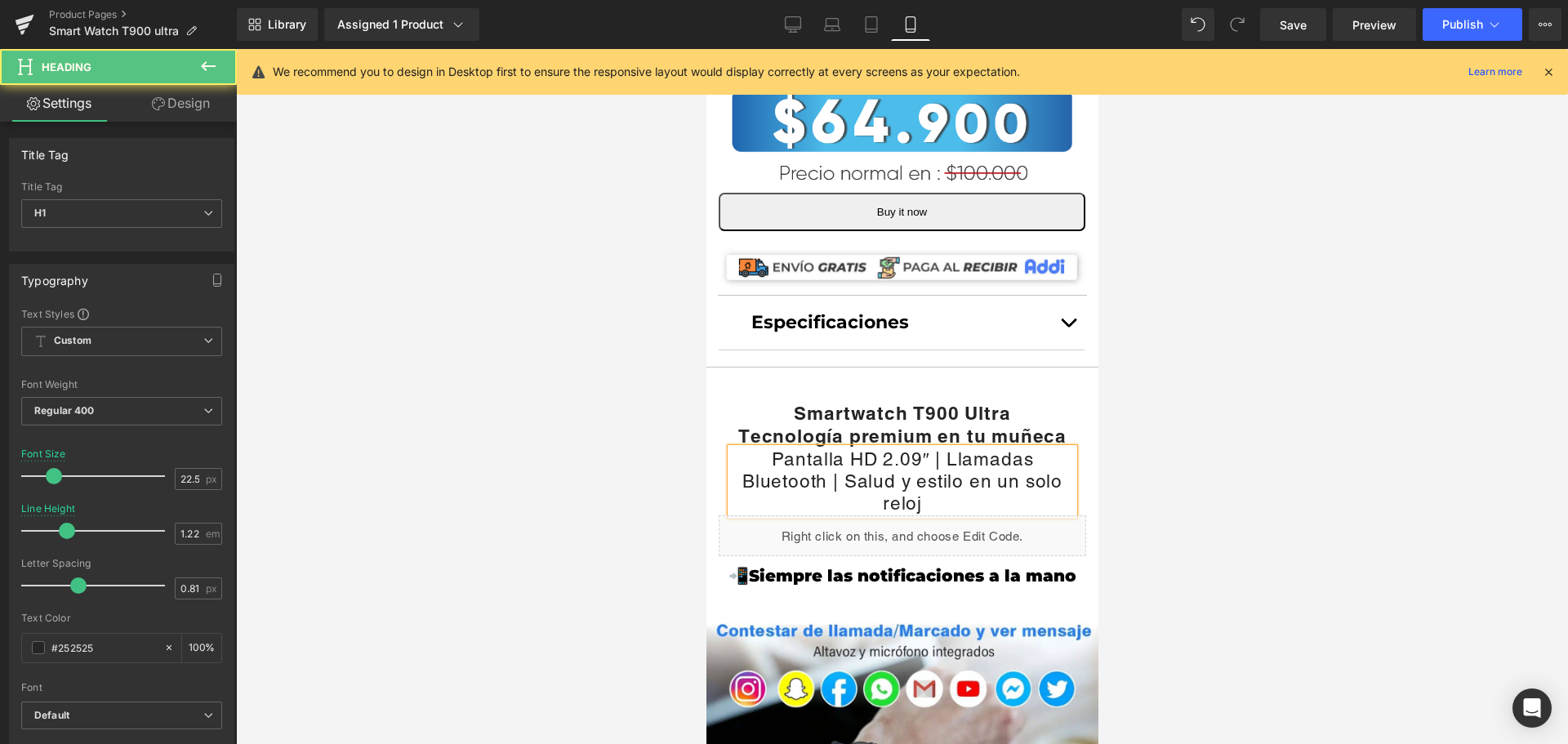
click at [987, 483] on h1 "Pantalla HD 2.09″ | Llamadas Bluetooth | Salud y estilo en un solo reloj" at bounding box center [902, 481] width 343 height 67
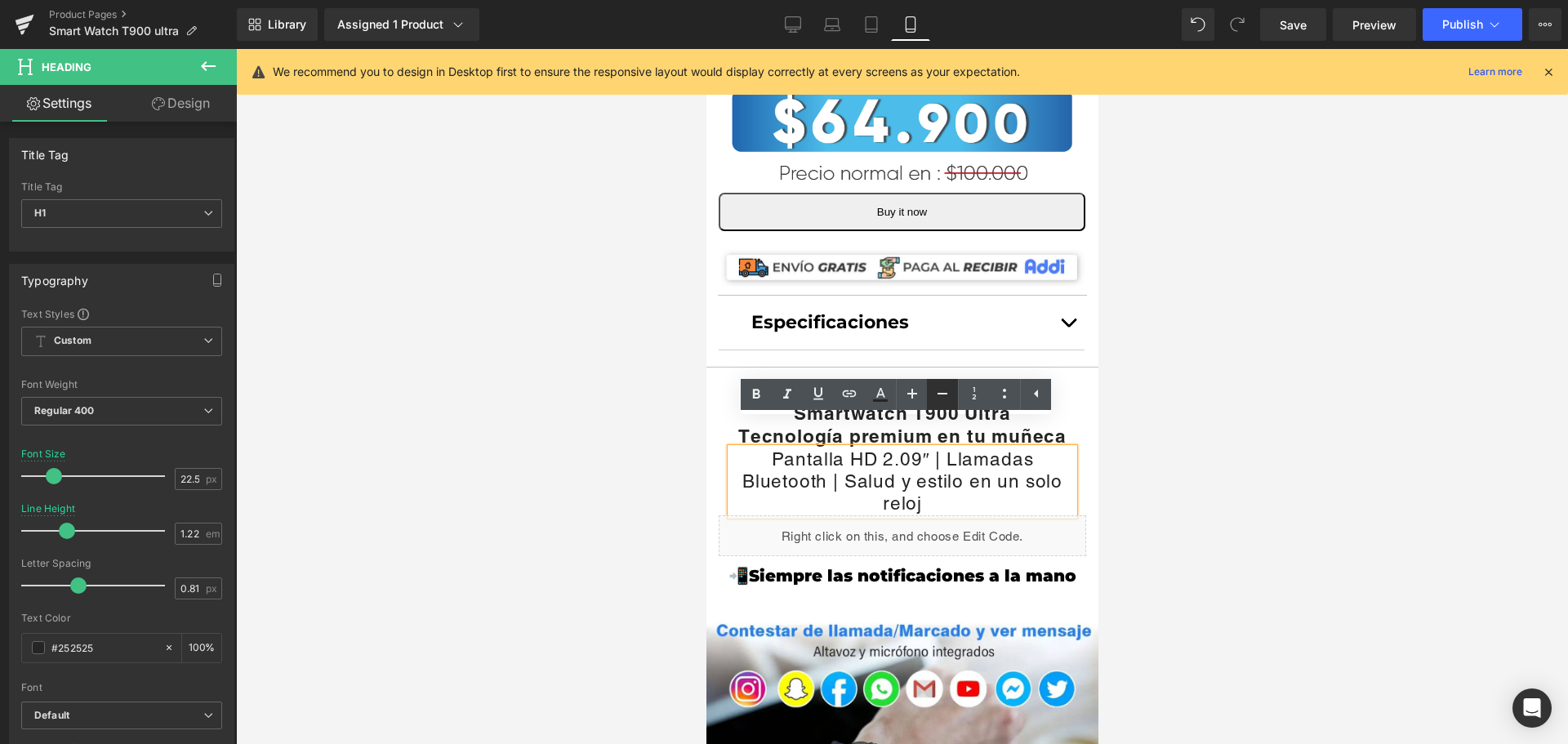
click at [929, 389] on link at bounding box center [943, 395] width 31 height 31
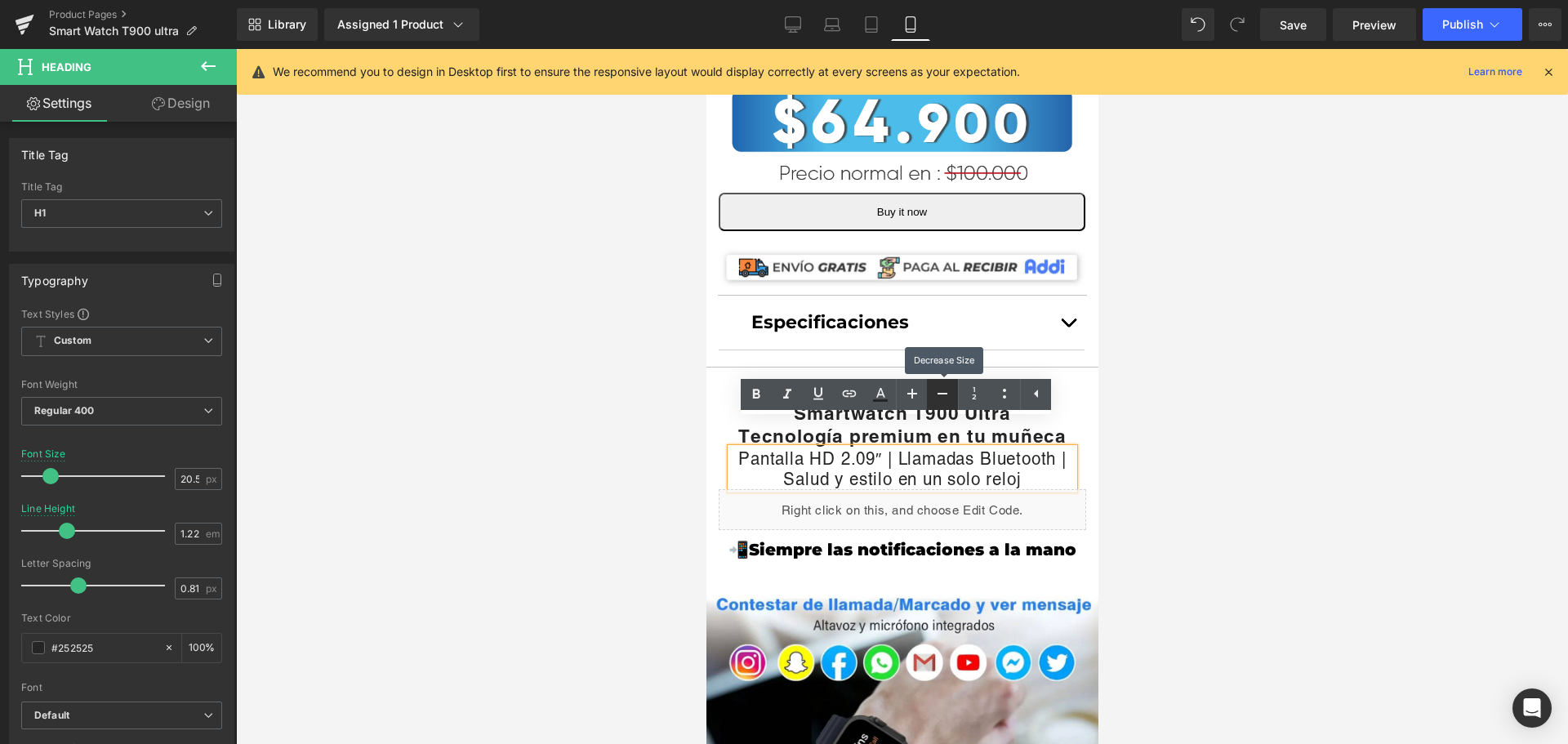
click at [929, 389] on link at bounding box center [943, 395] width 31 height 31
type input "18.5"
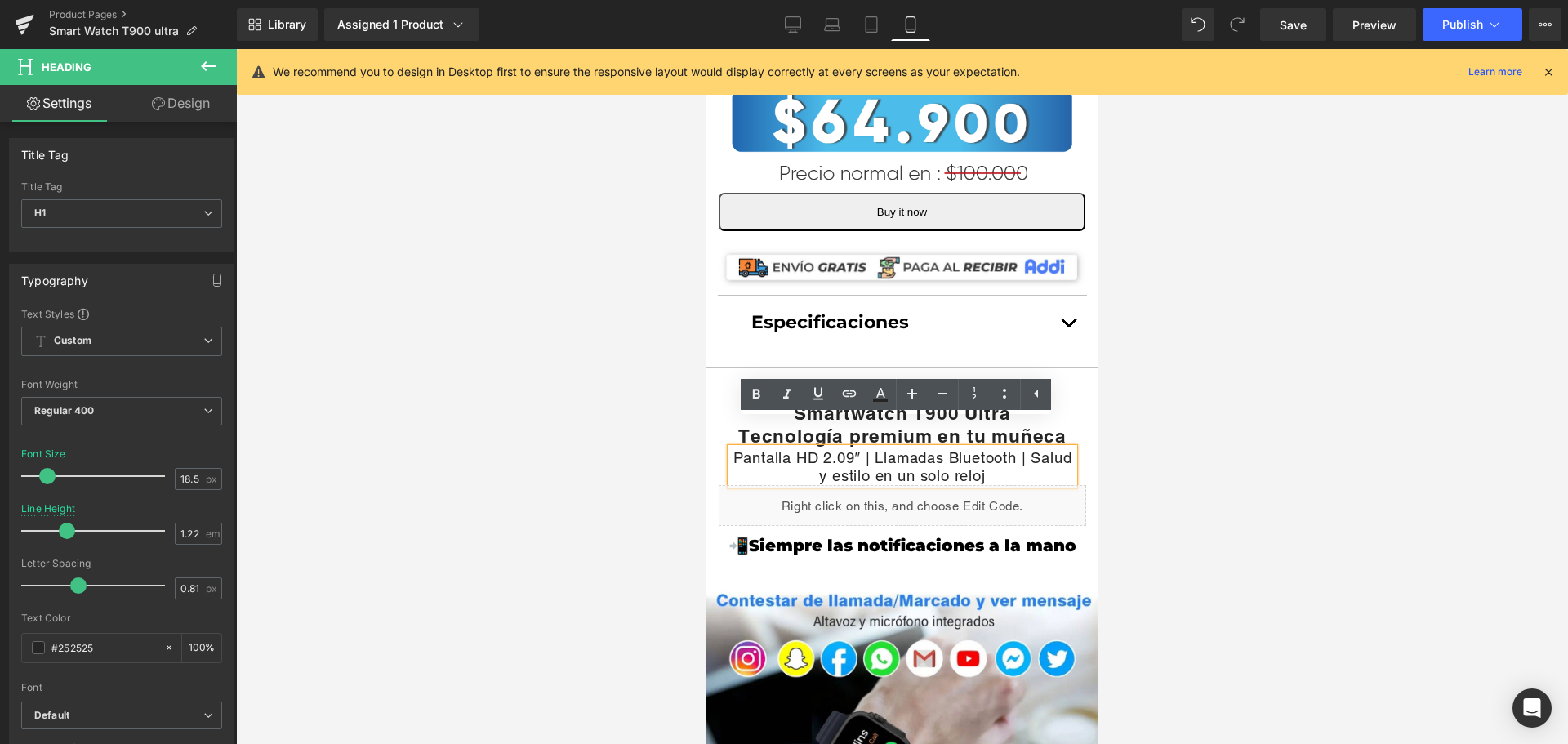
click at [1213, 479] on div at bounding box center [902, 396] width 1332 height 695
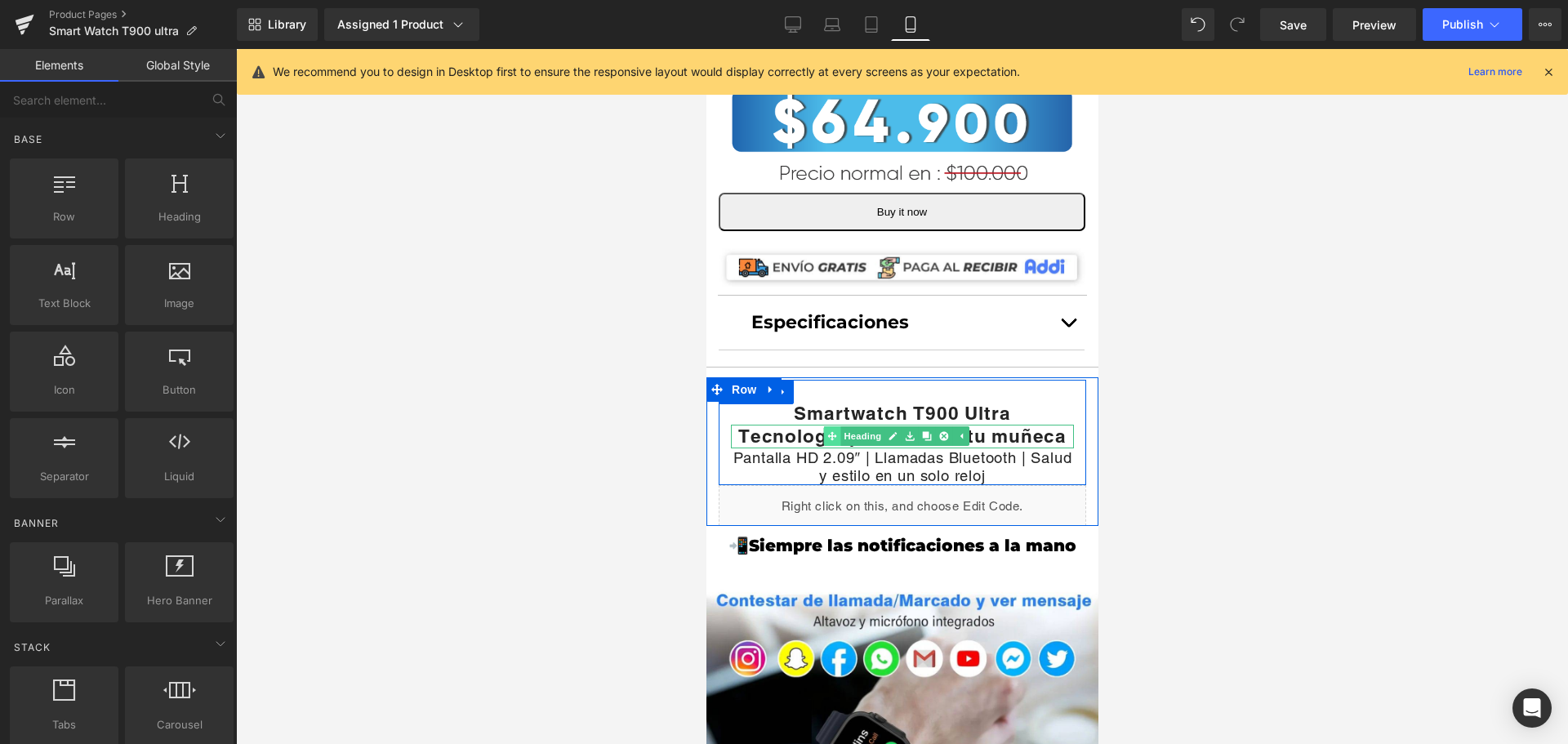
drag, startPoint x: 822, startPoint y: 404, endPoint x: 977, endPoint y: 217, distance: 242.9
click at [822, 424] on div "Tecnología premium en tu muñeca Heading" at bounding box center [902, 435] width 343 height 23
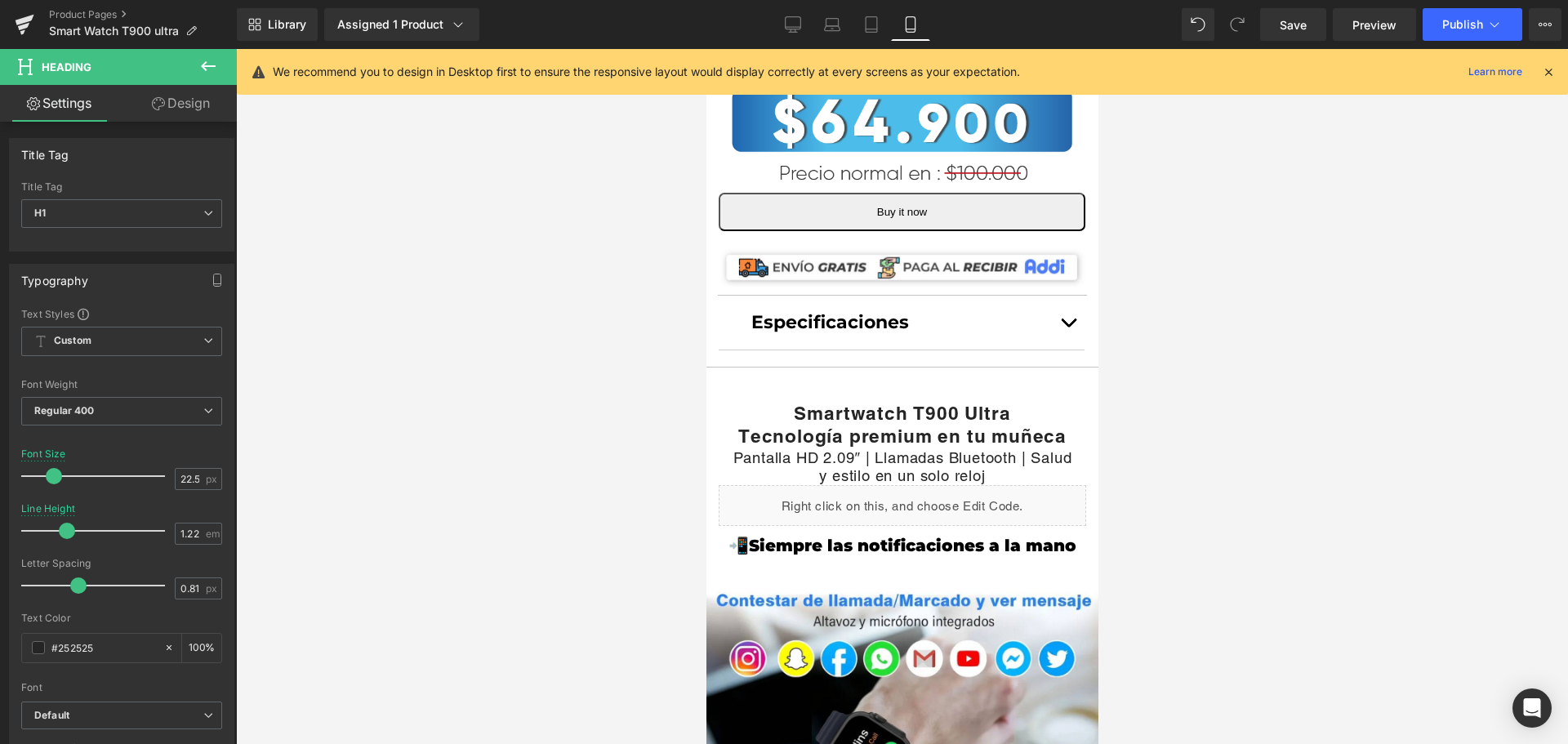
drag, startPoint x: 151, startPoint y: 104, endPoint x: 124, endPoint y: 229, distance: 127.9
click at [152, 104] on icon at bounding box center [158, 103] width 13 height 13
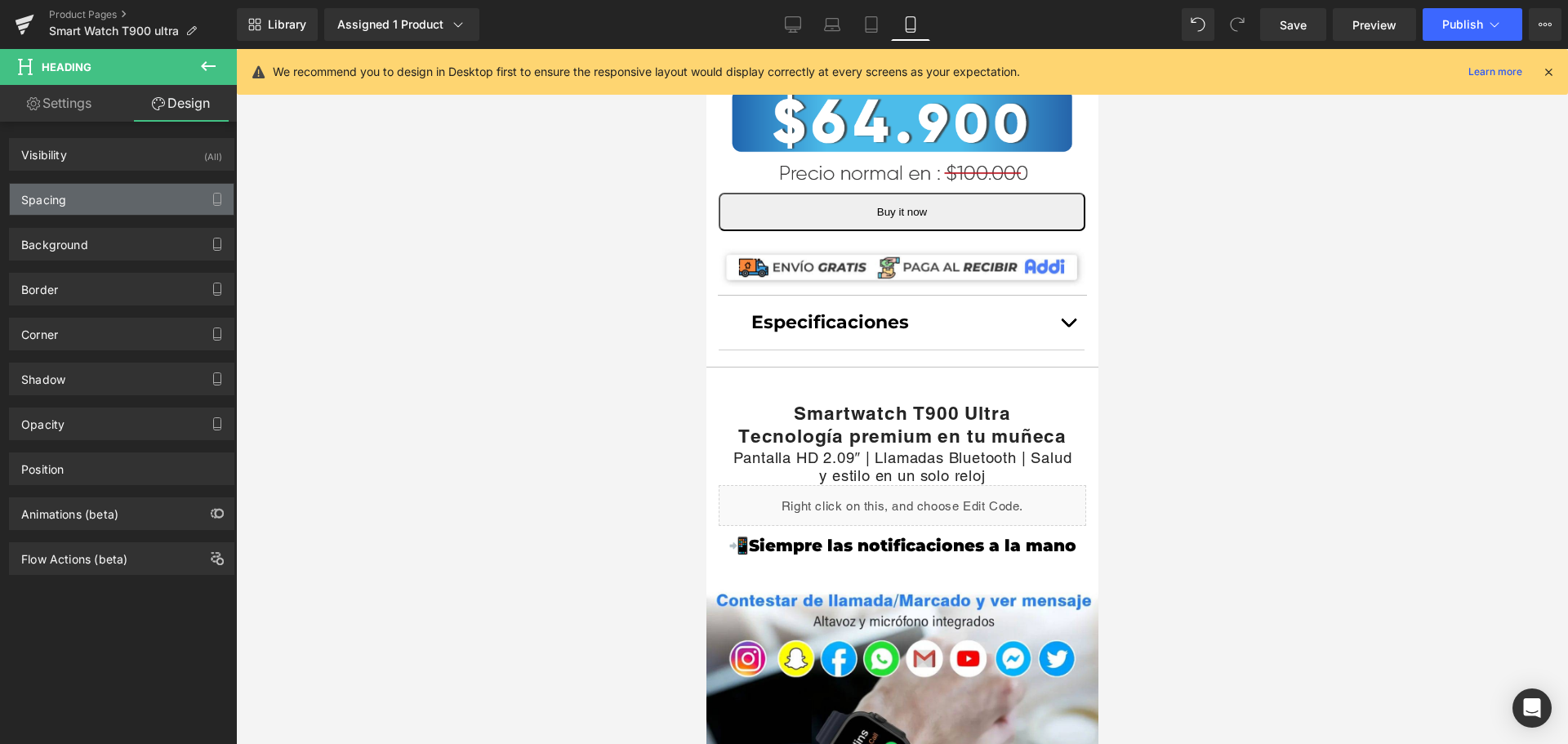
click at [129, 188] on div "Spacing" at bounding box center [122, 199] width 223 height 31
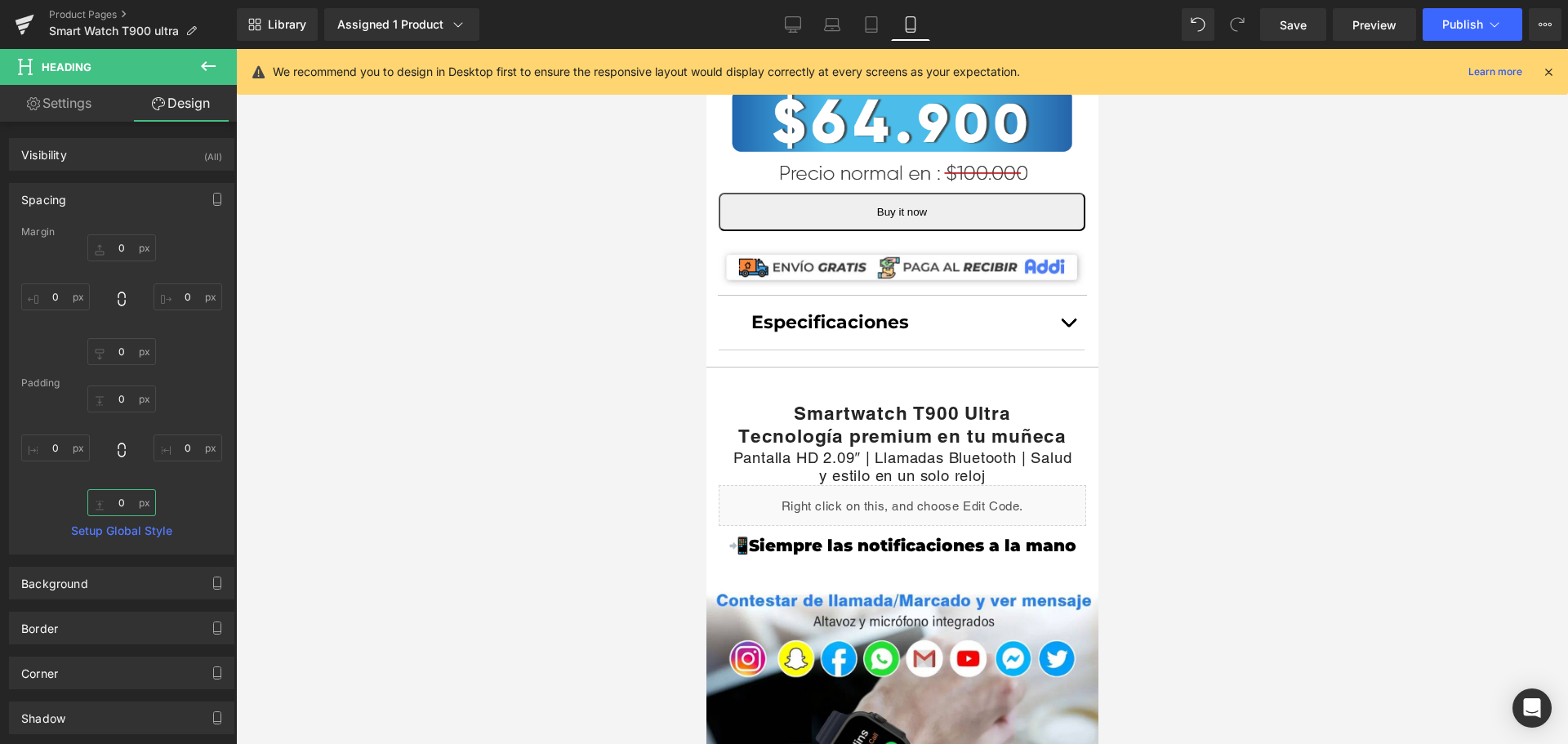
click at [116, 502] on input "0" at bounding box center [122, 502] width 69 height 26
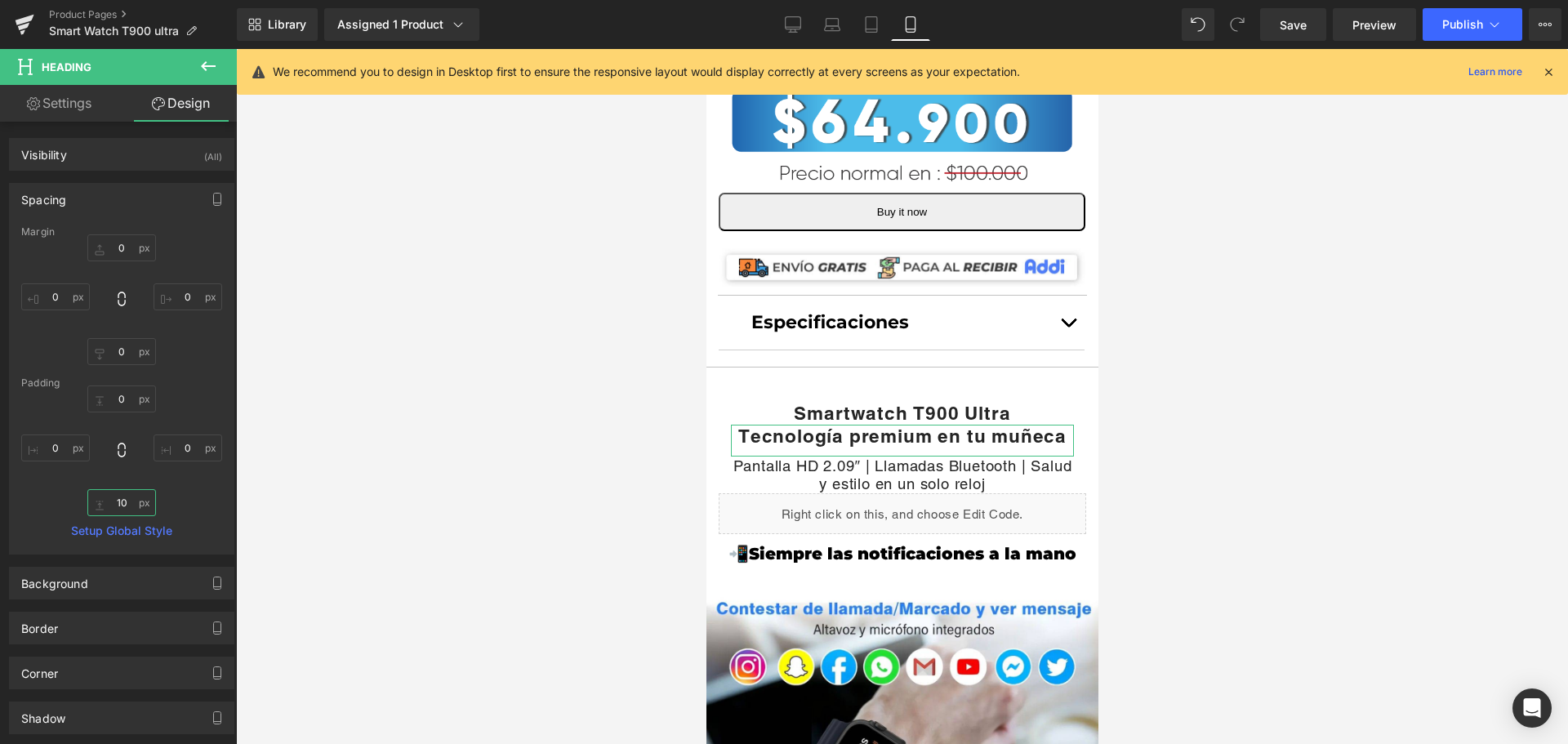
type input "10"
click at [152, 524] on link "Setup Global Style" at bounding box center [122, 530] width 201 height 13
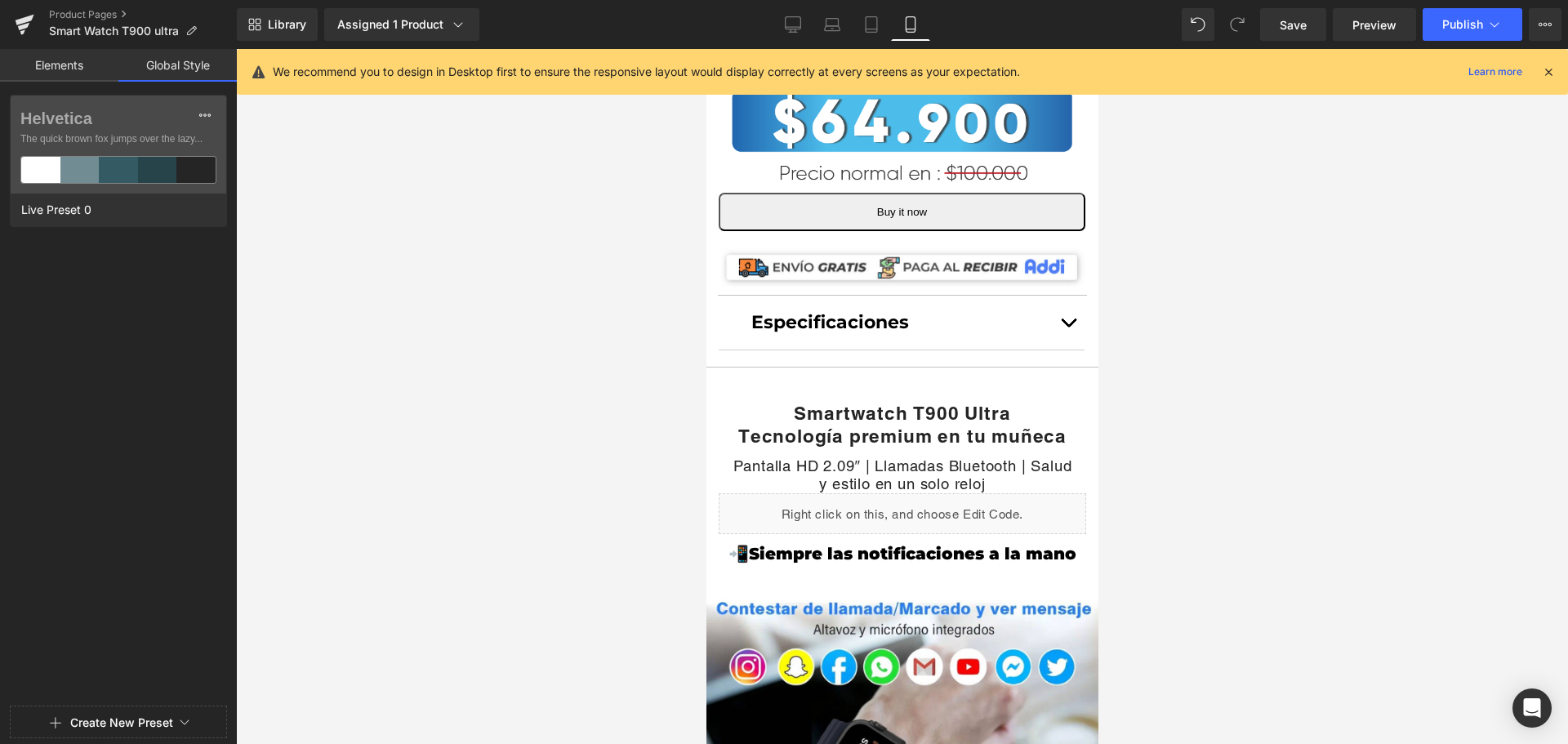
click at [64, 63] on link "Elements" at bounding box center [59, 65] width 119 height 32
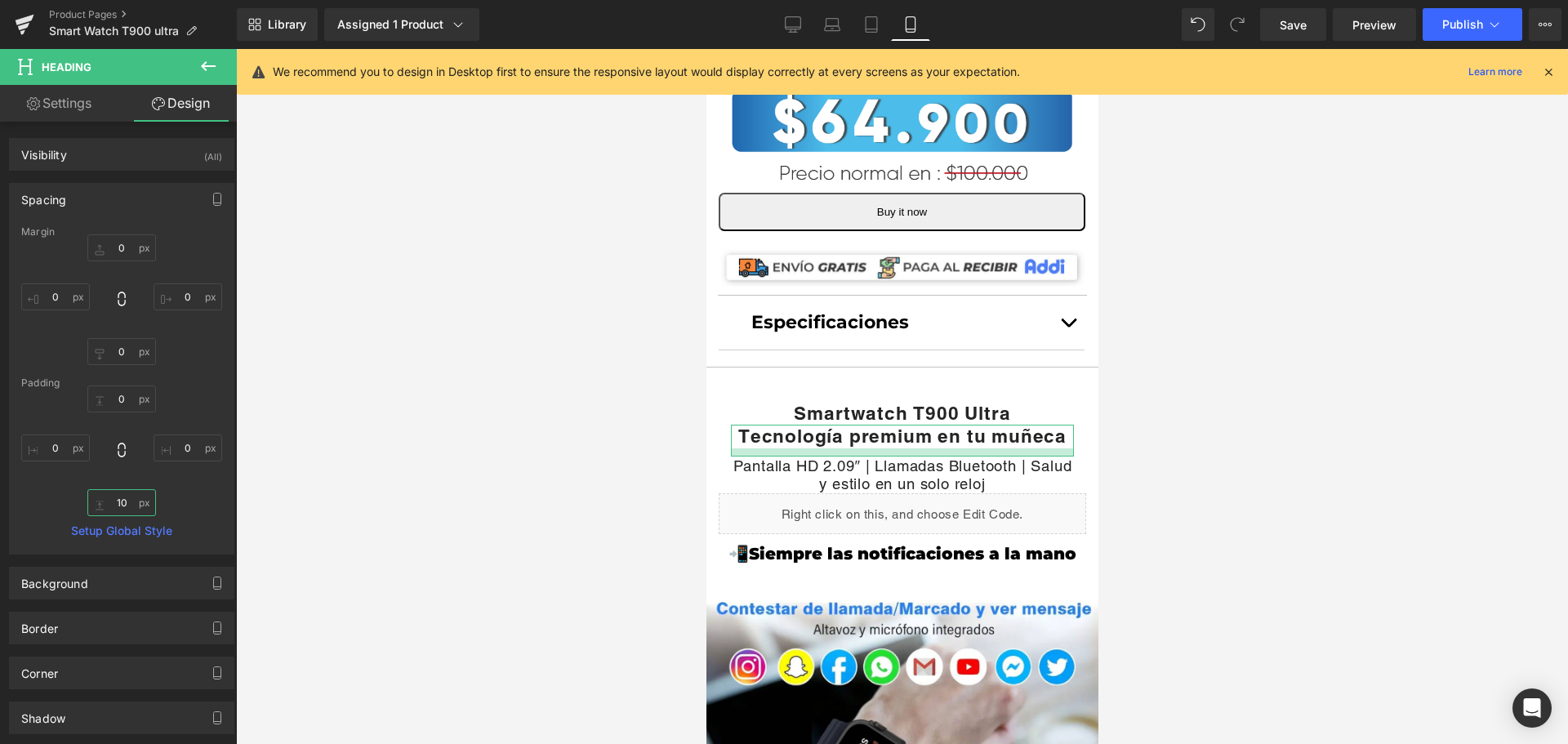
click at [128, 494] on input "10" at bounding box center [122, 502] width 69 height 26
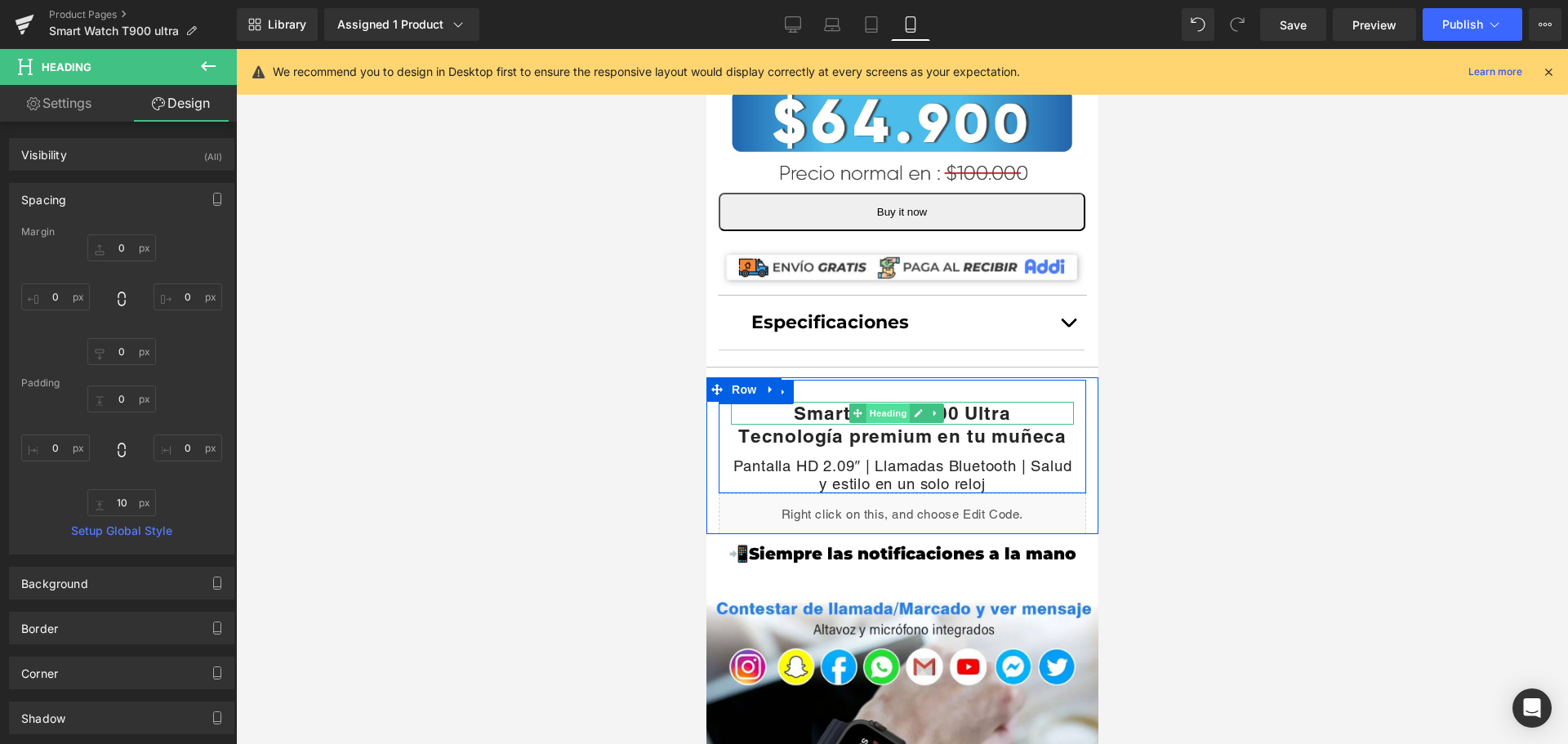
click at [878, 404] on span "Heading" at bounding box center [886, 414] width 44 height 20
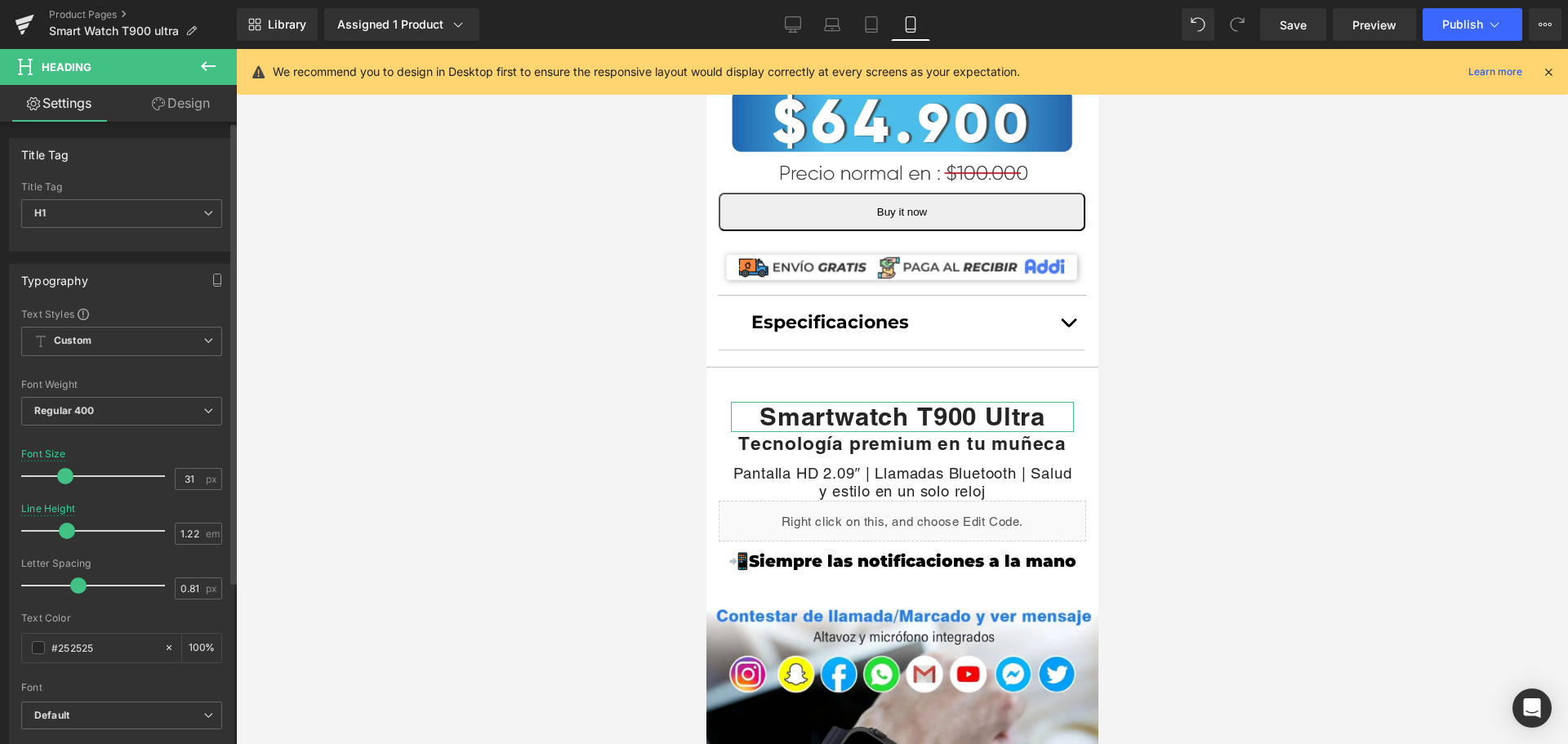
type input "30"
drag, startPoint x: 55, startPoint y: 475, endPoint x: 64, endPoint y: 473, distance: 9.2
click at [64, 473] on span at bounding box center [64, 475] width 17 height 17
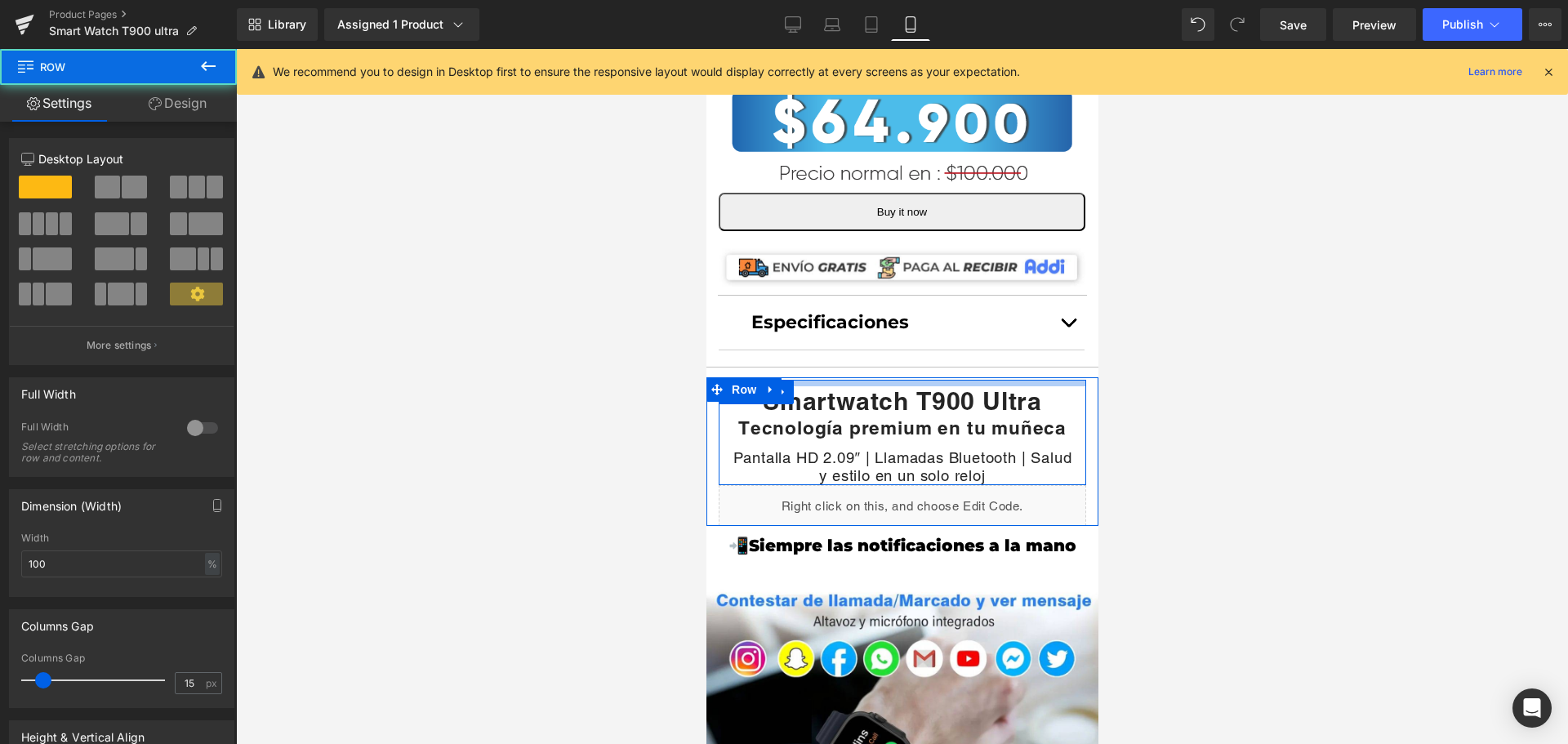
drag, startPoint x: 895, startPoint y: 372, endPoint x: 893, endPoint y: 357, distance: 15.1
click at [893, 379] on div at bounding box center [901, 382] width 368 height 7
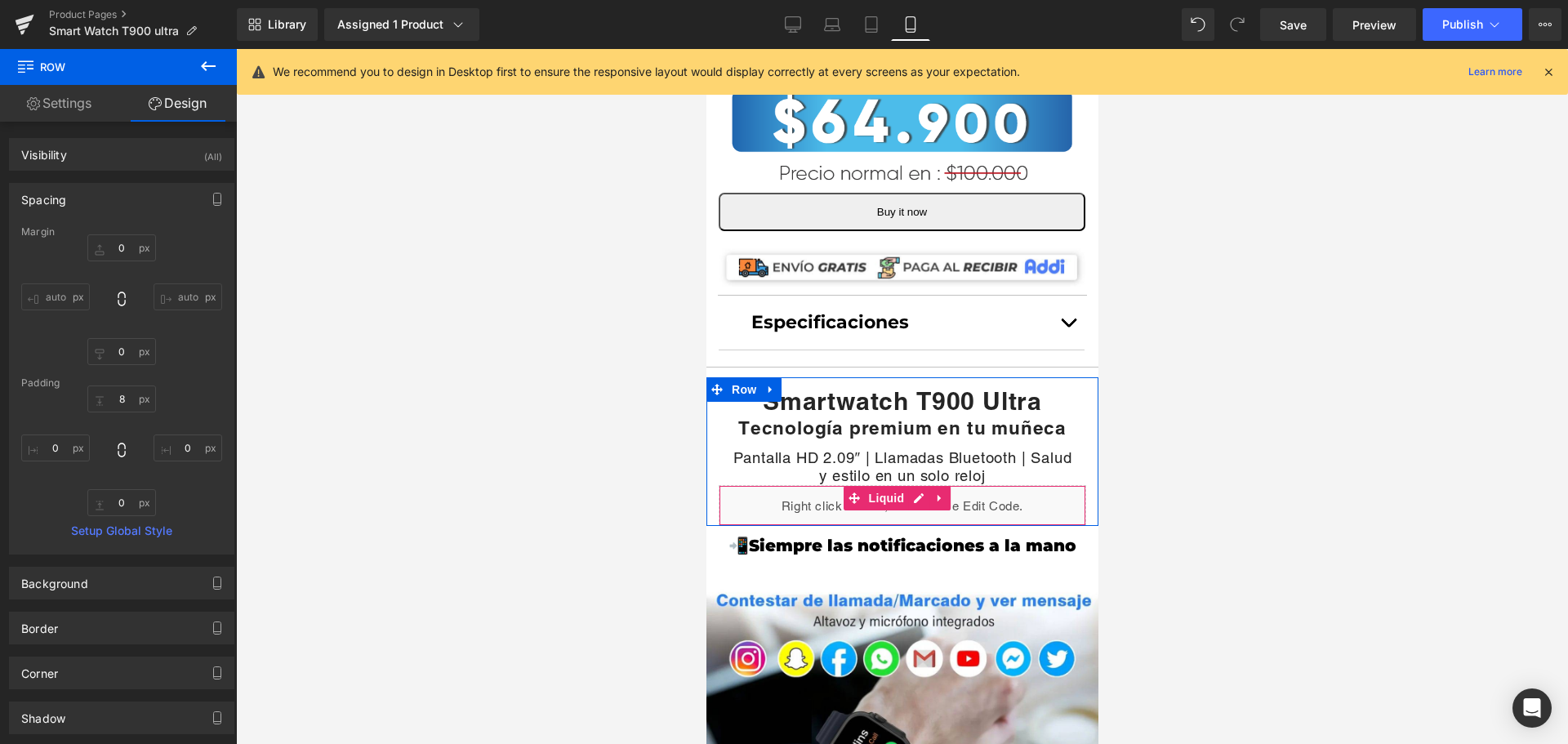
click at [992, 485] on div "Liquid" at bounding box center [901, 506] width 368 height 41
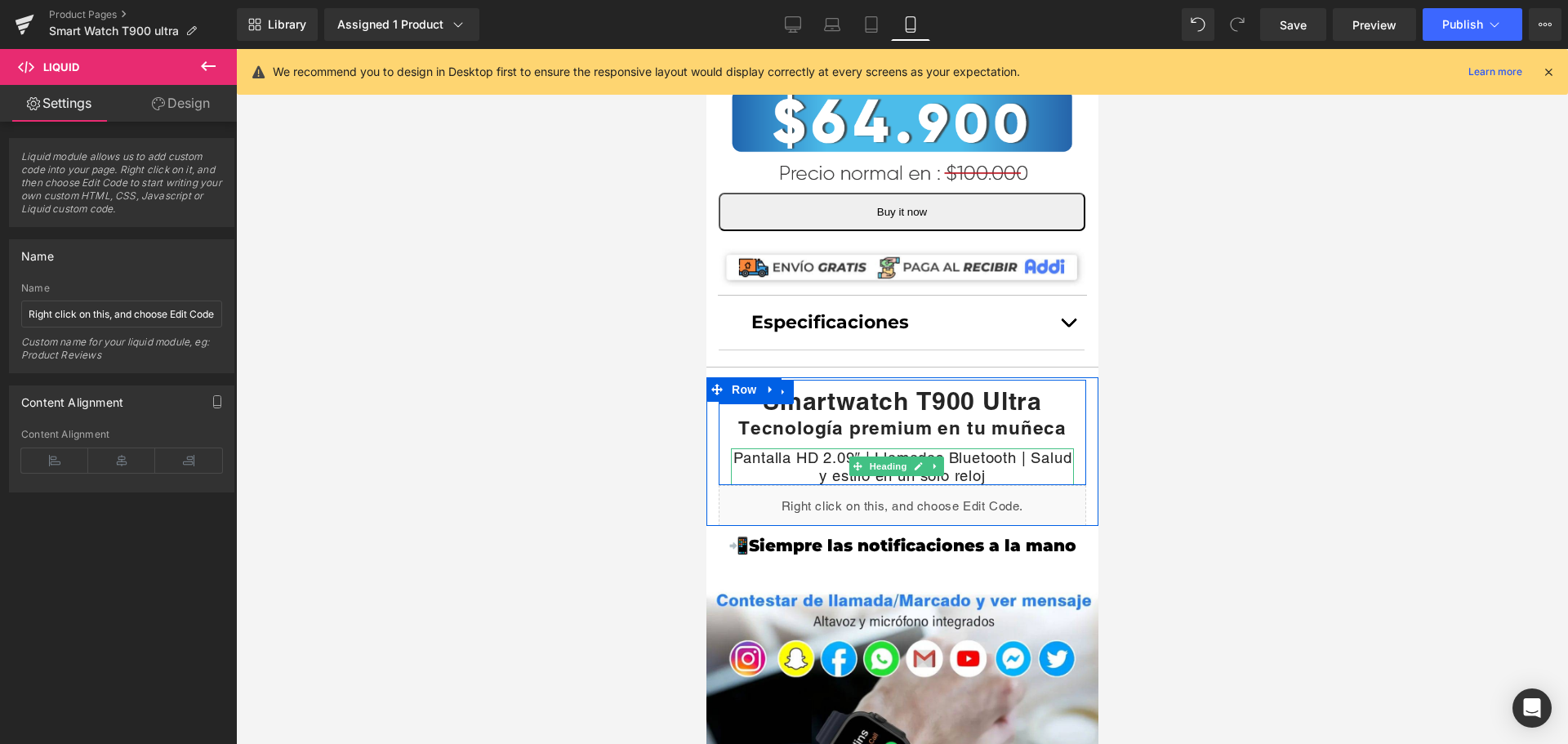
drag, startPoint x: 1018, startPoint y: 337, endPoint x: 968, endPoint y: 440, distance: 114.5
click at [968, 448] on h1 "Pantalla HD 2.09″ | Llamadas Bluetooth | Salud y estilo en un solo reloj" at bounding box center [902, 466] width 343 height 36
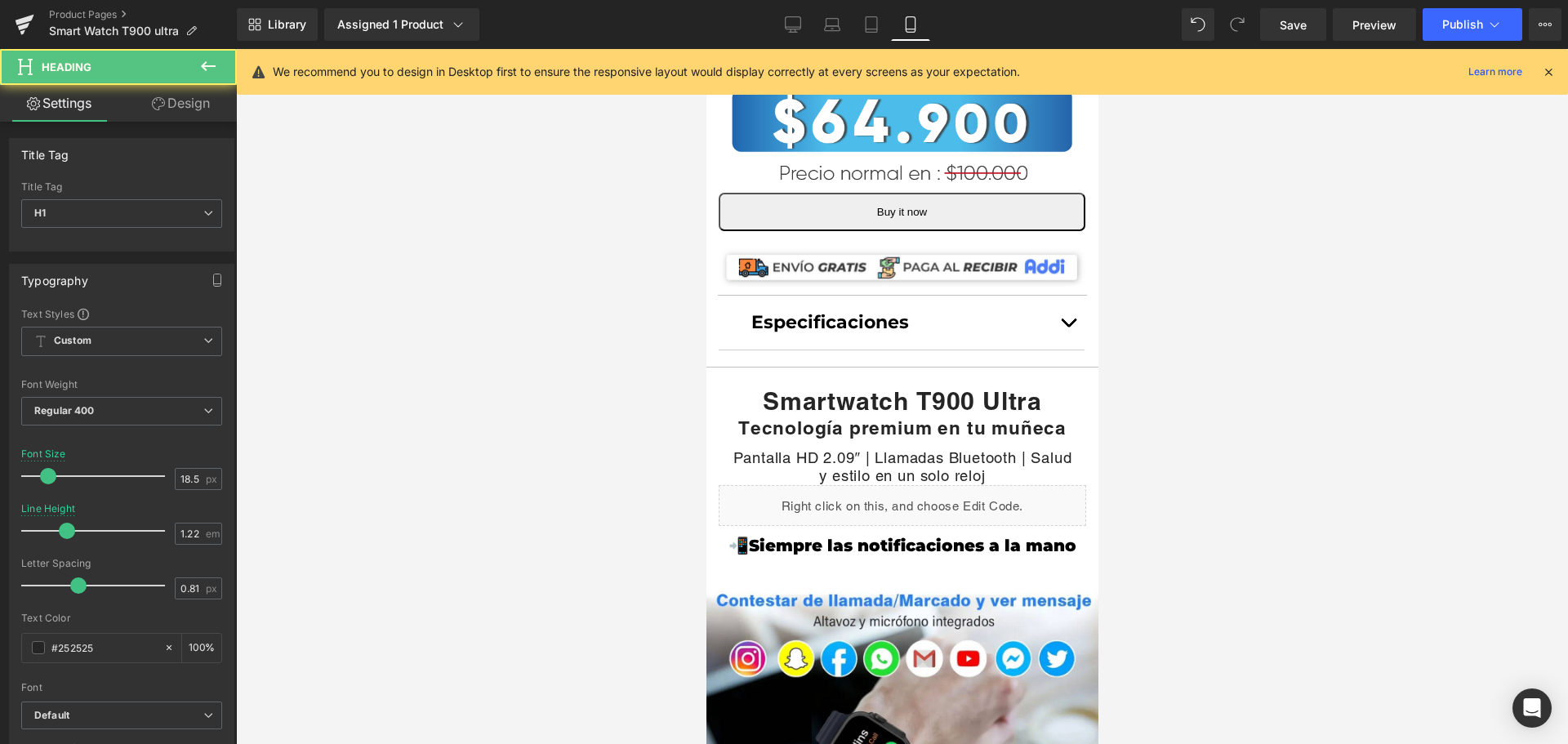
click at [191, 100] on link "Design" at bounding box center [180, 103] width 119 height 36
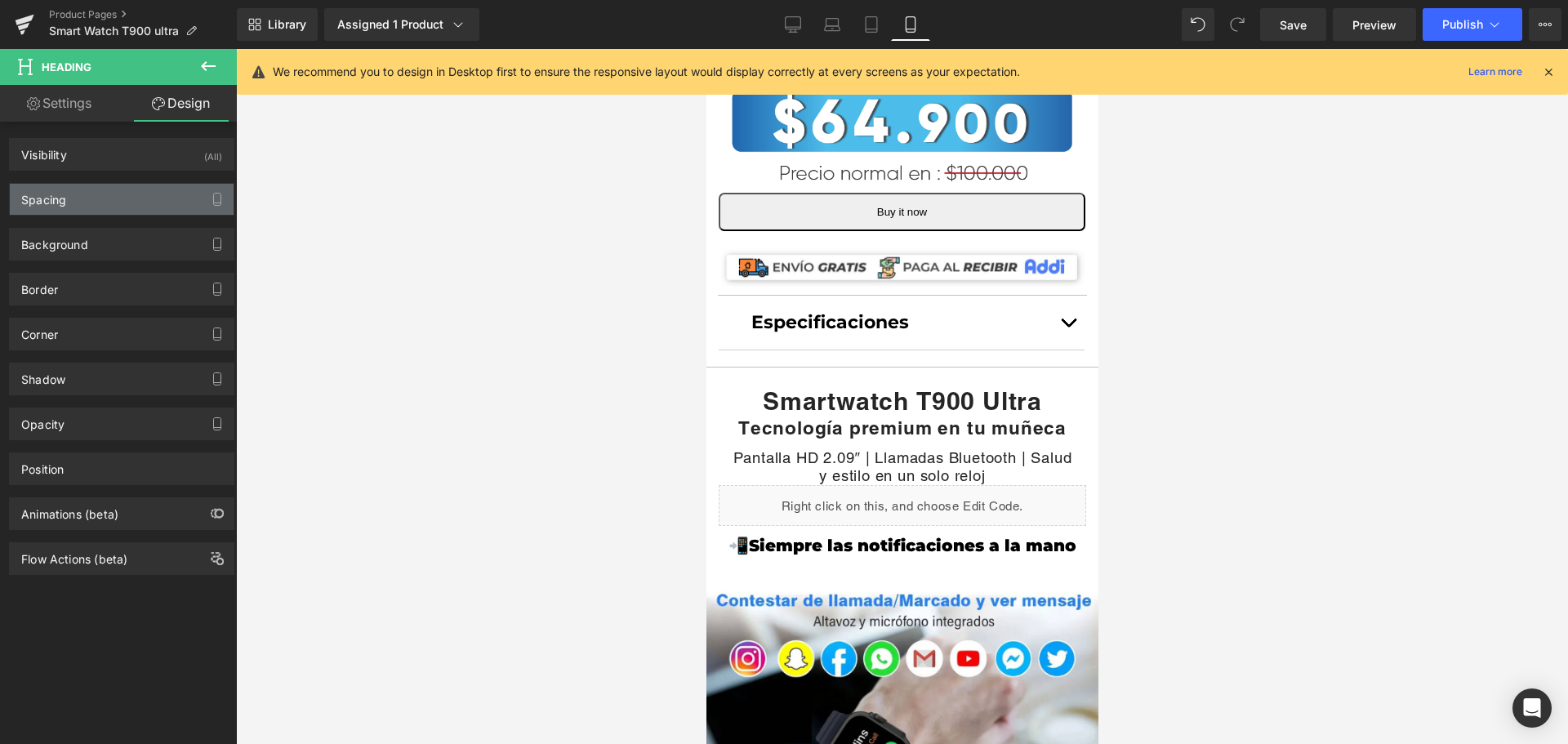
click at [175, 208] on div "Spacing" at bounding box center [122, 199] width 223 height 31
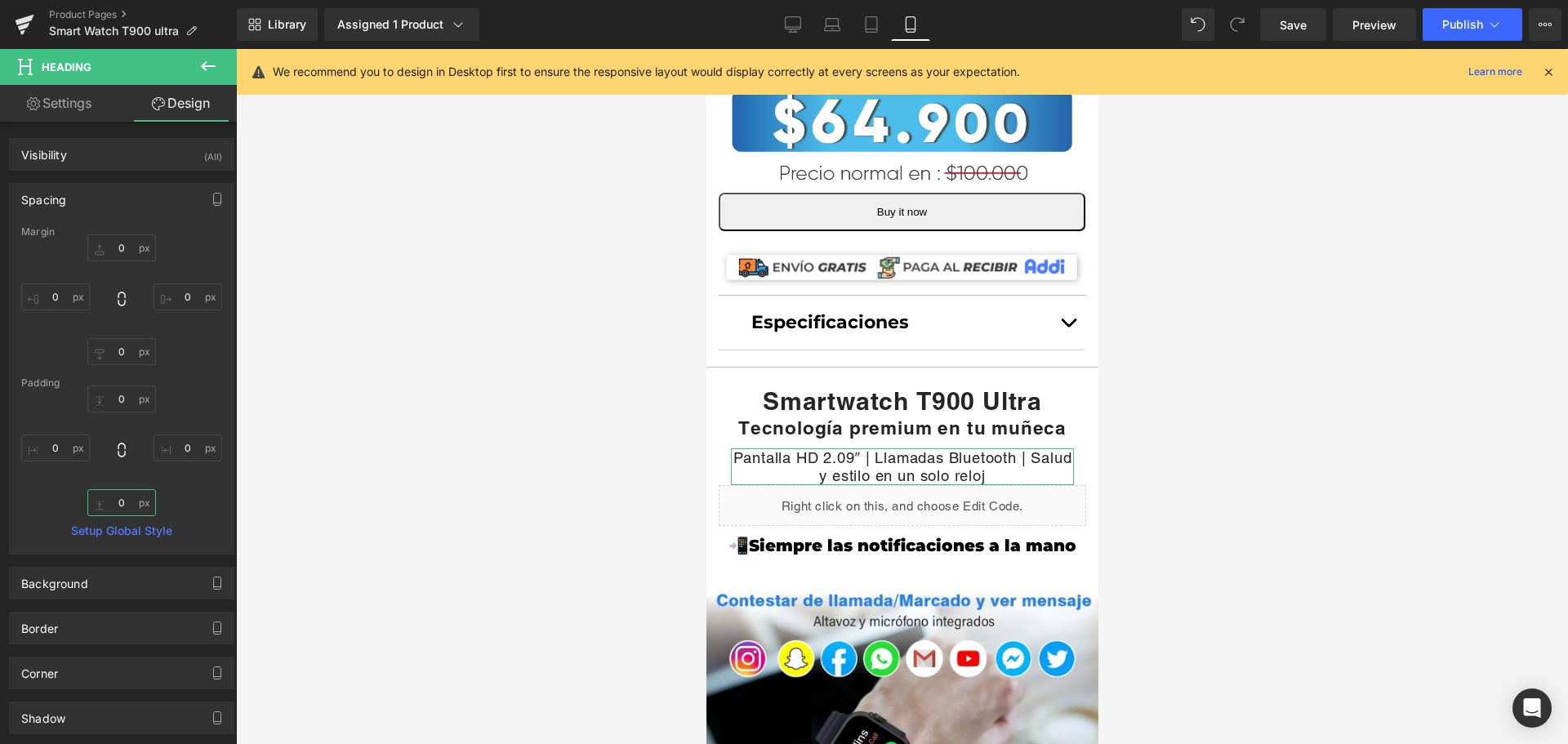
click at [119, 506] on input "0" at bounding box center [122, 502] width 69 height 26
type input "25"
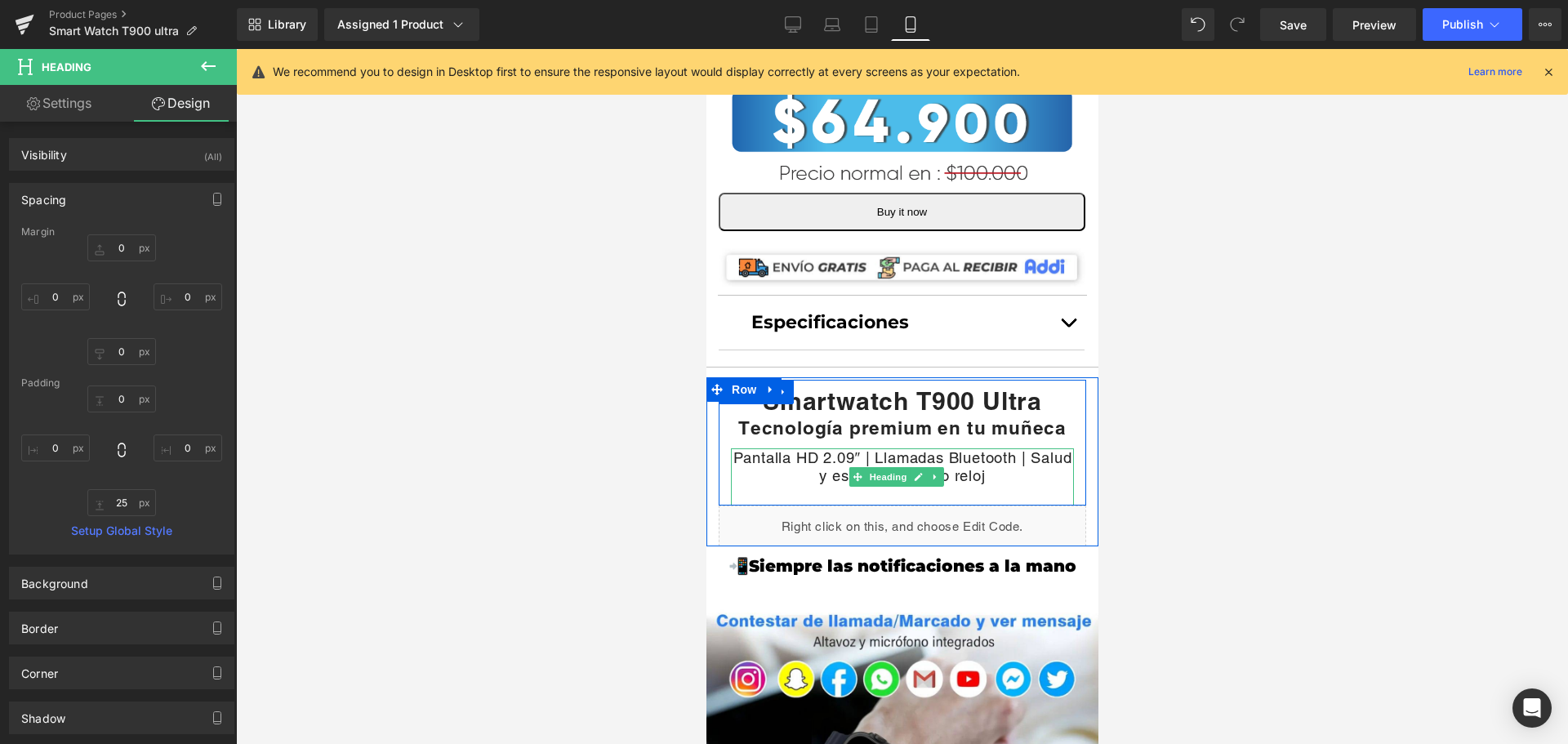
click at [735, 448] on h1 "Pantalla HD 2.09″ | Llamadas Bluetooth | Salud y estilo en un solo reloj" at bounding box center [902, 466] width 343 height 36
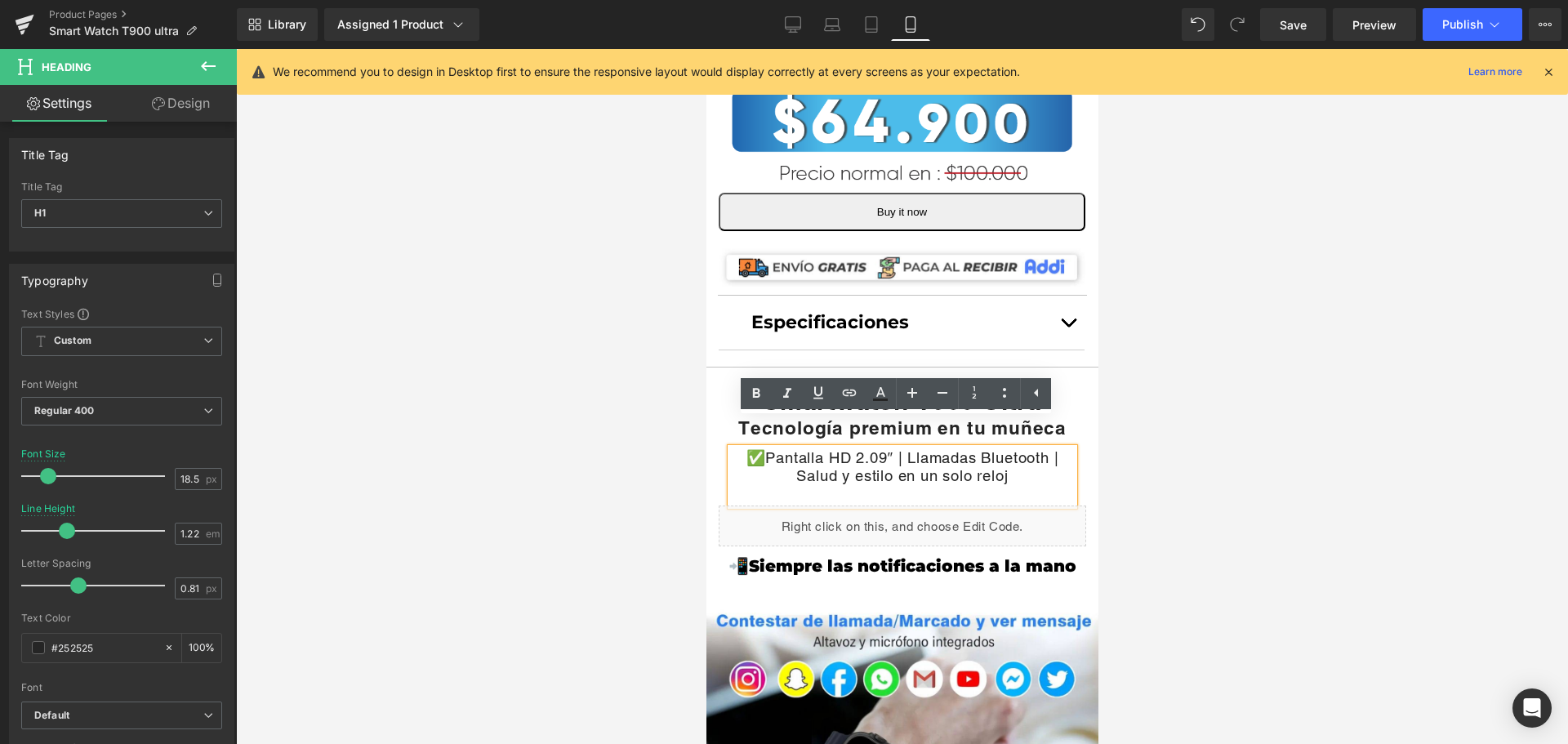
click at [894, 448] on h1 "✅Pantalla HD 2.09″ | Llamadas Bluetooth | Salud y estilo en un solo reloj" at bounding box center [902, 466] width 343 height 36
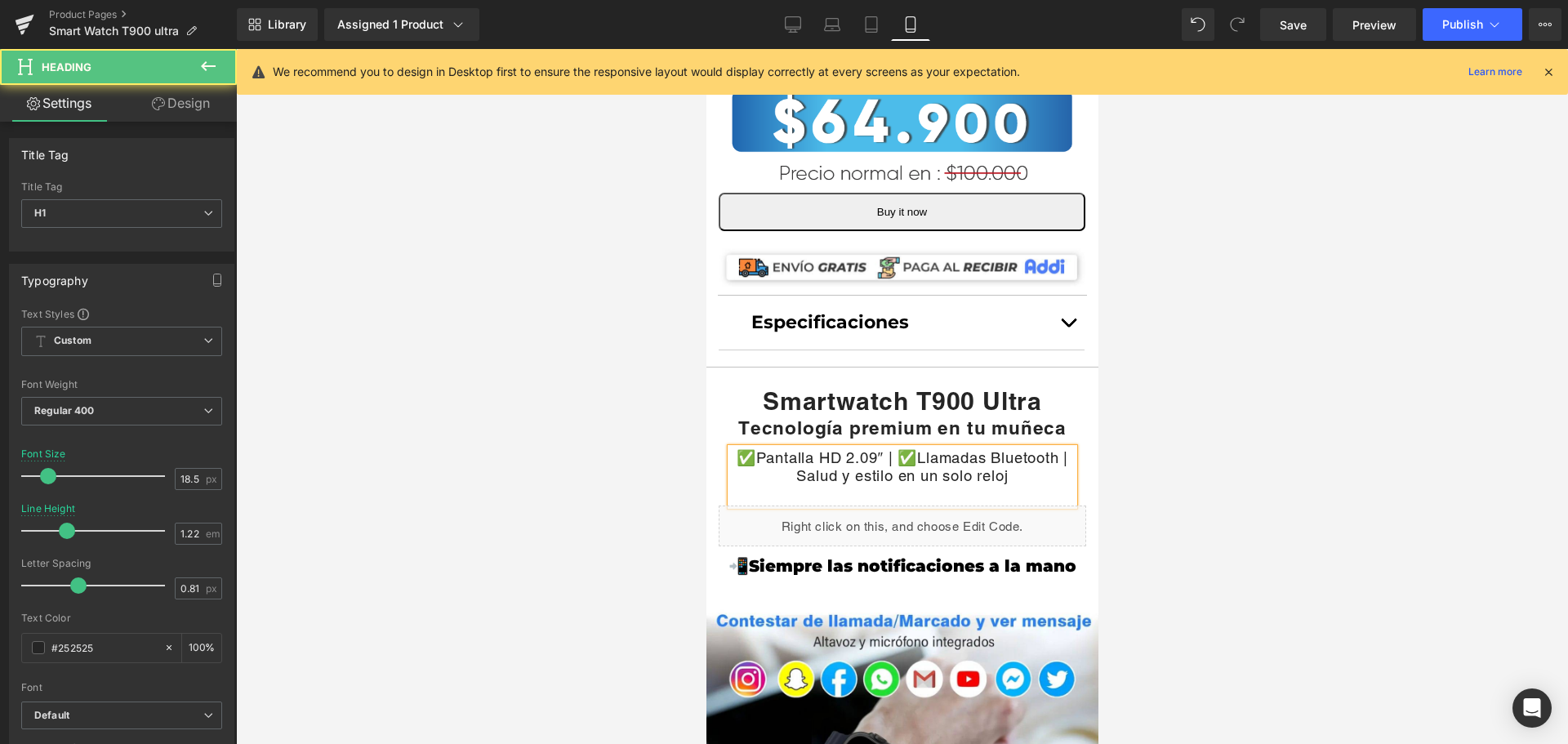
drag, startPoint x: 821, startPoint y: 448, endPoint x: 839, endPoint y: 475, distance: 32.4
click at [823, 448] on h1 "✅Pantalla HD 2.09″ | ✅Llamadas Bluetooth | Salud y estilo en un solo reloj" at bounding box center [902, 466] width 343 height 36
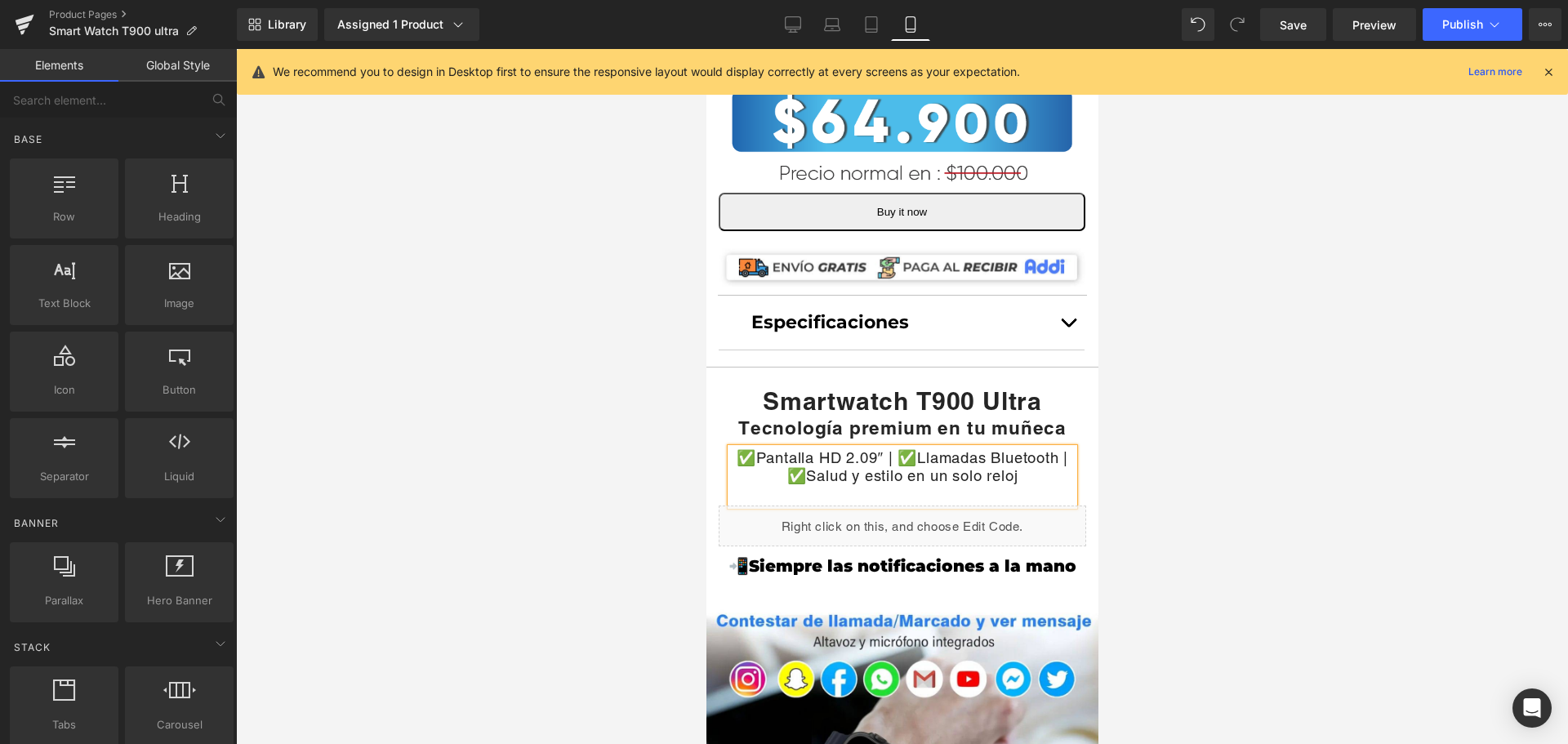
click at [1452, 365] on div at bounding box center [902, 396] width 1332 height 695
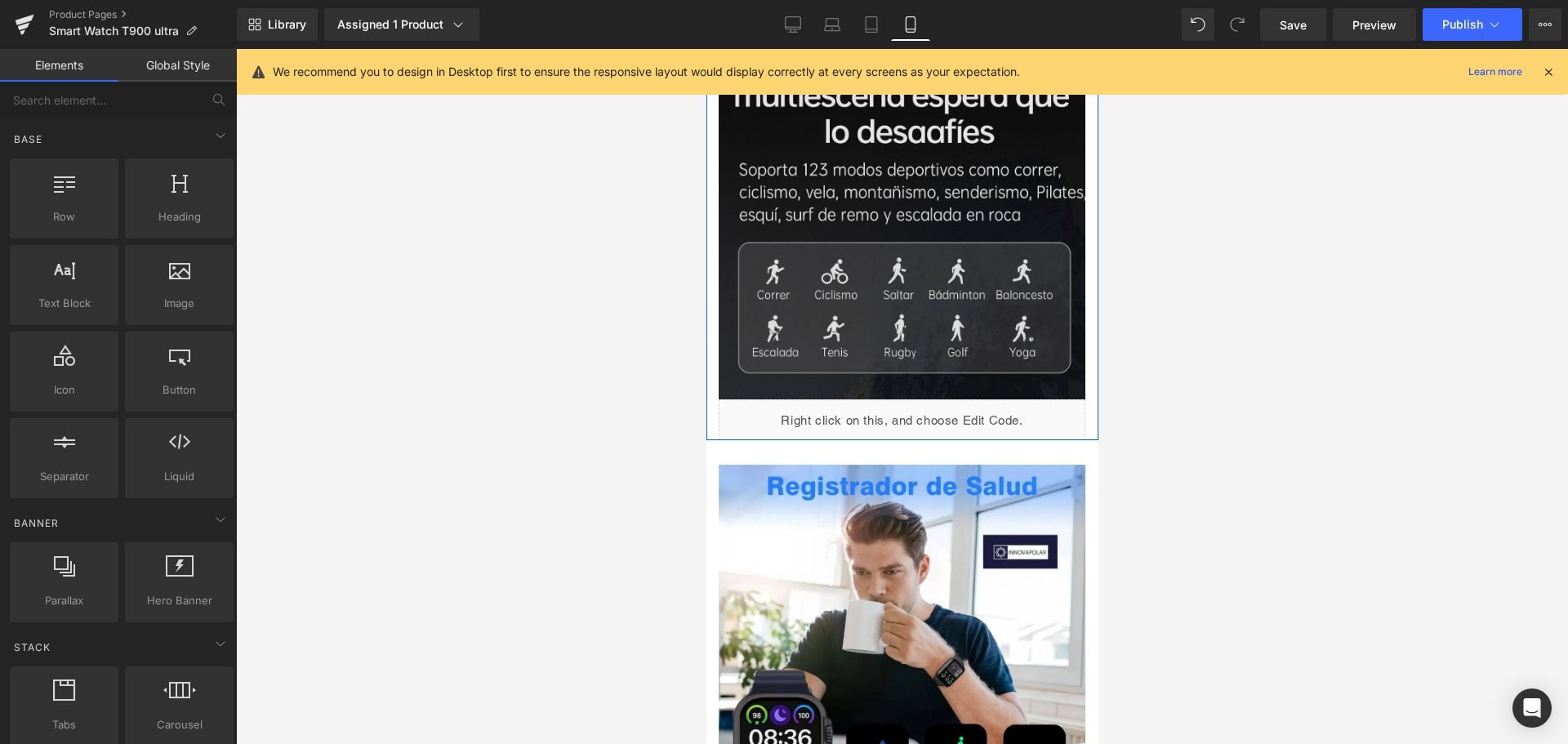
scroll to position [2451, 8]
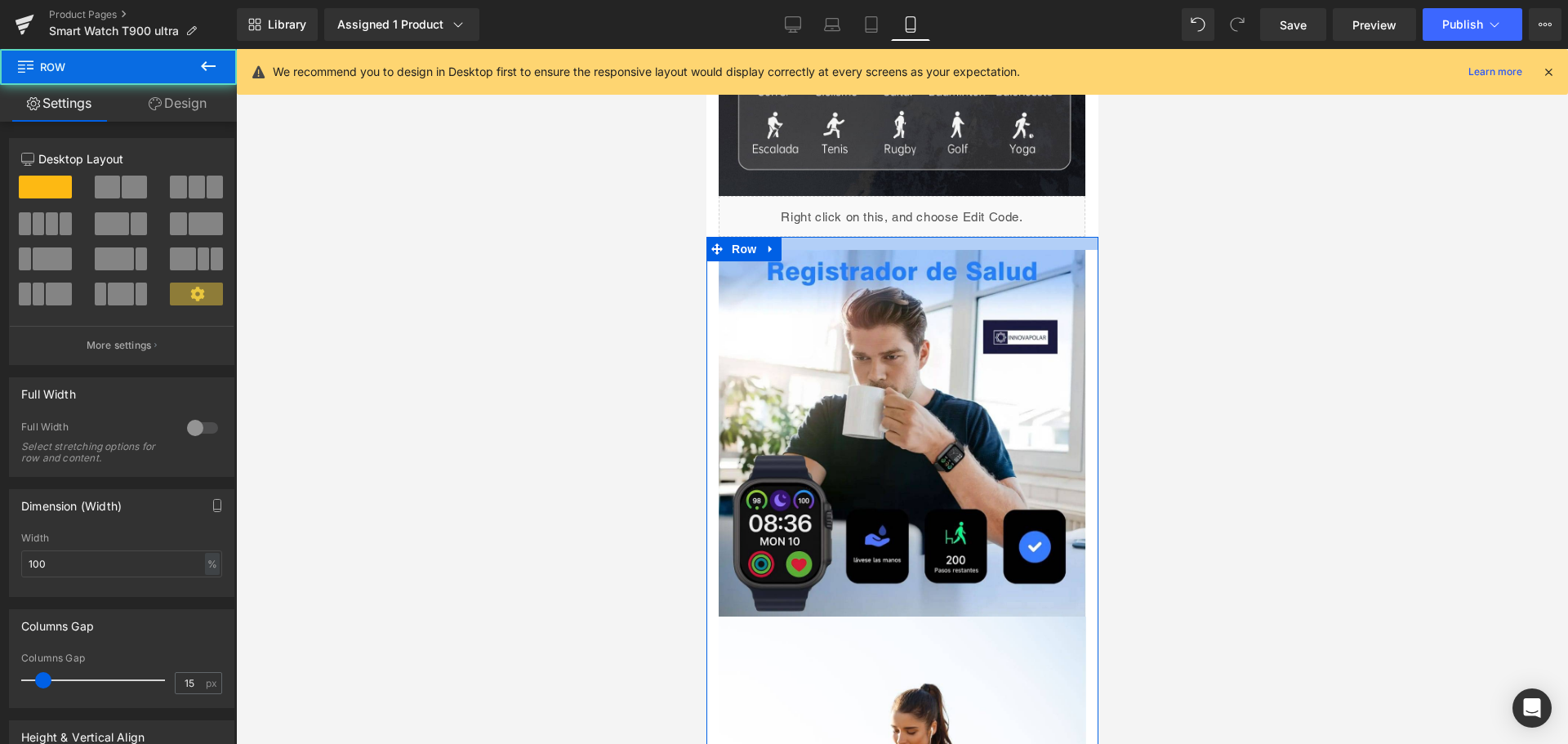
drag, startPoint x: 919, startPoint y: 193, endPoint x: 922, endPoint y: 182, distance: 11.4
click at [922, 237] on div at bounding box center [902, 243] width 392 height 13
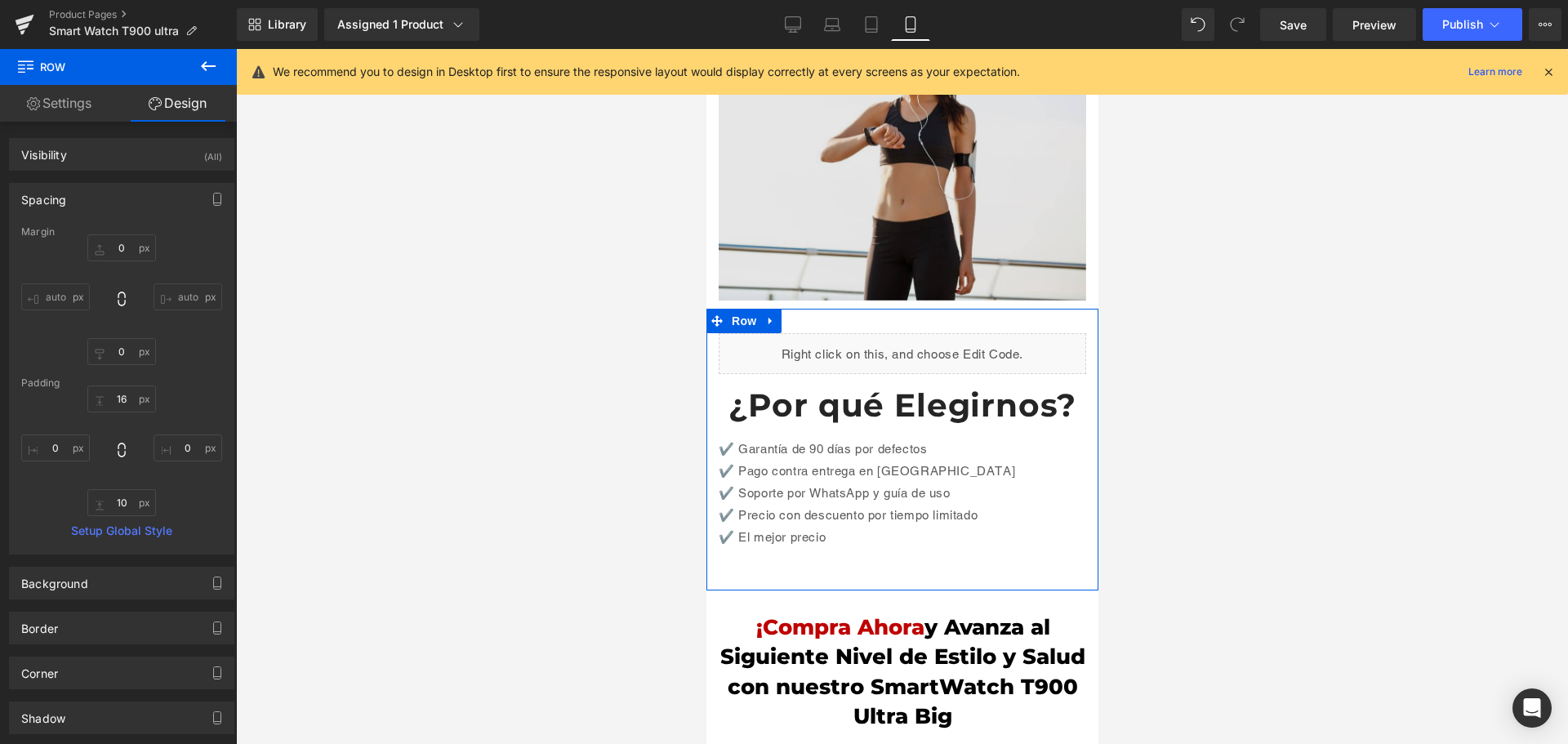
scroll to position [3022, 8]
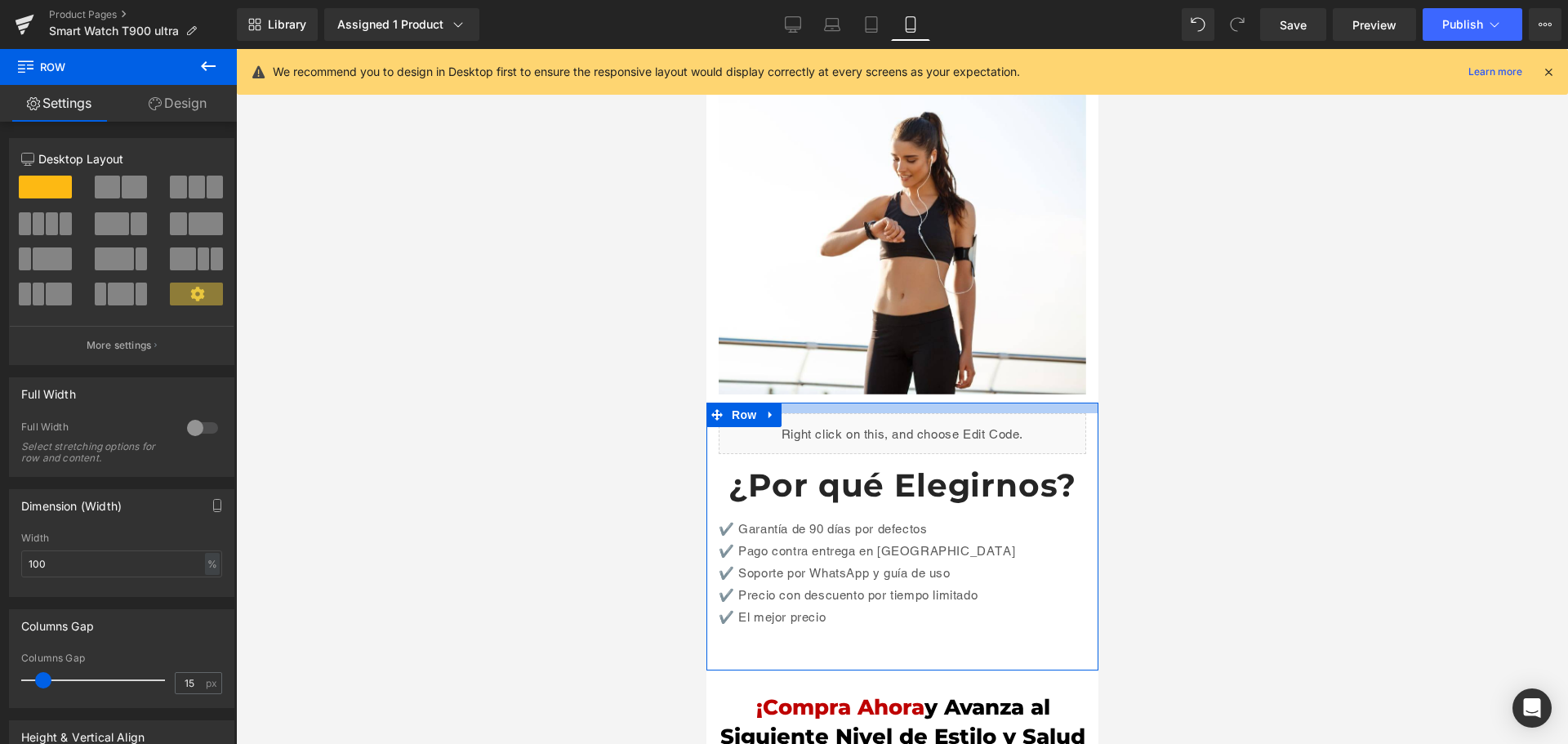
drag, startPoint x: 925, startPoint y: 330, endPoint x: 925, endPoint y: 317, distance: 13.0
click at [925, 317] on div "Image Liquid Image Image Row Row Buy it now (P) Dynamic Checkout Button Row Pro…" at bounding box center [902, 392] width 392 height 6444
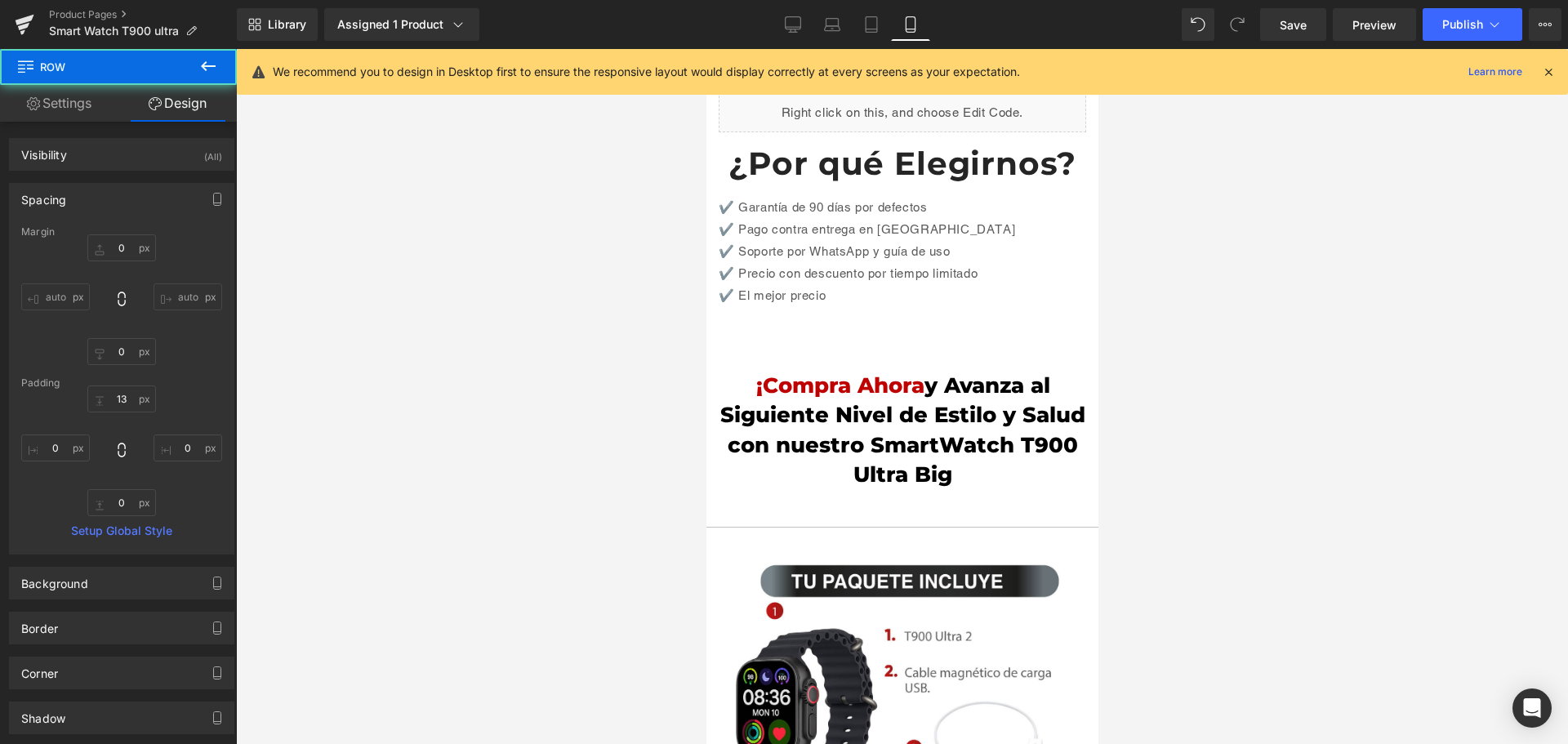
scroll to position [3431, 8]
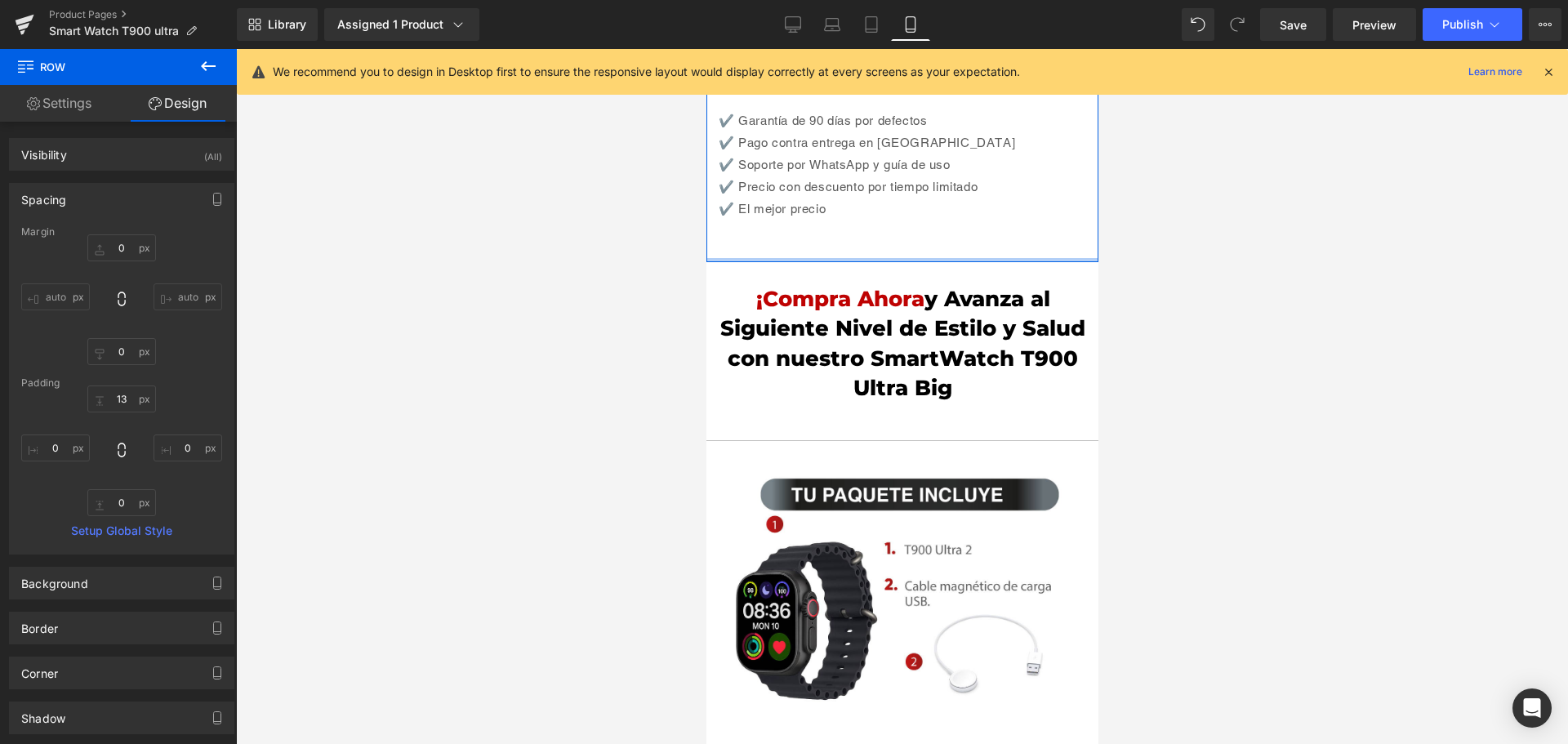
type input "0px"
click at [911, 169] on div "Liquid ¿Por qué Elegirnos? Heading ✔️ Garantía de 90 días por defectos ✔️ Pago …" at bounding box center [902, 127] width 392 height 268
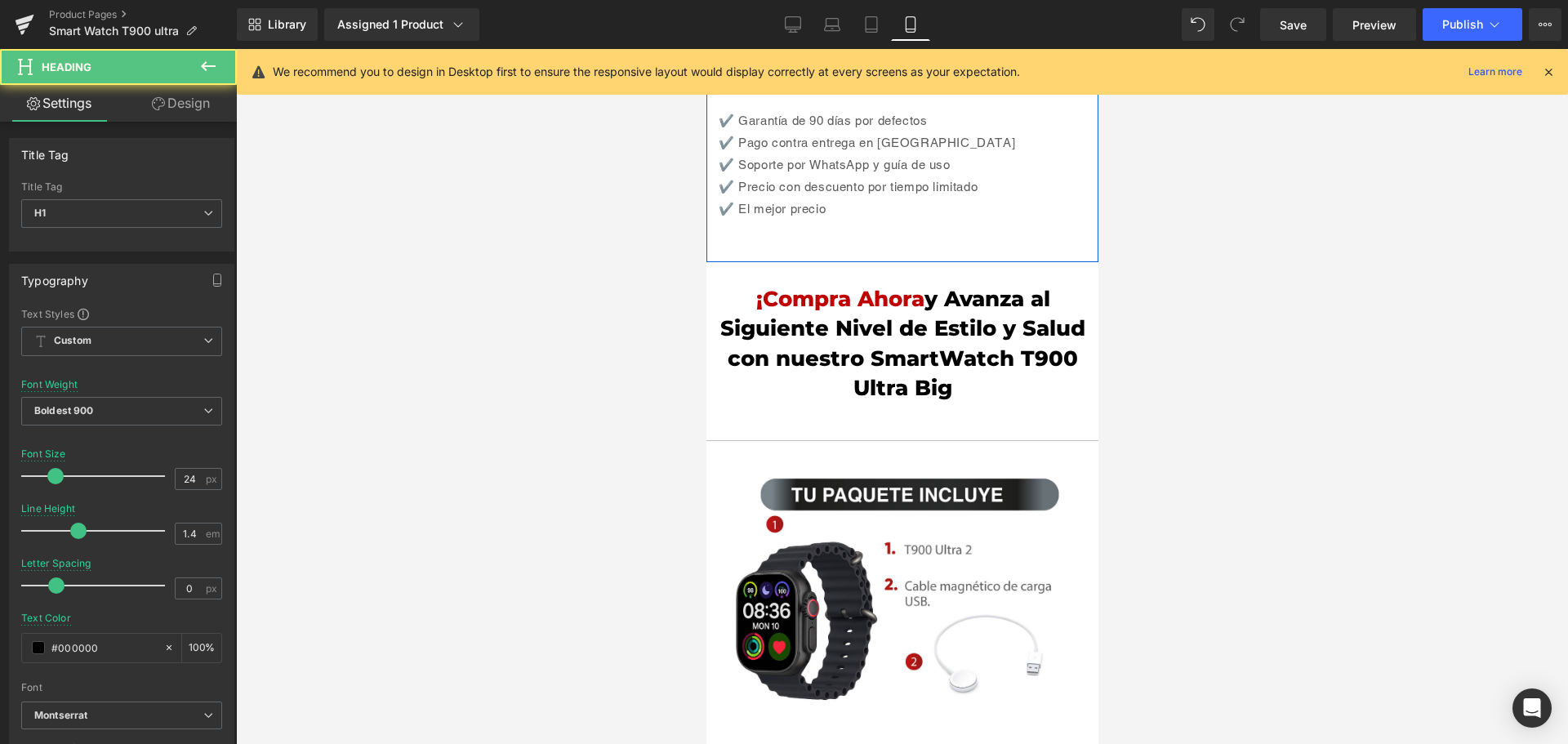
drag, startPoint x: 900, startPoint y: 134, endPoint x: 899, endPoint y: 169, distance: 35.0
click at [899, 169] on div "Liquid ¿Por qué Elegirnos? Heading ✔️ Garantía de 90 días por defectos ✔️ Pago …" at bounding box center [902, 133] width 392 height 257
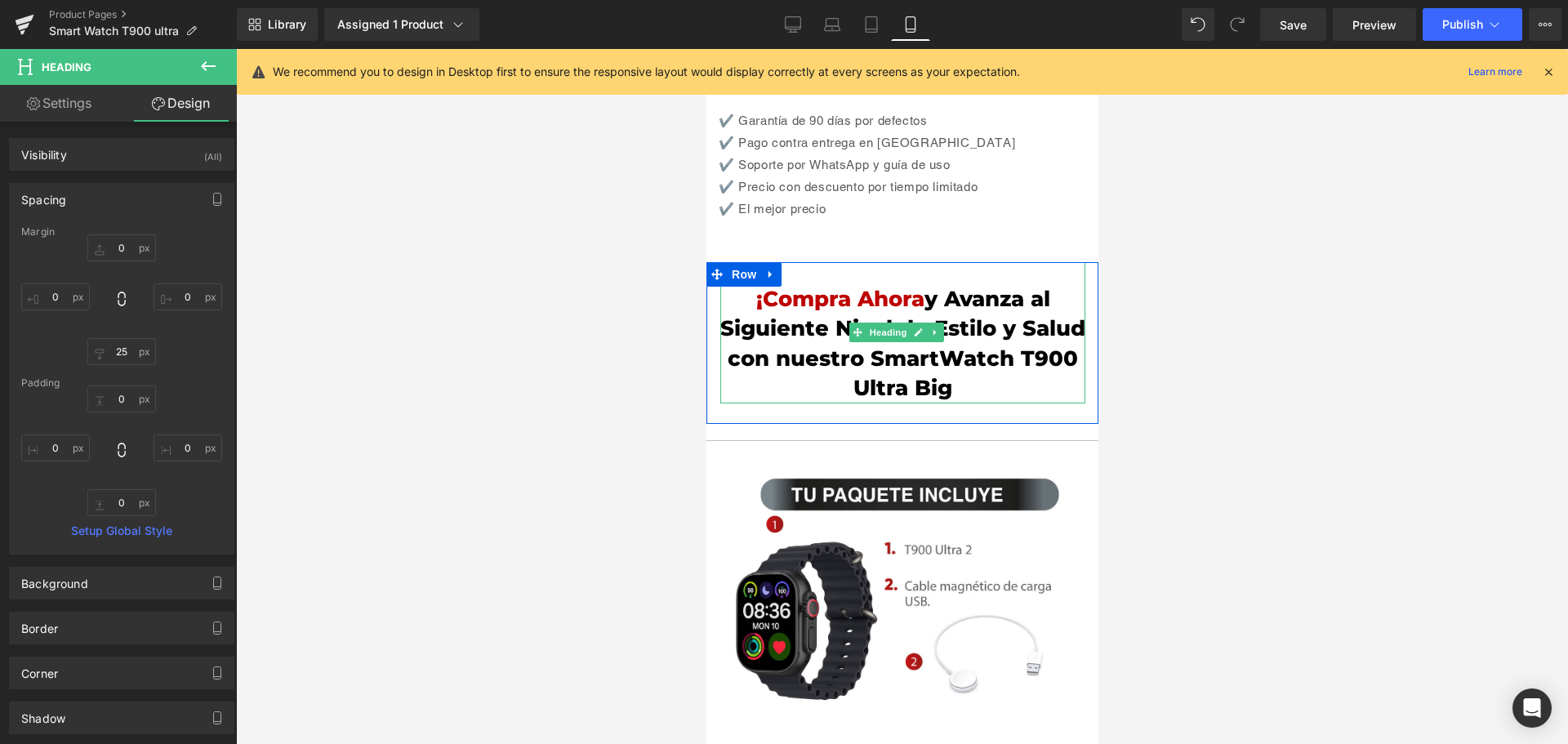
click at [859, 286] on span "¡Compra Ahora" at bounding box center [840, 299] width 169 height 26
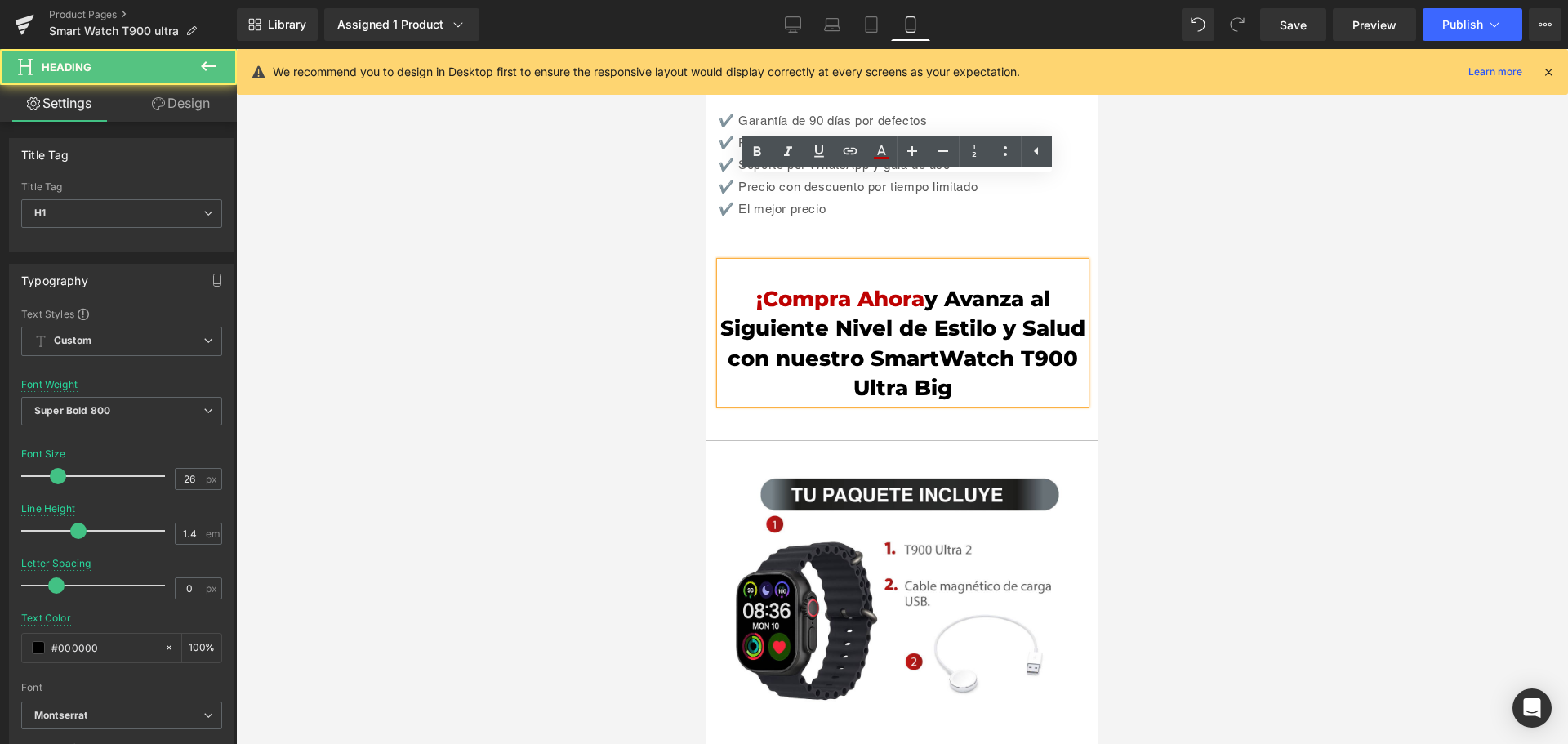
click at [169, 103] on link "Design" at bounding box center [180, 103] width 119 height 36
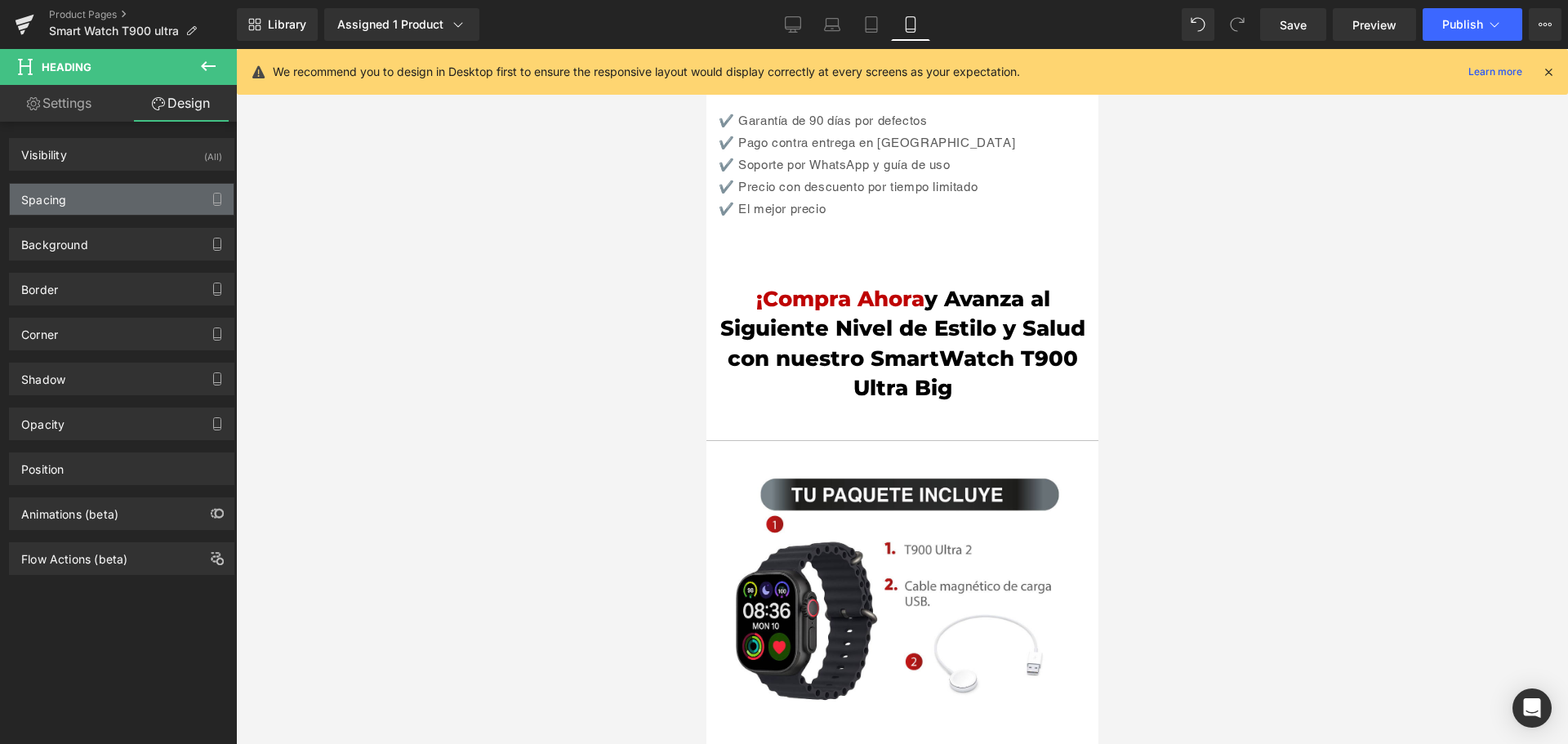
click at [131, 183] on div "Spacing" at bounding box center [122, 199] width 223 height 31
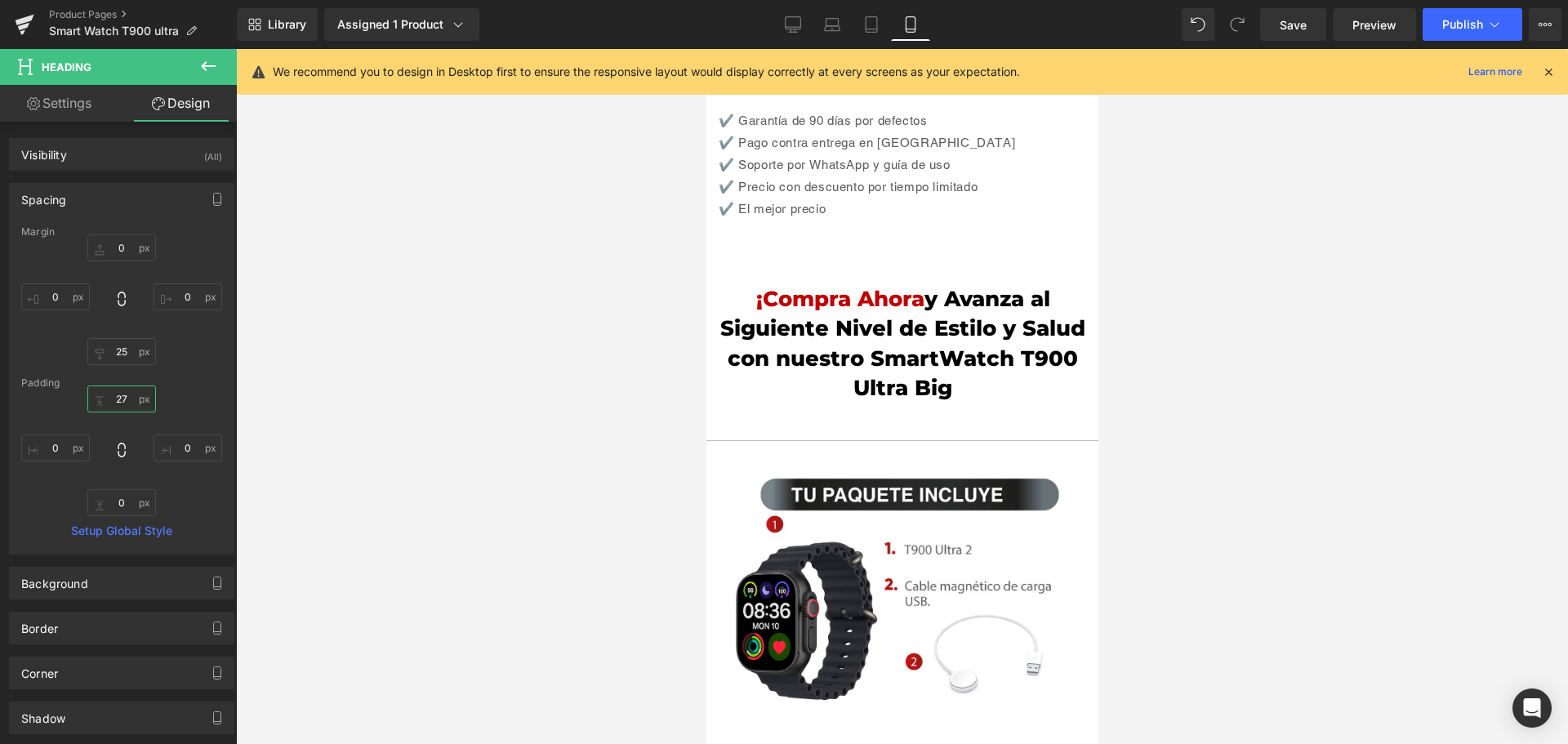
click at [123, 392] on input "27" at bounding box center [122, 398] width 69 height 26
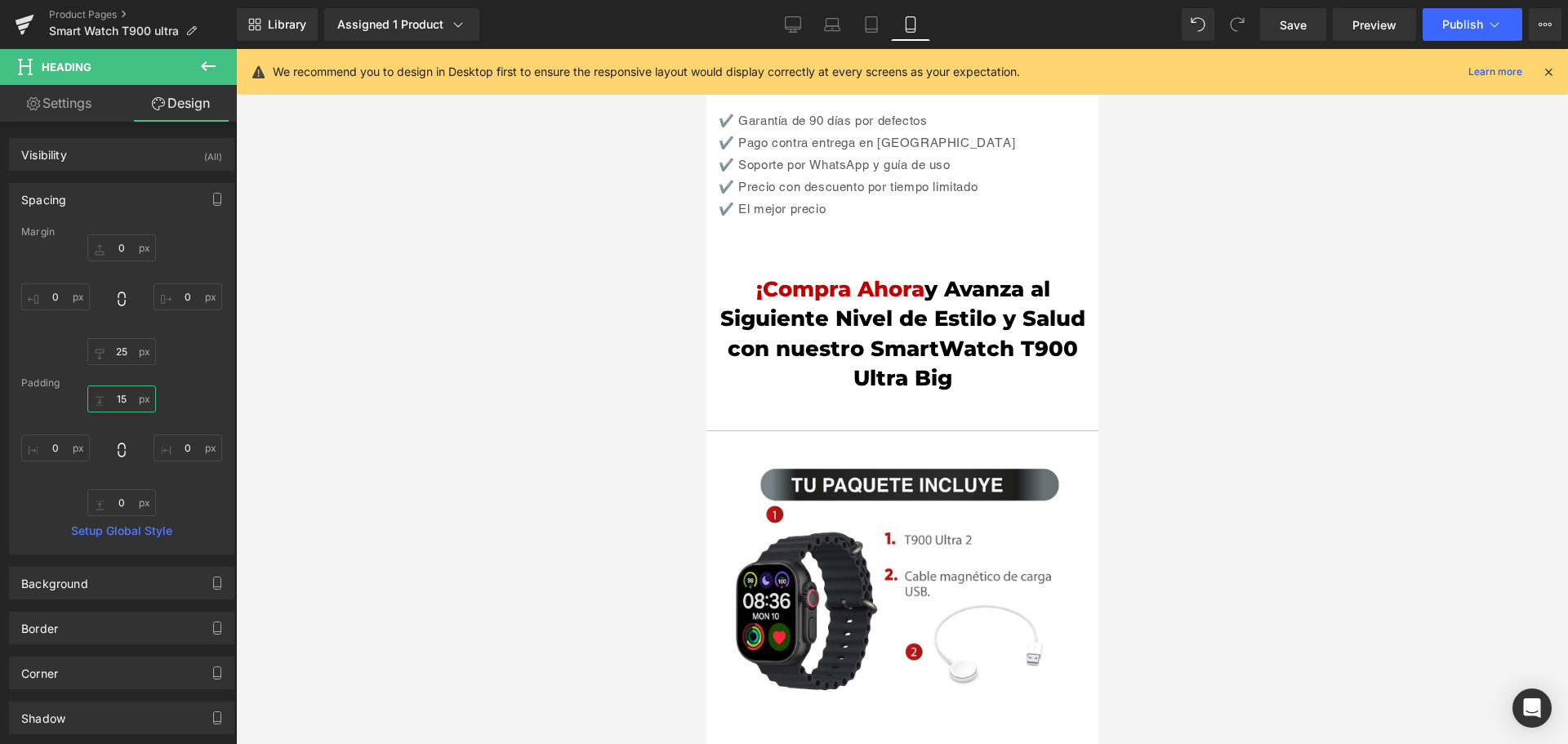
type input "1"
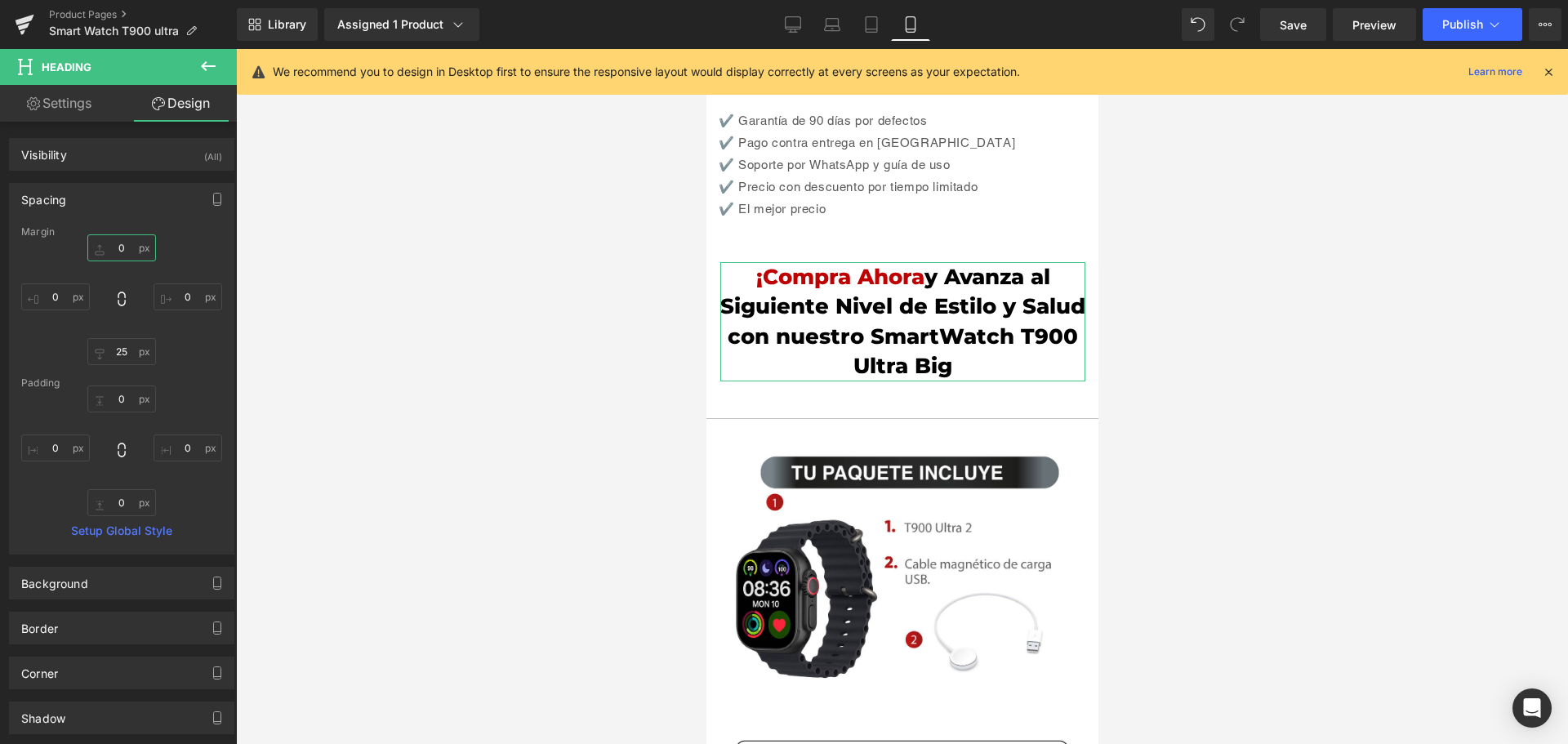
click at [122, 252] on input "0" at bounding box center [122, 247] width 69 height 26
type input "-30"
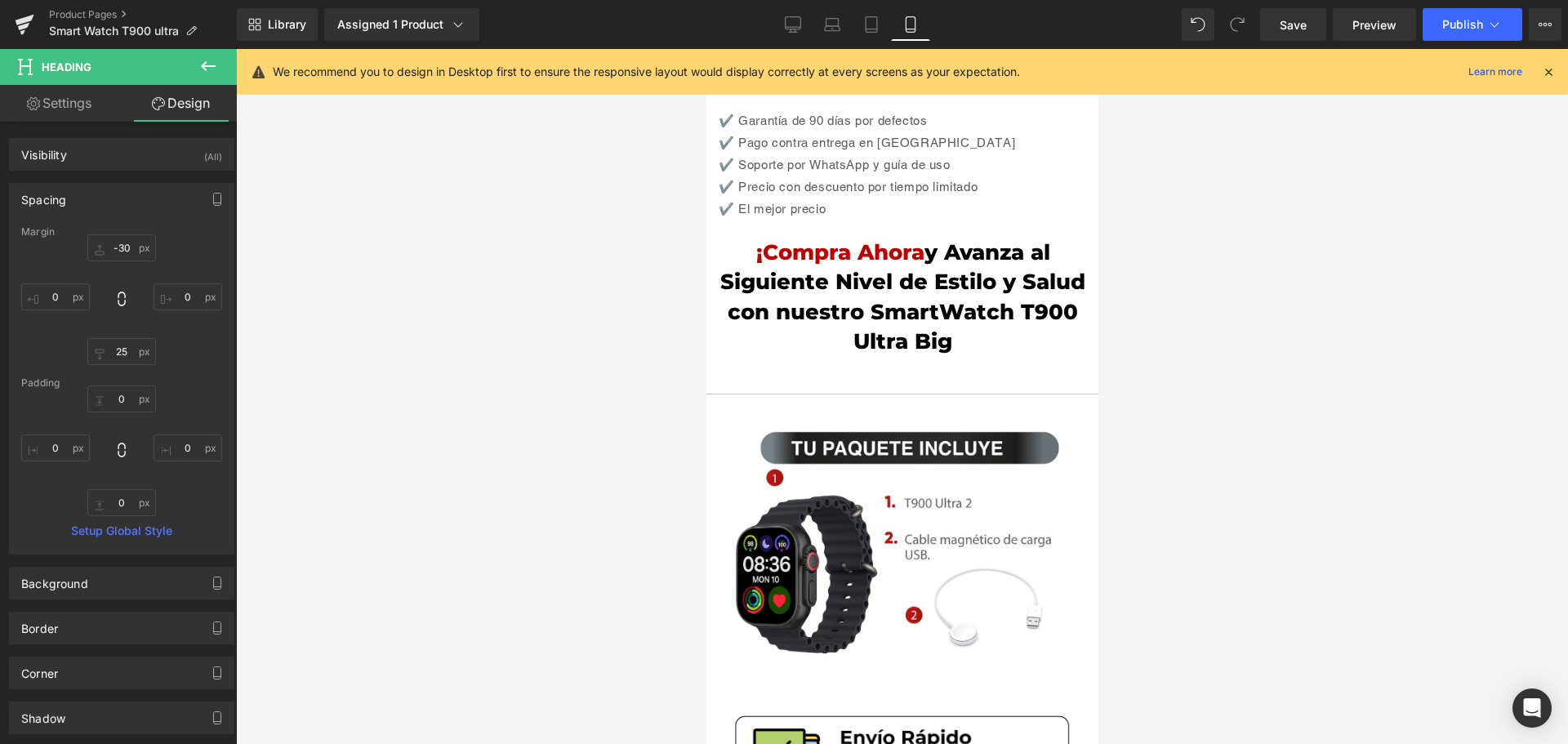
drag, startPoint x: 1270, startPoint y: 286, endPoint x: 1232, endPoint y: 291, distance: 38.3
click at [1270, 286] on div at bounding box center [902, 396] width 1332 height 695
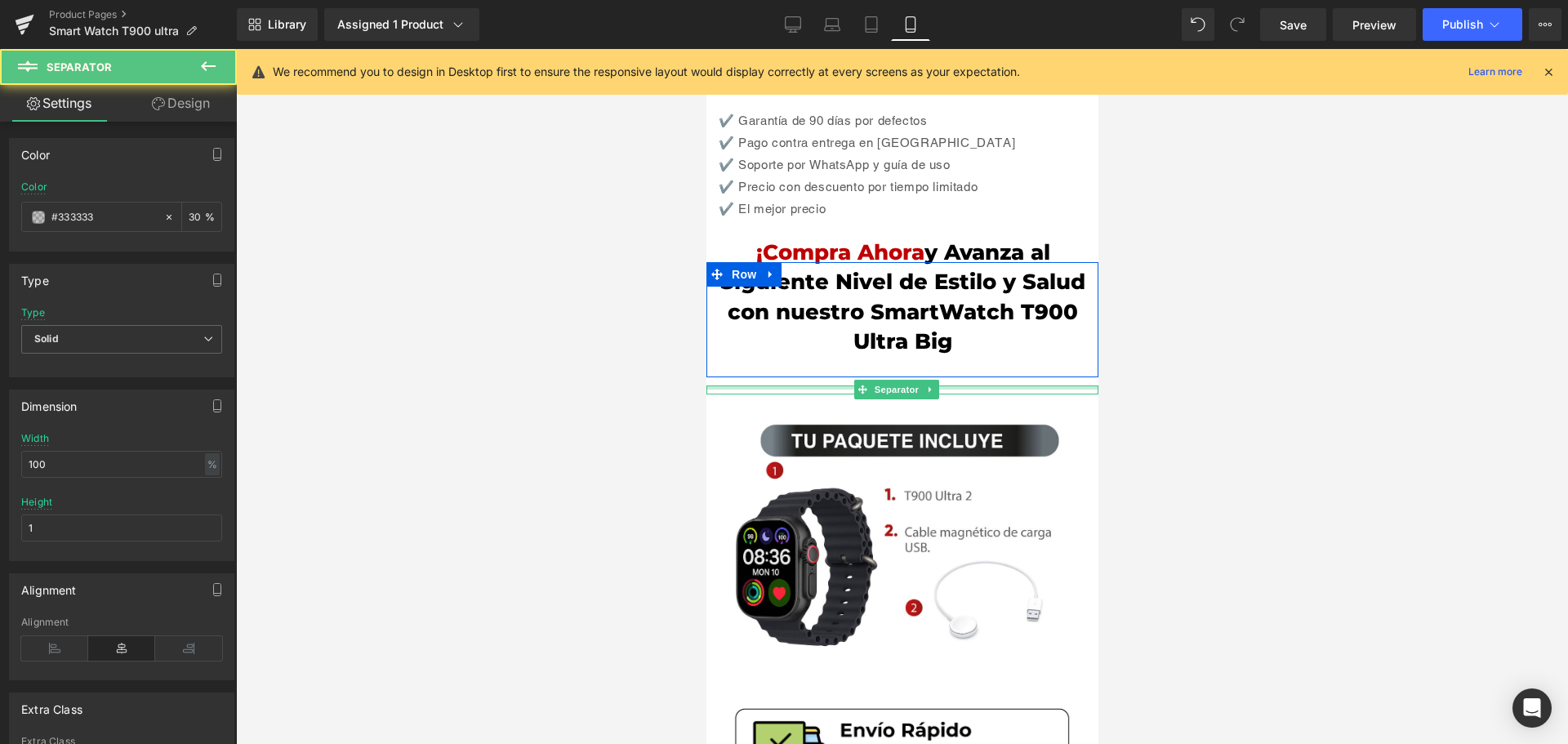
drag, startPoint x: 935, startPoint y: 304, endPoint x: 933, endPoint y: 281, distance: 23.1
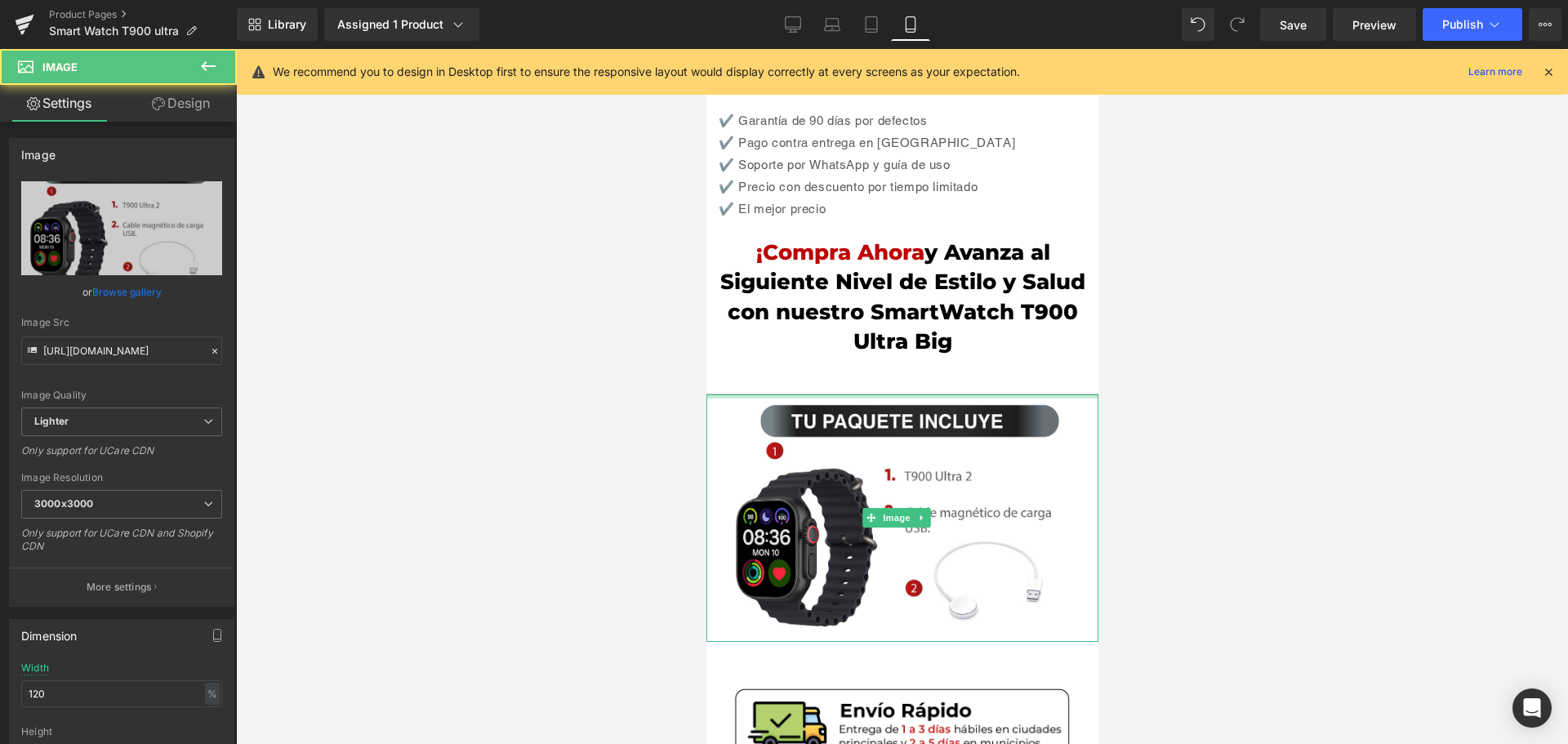
drag, startPoint x: 961, startPoint y: 313, endPoint x: 1979, endPoint y: 418, distance: 1023.4
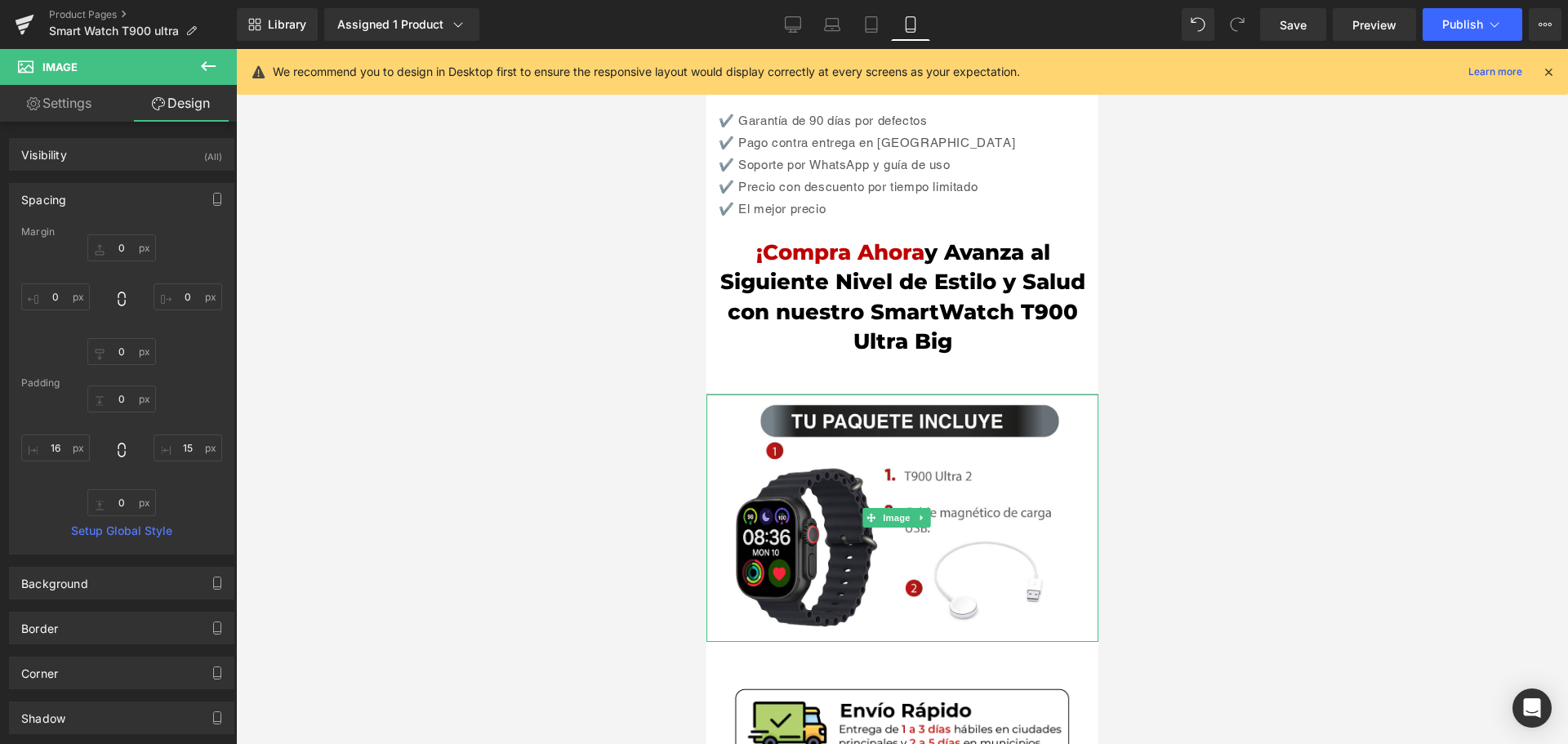
type input "0"
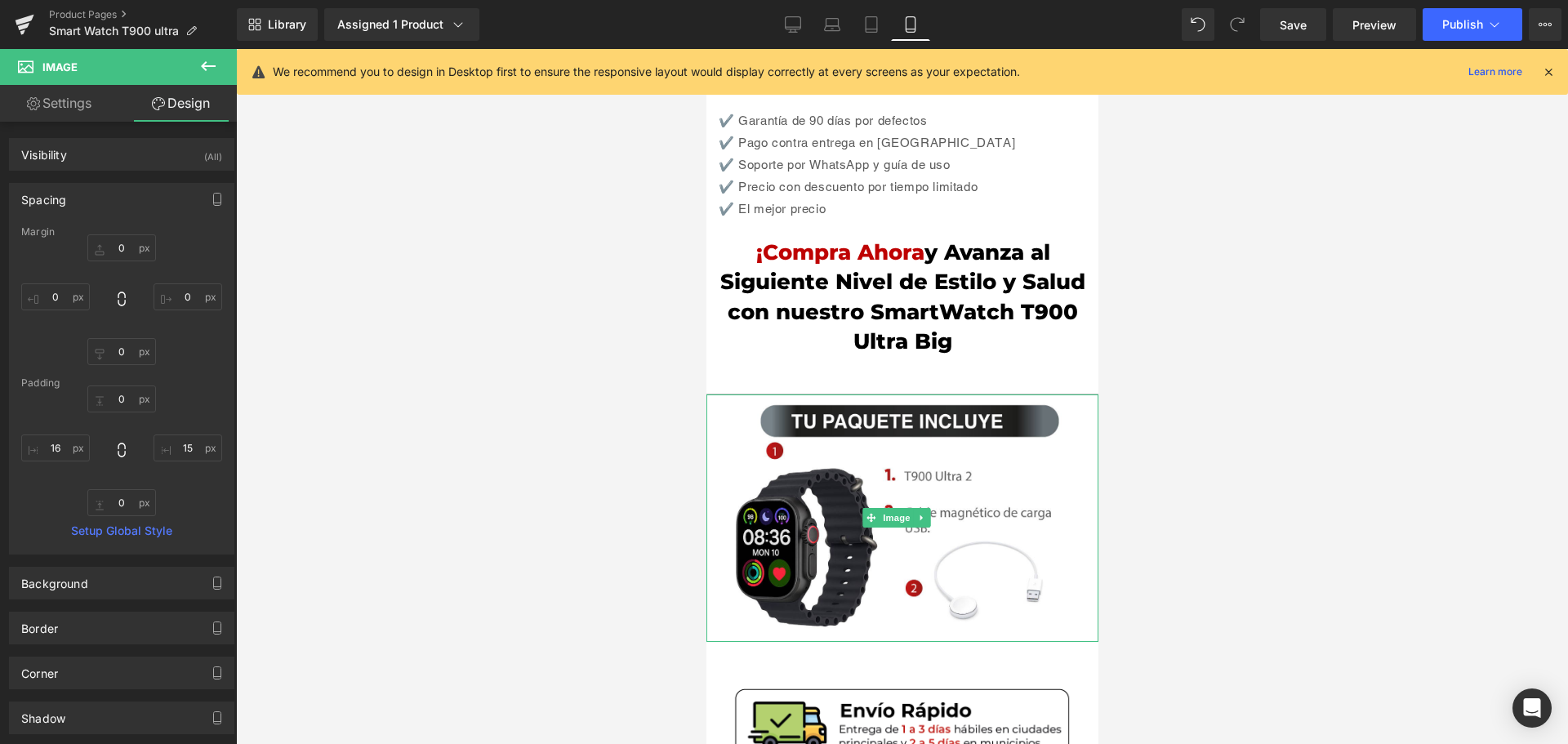
type input "15"
type input "0"
type input "16"
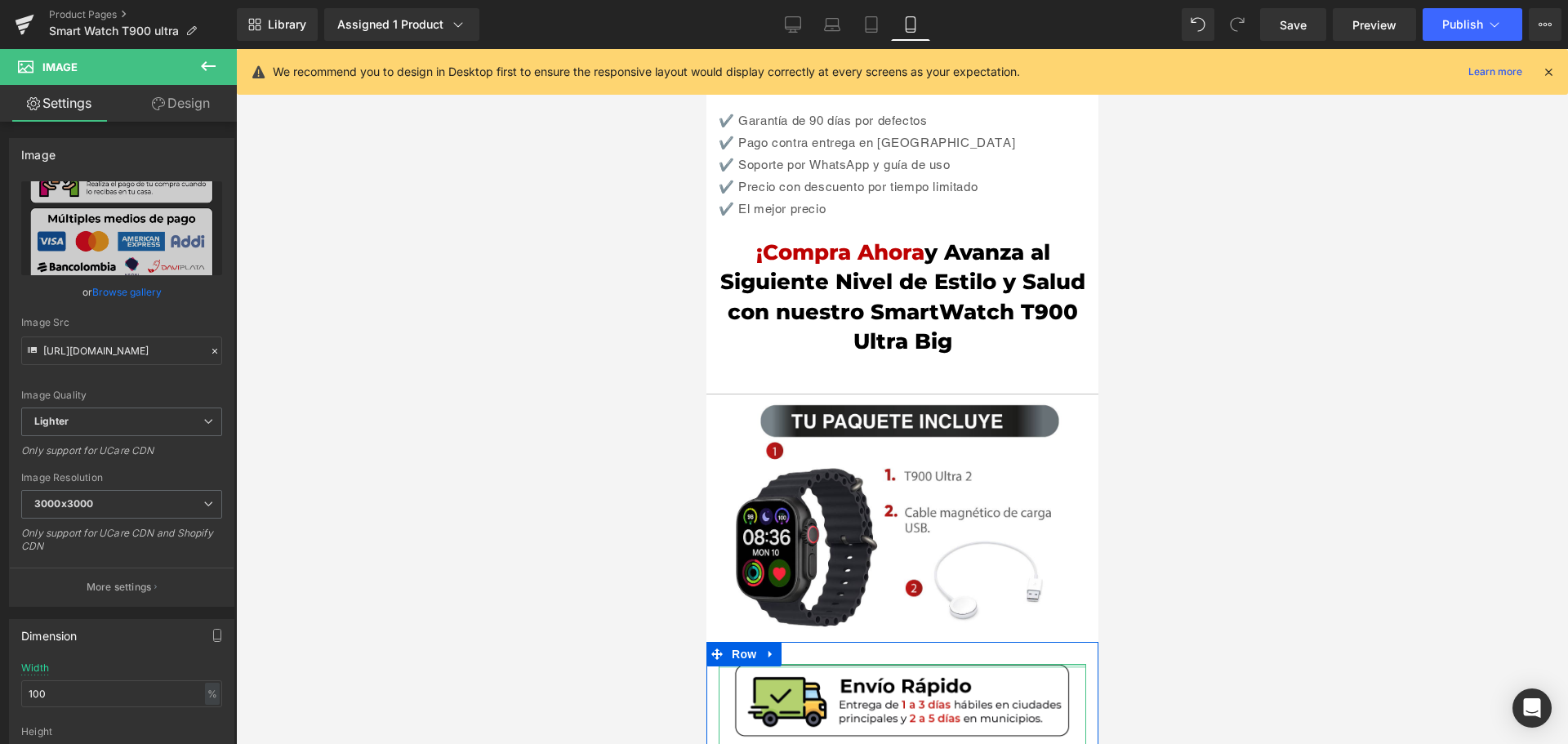
click at [1227, 547] on div at bounding box center [902, 396] width 1332 height 695
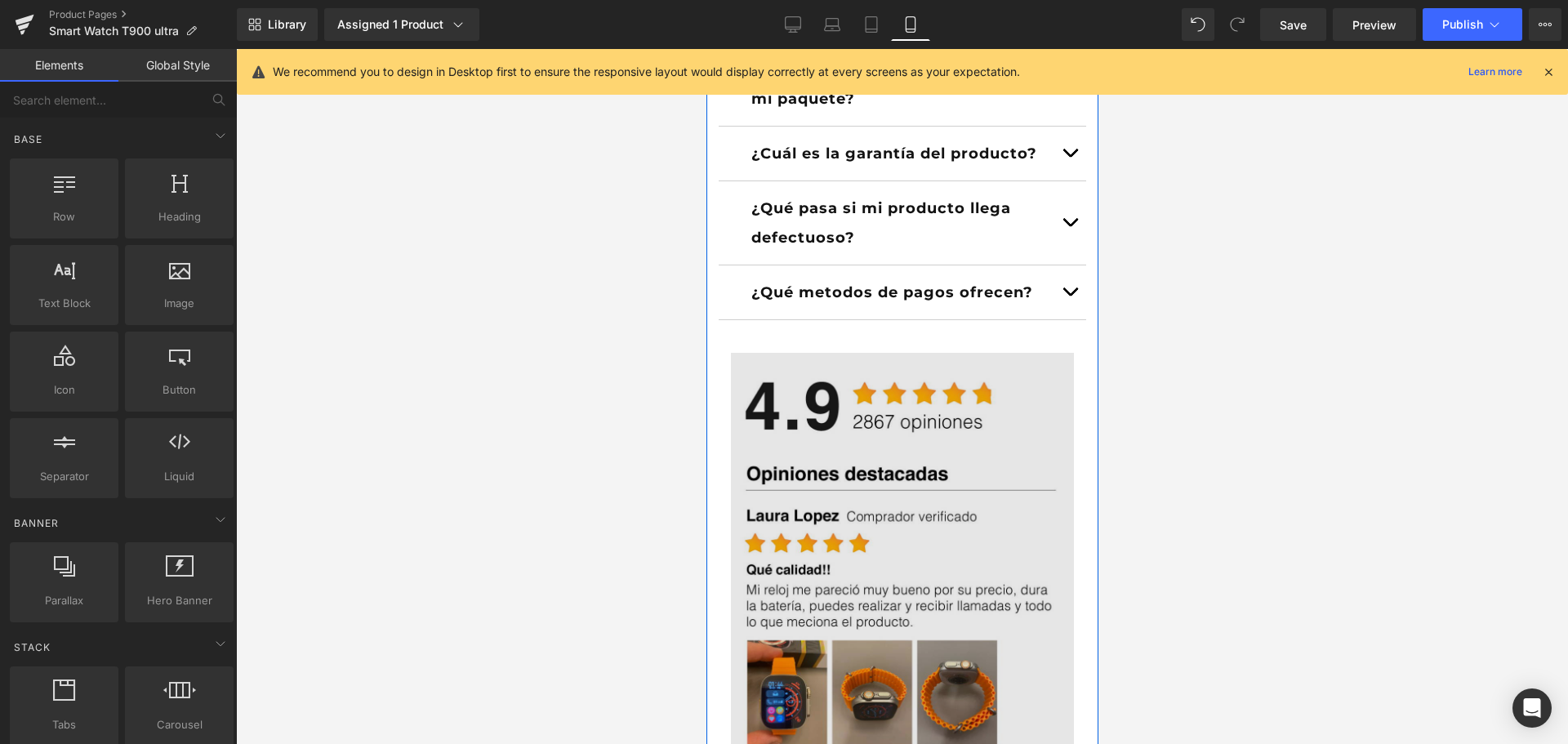
scroll to position [4819, 8]
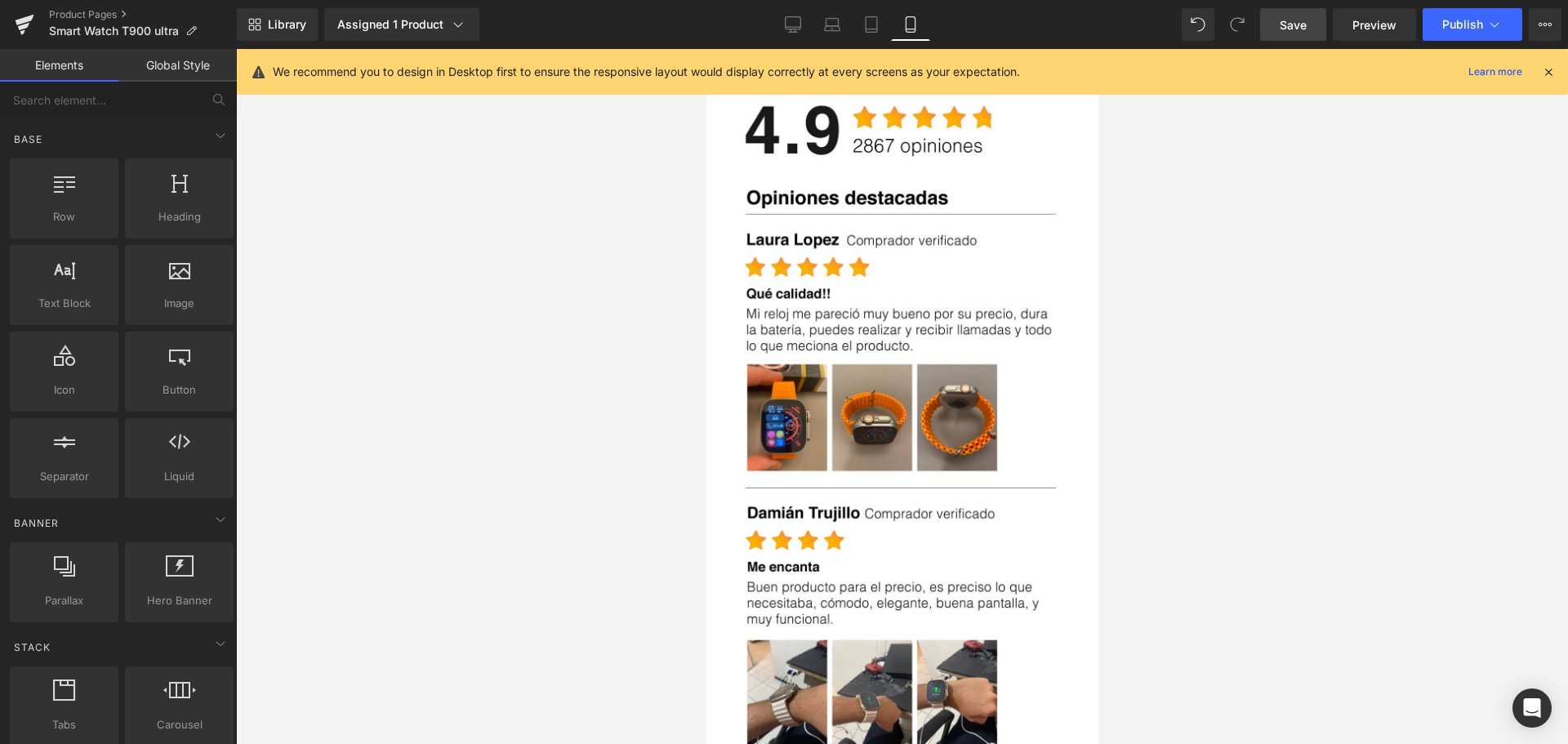
click at [1314, 23] on link "Save" at bounding box center [1293, 24] width 66 height 32
